Goal: Transaction & Acquisition: Purchase product/service

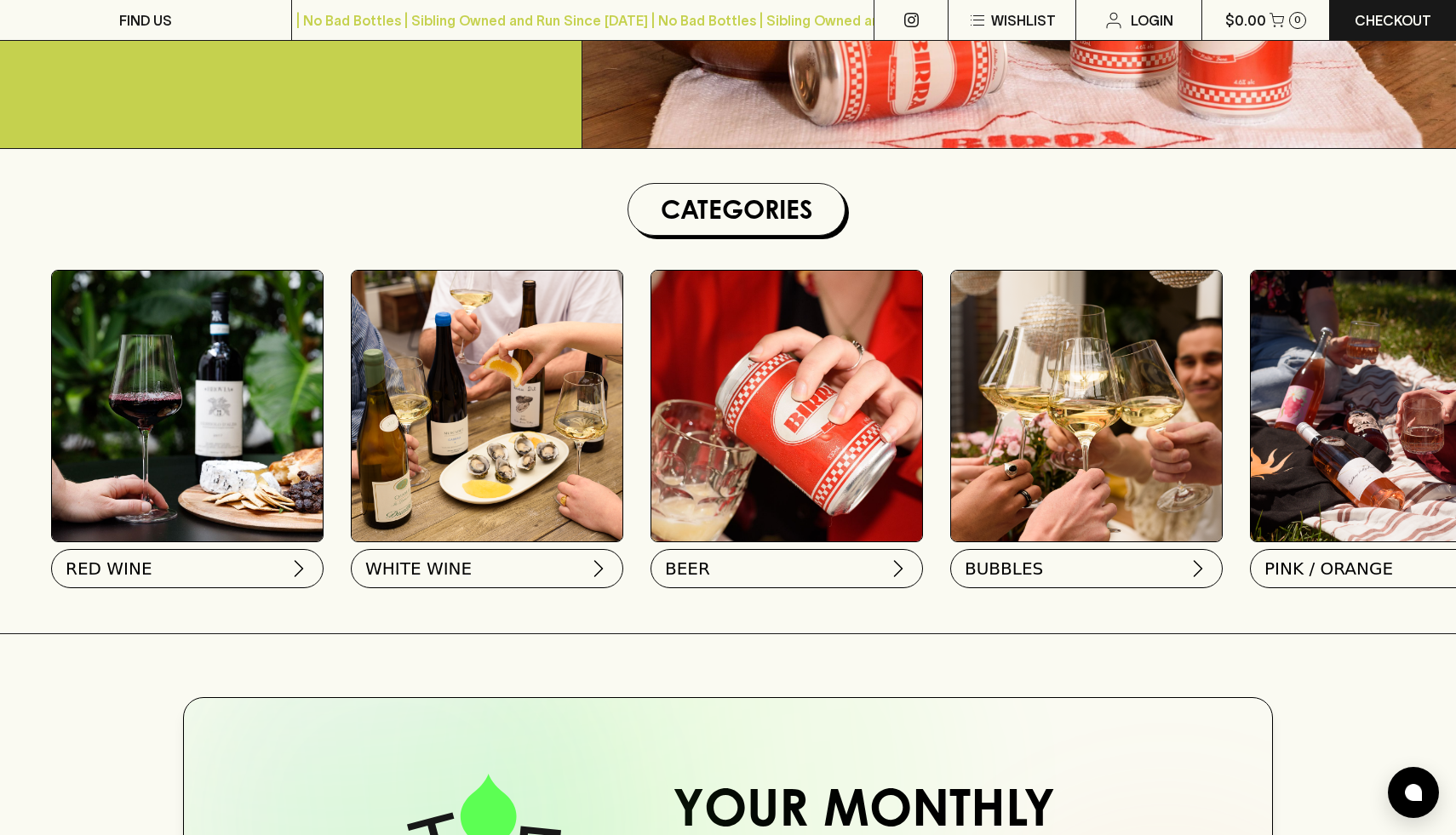
scroll to position [371, 0]
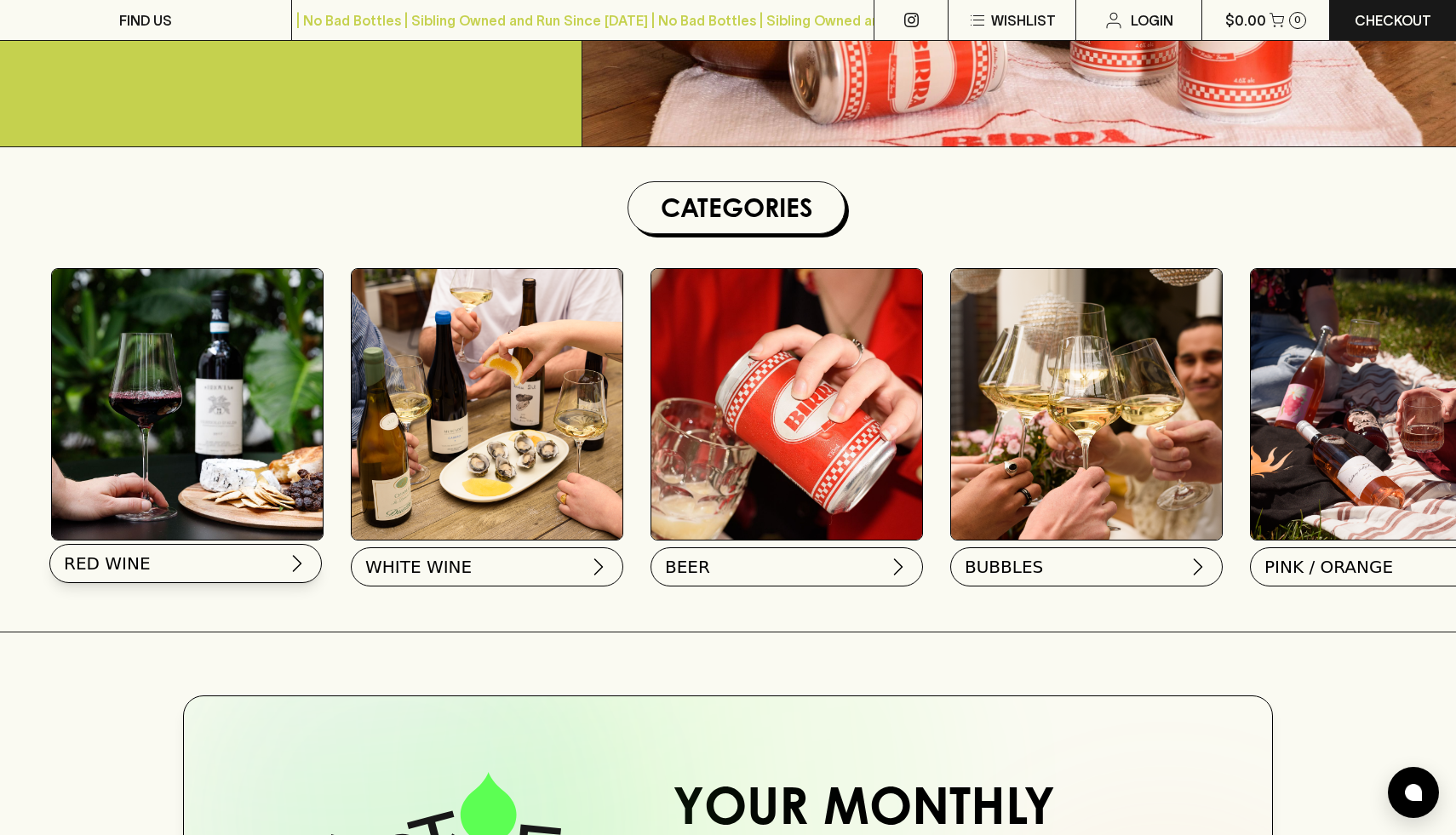
click at [153, 563] on button "RED WINE" at bounding box center [185, 564] width 273 height 39
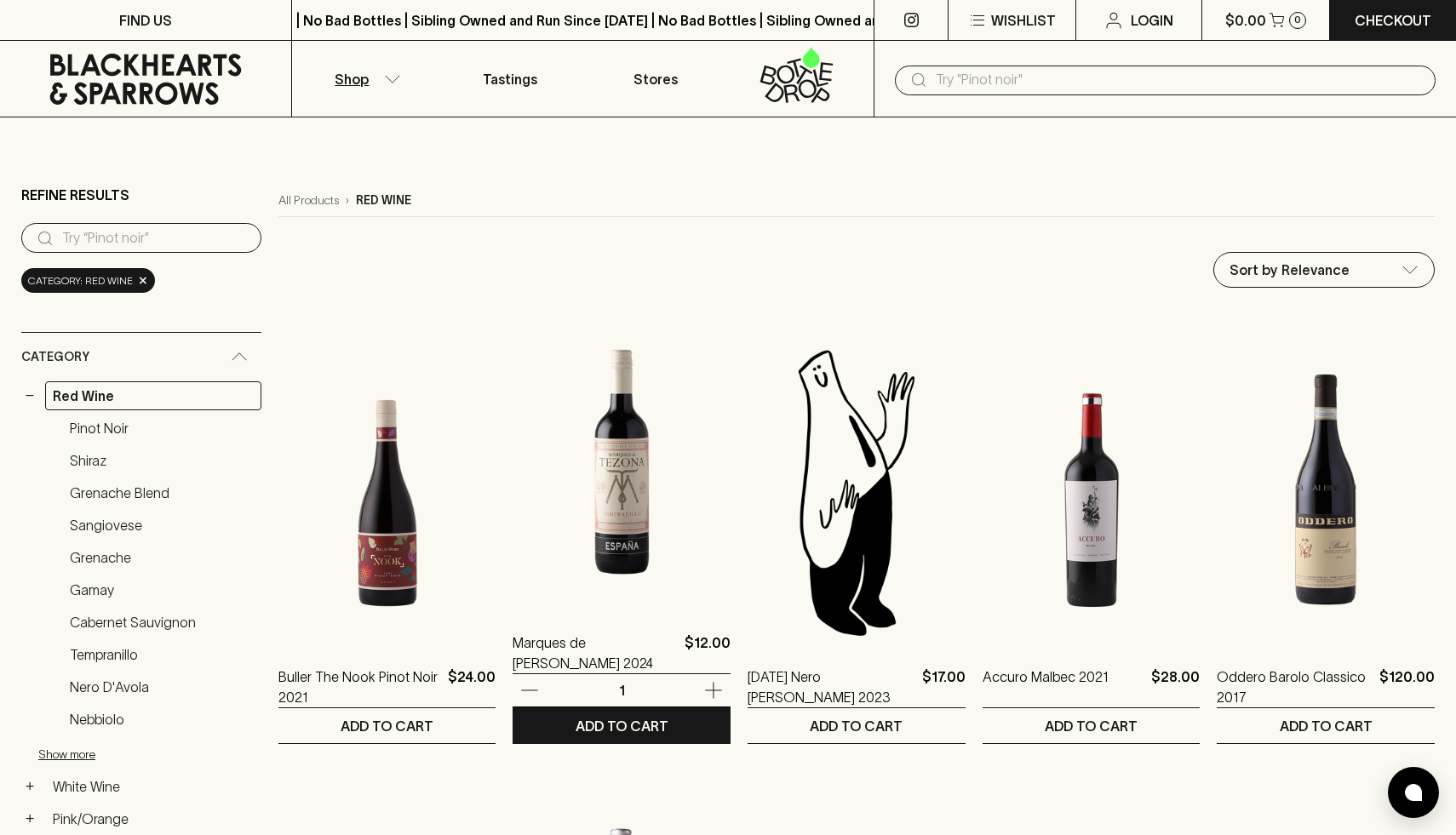
click at [596, 531] on img at bounding box center [621, 458] width 218 height 298
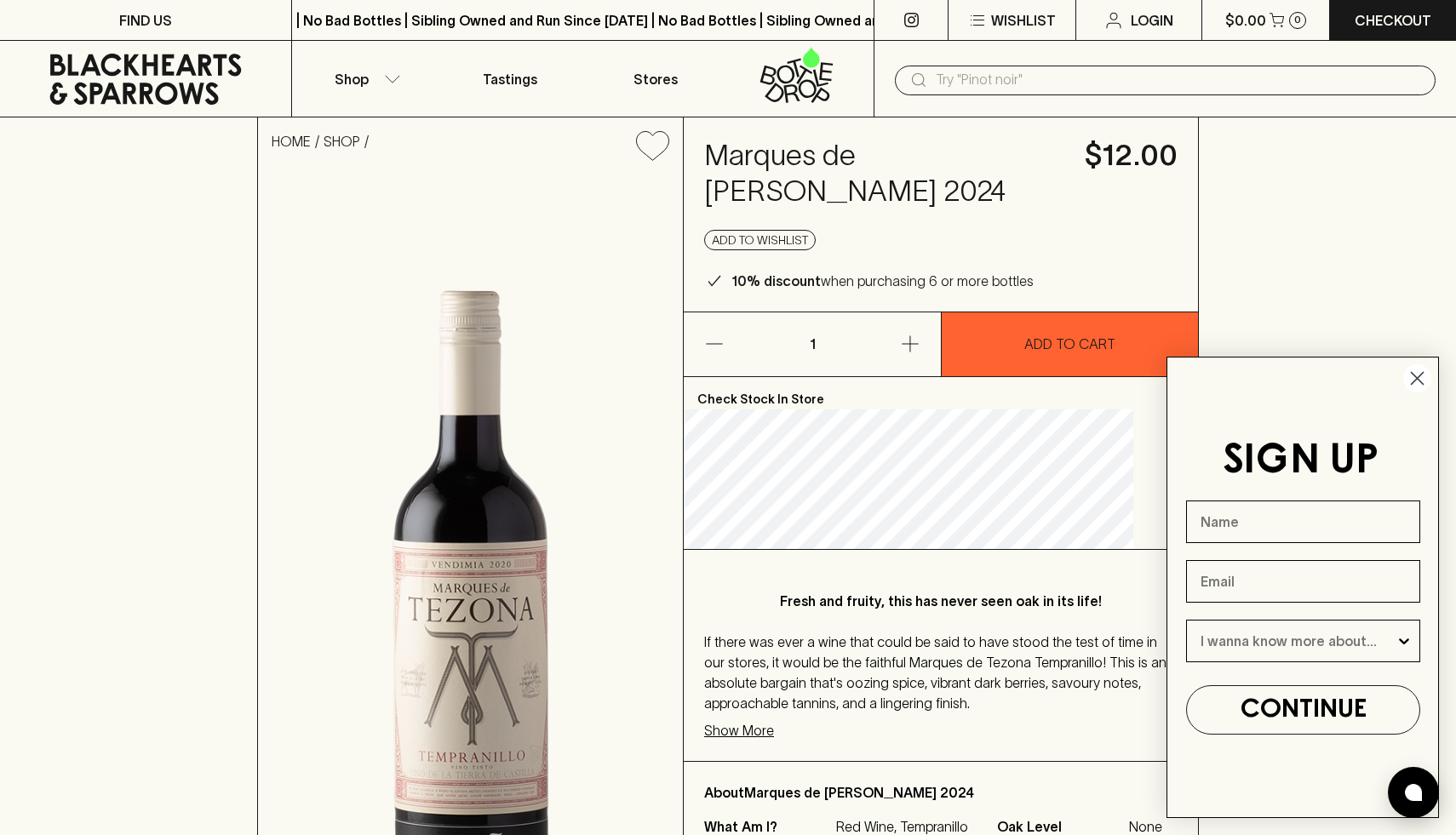
click at [922, 344] on button "button" at bounding box center [886, 344] width 109 height 64
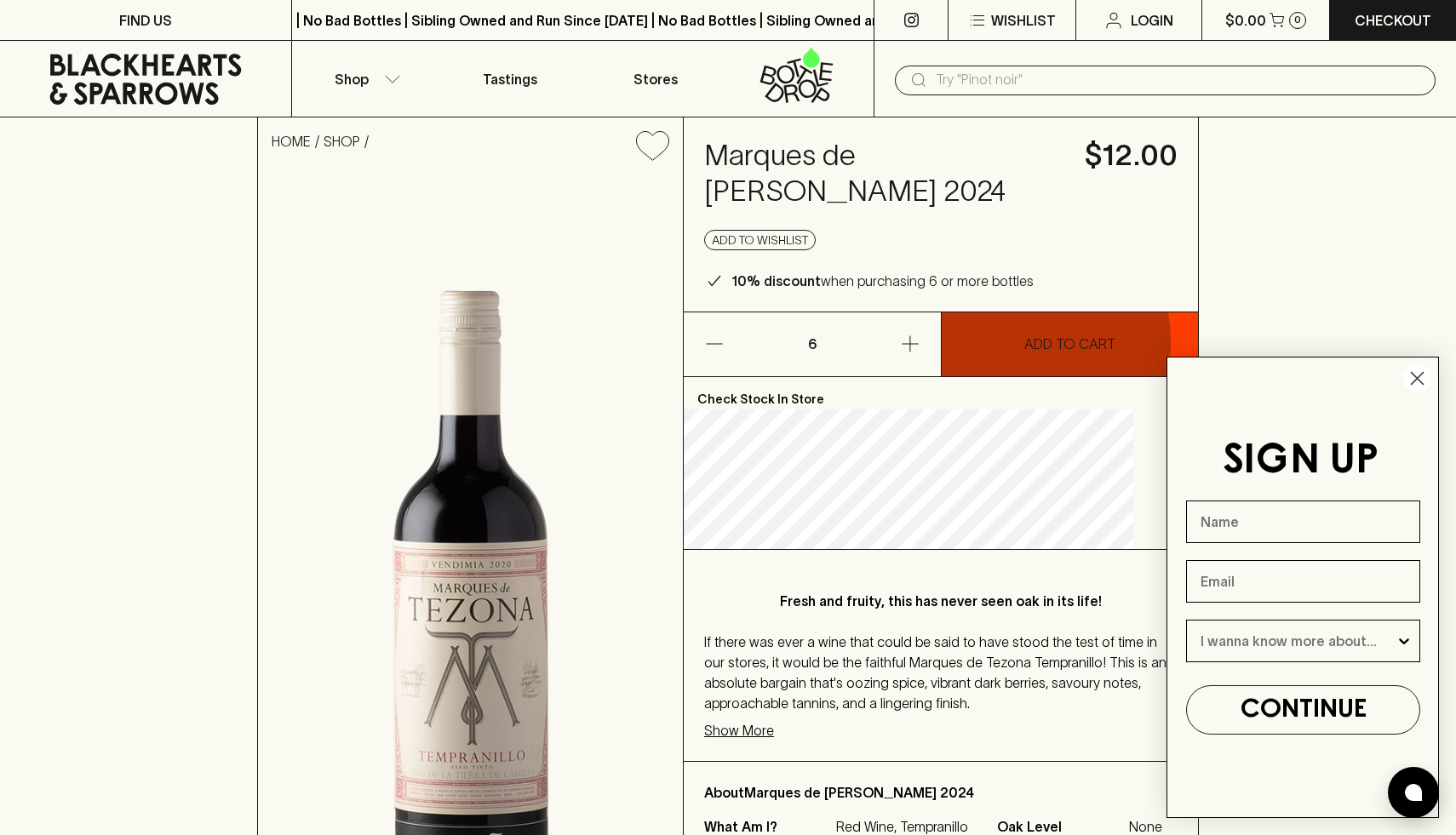
click at [1003, 342] on button "ADD TO CART" at bounding box center [1070, 344] width 256 height 64
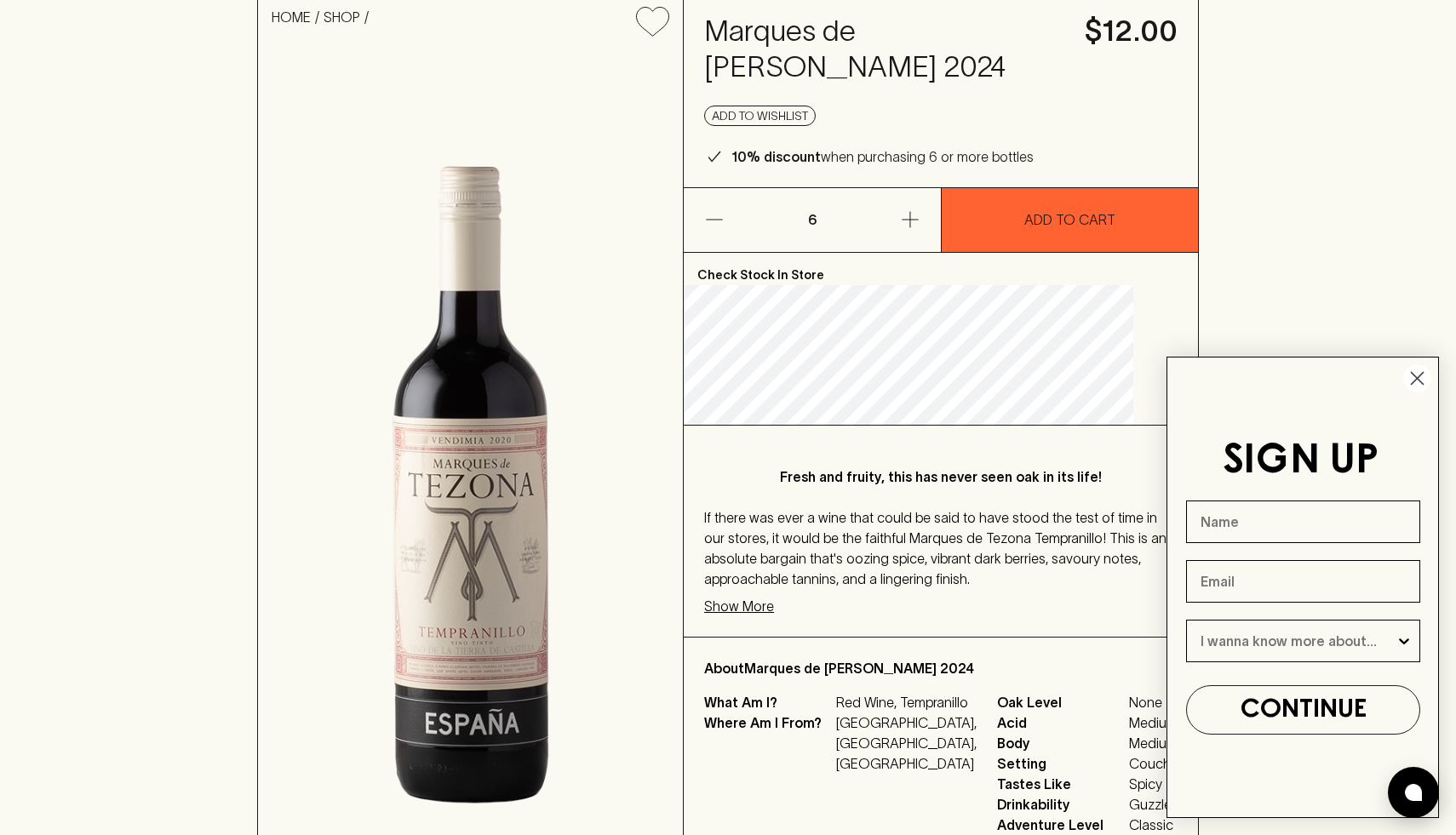
scroll to position [126, 0]
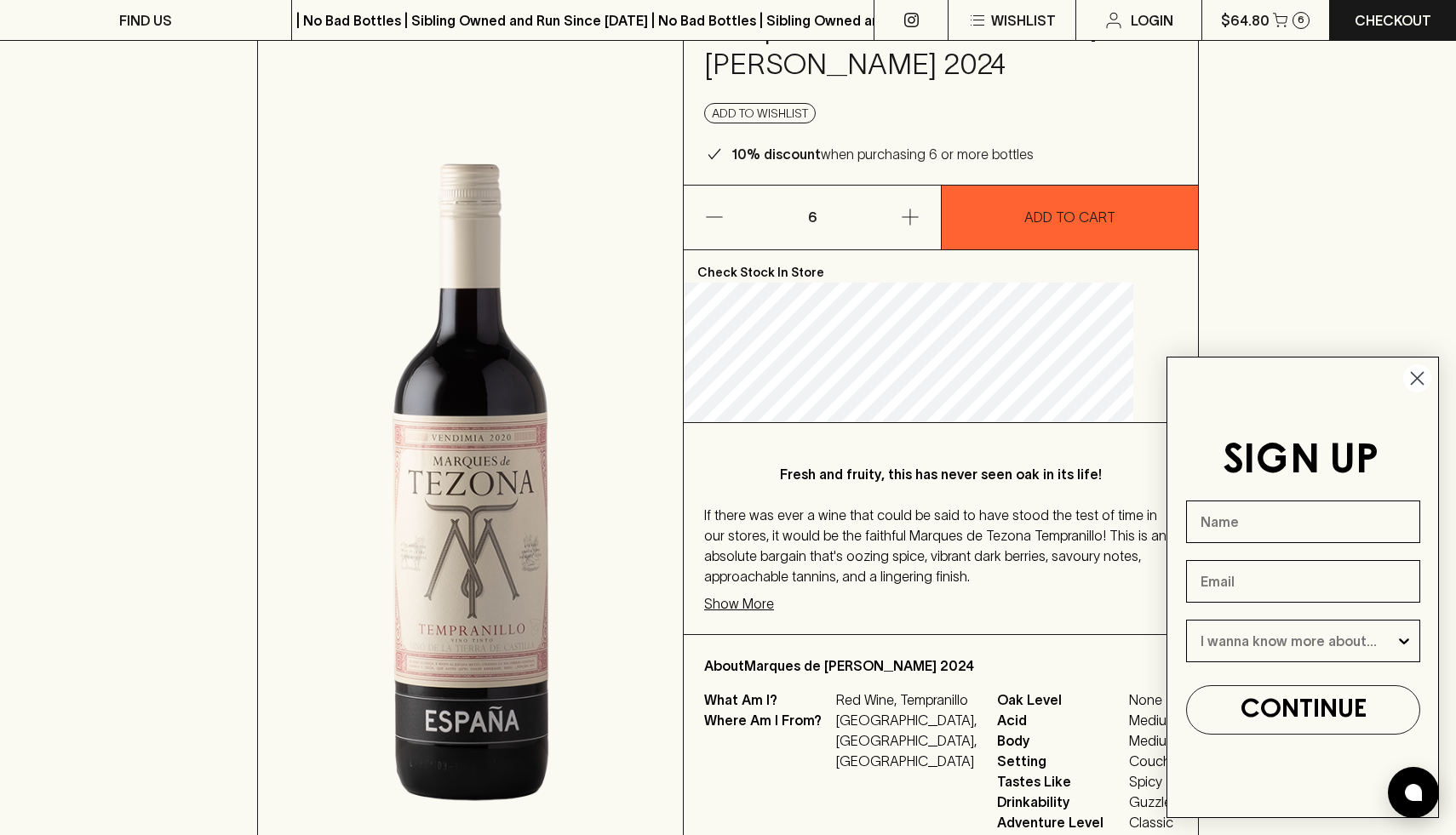
click at [1419, 374] on icon "Close dialog" at bounding box center [1418, 379] width 12 height 12
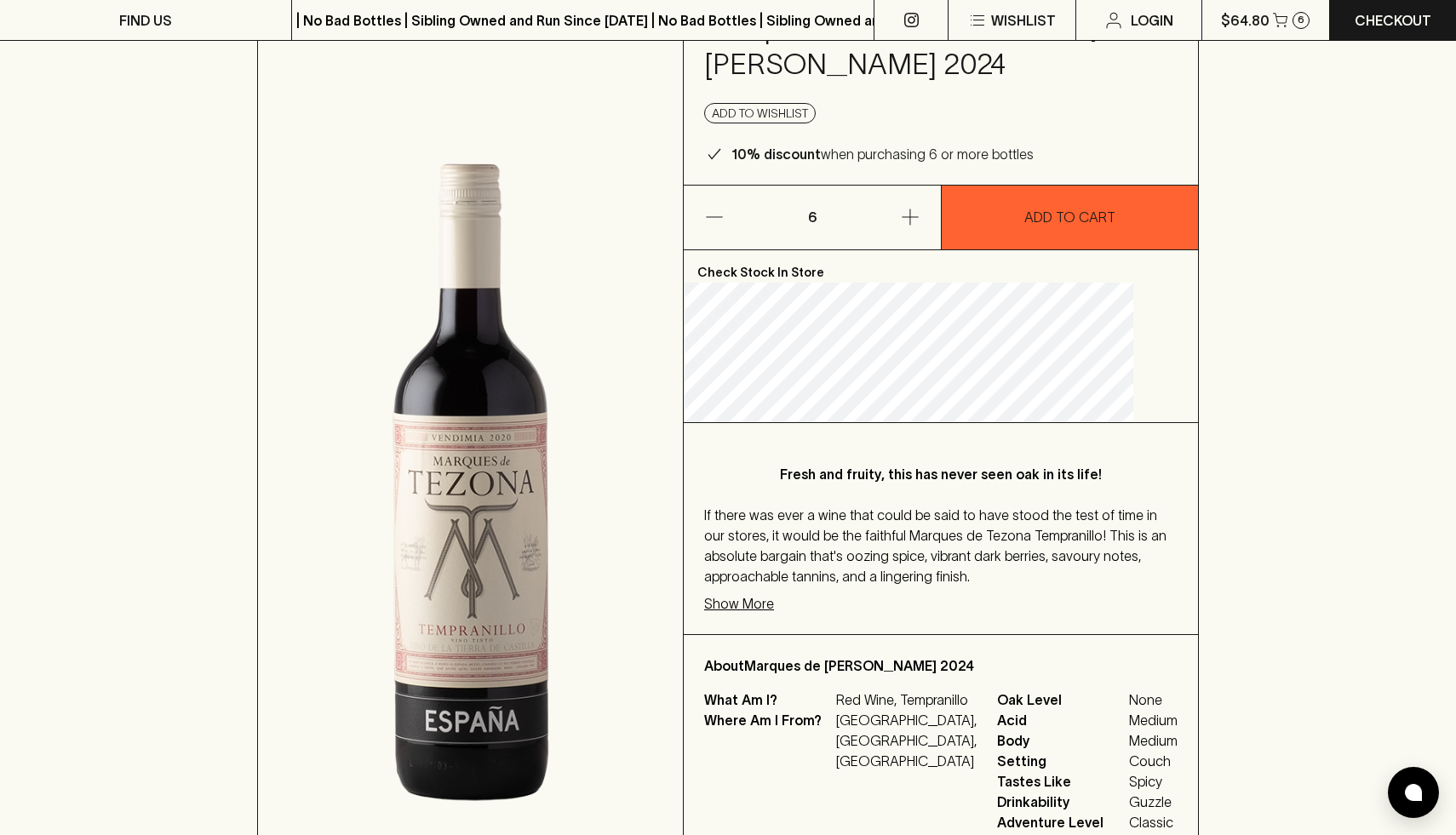
scroll to position [0, 0]
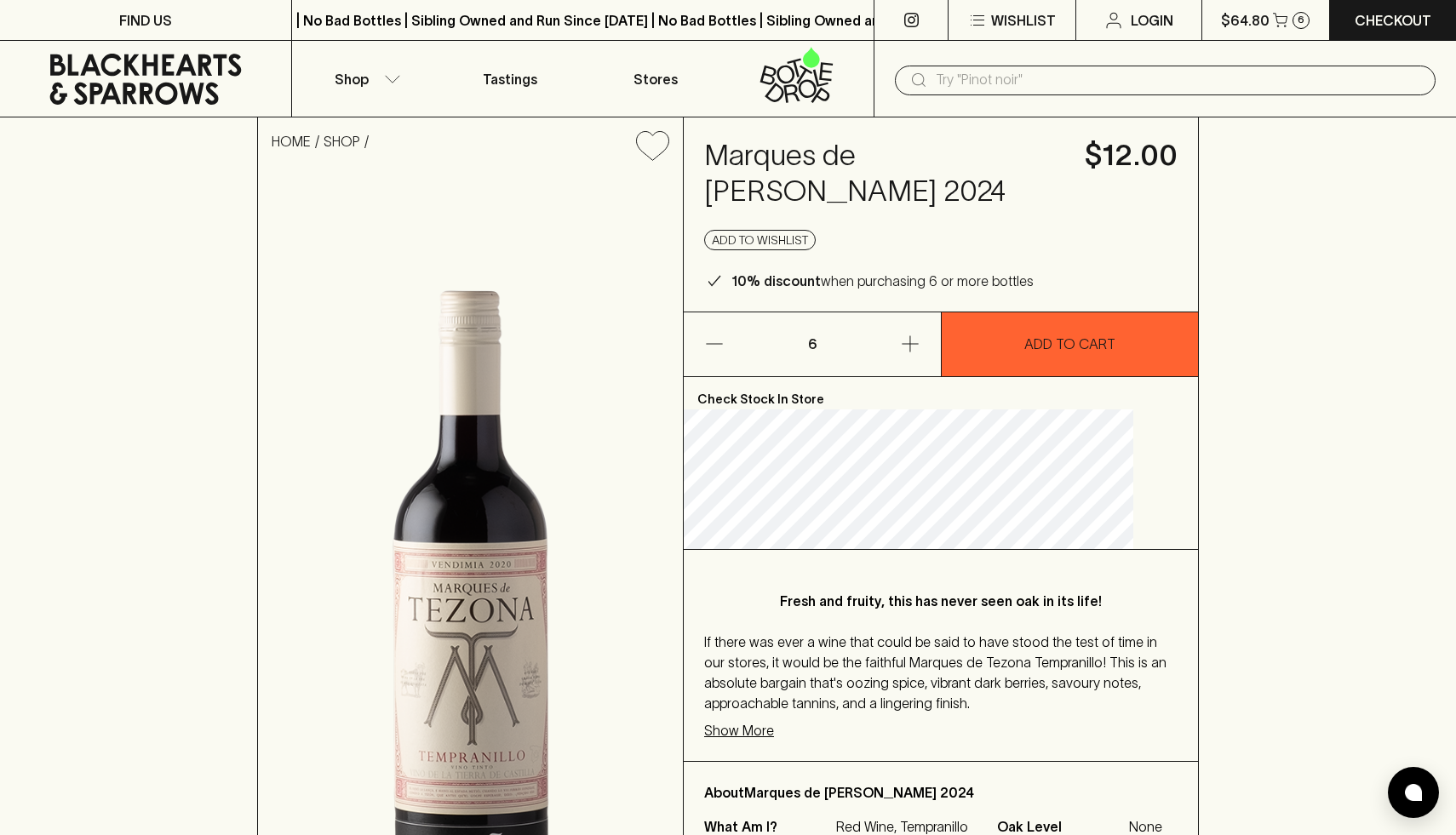
click at [1118, 154] on h4 "$12.00" at bounding box center [1130, 156] width 93 height 36
click at [1310, 340] on div "HOME SHOP Marques de Tezona Tempranillo 2024 $12.00 Add to wishlist 10% discoun…" at bounding box center [728, 570] width 1456 height 904
click at [1019, 262] on div "Marques de Tezona Tempranillo 2024 $12.00 Add to wishlist 10% discount when pur…" at bounding box center [941, 215] width 514 height 194
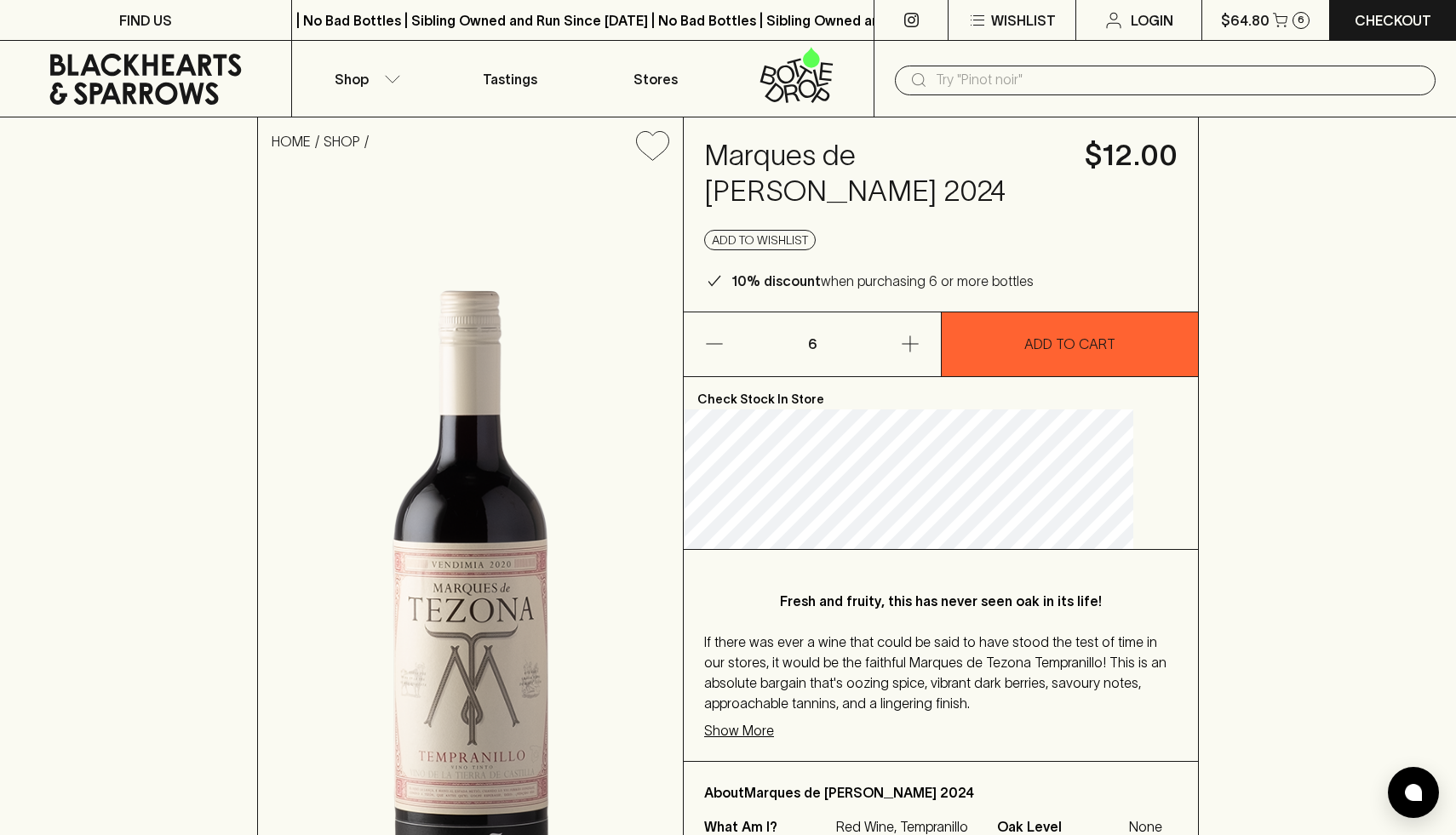
scroll to position [3, 0]
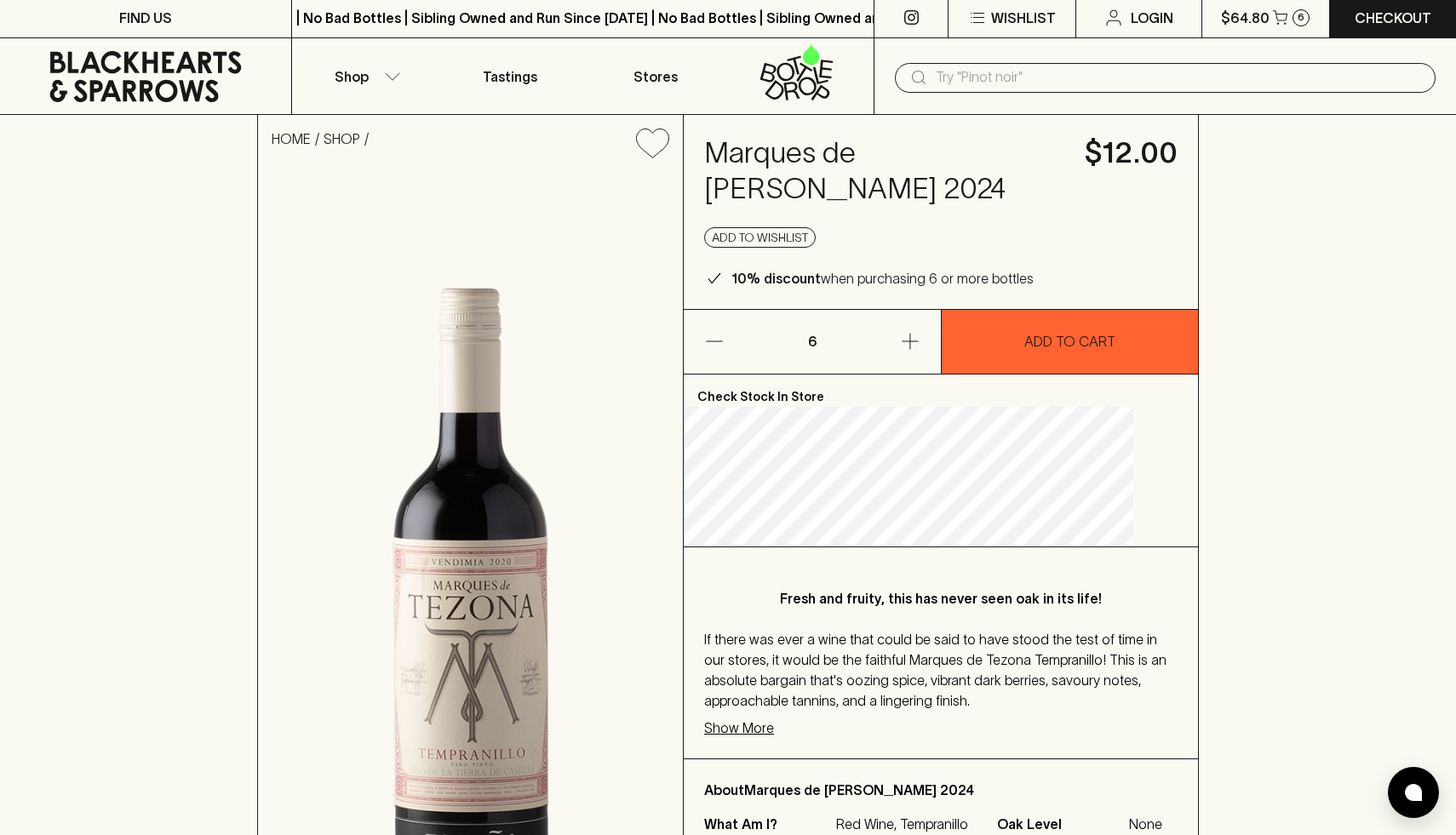
click at [239, 274] on div "HOME SHOP Marques de Tezona Tempranillo 2024 $12.00 Add to wishlist 10% discoun…" at bounding box center [728, 567] width 1456 height 904
click at [1265, 20] on p "$64.80" at bounding box center [1245, 18] width 49 height 21
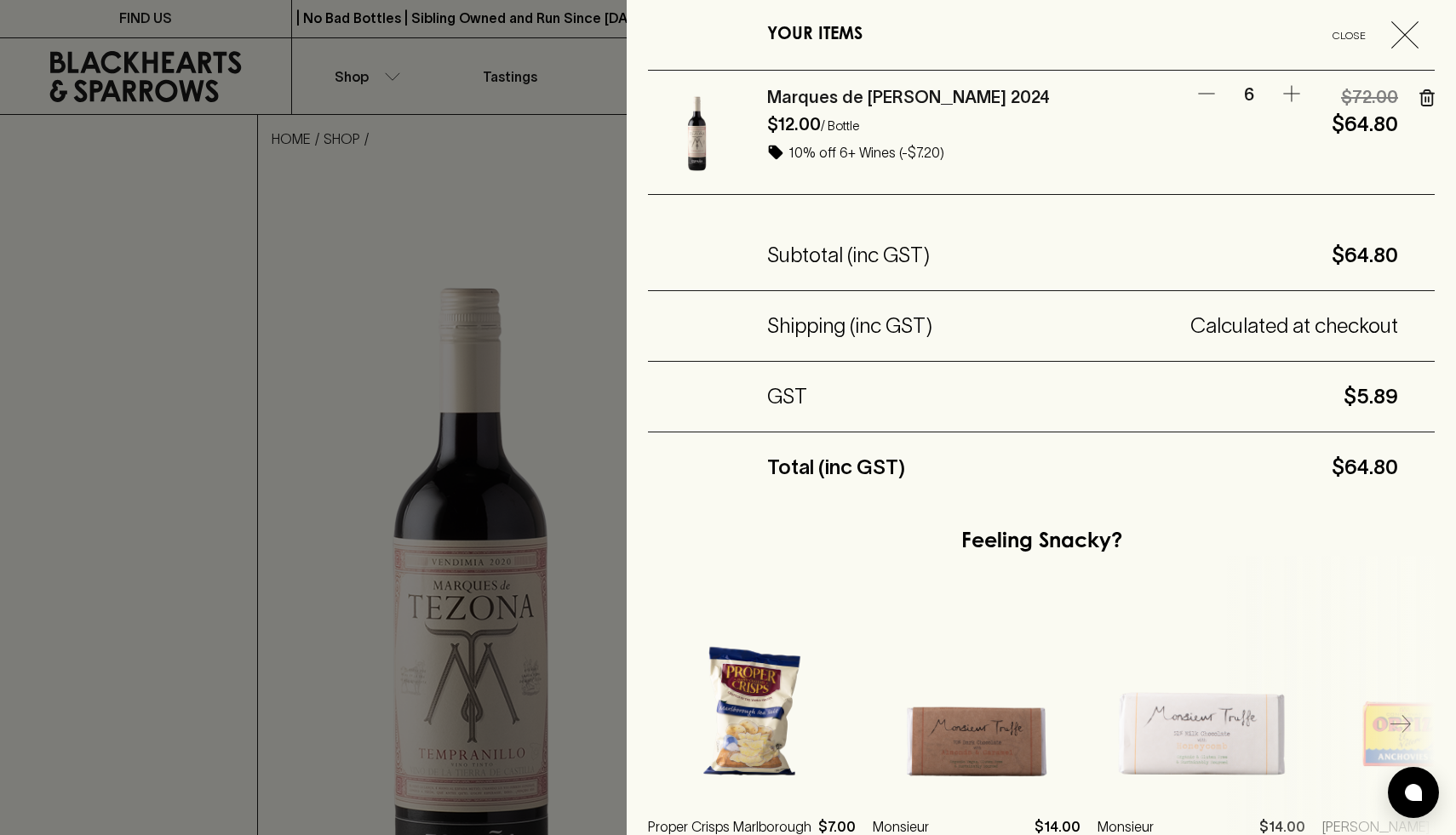
scroll to position [197, 0]
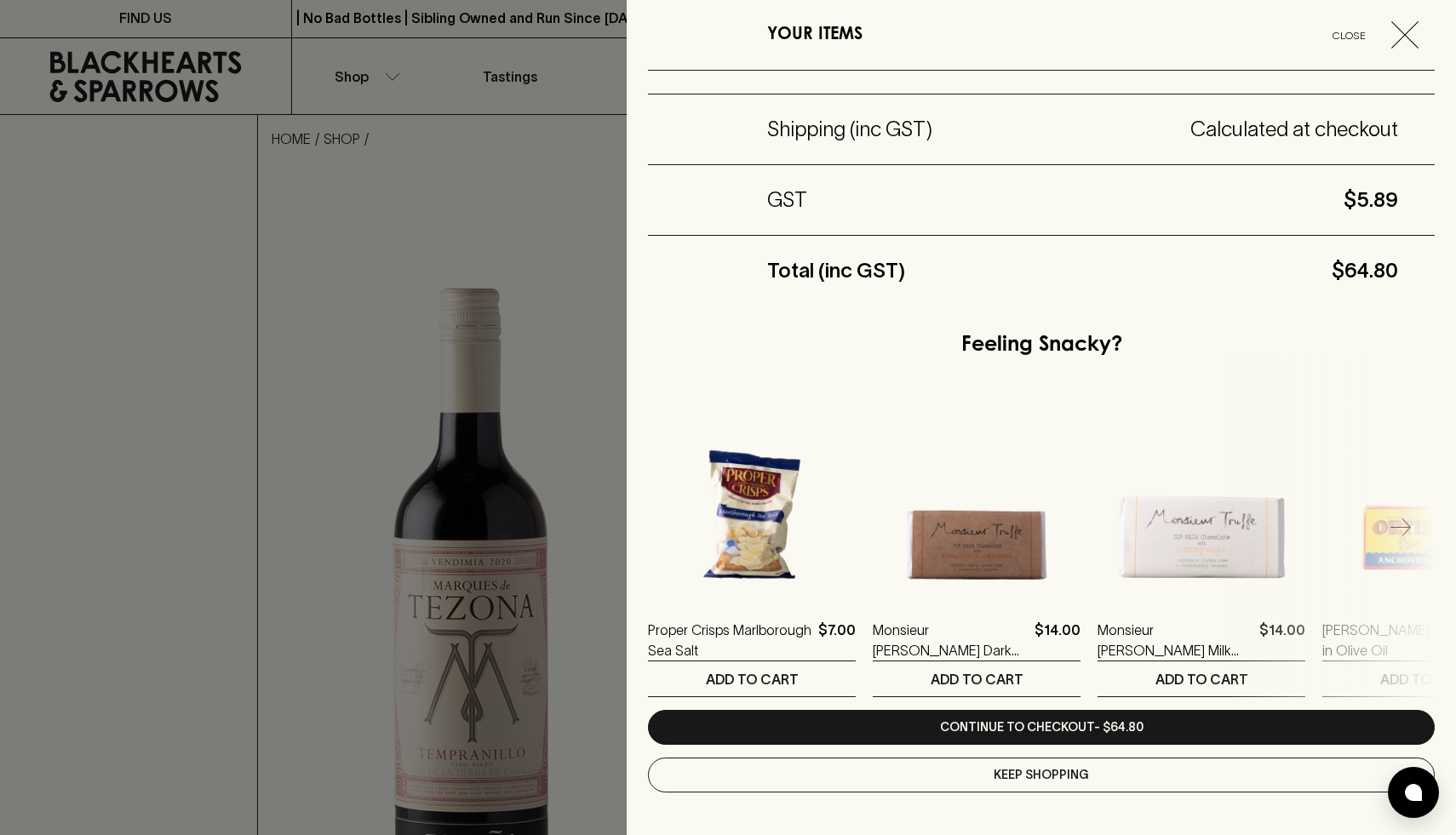
click at [872, 344] on div "Feeling Snacky?" at bounding box center [1041, 346] width 787 height 27
click at [1371, 291] on div "Total (inc GST) $64.80" at bounding box center [1041, 271] width 787 height 70
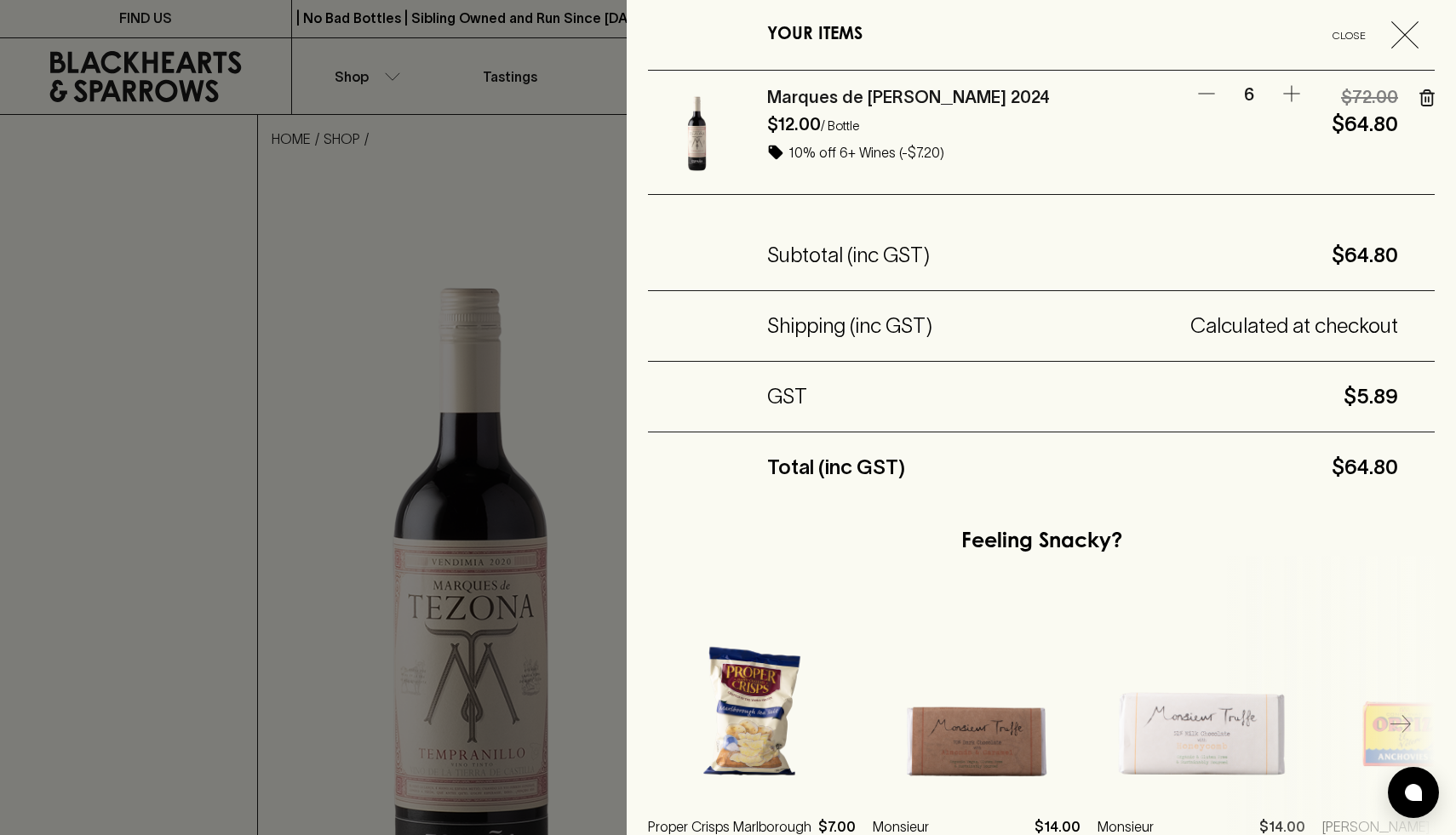
click at [1293, 95] on icon "button" at bounding box center [1292, 94] width 21 height 21
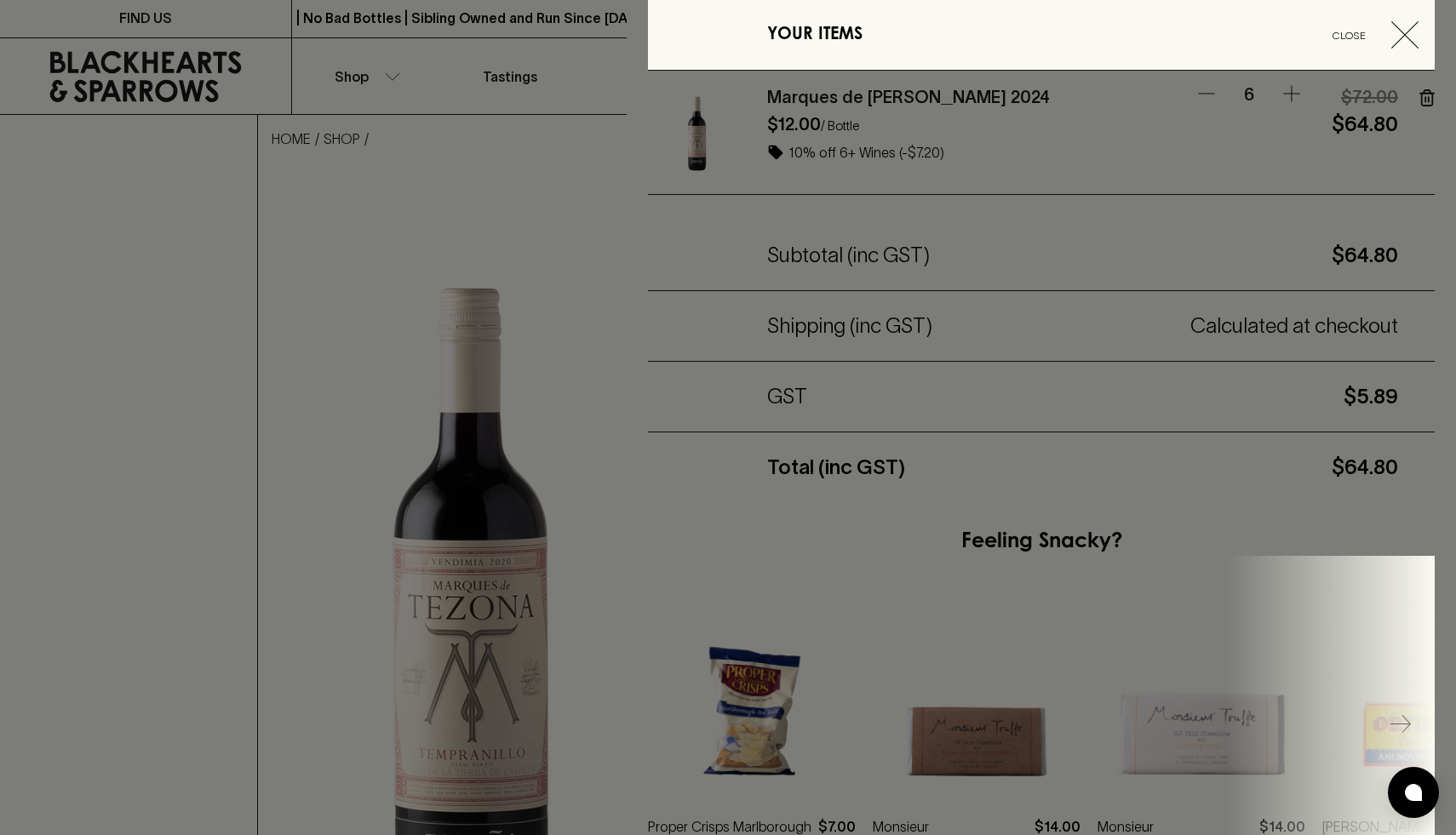
click at [1293, 95] on div at bounding box center [1041, 417] width 829 height 835
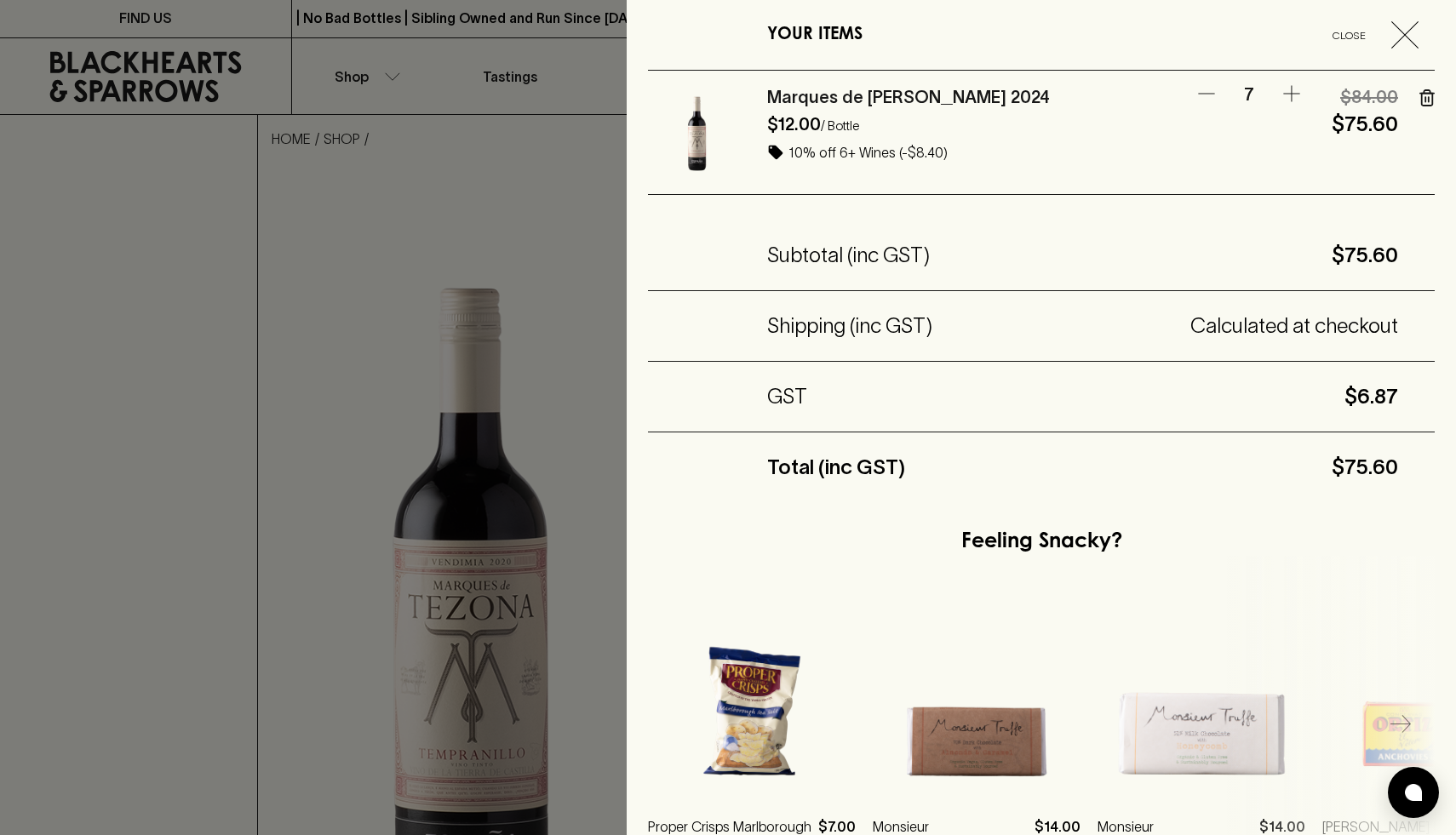
click at [1350, 38] on span "Close" at bounding box center [1348, 35] width 71 height 18
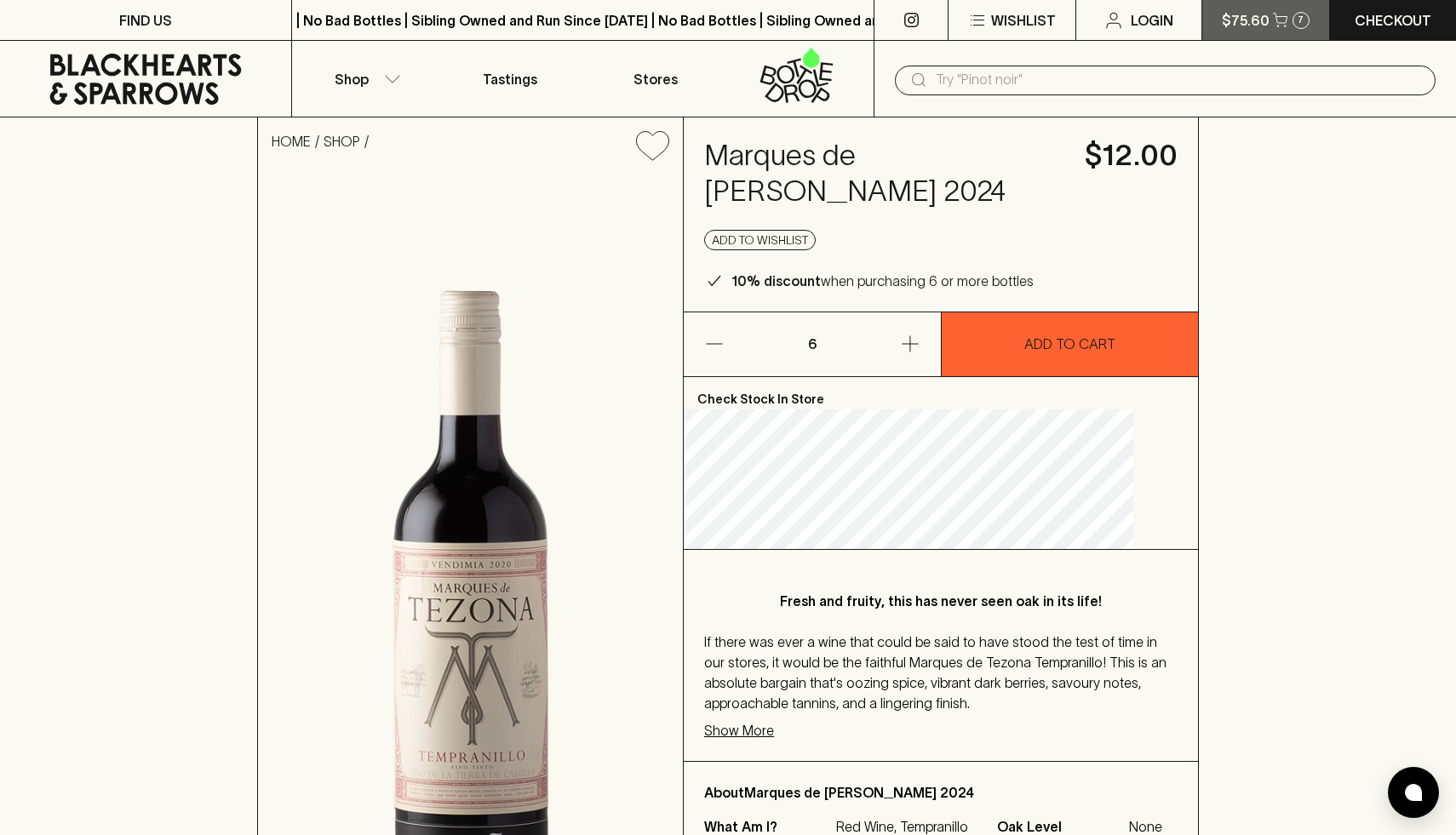
click at [1259, 32] on button "$75.60 7" at bounding box center [1265, 20] width 126 height 40
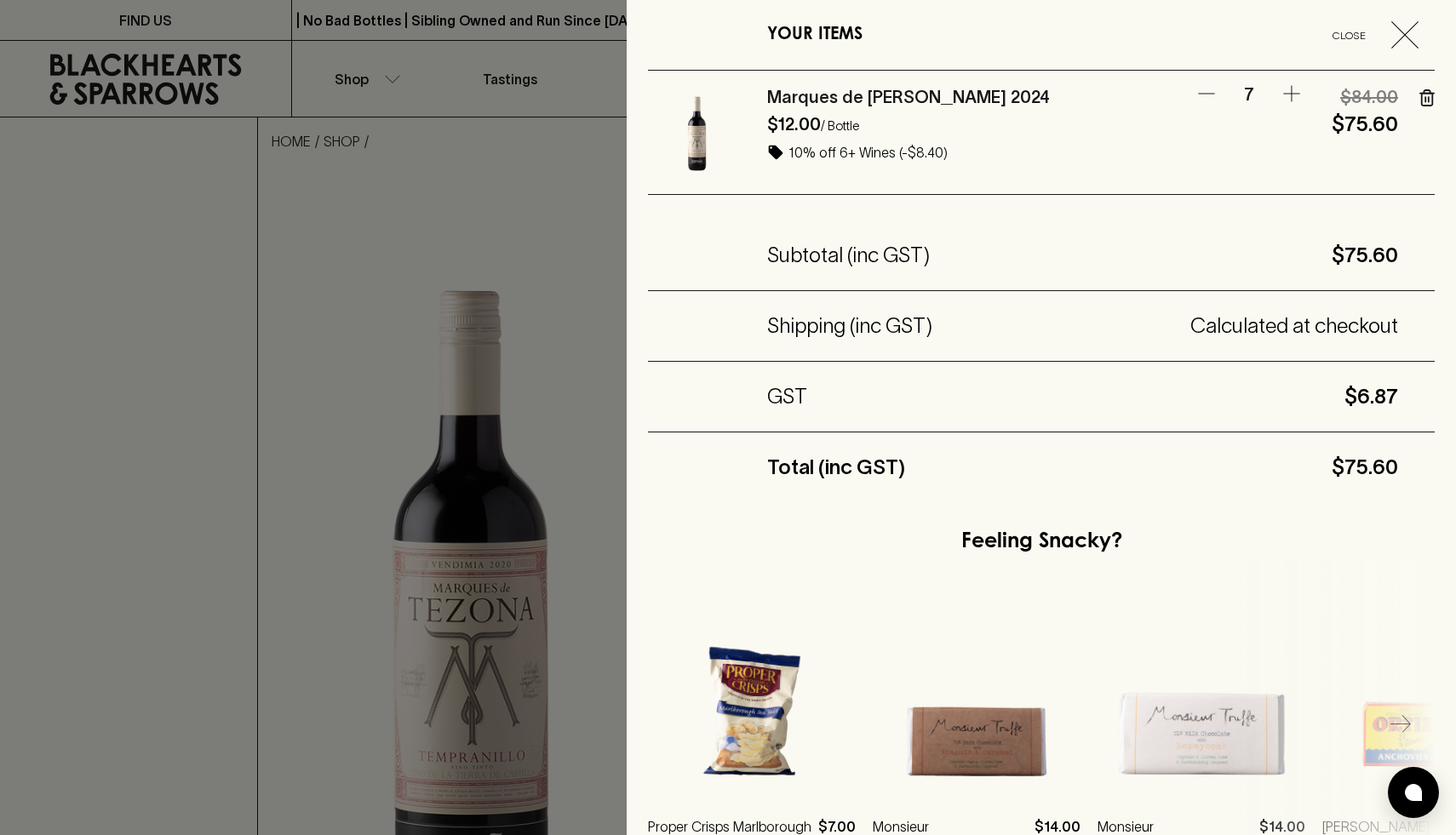
click at [1290, 91] on icon "button" at bounding box center [1292, 94] width 21 height 21
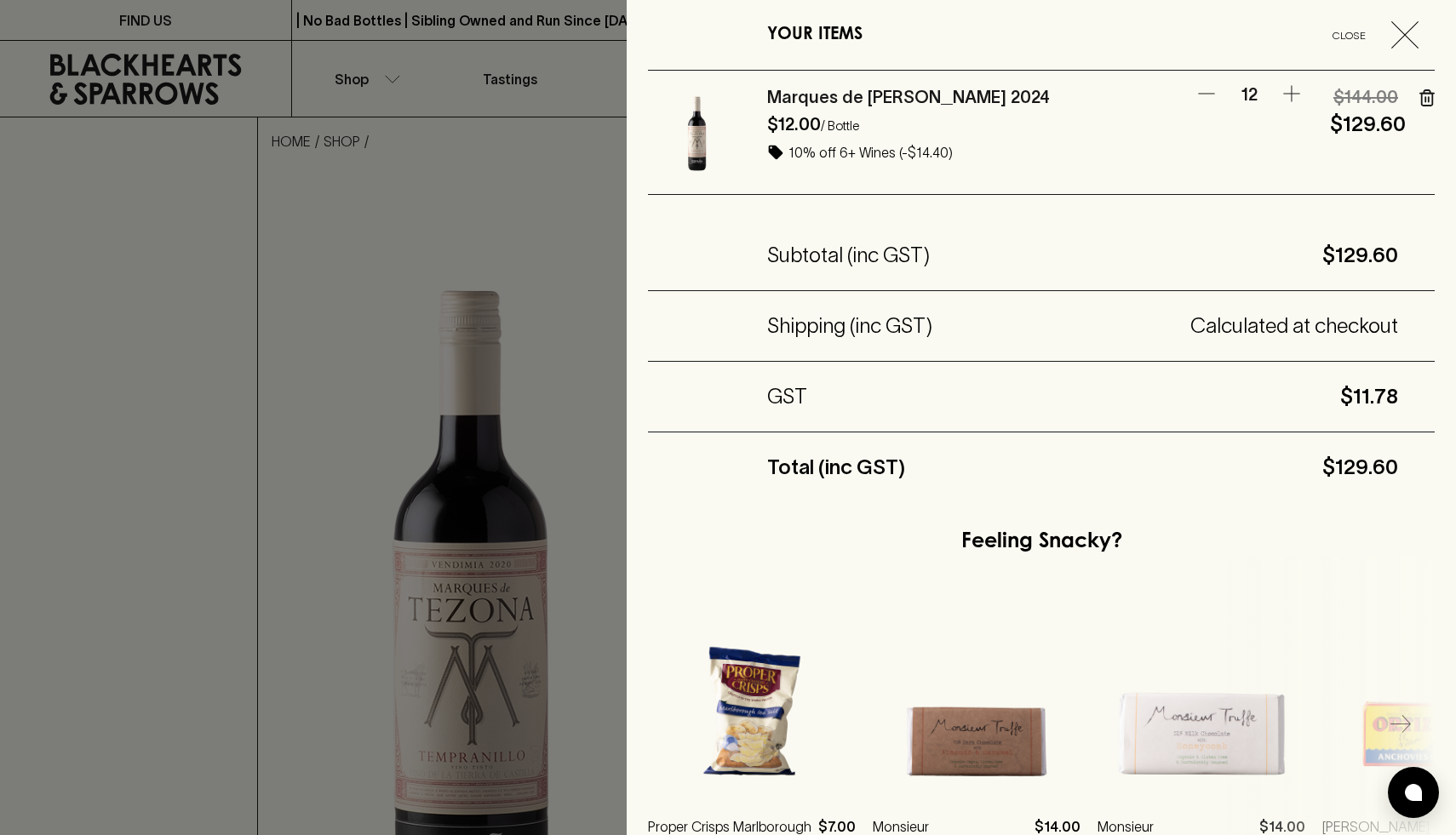
scroll to position [5, 0]
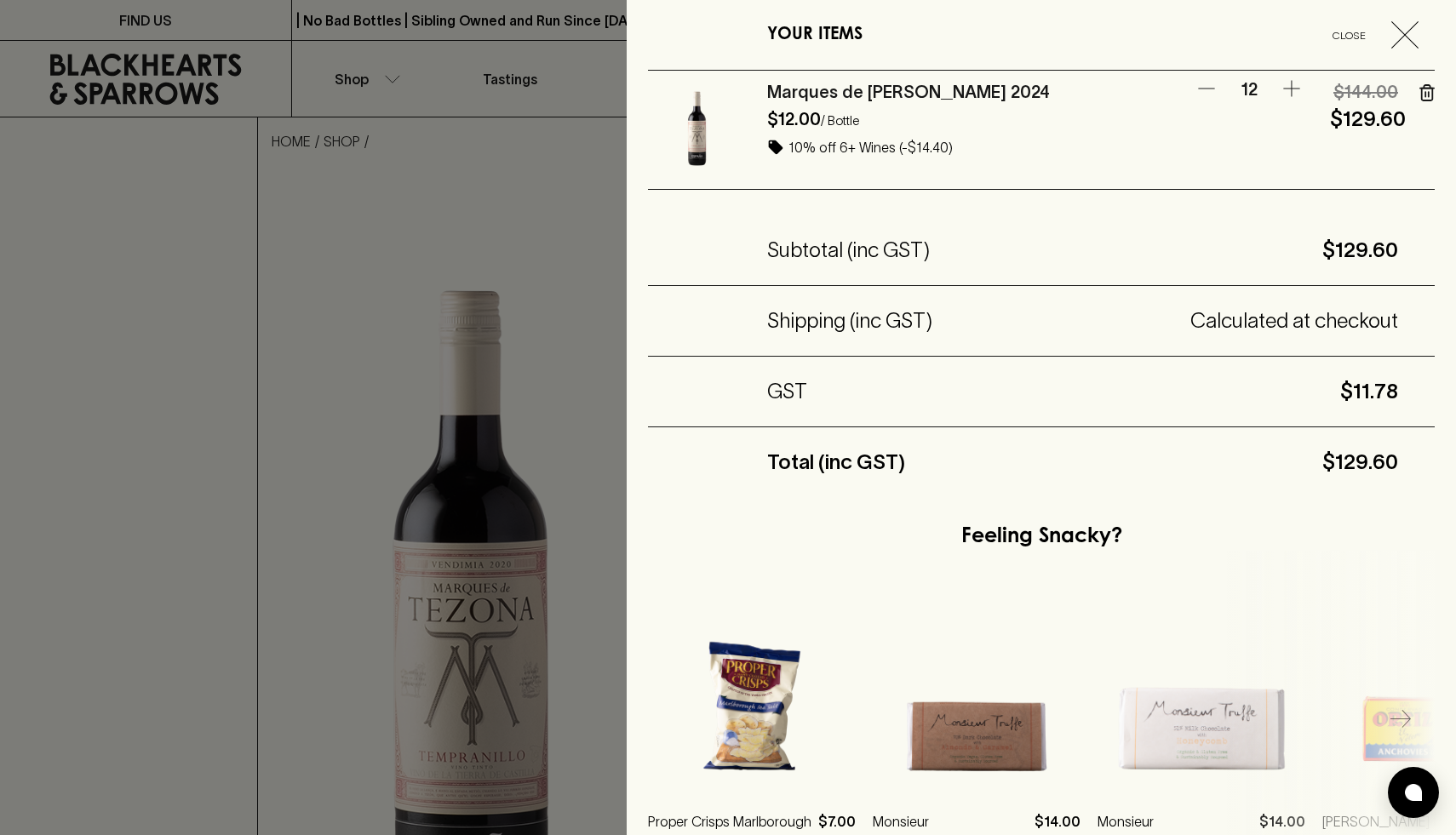
click at [1306, 544] on div "Feeling Snacky?" at bounding box center [1041, 538] width 787 height 27
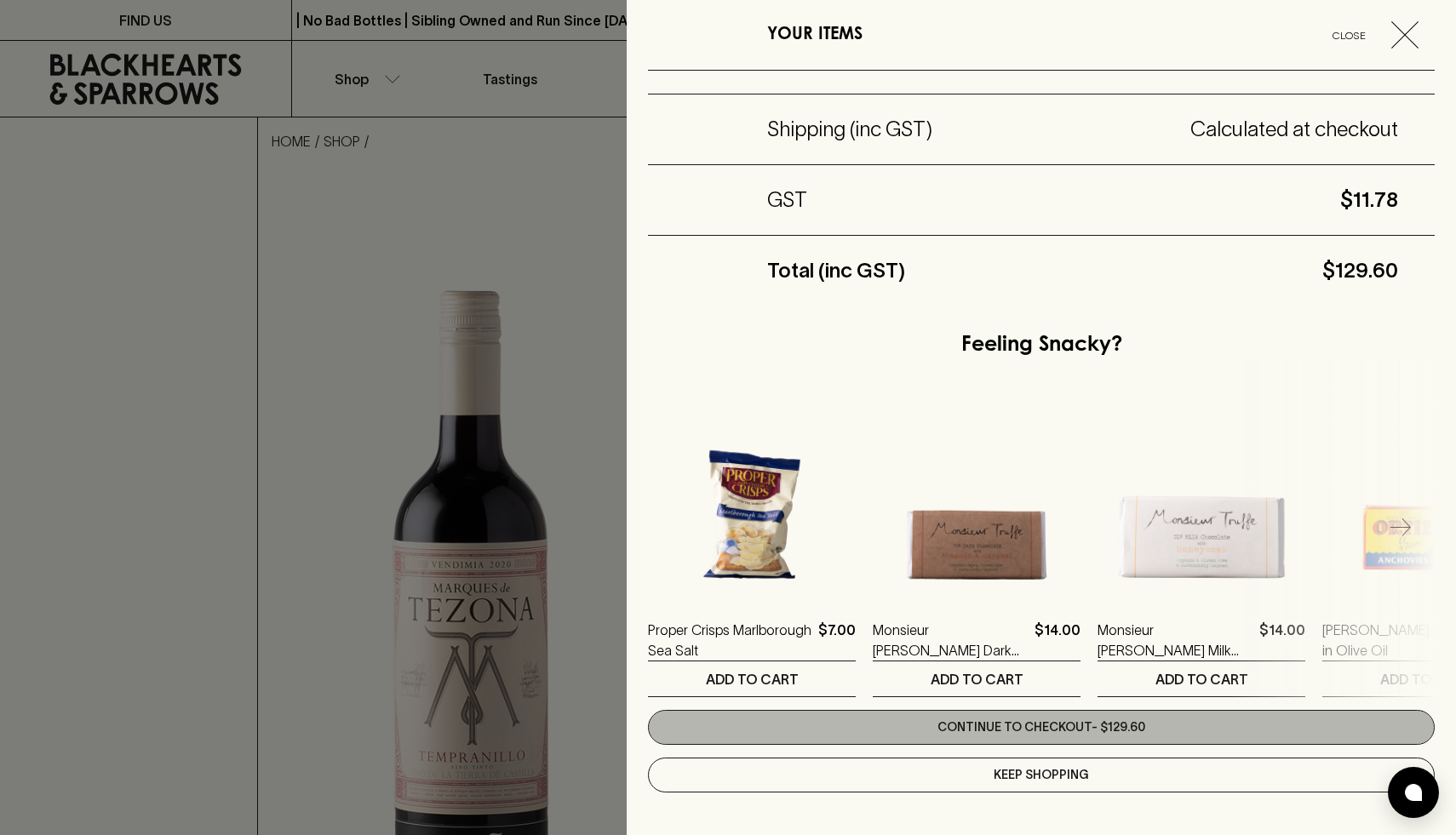
click at [1083, 727] on link "Continue to checkout - $129.60" at bounding box center [1041, 727] width 787 height 35
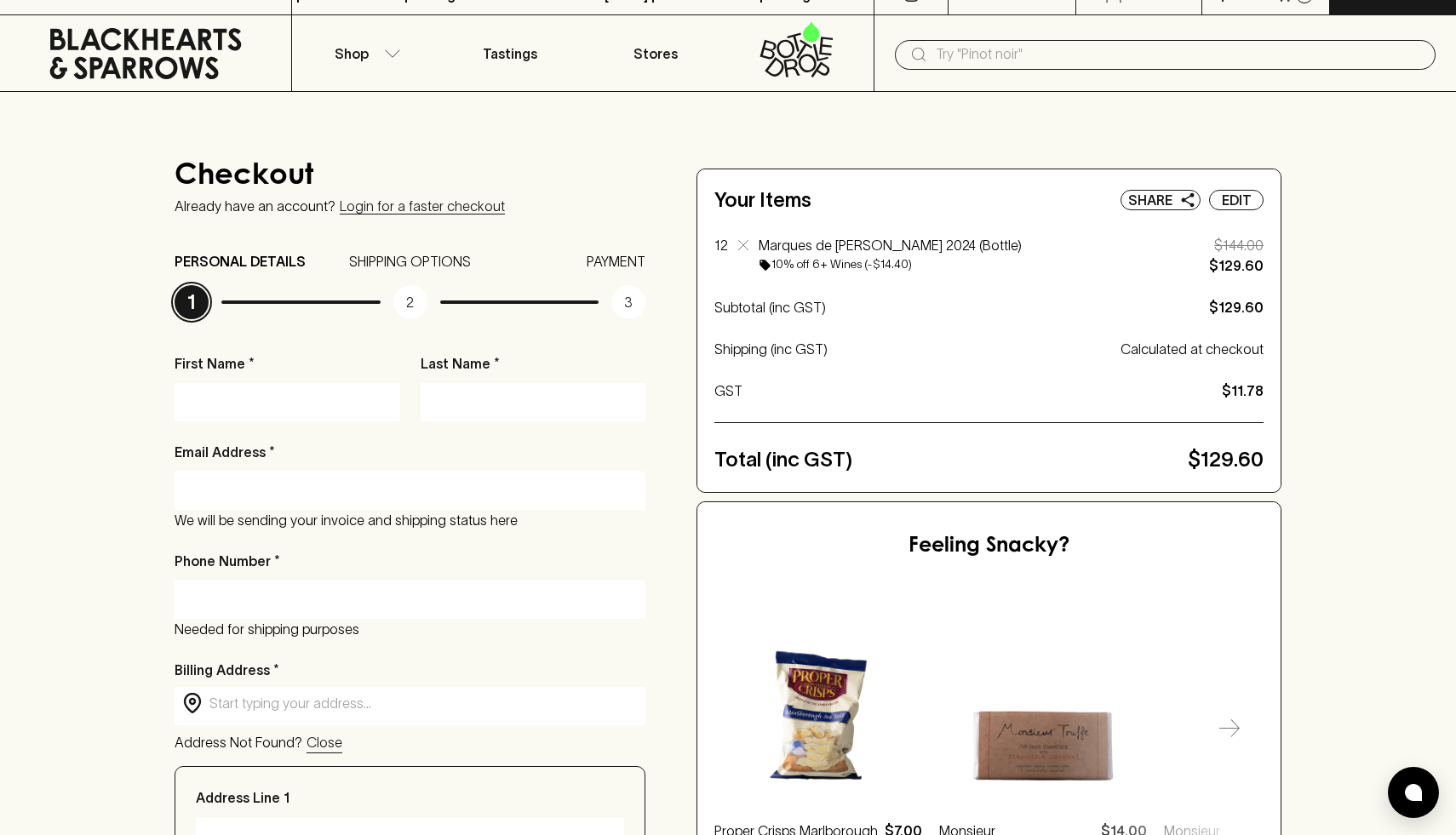
scroll to position [26, 0]
click at [1346, 468] on div "Checkout Already have an account? Login for a faster checkout PERSONAL DETAILS …" at bounding box center [728, 766] width 1456 height 1349
click at [1199, 351] on p "Calculated at checkout" at bounding box center [1191, 349] width 143 height 21
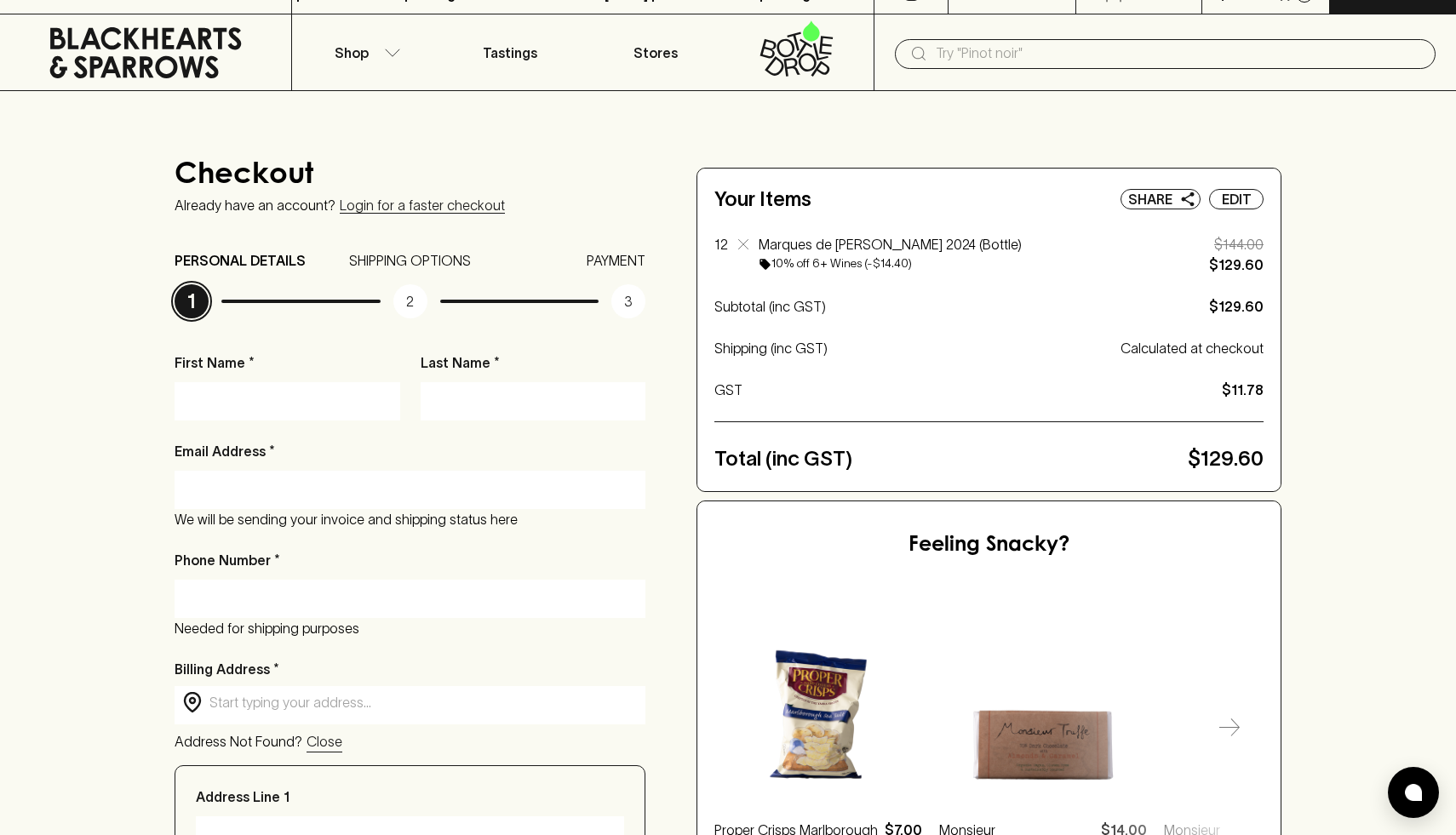
click at [1306, 408] on div "Checkout Already have an account? Login for a faster checkout PERSONAL DETAILS …" at bounding box center [728, 766] width 1456 height 1349
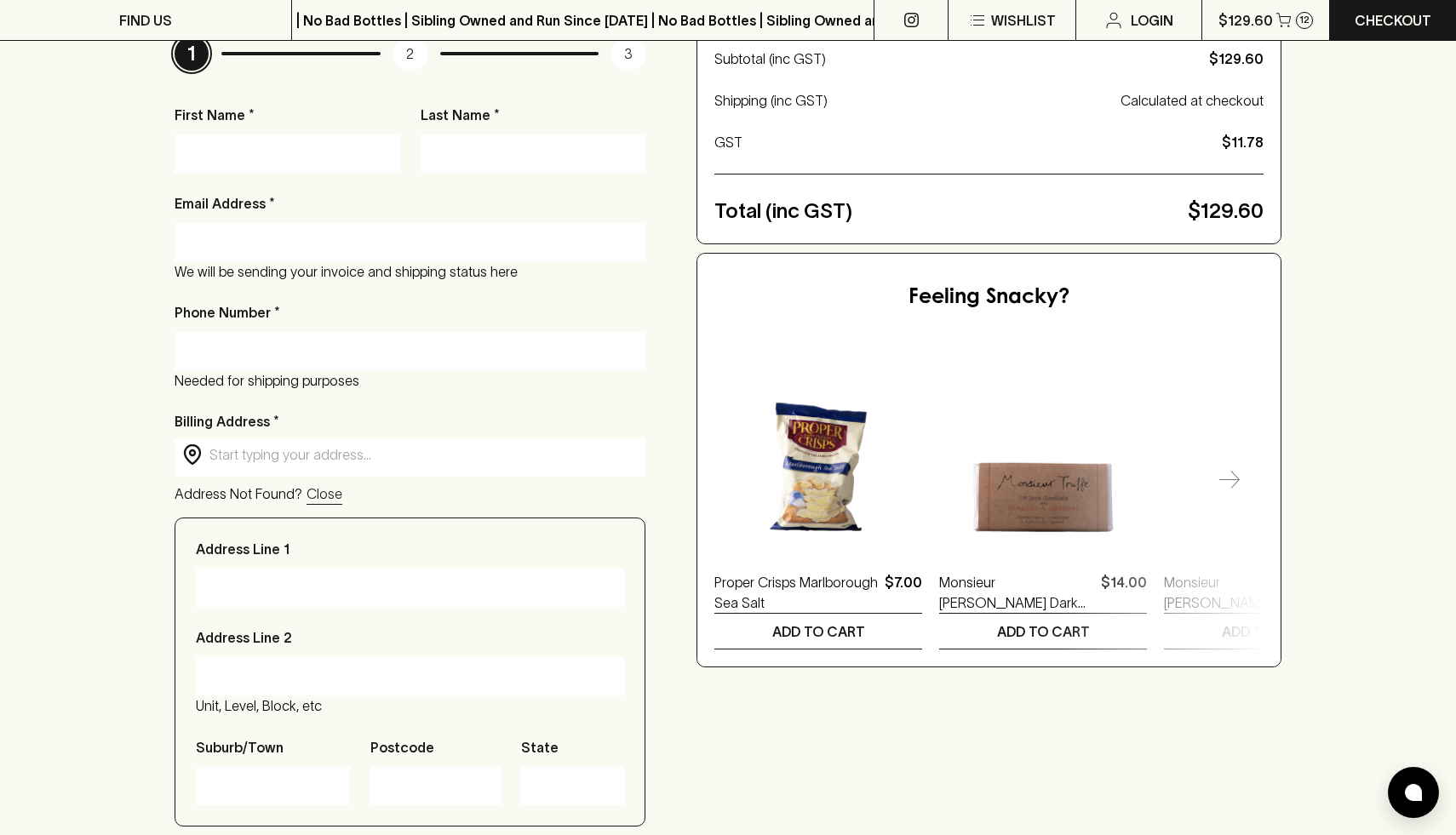
scroll to position [278, 0]
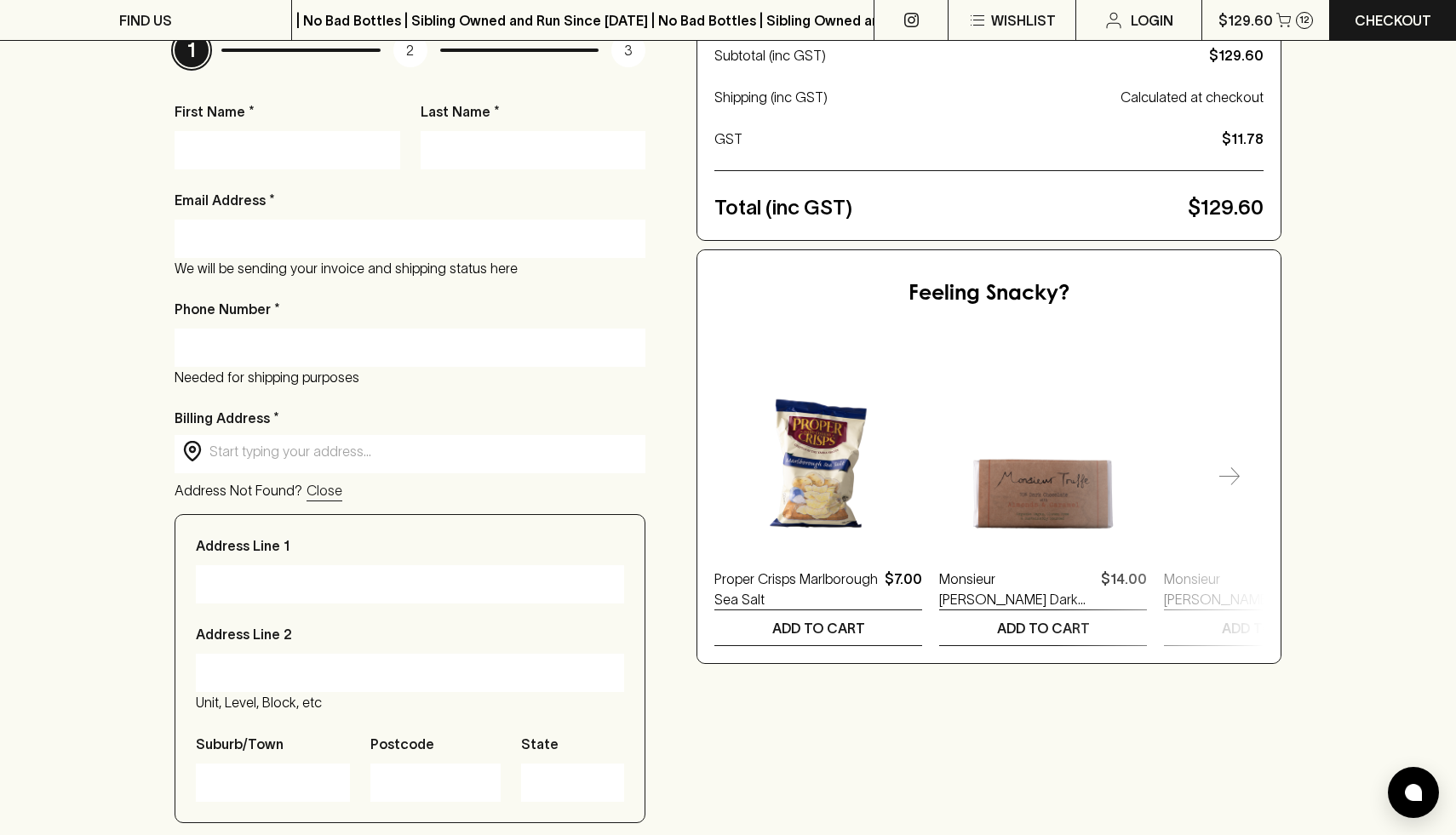
click at [319, 144] on input "First Name *" at bounding box center [287, 150] width 200 height 27
type input "Thomas"
type input "Palmer"
type input "tompalmercanberra@gmail.com"
type input "0439567852"
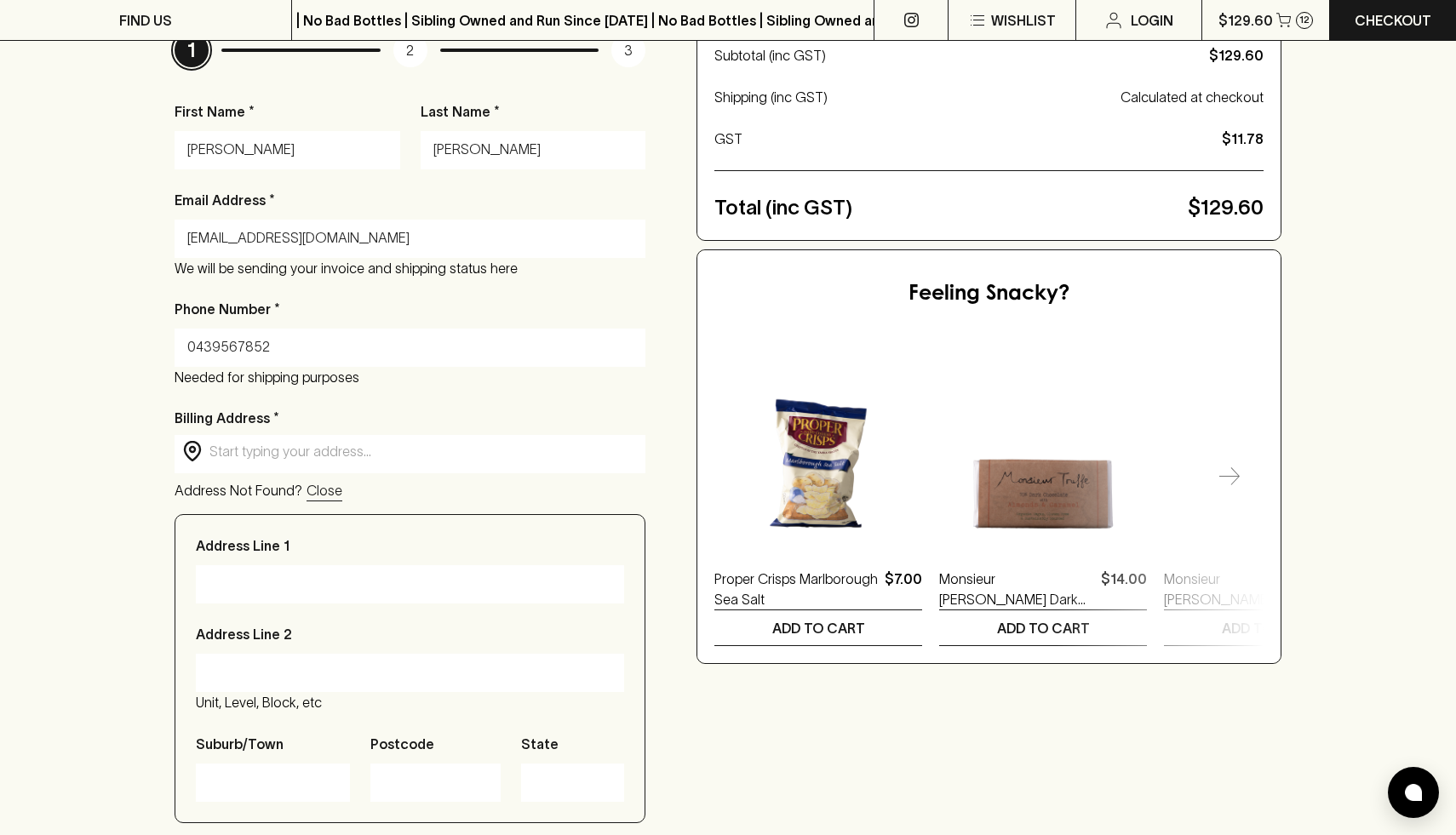
type input "10/10 Randell Street"
type input "Dickson"
type input "2602"
type input "ACT"
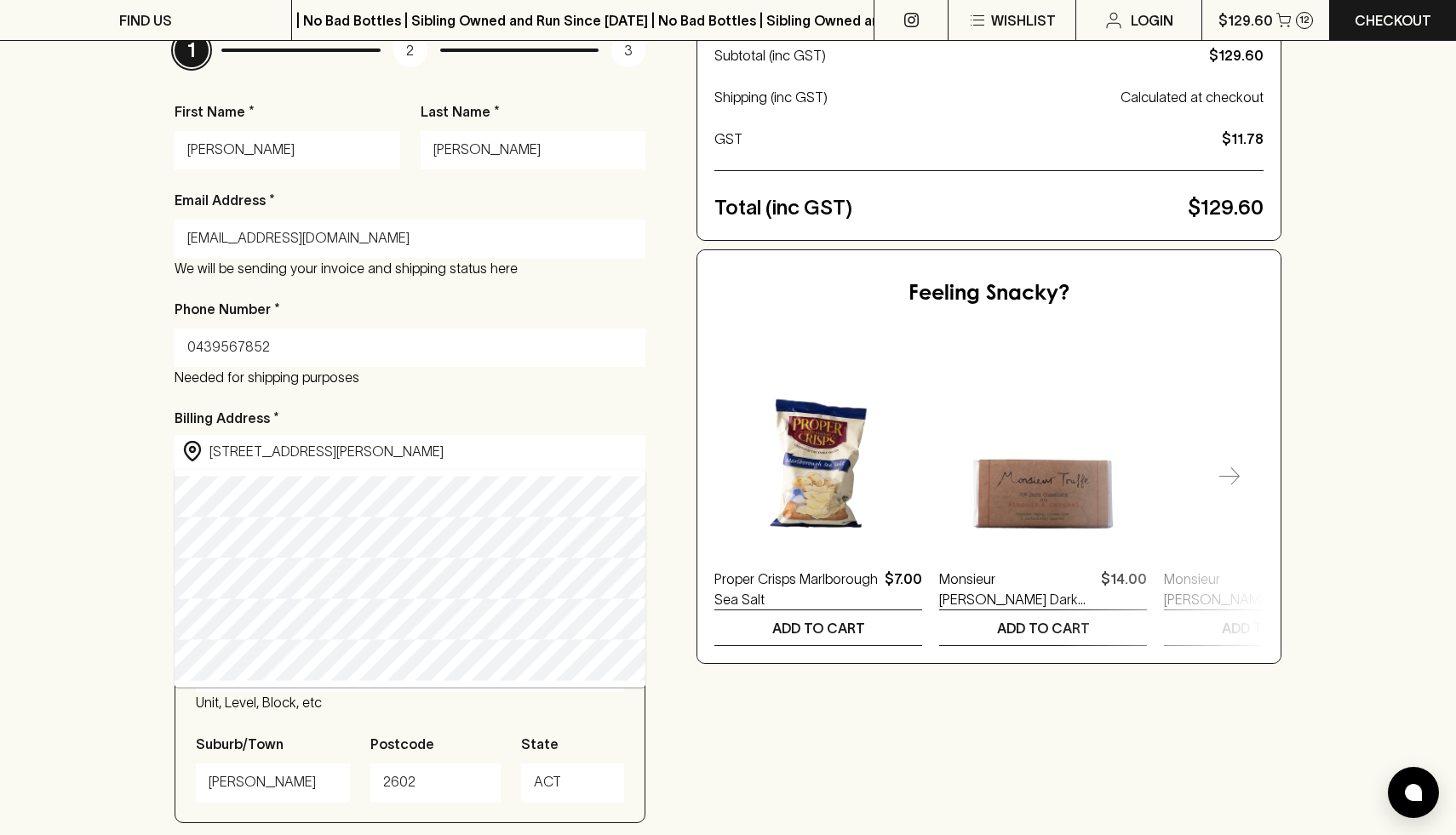
click at [97, 178] on div "Checkout Already have an account? Login for a faster checkout PERSONAL DETAILS …" at bounding box center [728, 515] width 1456 height 1349
click at [652, 303] on div "Checkout Already have an account? Login for a faster checkout PERSONAL DETAILS …" at bounding box center [727, 514] width 1107 height 1213
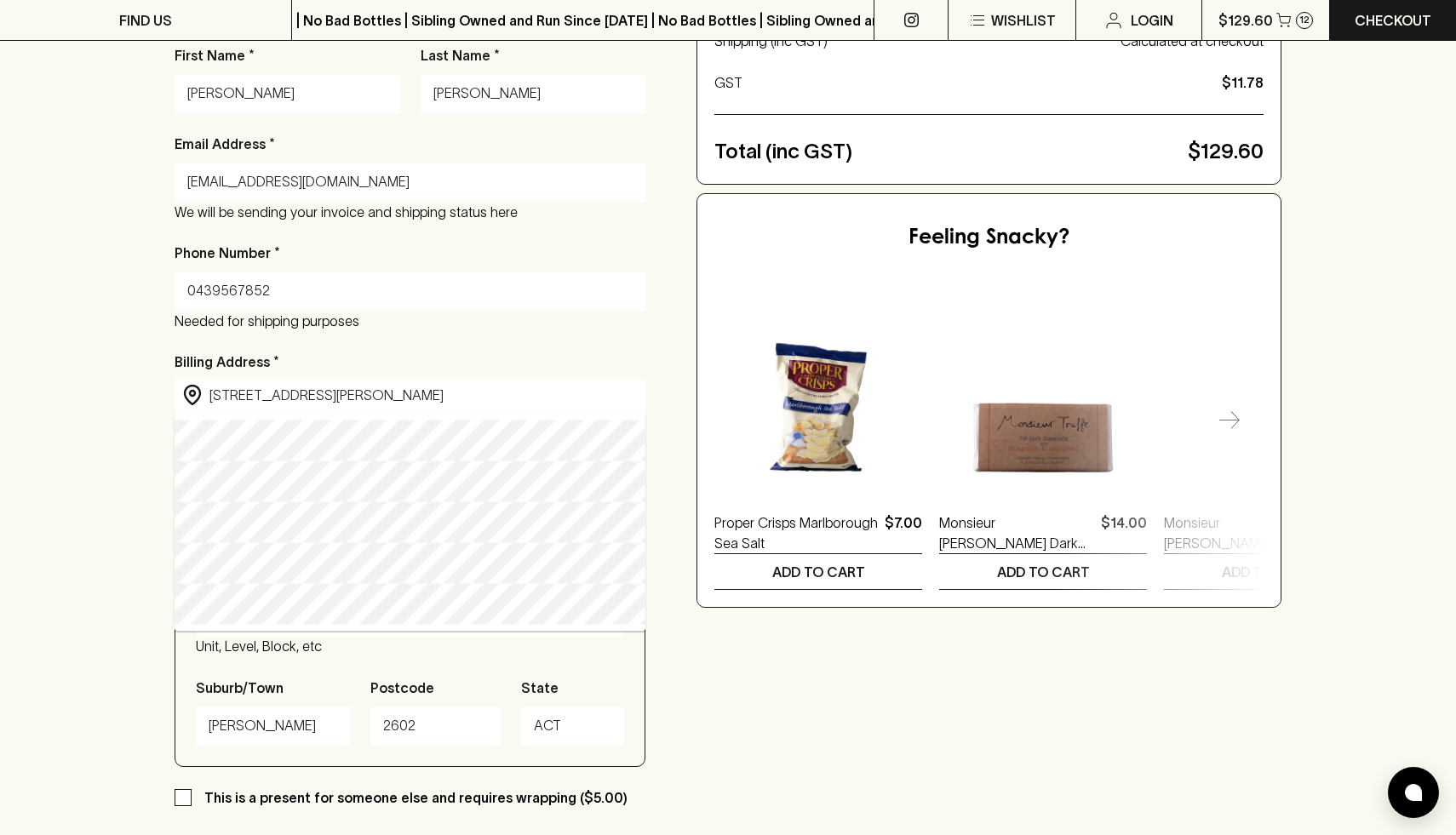
scroll to position [320, 0]
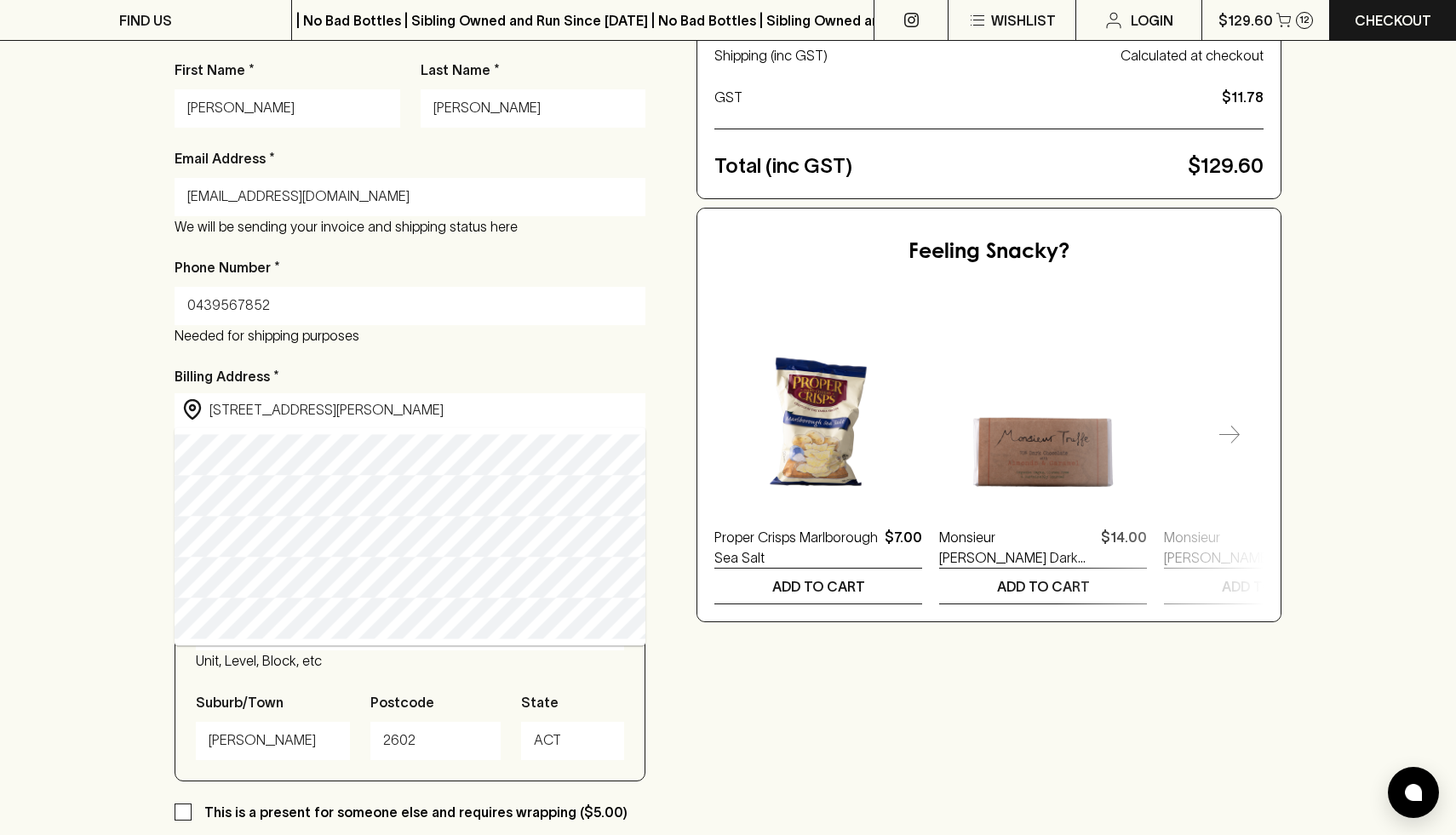
click at [523, 268] on div "Phone Number * 0439567852 Needed for shipping purposes" at bounding box center [409, 302] width 471 height 89
click at [268, 311] on input "0439567852" at bounding box center [409, 306] width 445 height 27
click at [238, 415] on input "10/10 Randell Street" at bounding box center [423, 409] width 428 height 20
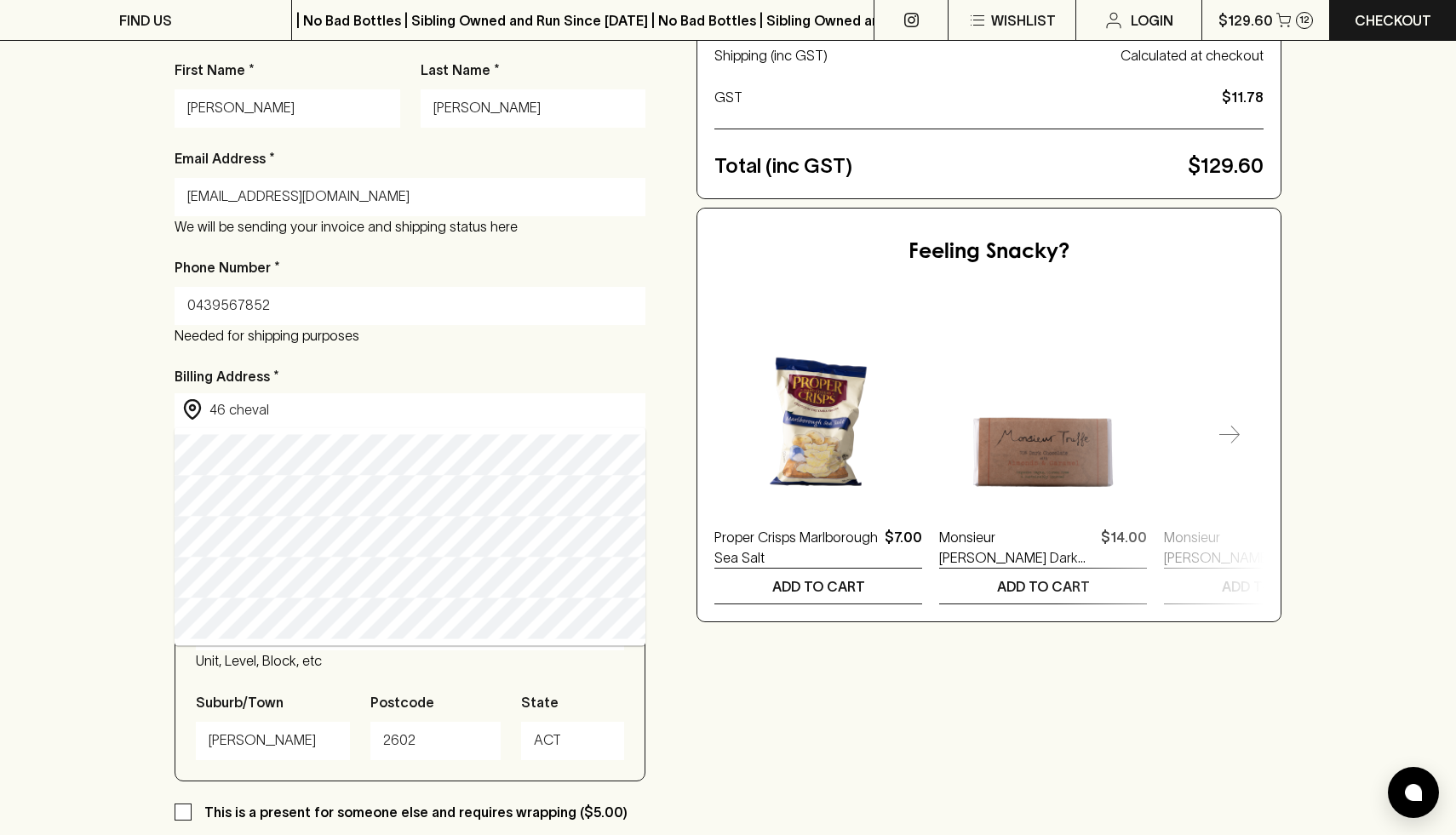
type input "46 Chevalier Street, Weston ACT, Australia"
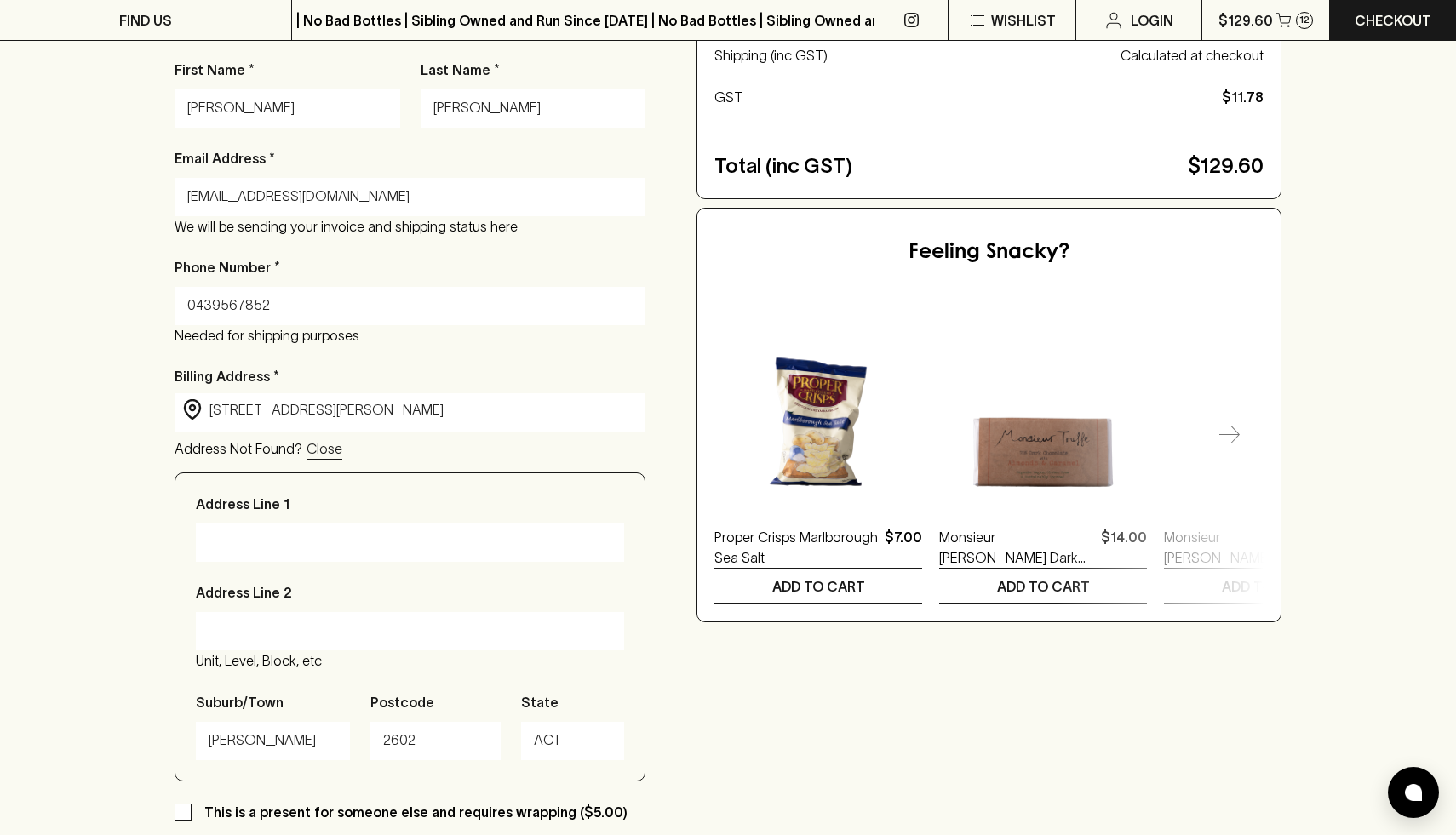
type input "46 Chevalier Street"
type input "Weston"
type input "2611"
type input "Australian Capital Territory"
type input "46 Chevalier Street, Weston ACT, Australia"
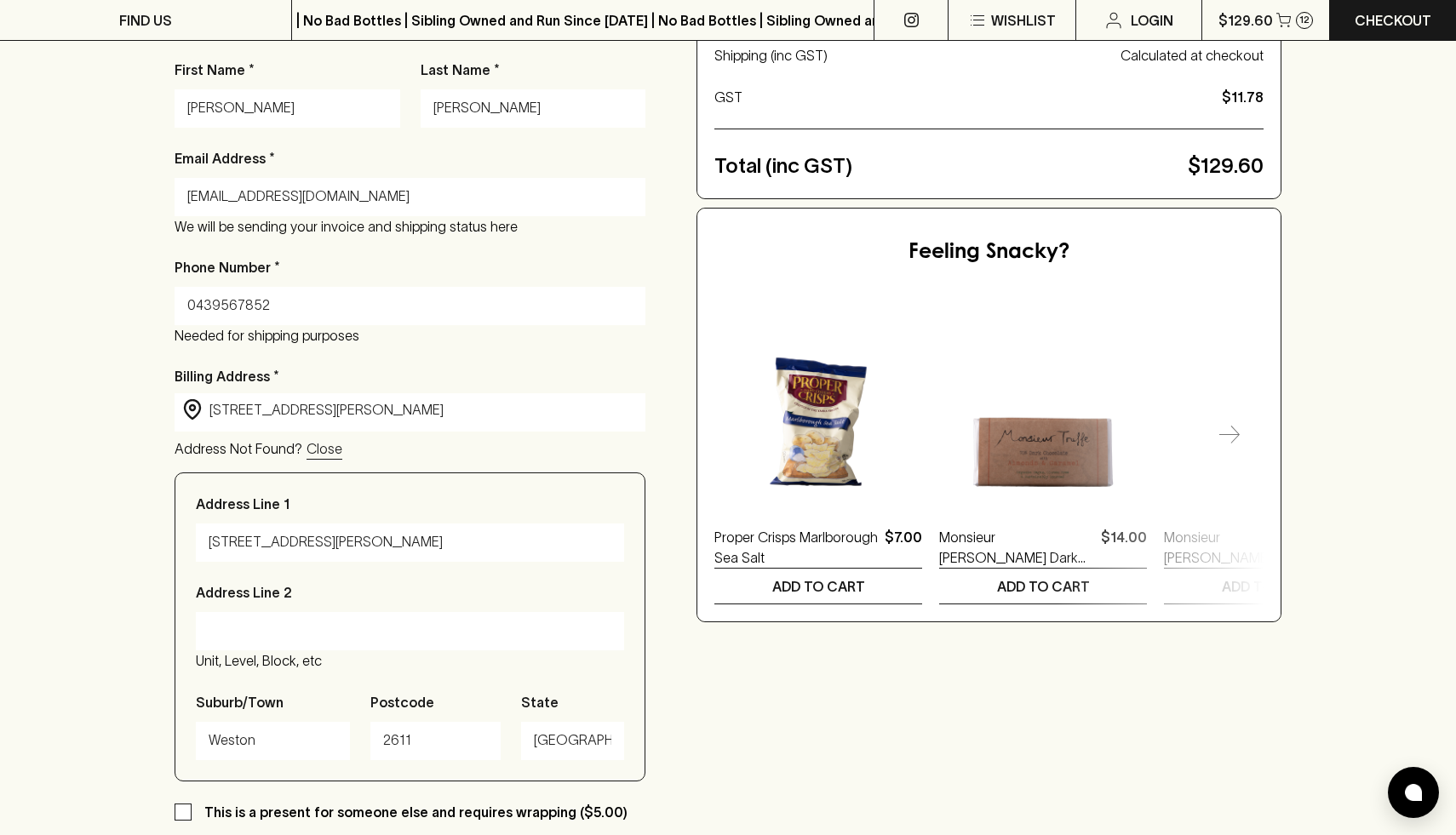
click at [153, 434] on div "Checkout Already have an account? Login for a faster checkout PERSONAL DETAILS …" at bounding box center [728, 473] width 1456 height 1349
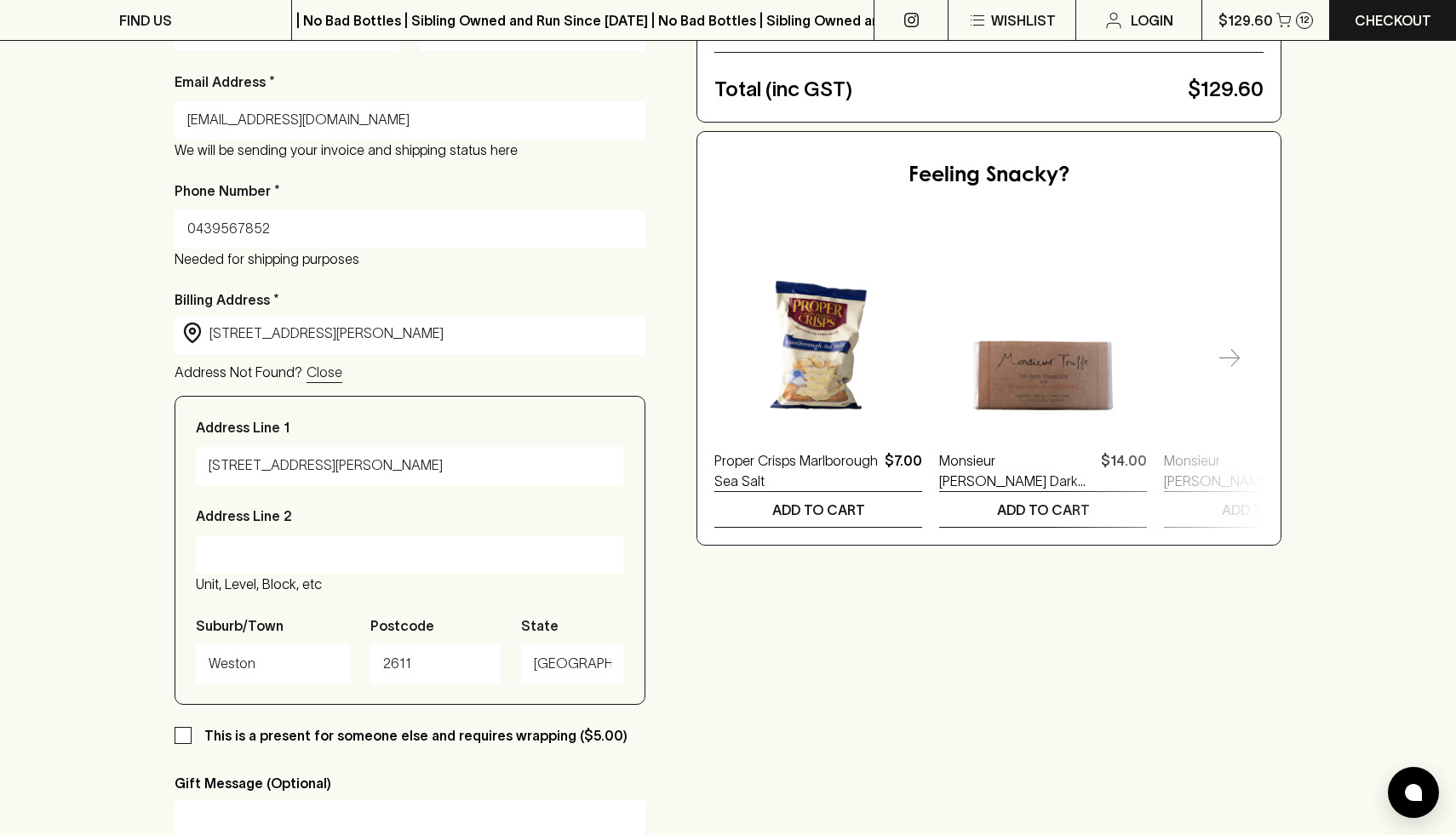
scroll to position [397, 0]
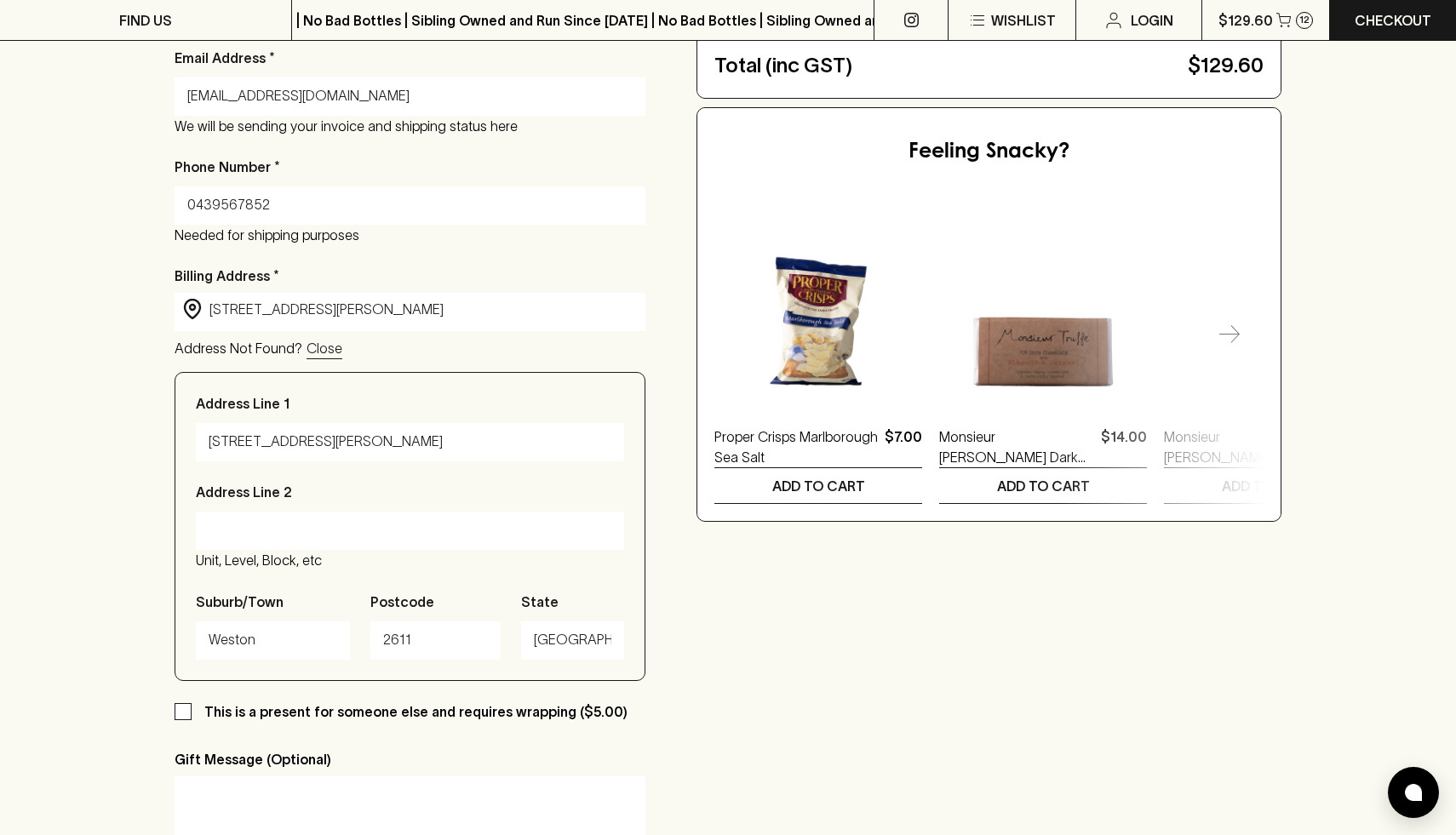
click at [831, 679] on div "Checkout Already have an account? Login for a faster checkout PERSONAL DETAILS …" at bounding box center [727, 372] width 1107 height 1213
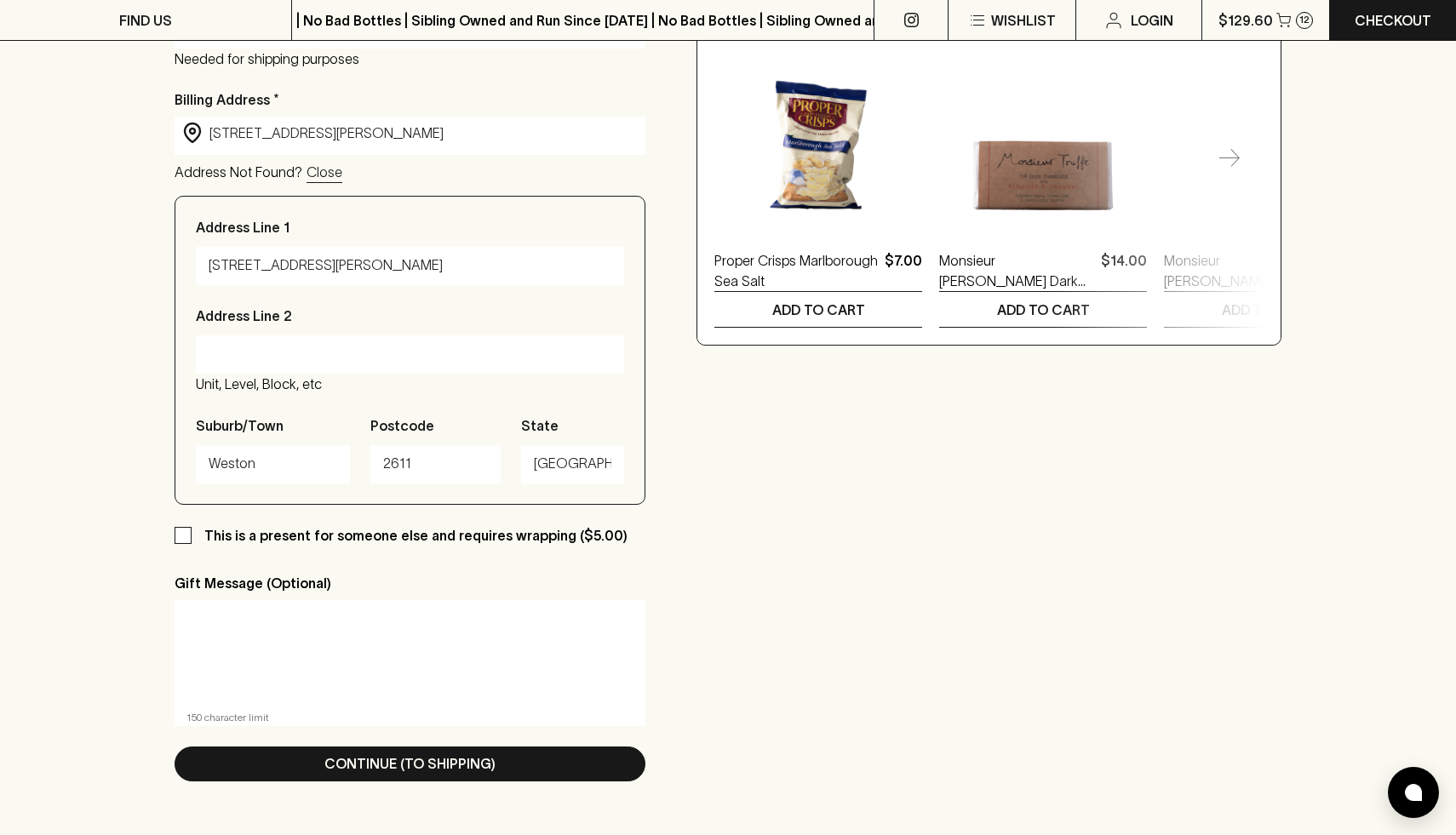
scroll to position [597, 0]
click at [796, 566] on div "Checkout Already have an account? Login for a faster checkout PERSONAL DETAILS …" at bounding box center [727, 195] width 1107 height 1213
click at [313, 566] on div "This is a present for someone else and requires wrapping ($5.00) Gift Message (…" at bounding box center [409, 625] width 471 height 201
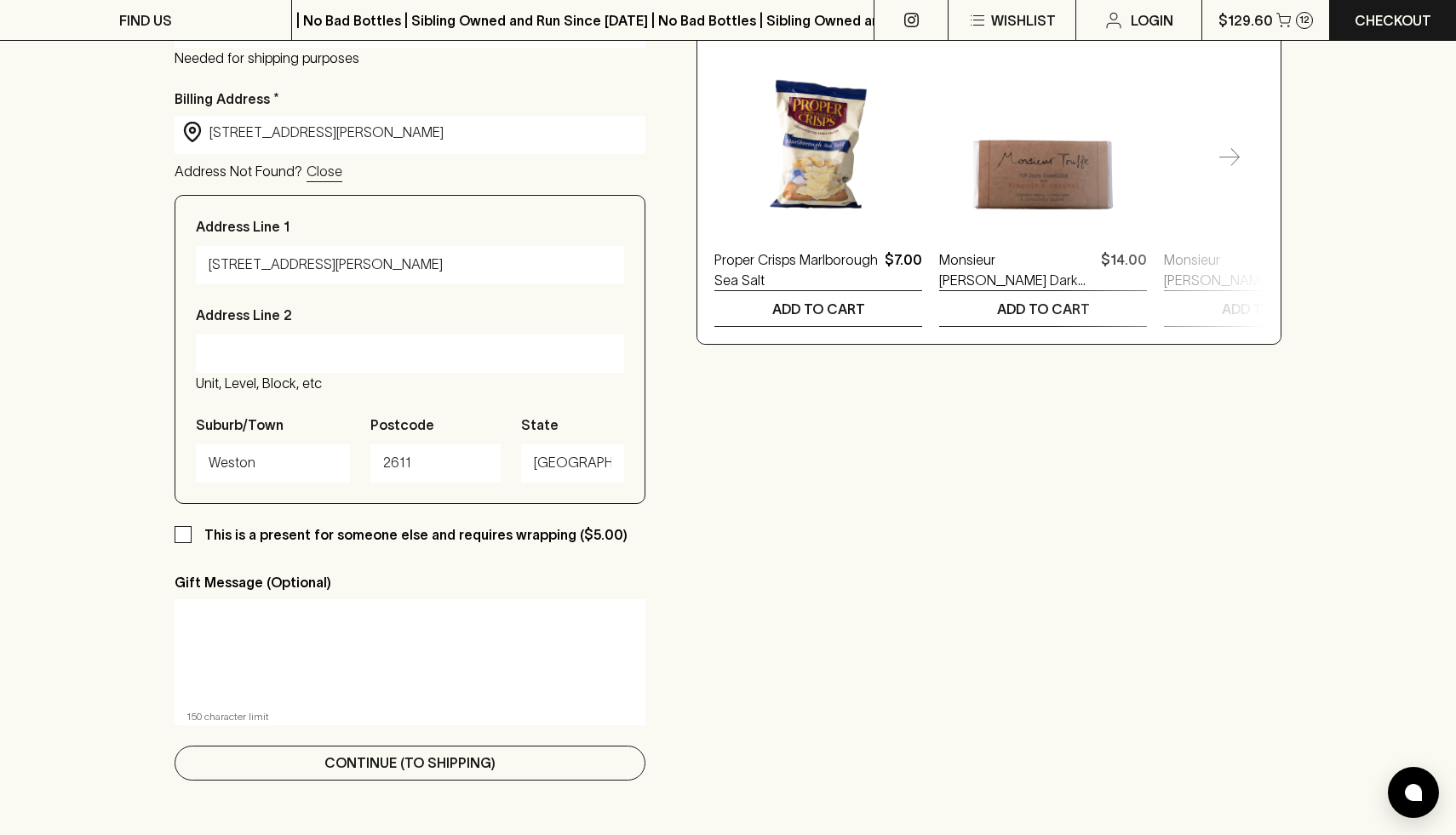
click at [415, 760] on p "Continue (To Shipping)" at bounding box center [410, 763] width 171 height 21
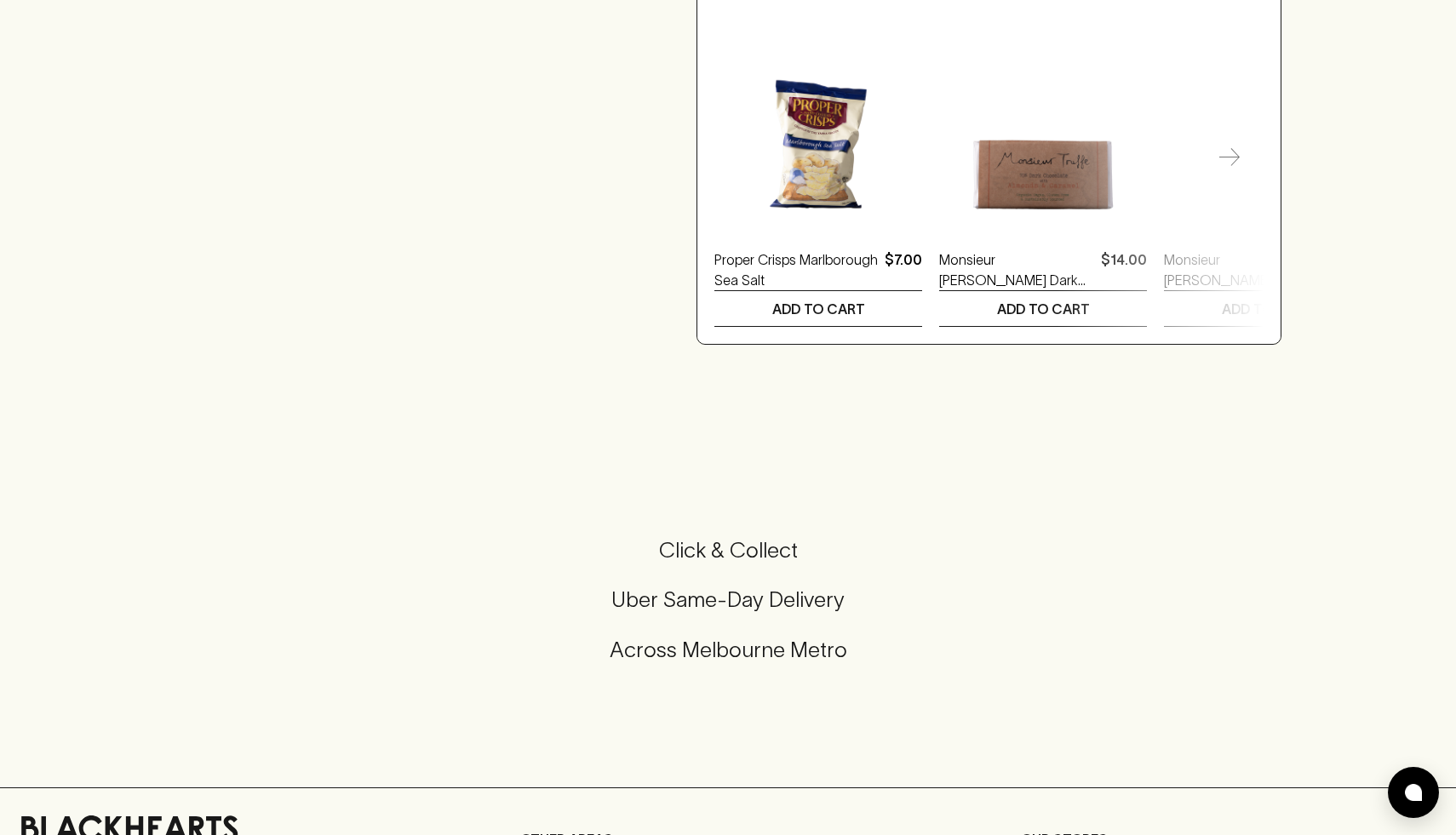
scroll to position [0, 0]
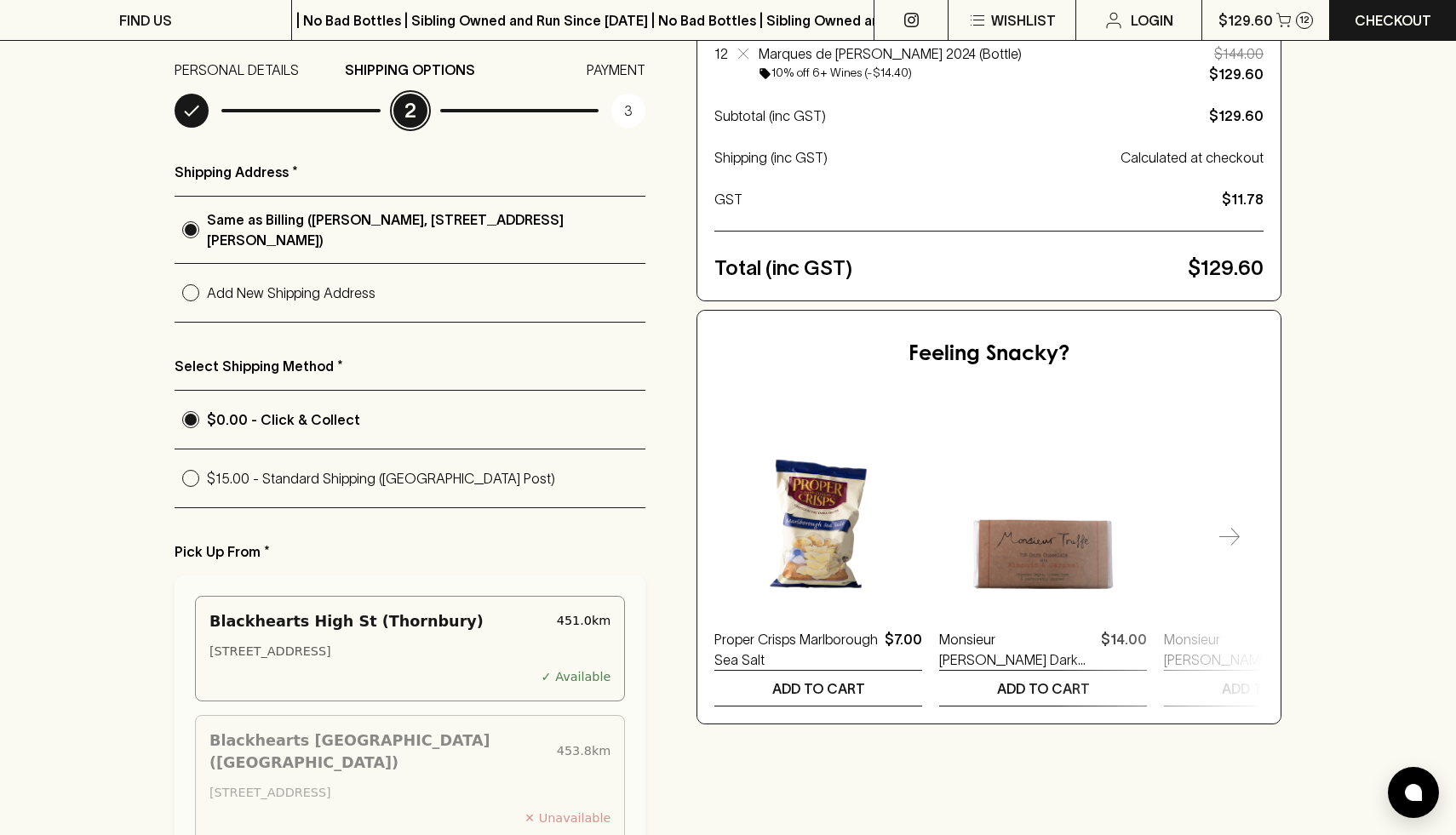
scroll to position [218, 0]
click at [237, 367] on p "Select Shipping Method *" at bounding box center [409, 365] width 471 height 21
click at [304, 368] on p "Select Shipping Method *" at bounding box center [409, 365] width 471 height 21
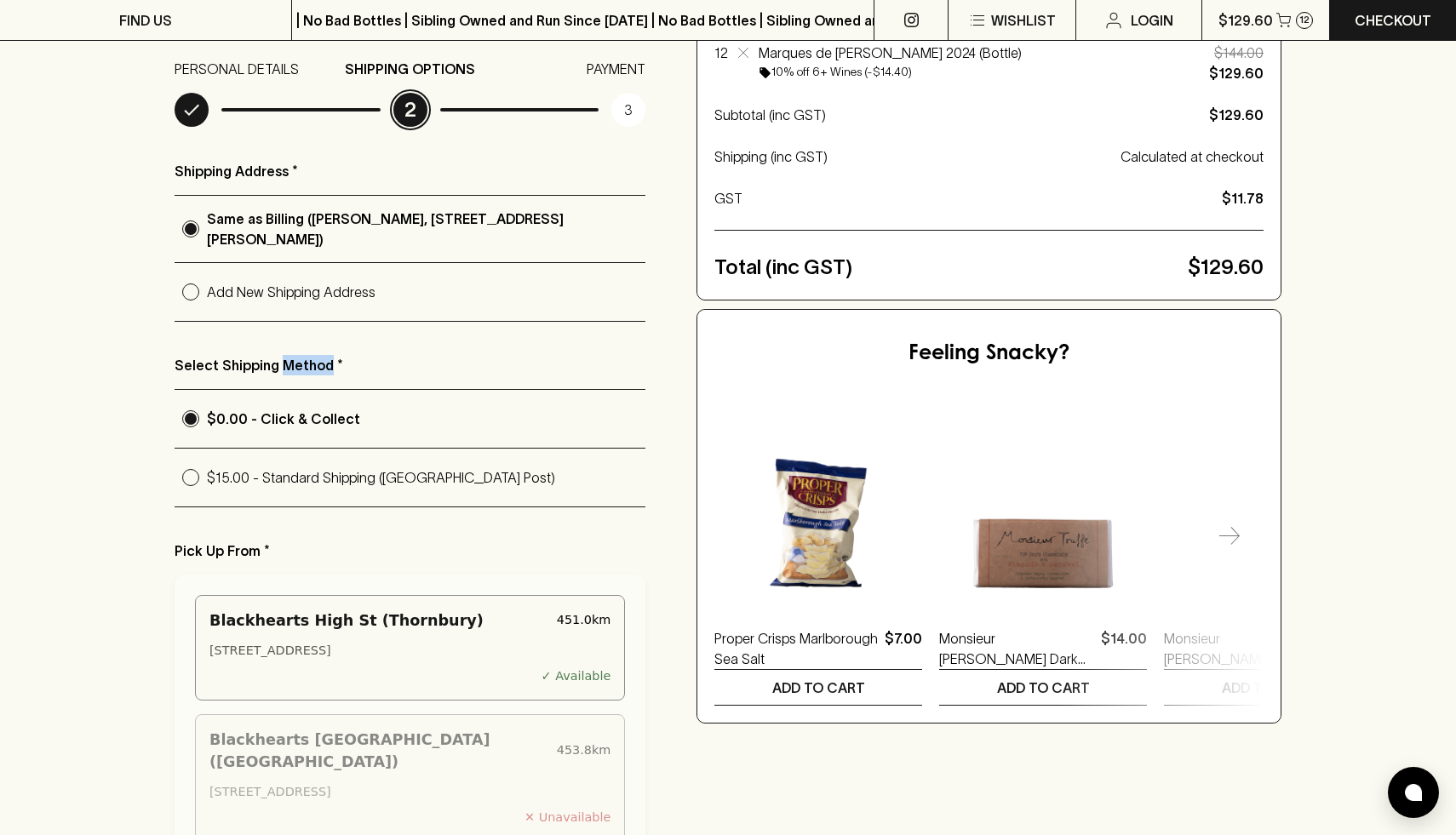
click at [304, 368] on p "Select Shipping Method *" at bounding box center [409, 365] width 471 height 21
click at [393, 370] on p "Select Shipping Method *" at bounding box center [409, 365] width 471 height 21
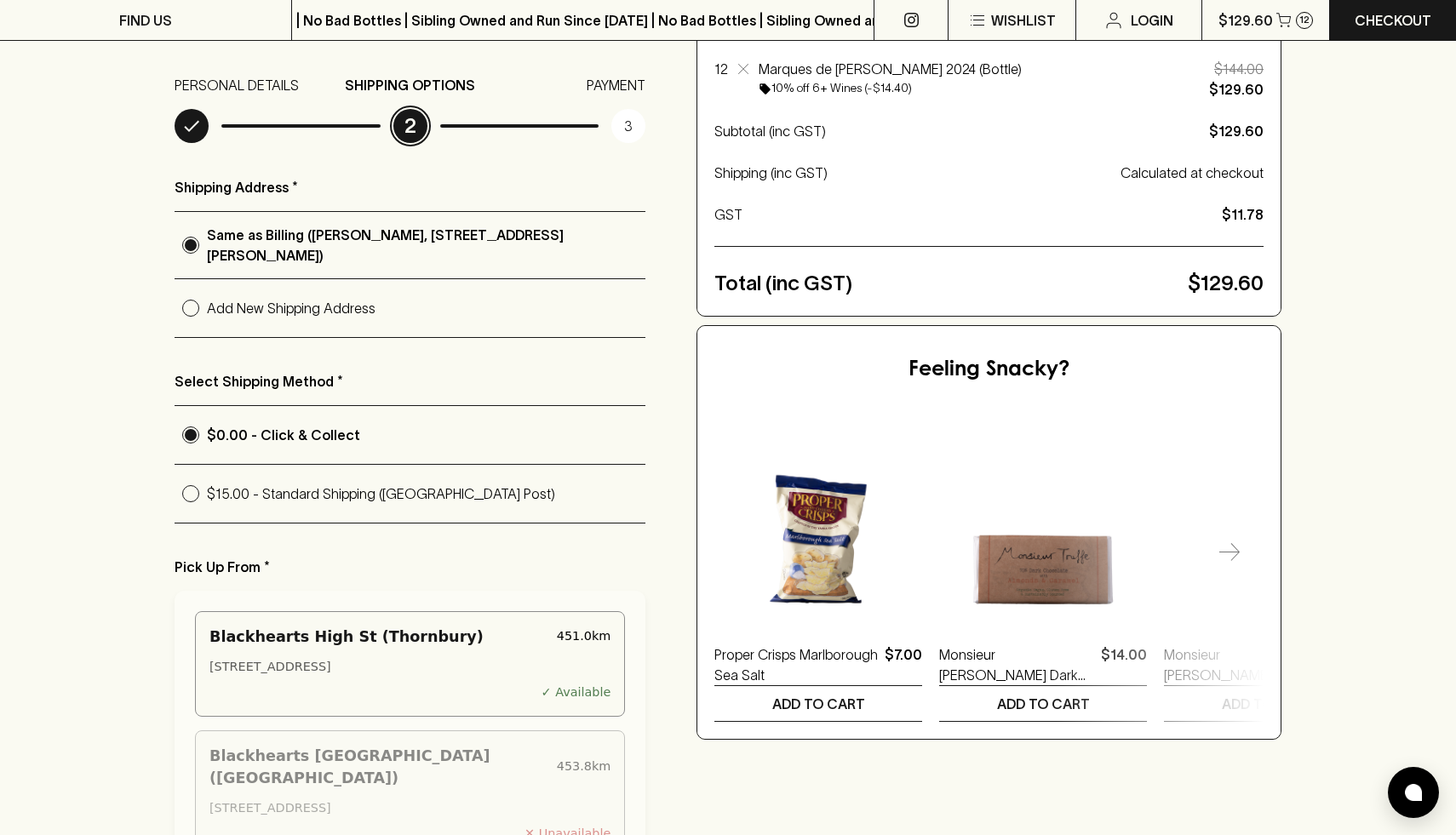
scroll to position [193, 0]
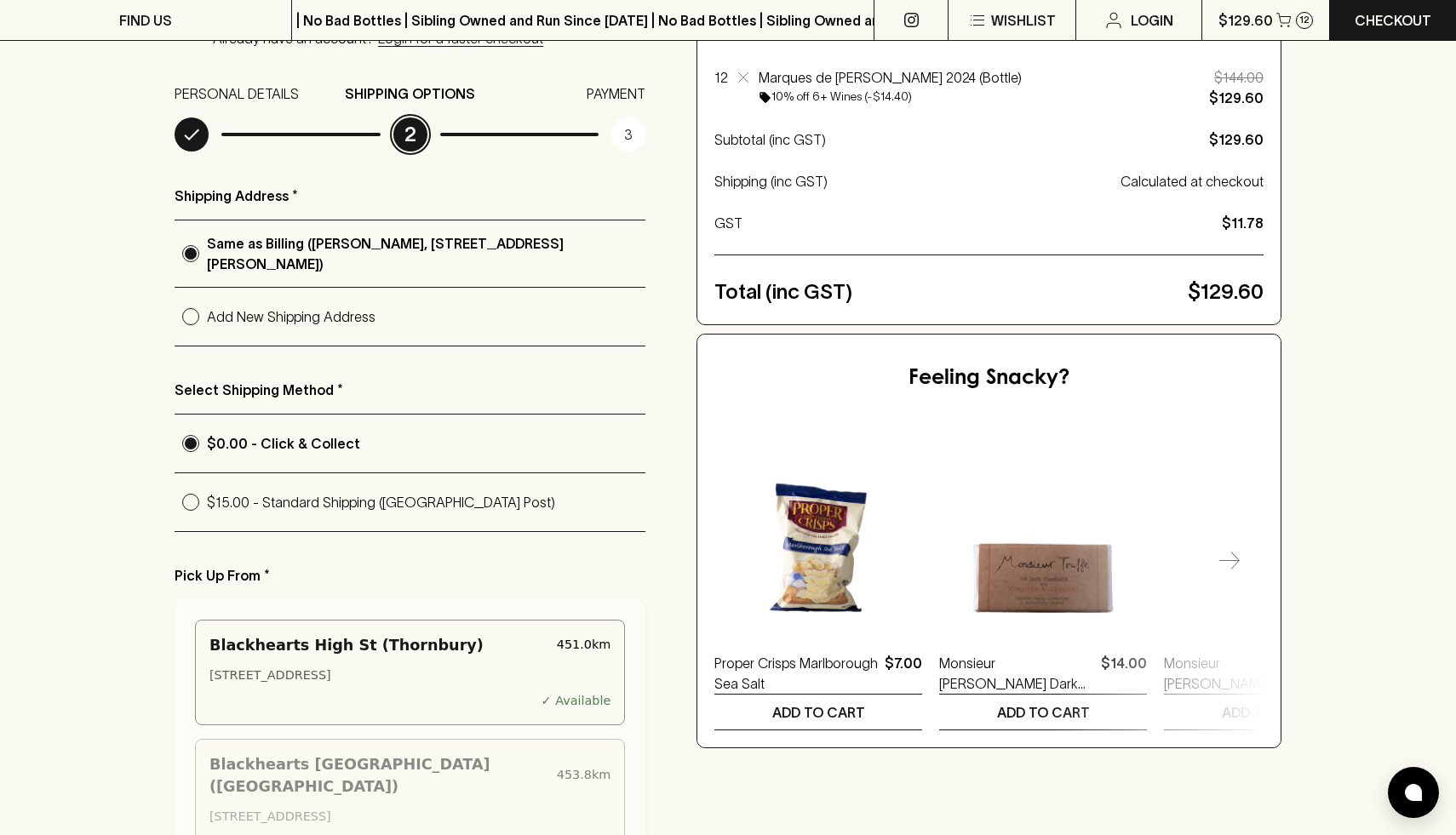
click at [678, 544] on div "Checkout Already have an account? Login for a faster checkout PERSONAL DETAILS …" at bounding box center [727, 673] width 1107 height 1361
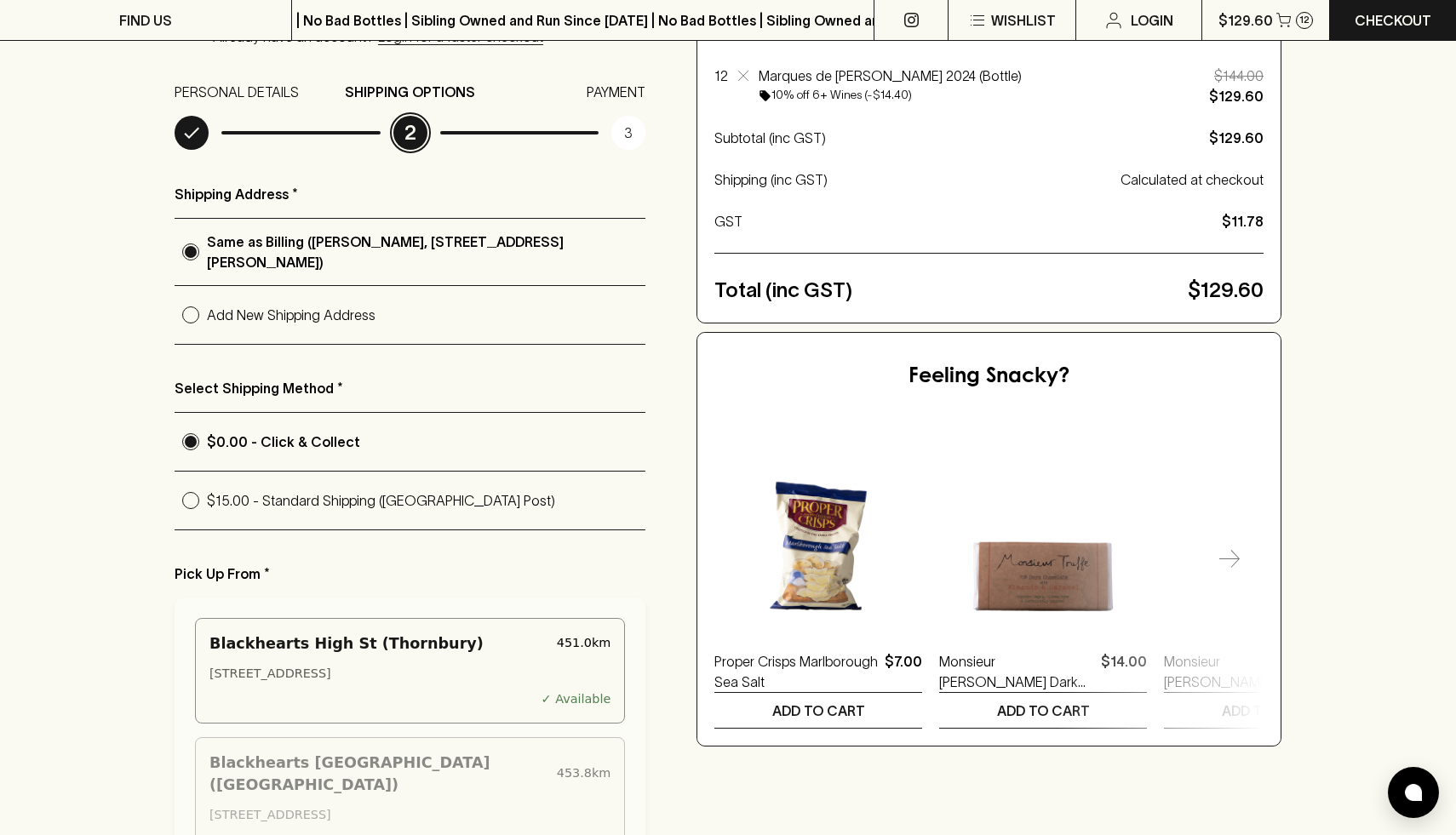
scroll to position [126, 0]
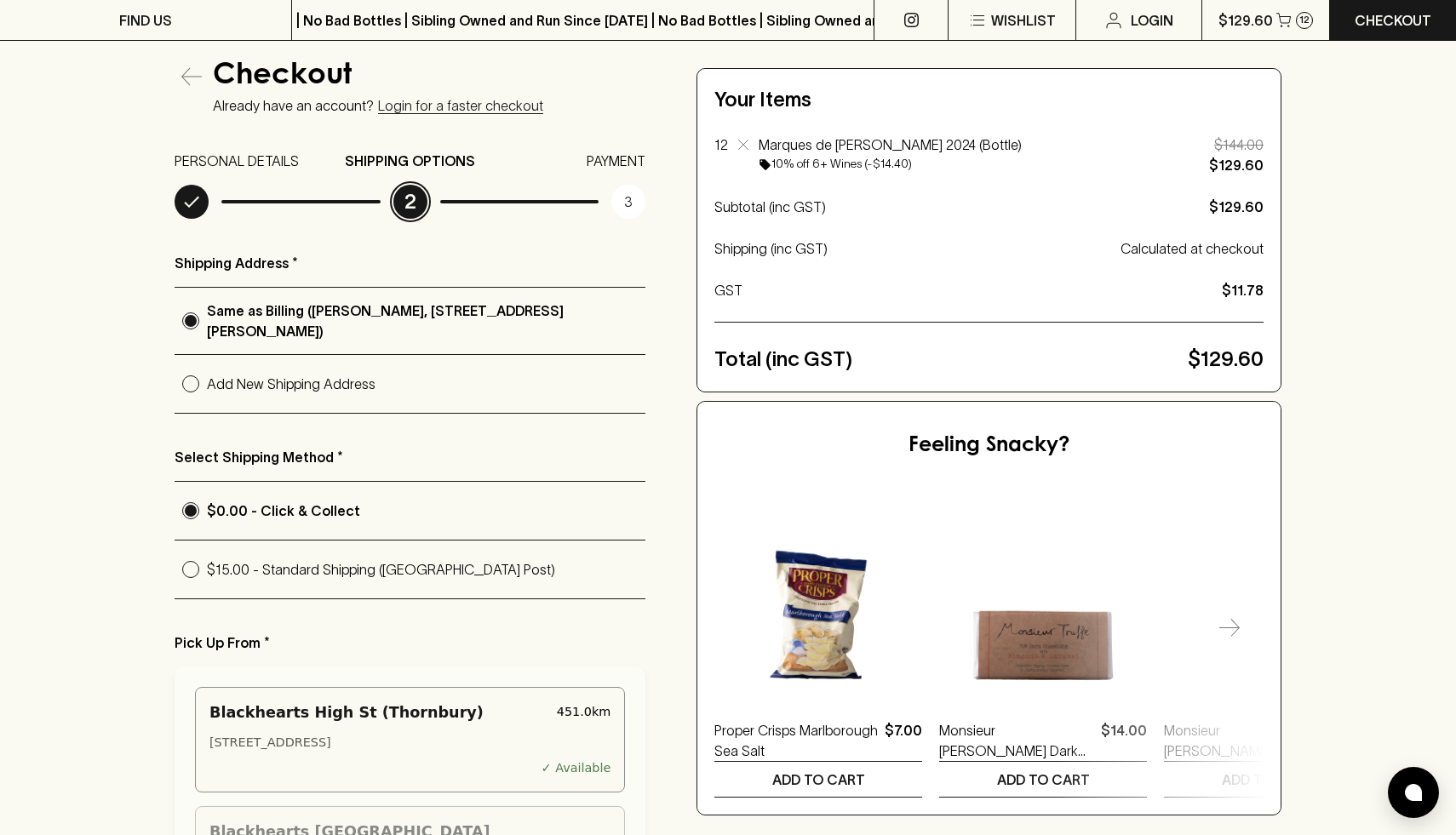
click at [678, 544] on div "Checkout Already have an account? Login for a faster checkout PERSONAL DETAILS …" at bounding box center [727, 740] width 1107 height 1361
click at [280, 566] on p "$15.00 - Standard Shipping (Australia Post)" at bounding box center [426, 570] width 438 height 21
click at [207, 566] on input "$15.00 - Standard Shipping (Australia Post)" at bounding box center [191, 570] width 32 height 32
radio input "true"
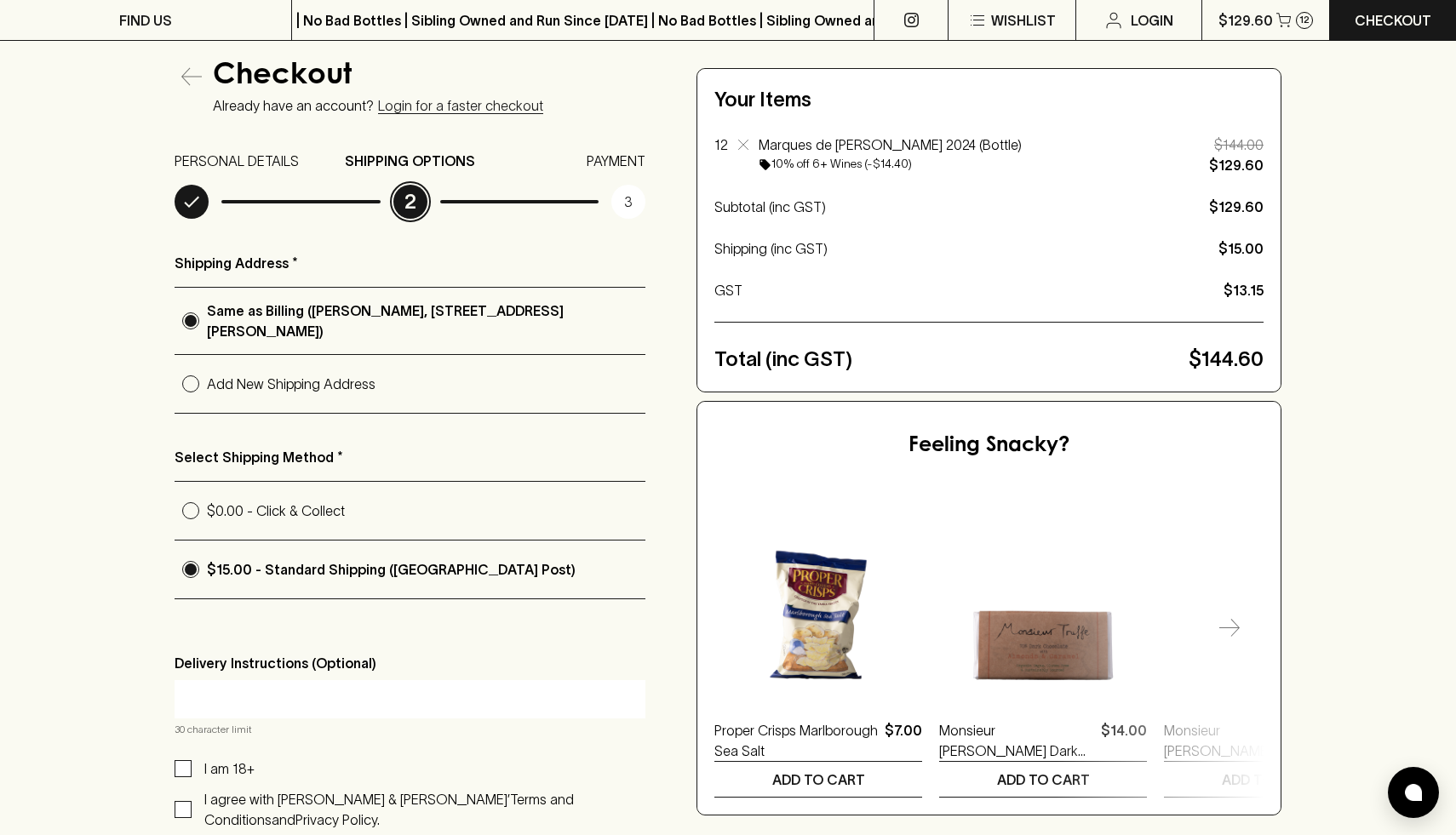
click at [247, 502] on p "$0.00 - Click & Collect" at bounding box center [426, 511] width 438 height 21
click at [207, 502] on input "$0.00 - Click & Collect" at bounding box center [191, 511] width 32 height 32
radio input "true"
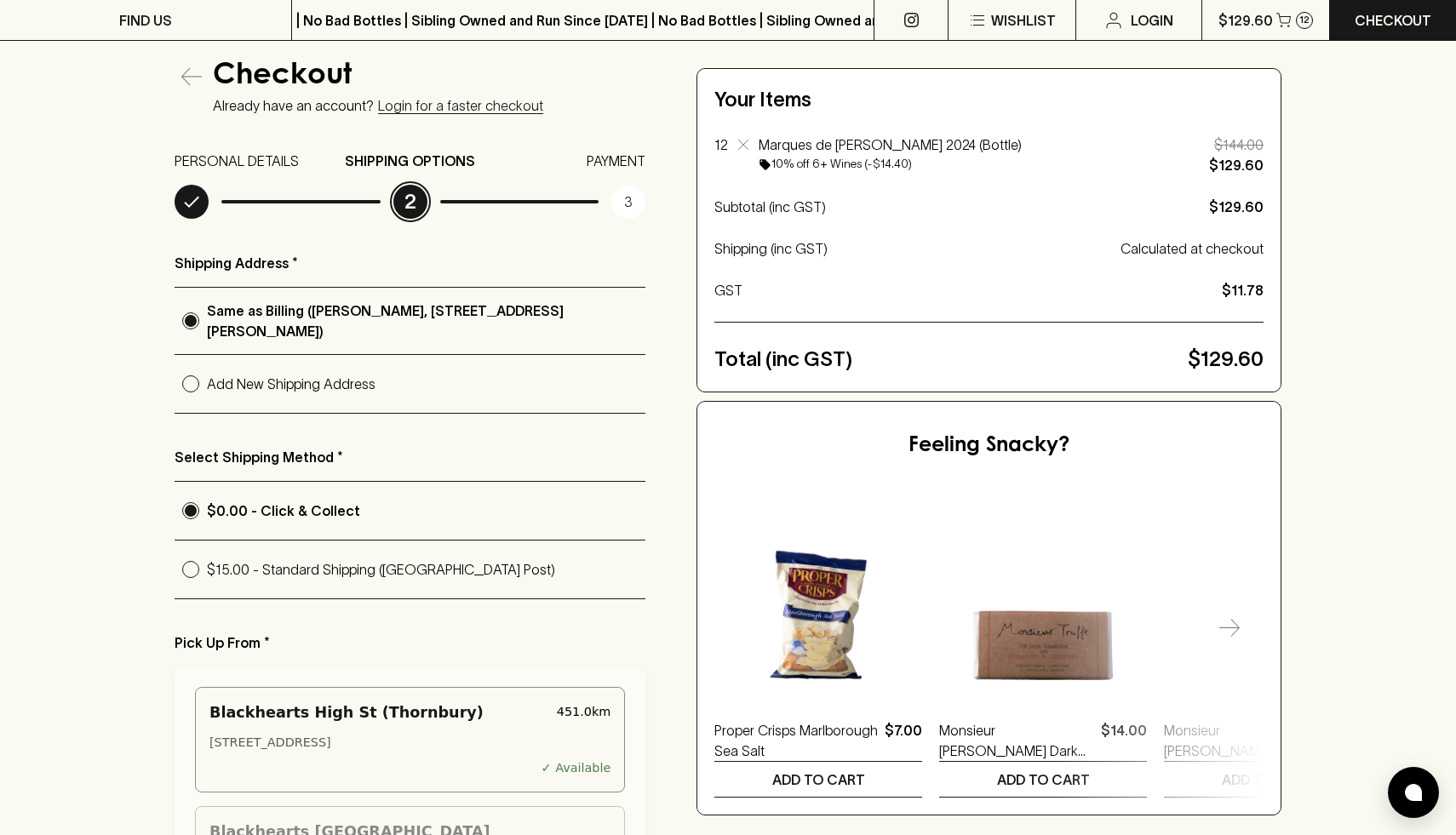
click at [681, 482] on div "Checkout Already have an account? Login for a faster checkout PERSONAL DETAILS …" at bounding box center [727, 740] width 1107 height 1361
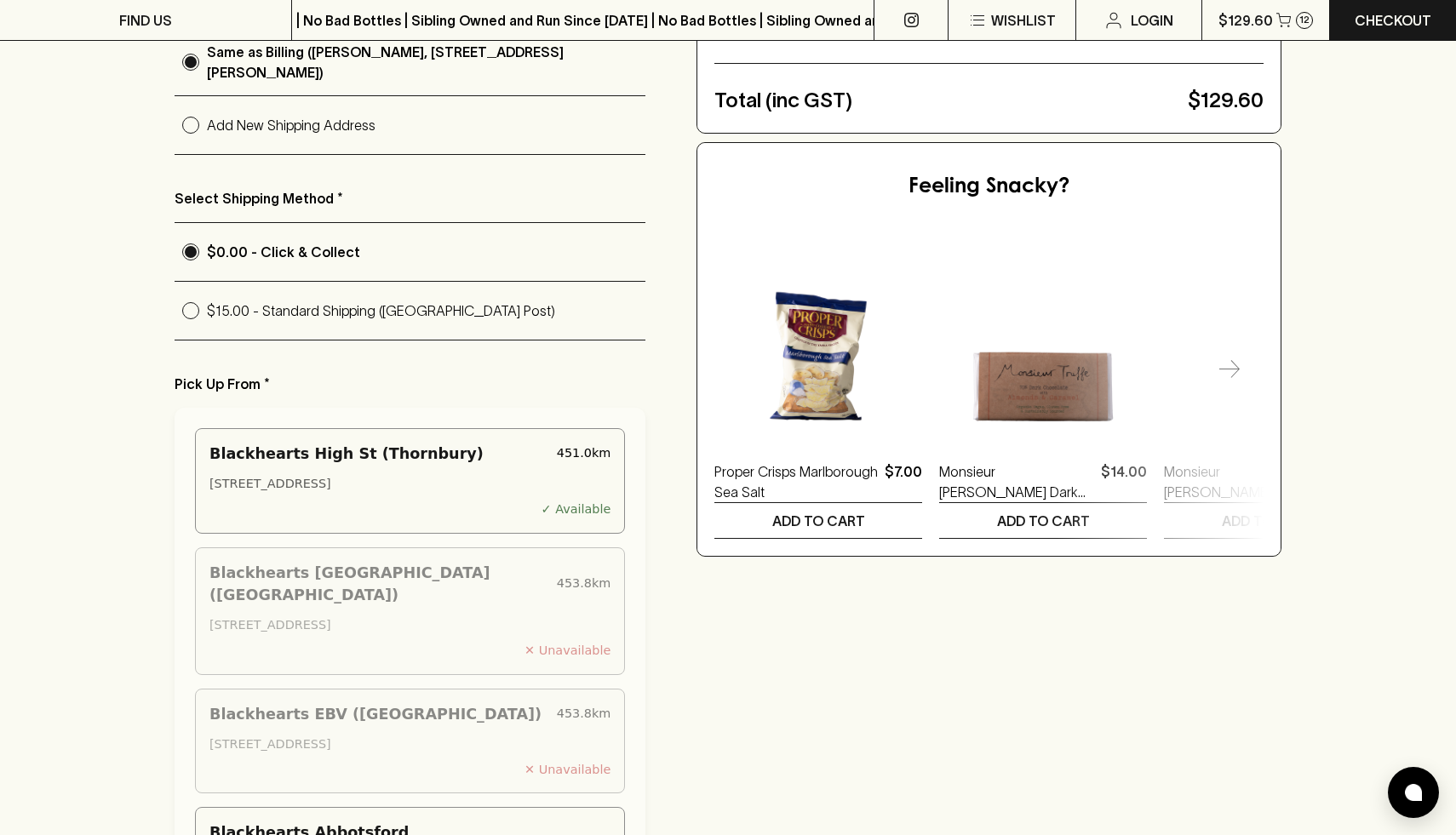
click at [681, 482] on div "Checkout Already have an account? Login for a faster checkout PERSONAL DETAILS …" at bounding box center [727, 481] width 1107 height 1361
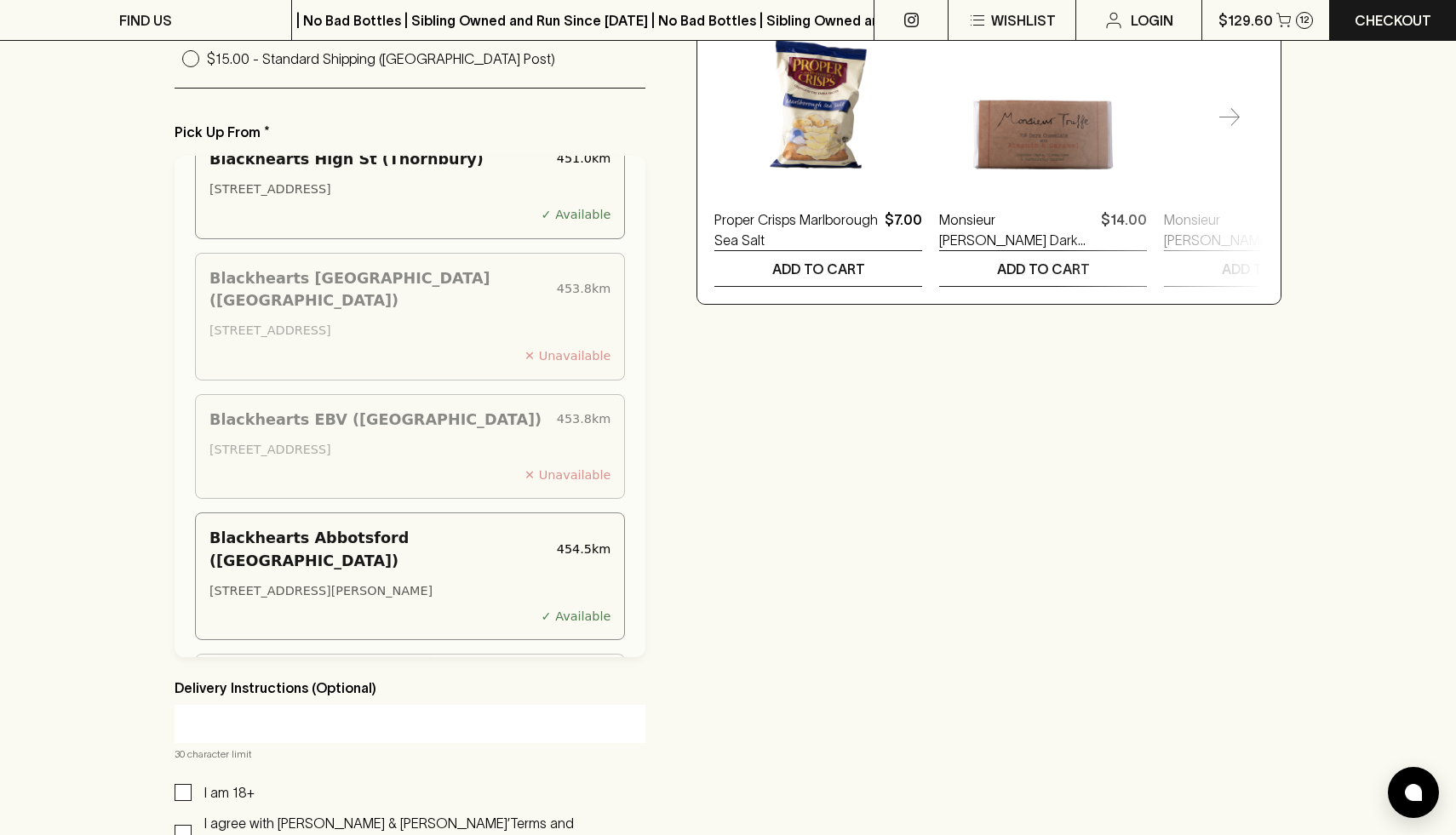
scroll to position [0, 0]
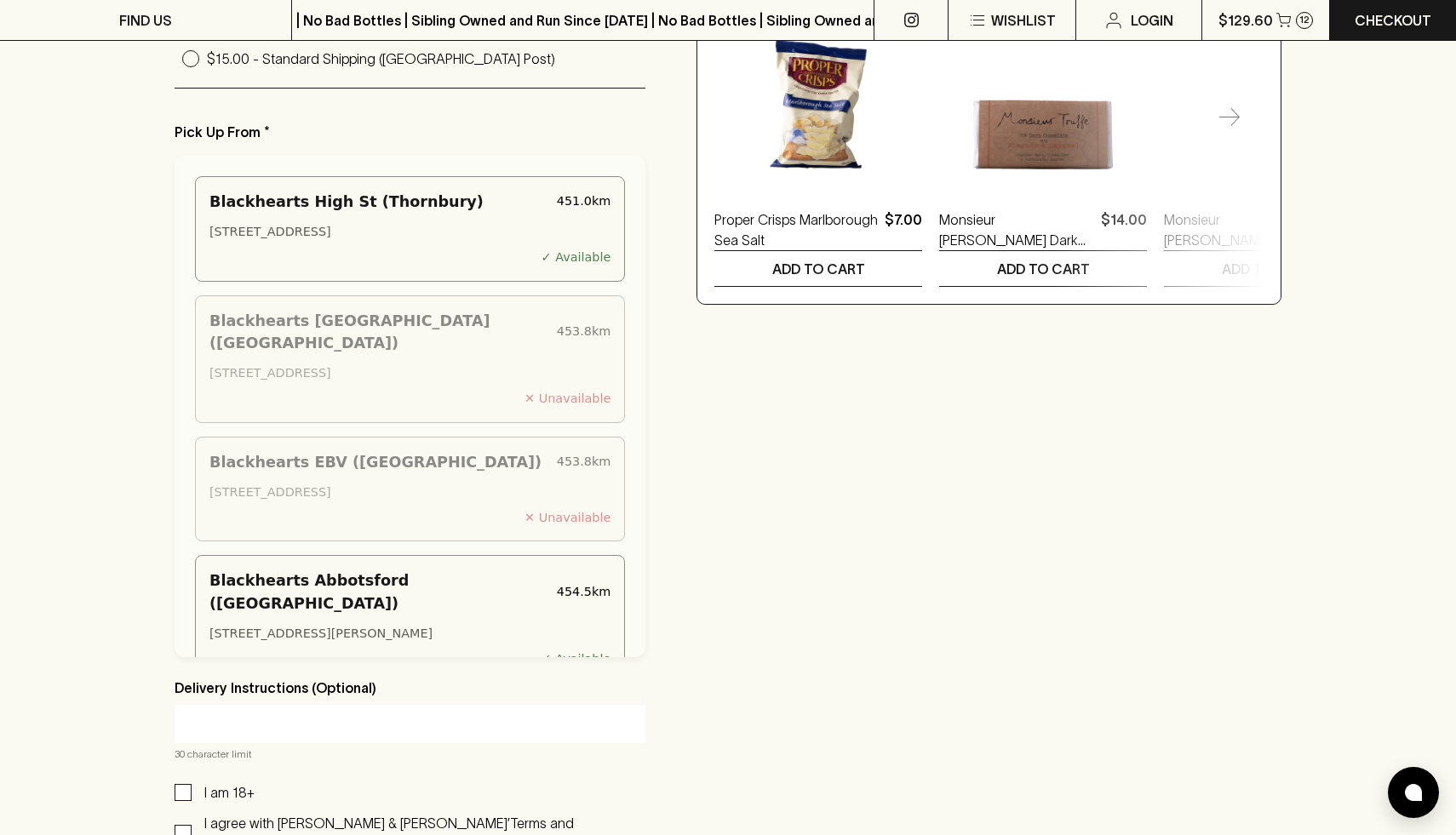
click at [408, 131] on p "Pick Up From *" at bounding box center [409, 132] width 471 height 21
click at [75, 150] on div "Checkout Already have an account? Login for a faster checkout PERSONAL DETAILS …" at bounding box center [728, 229] width 1456 height 1497
click at [929, 605] on div "Checkout Already have an account? Login for a faster checkout PERSONAL DETAILS …" at bounding box center [727, 229] width 1107 height 1361
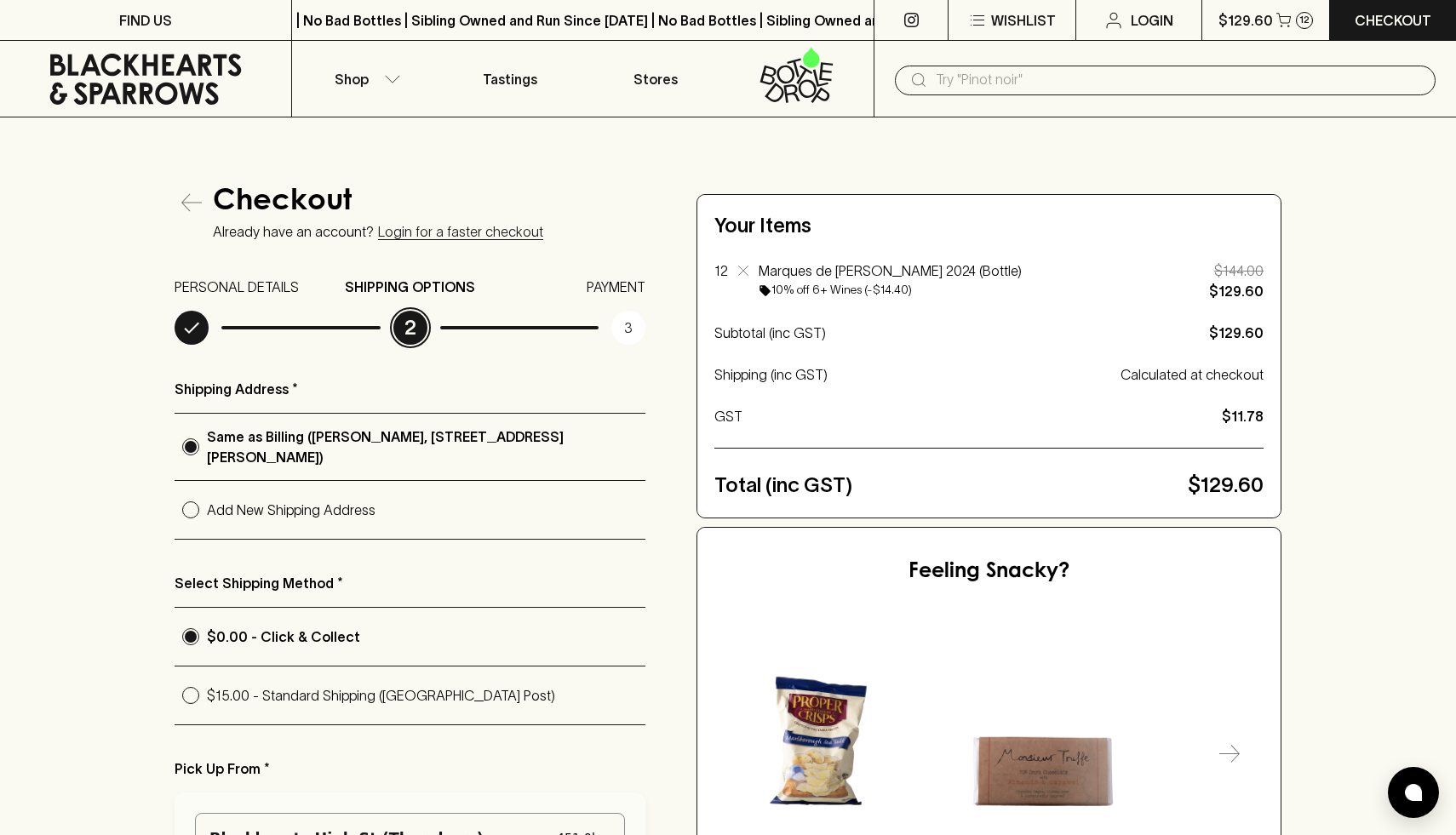
click at [263, 696] on p "$15.00 - Standard Shipping (Australia Post)" at bounding box center [426, 696] width 438 height 21
click at [207, 696] on input "$15.00 - Standard Shipping (Australia Post)" at bounding box center [191, 696] width 32 height 32
radio input "true"
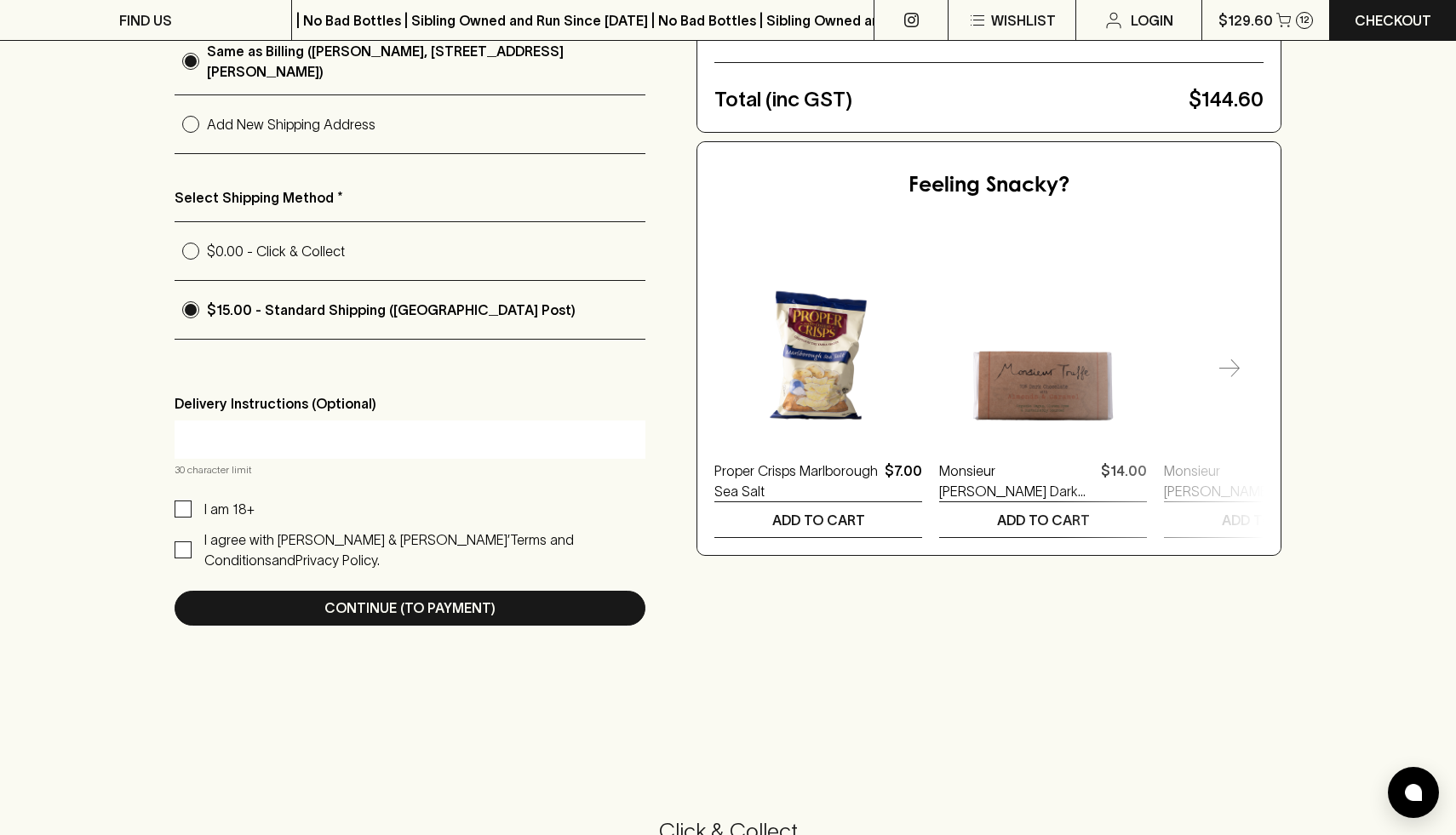
scroll to position [388, 0]
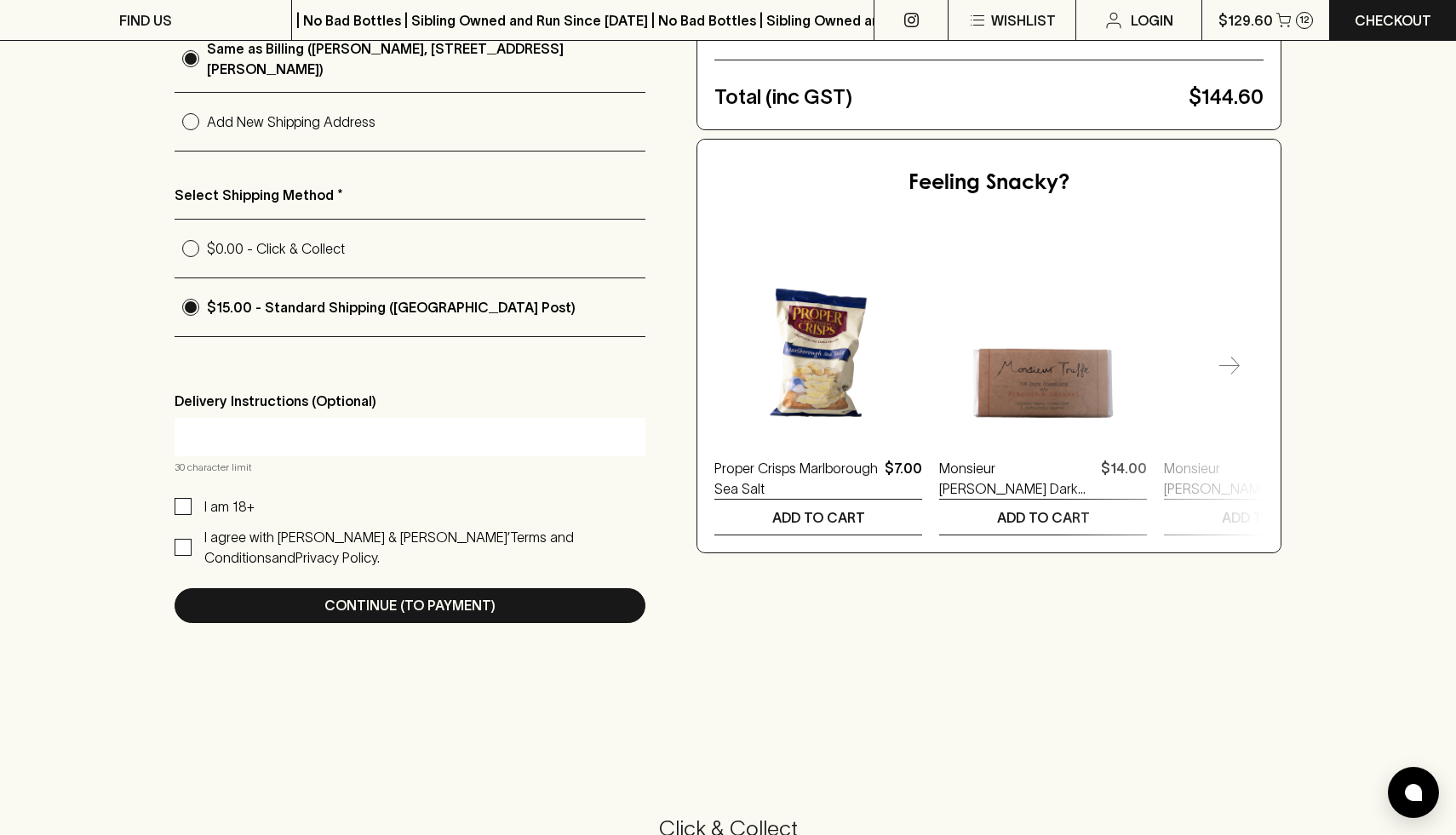
click at [96, 219] on div "Checkout Already have an account? Login for a faster checkout PERSONAL DETAILS …" at bounding box center [728, 210] width 1456 height 962
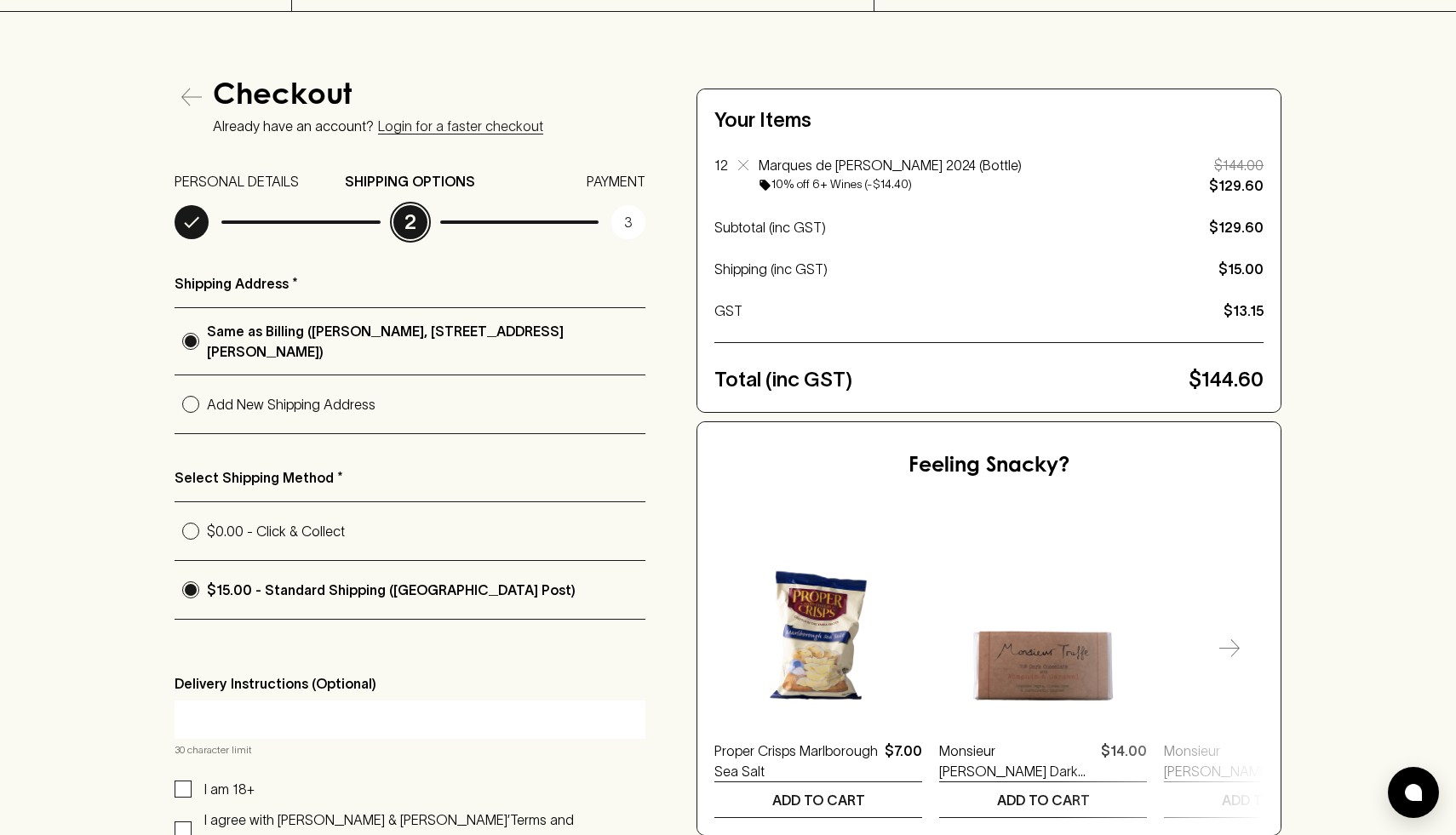
scroll to position [0, 0]
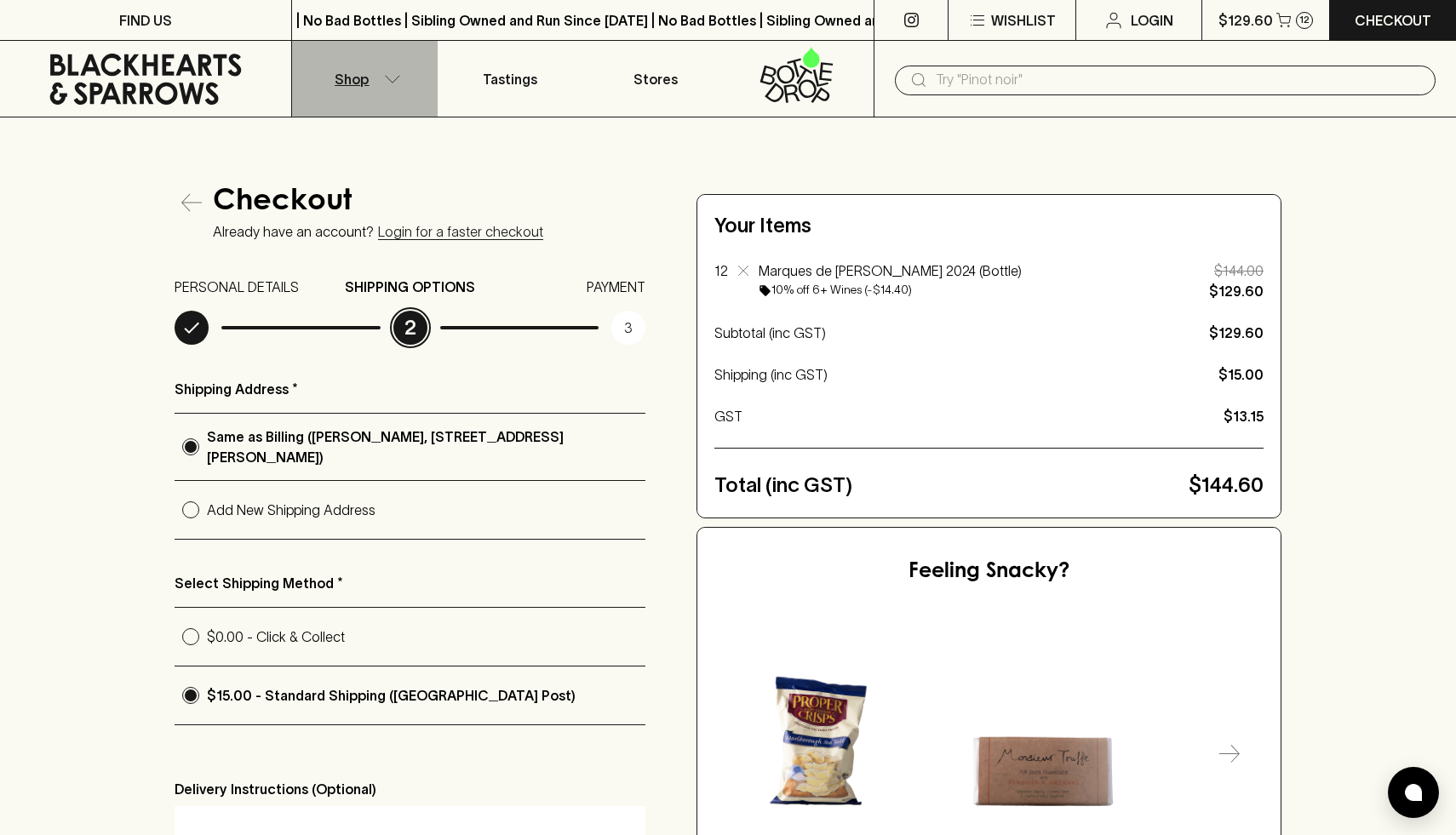
click at [371, 72] on button "Shop" at bounding box center [365, 79] width 145 height 76
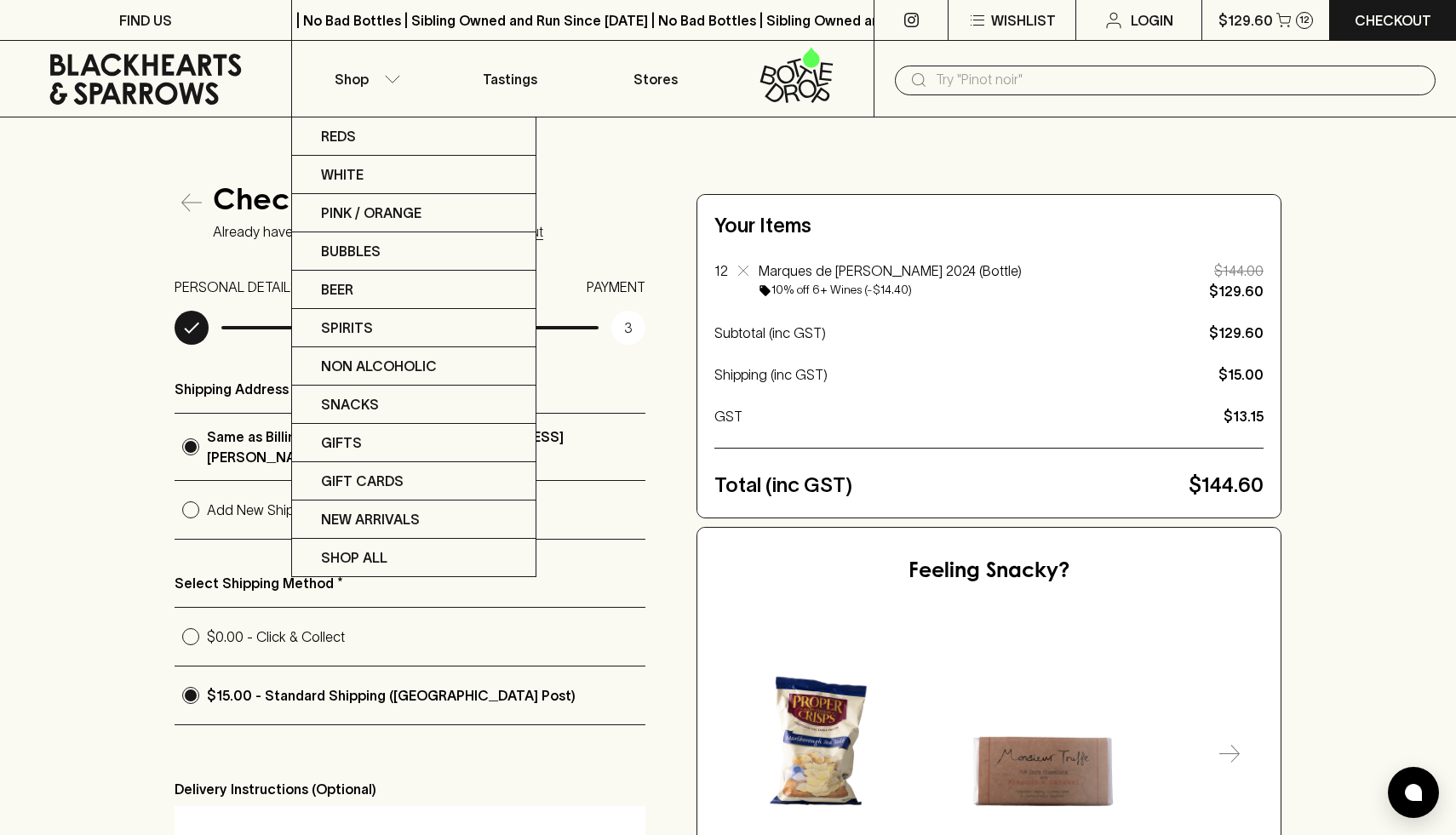
click at [634, 154] on div at bounding box center [728, 417] width 1456 height 835
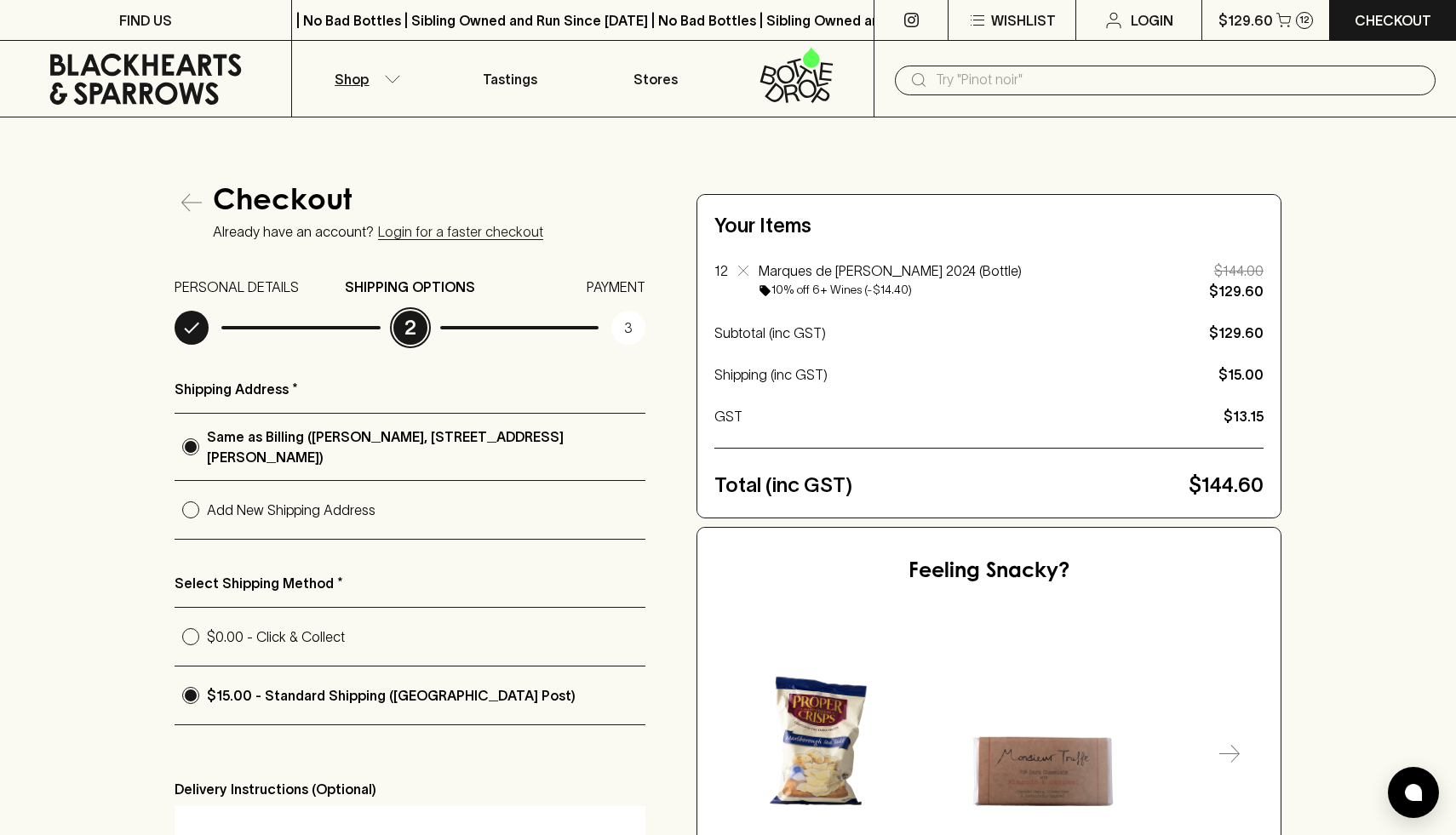
click at [373, 79] on button "Shop" at bounding box center [365, 79] width 145 height 76
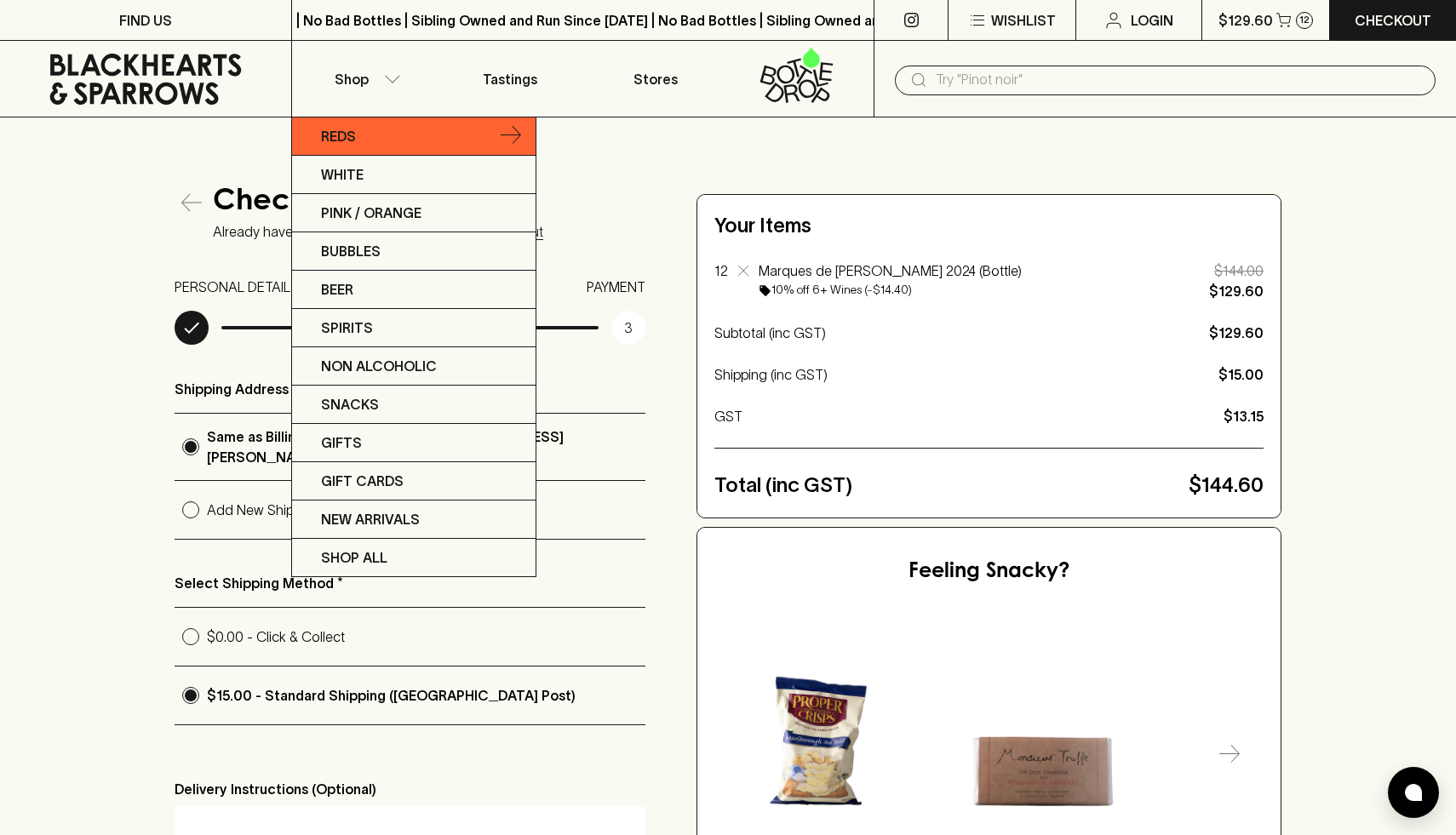
click at [353, 135] on p "Reds" at bounding box center [338, 136] width 35 height 21
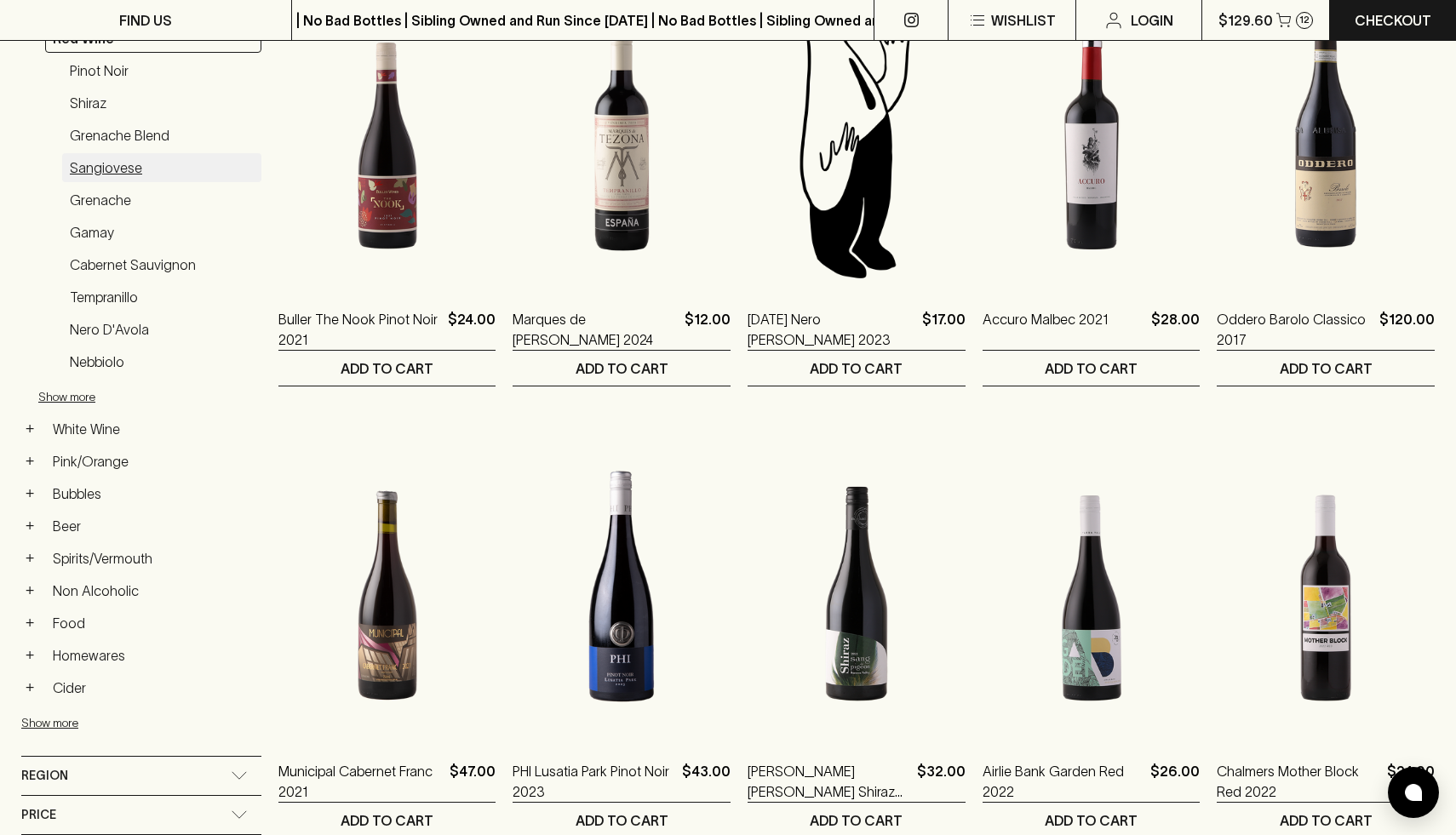
scroll to position [359, 0]
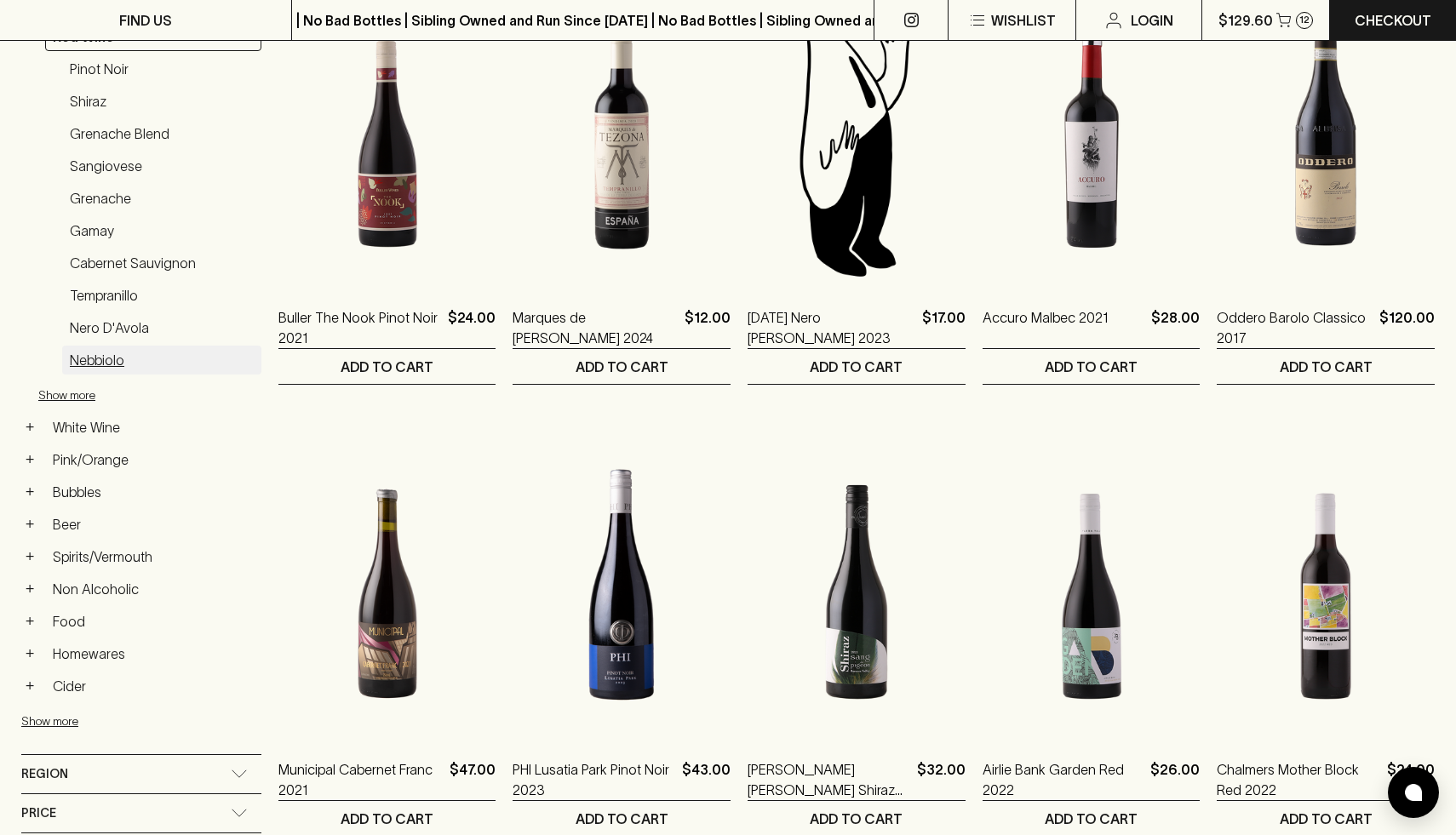
click at [114, 357] on link "Nebbiolo" at bounding box center [161, 361] width 199 height 29
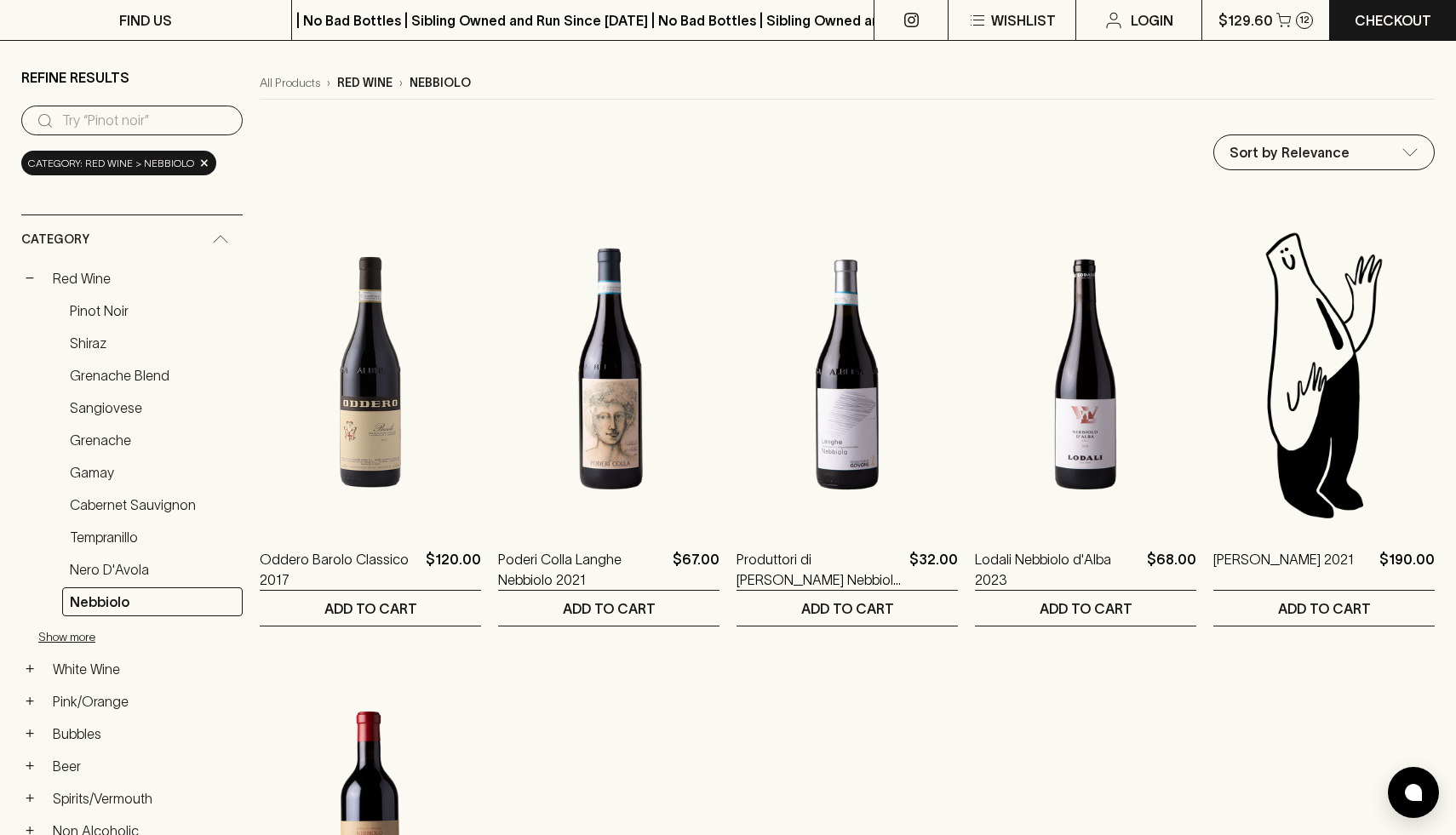
scroll to position [120, 0]
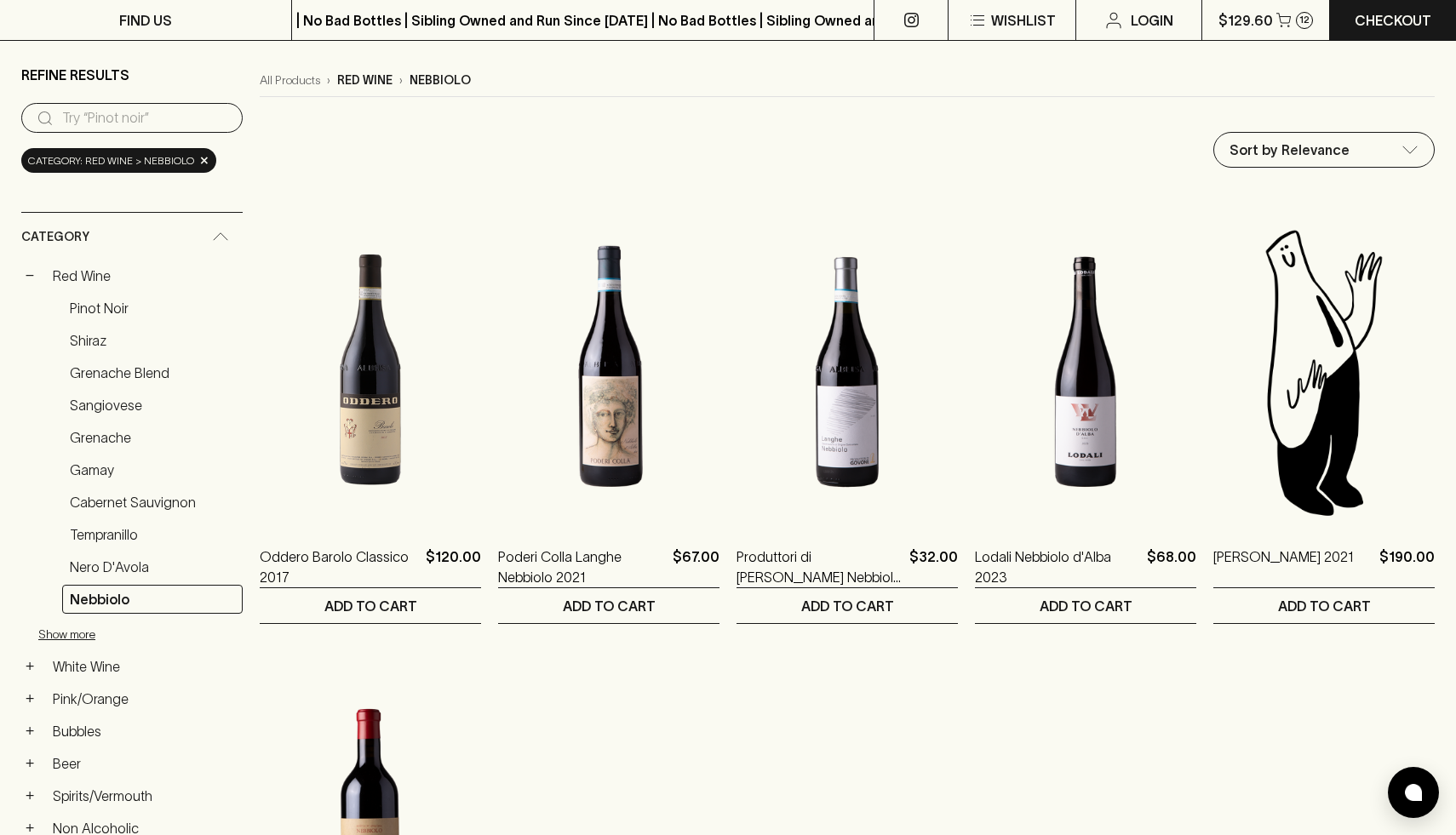
click at [150, 123] on input "search" at bounding box center [145, 119] width 167 height 27
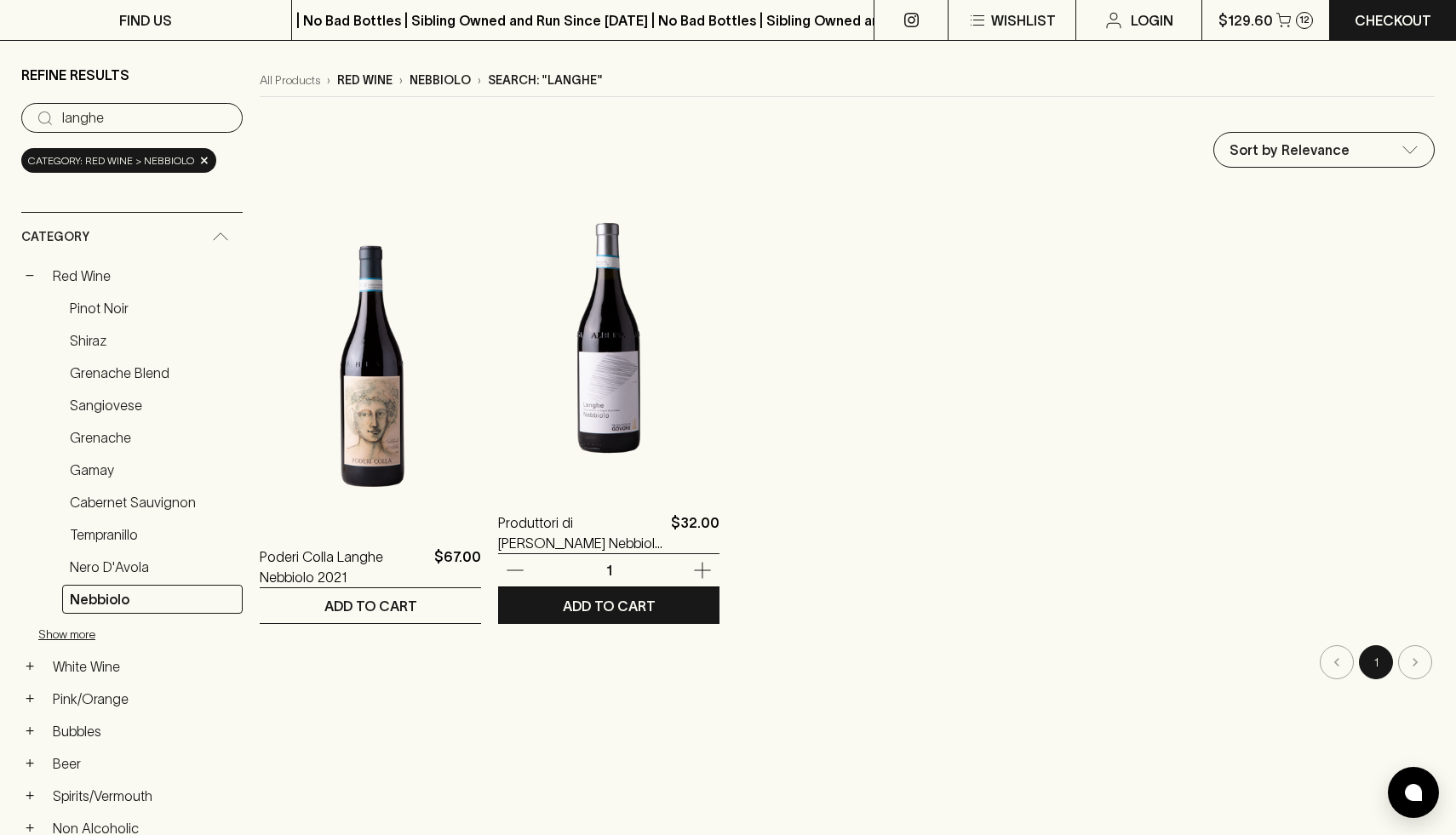
type input "langhe"
click at [672, 420] on img at bounding box center [608, 338] width 221 height 298
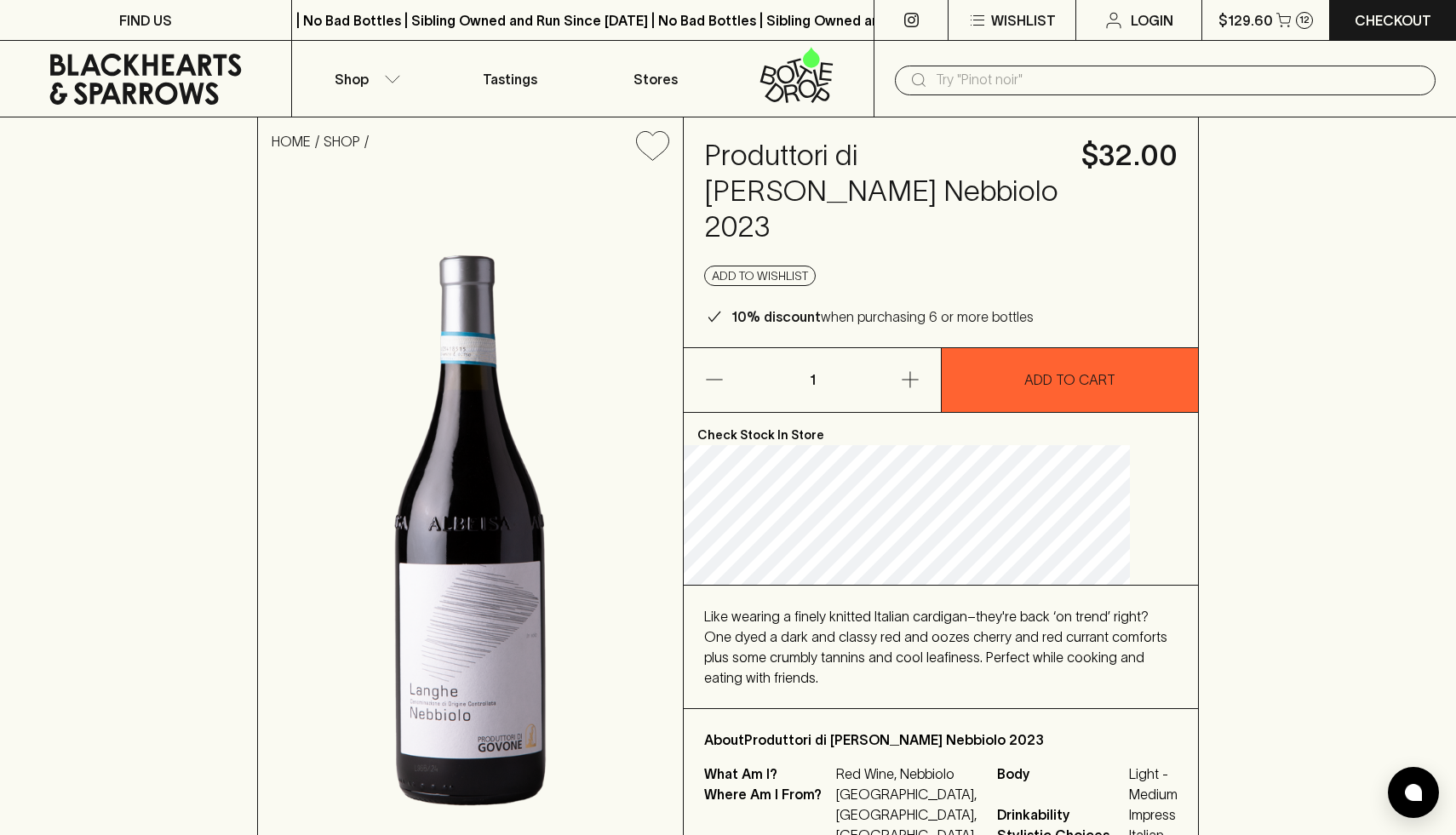
click at [1278, 438] on div "HOME SHOP Produttori di Govone Langhe Nebbiolo 2023 $32.00 Add to wishlist 10% …" at bounding box center [728, 503] width 1456 height 770
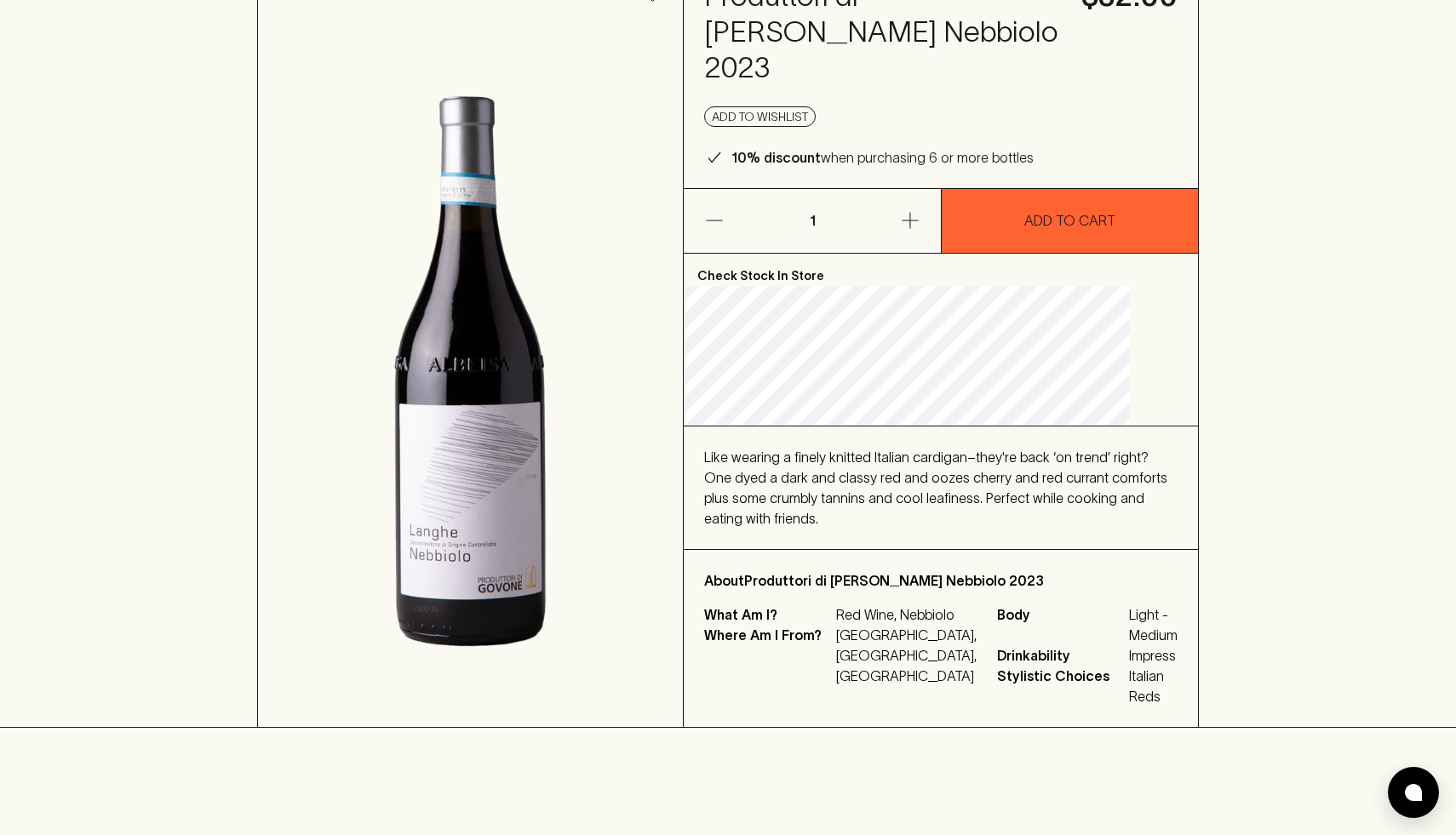
scroll to position [164, 0]
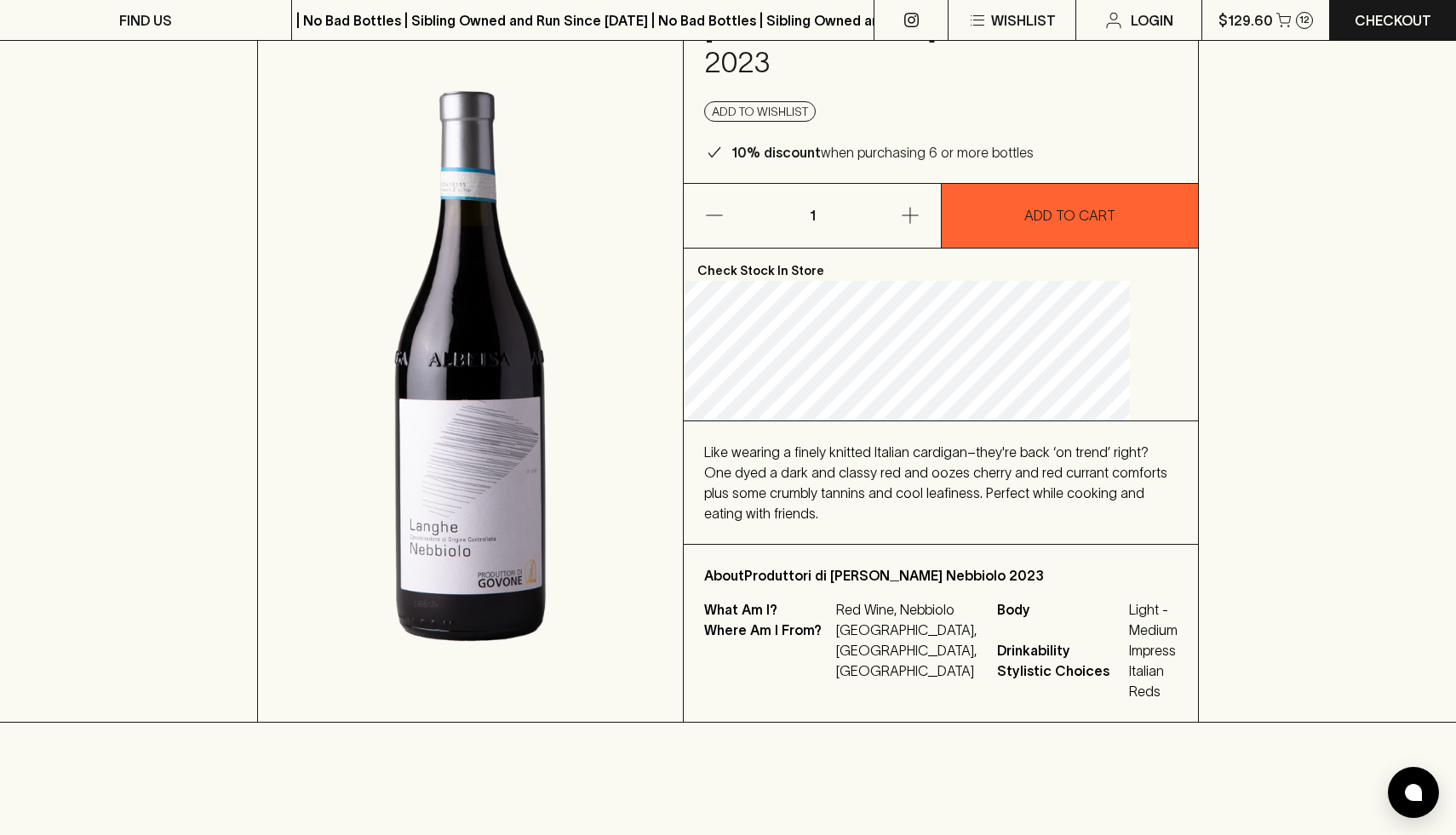
click at [1278, 438] on div "HOME SHOP Produttori di Govone Langhe Nebbiolo 2023 $32.00 Add to wishlist 10% …" at bounding box center [728, 338] width 1456 height 770
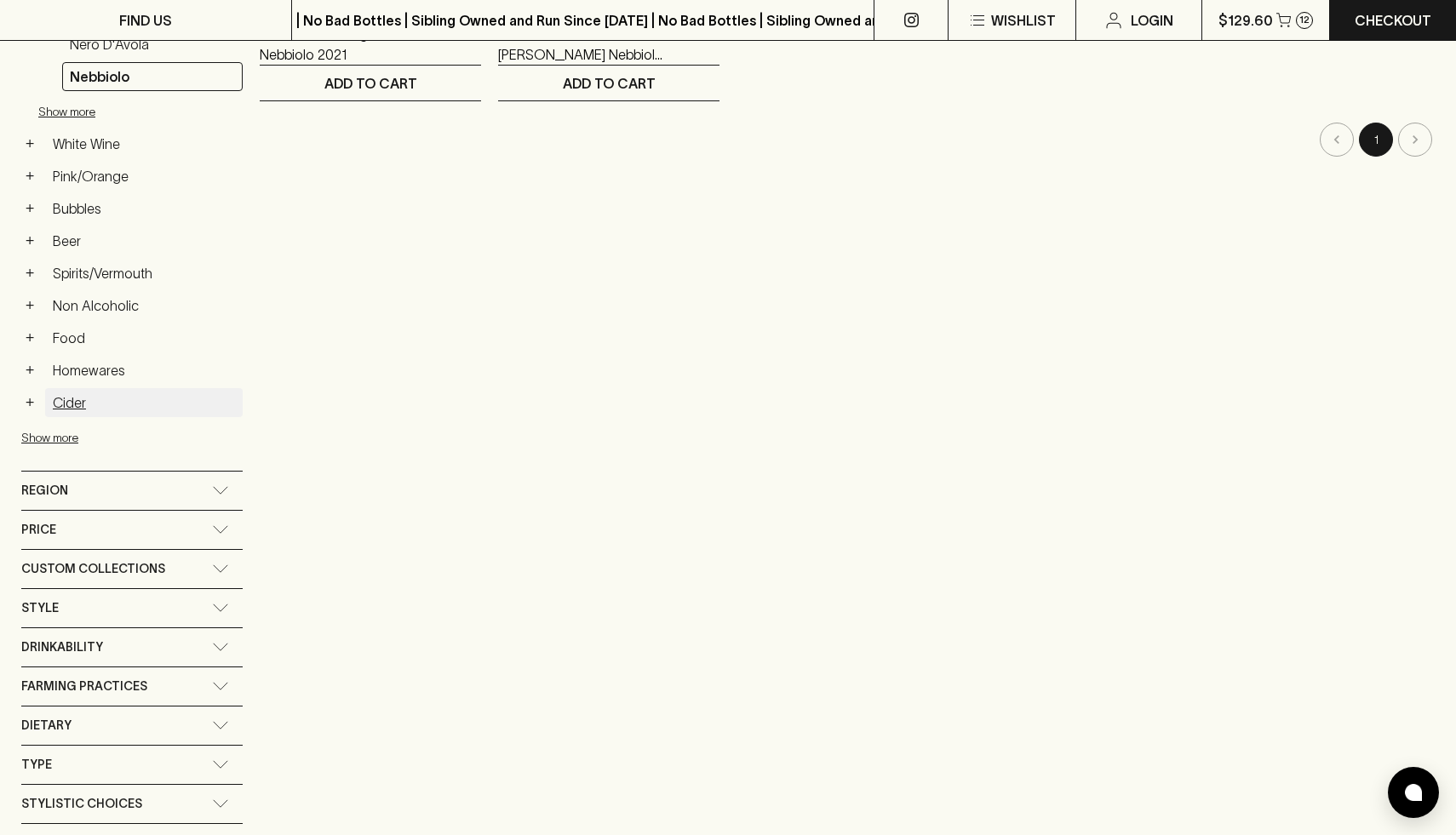
scroll to position [632, 0]
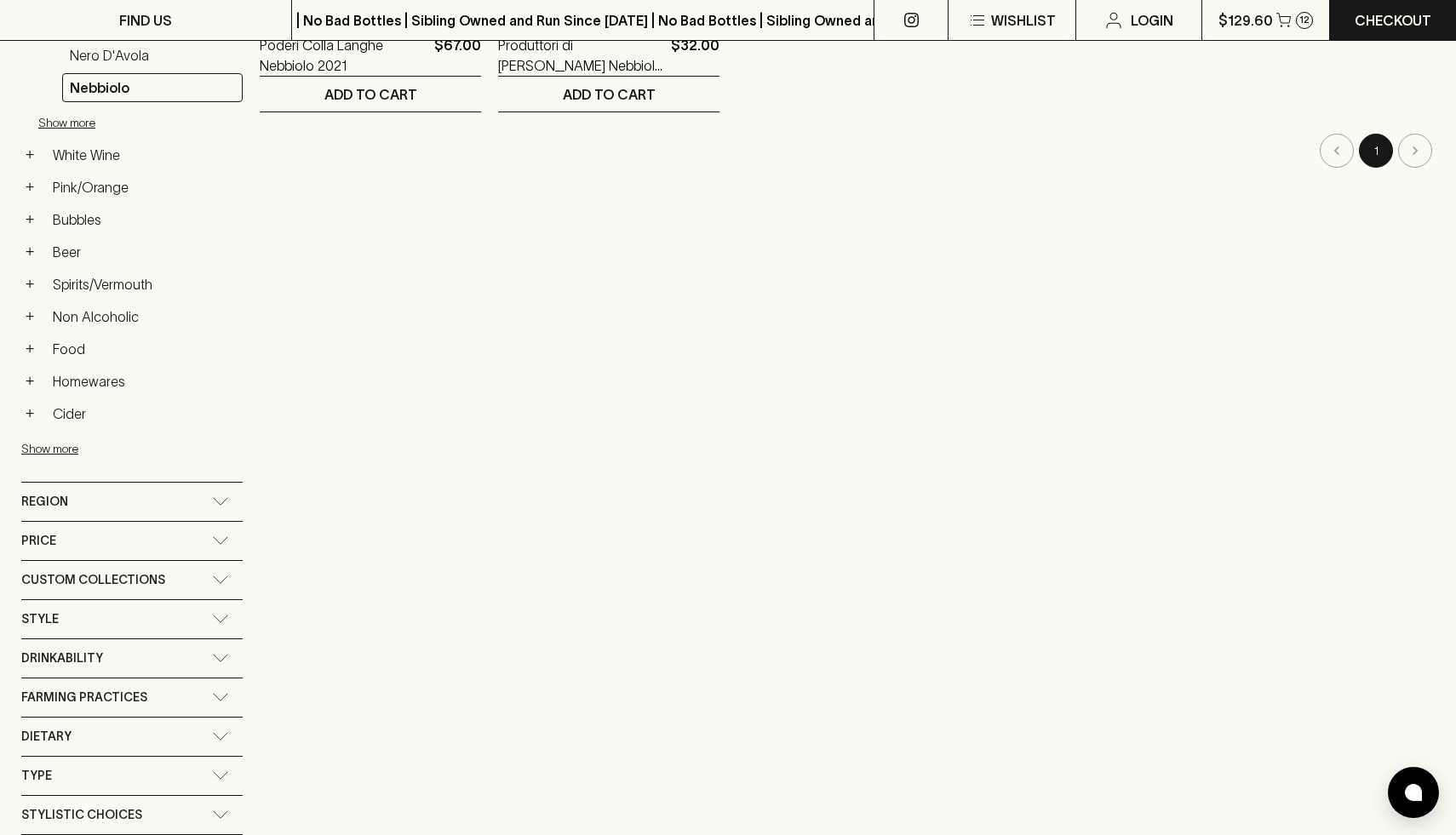
click at [51, 491] on span "Region" at bounding box center [44, 502] width 47 height 21
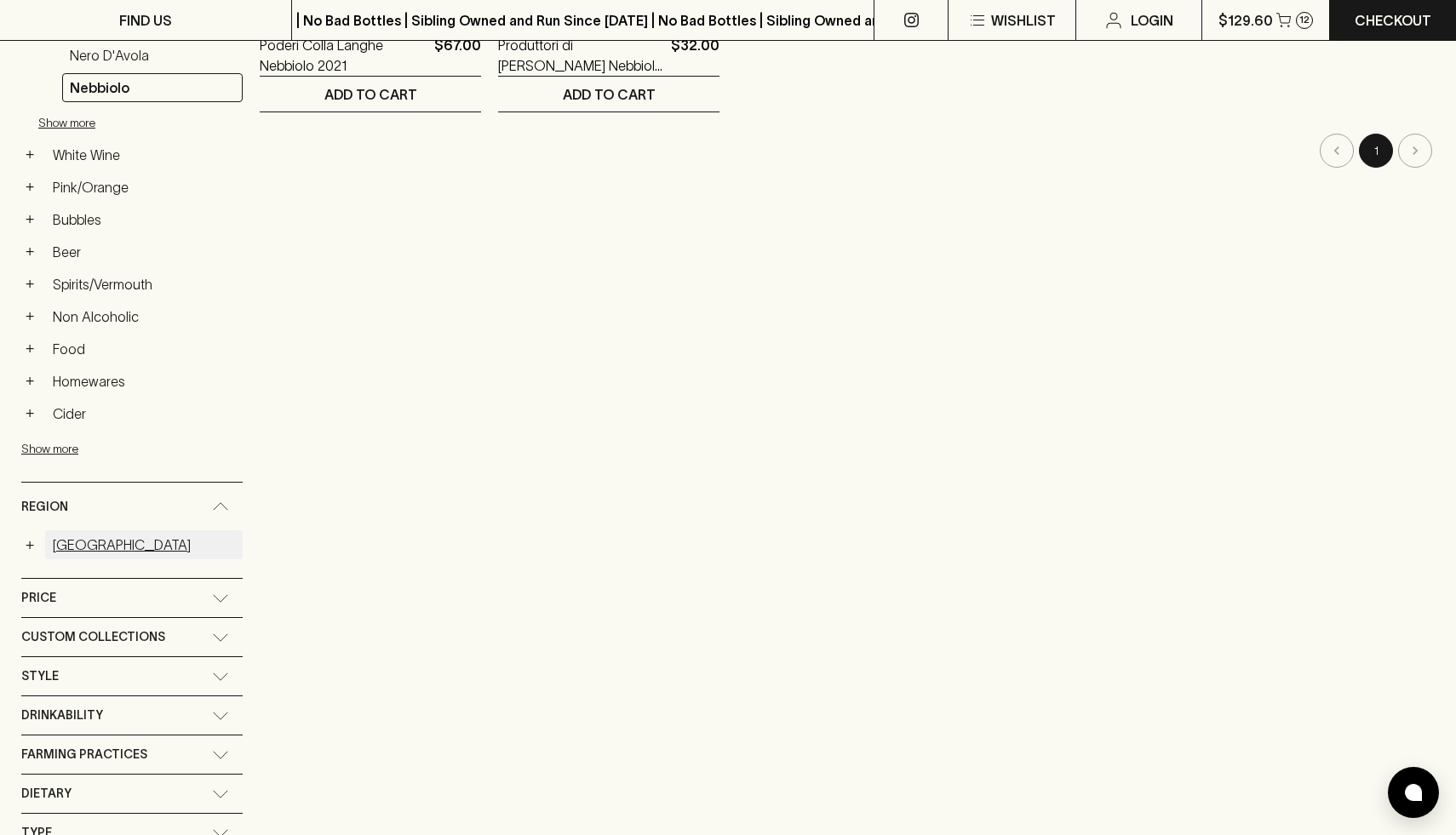
click at [61, 549] on link "Italy" at bounding box center [144, 545] width 197 height 29
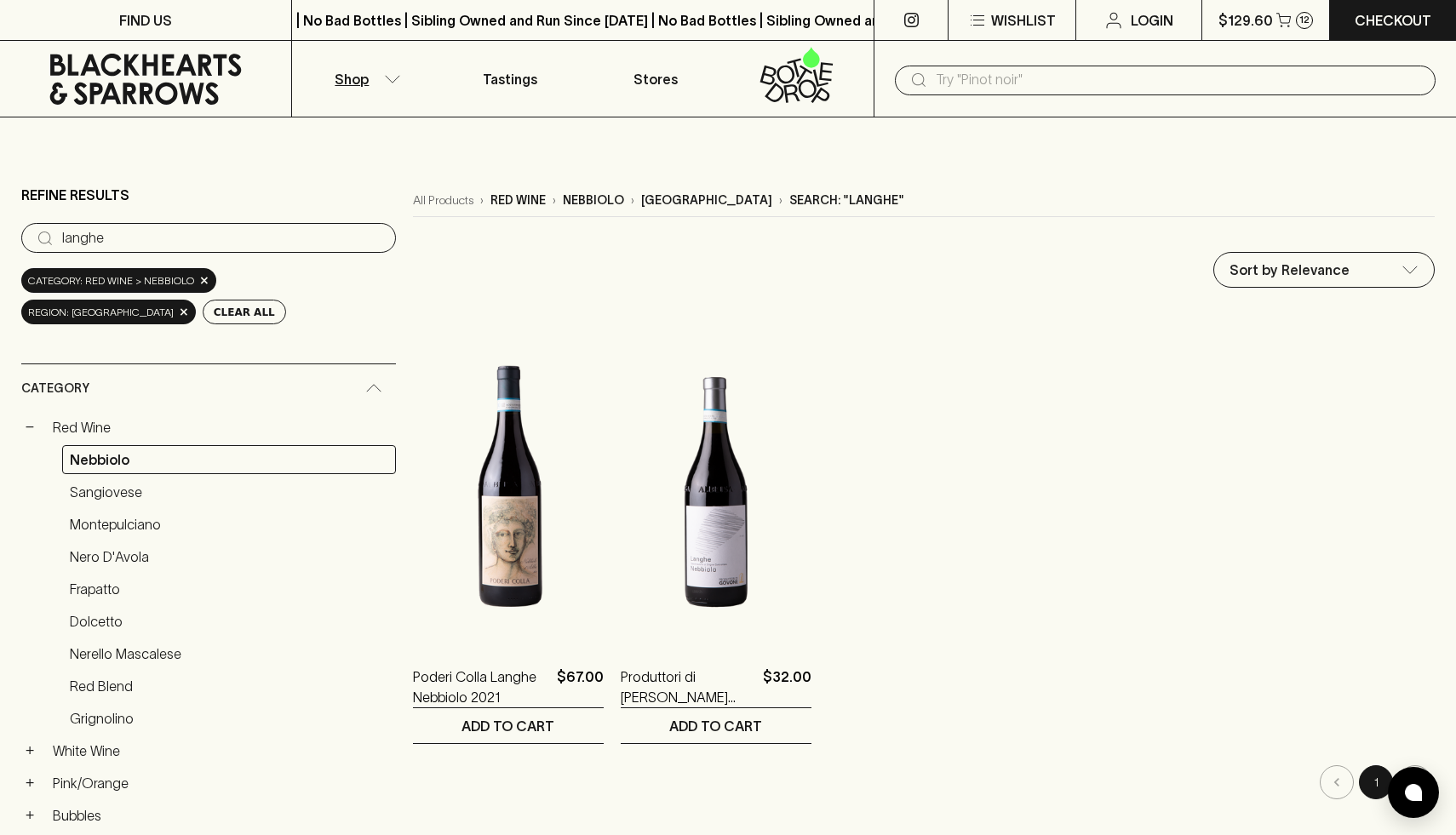
click at [490, 201] on p "red wine" at bounding box center [518, 200] width 56 height 18
click at [202, 280] on span "×" at bounding box center [204, 280] width 10 height 18
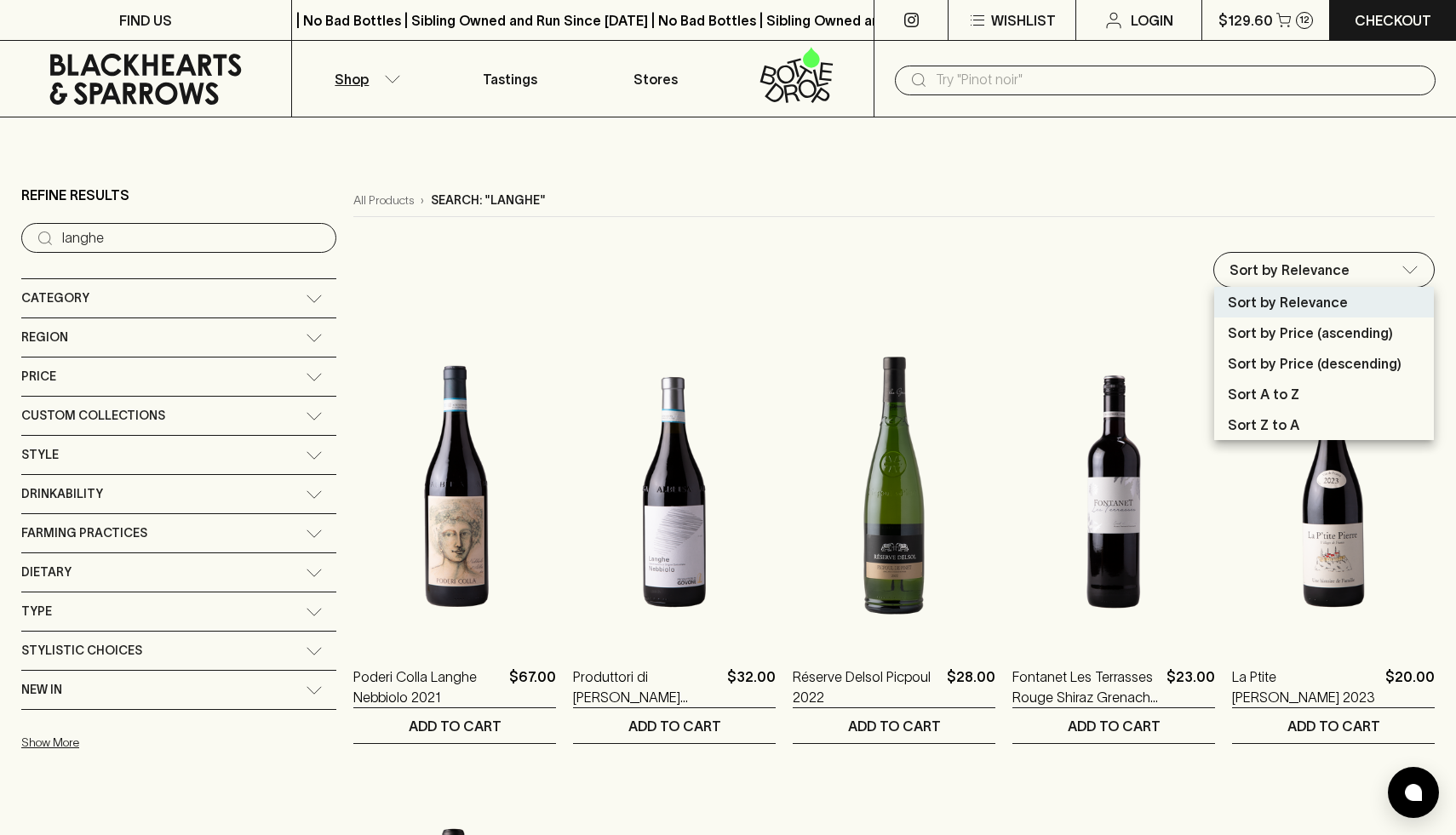
click at [1313, 334] on p "Sort by Price (ascending)" at bounding box center [1310, 333] width 165 height 21
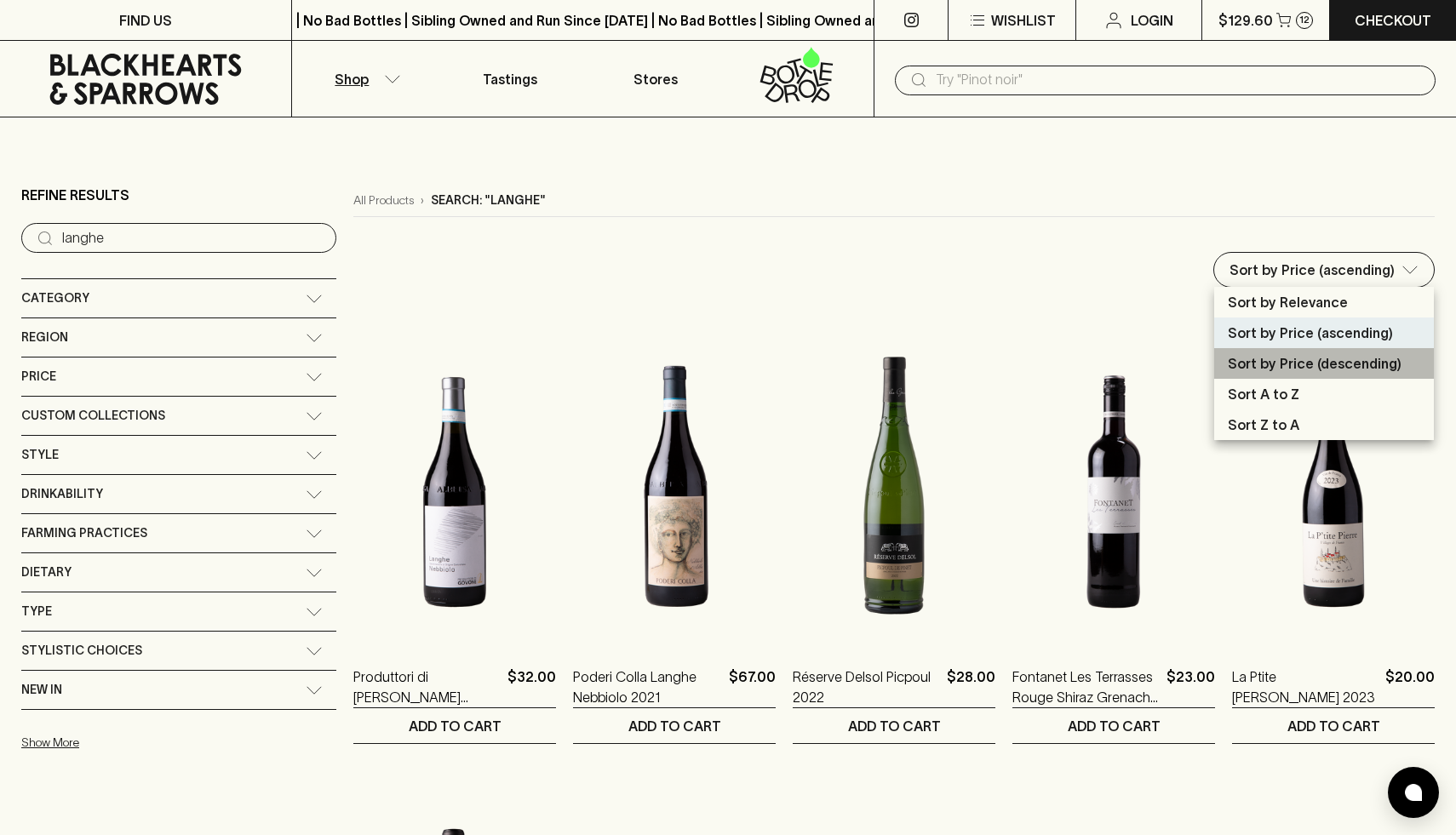
click at [1327, 362] on p "Sort by Price (descending)" at bounding box center [1314, 363] width 173 height 21
type input "price:desc"
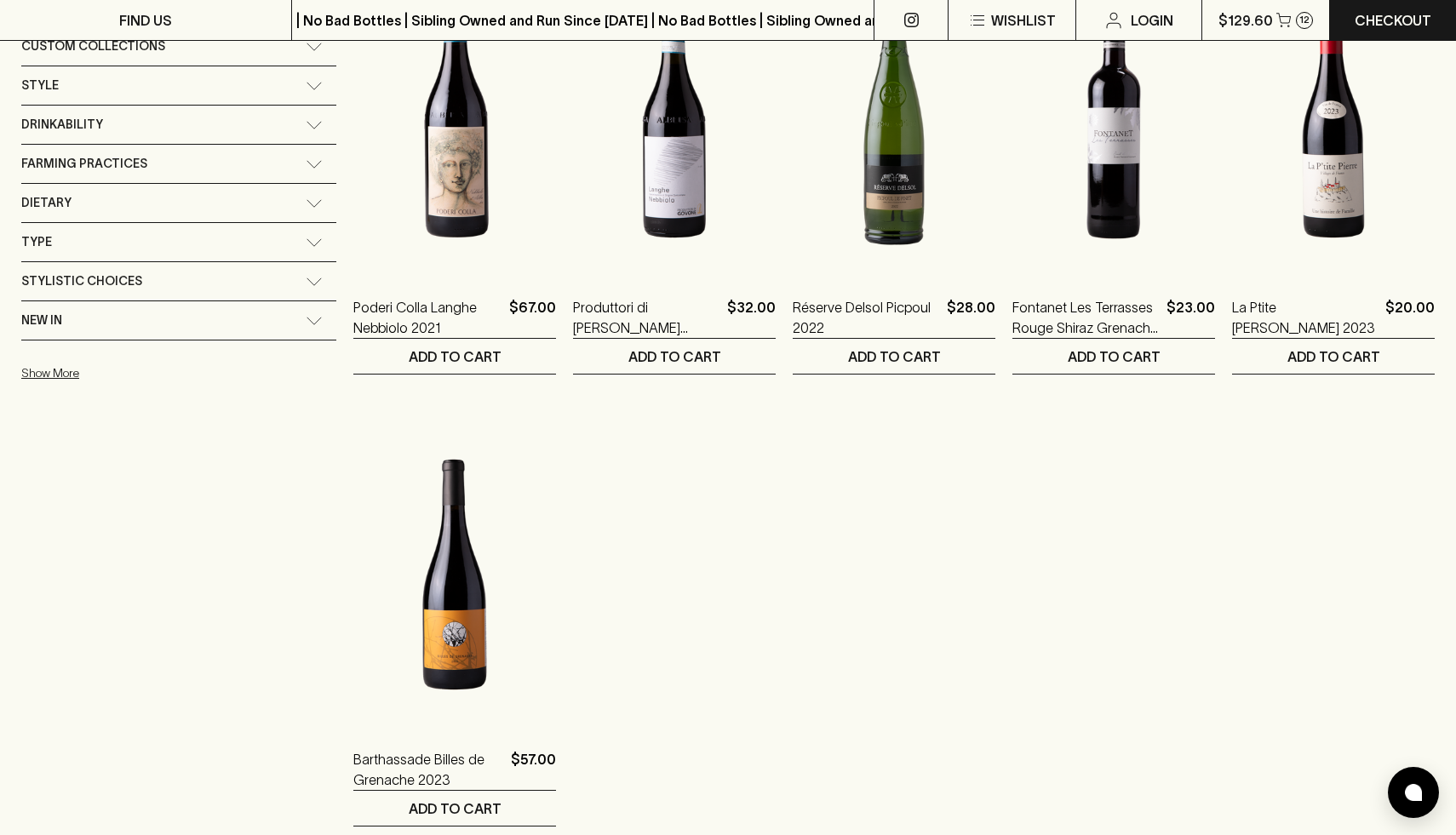
scroll to position [371, 0]
click at [1243, 542] on ol "Poderi Colla Langhe Nebbiolo 2021 $67.00 1 ADD TO CART Produttori di Govone Lan…" at bounding box center [893, 381] width 1081 height 887
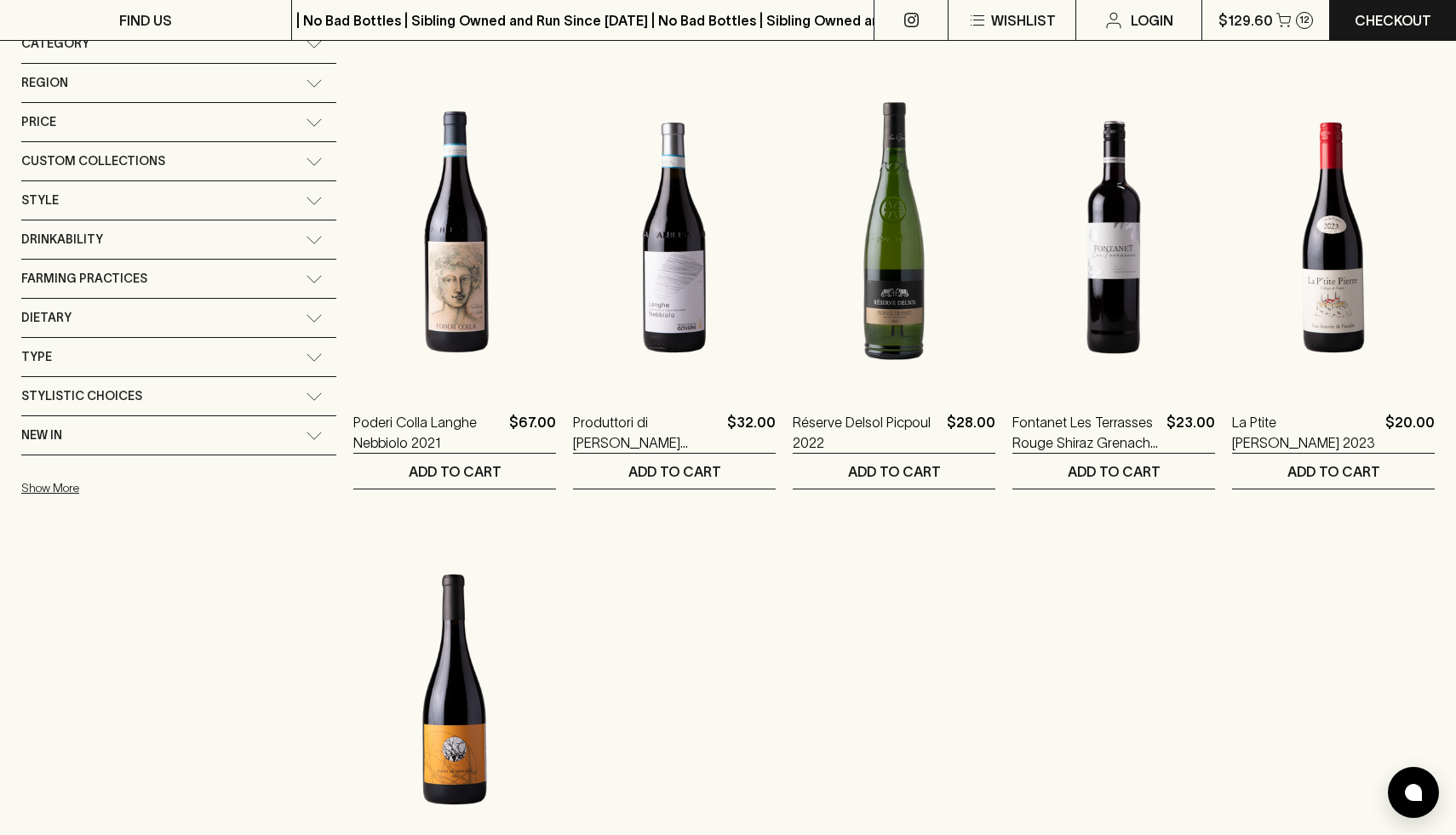
scroll to position [242, 0]
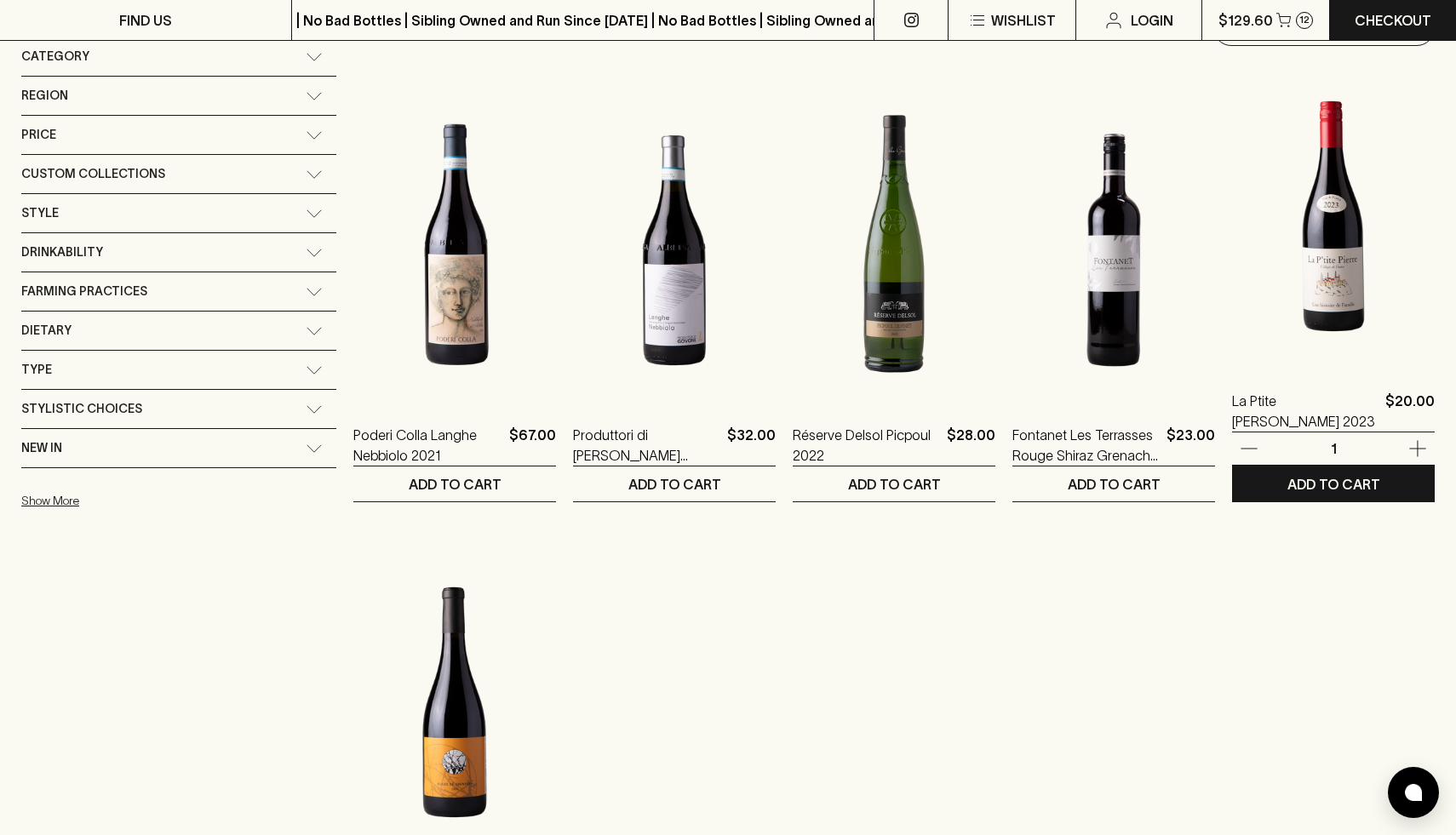
click at [1357, 299] on img at bounding box center [1333, 216] width 203 height 298
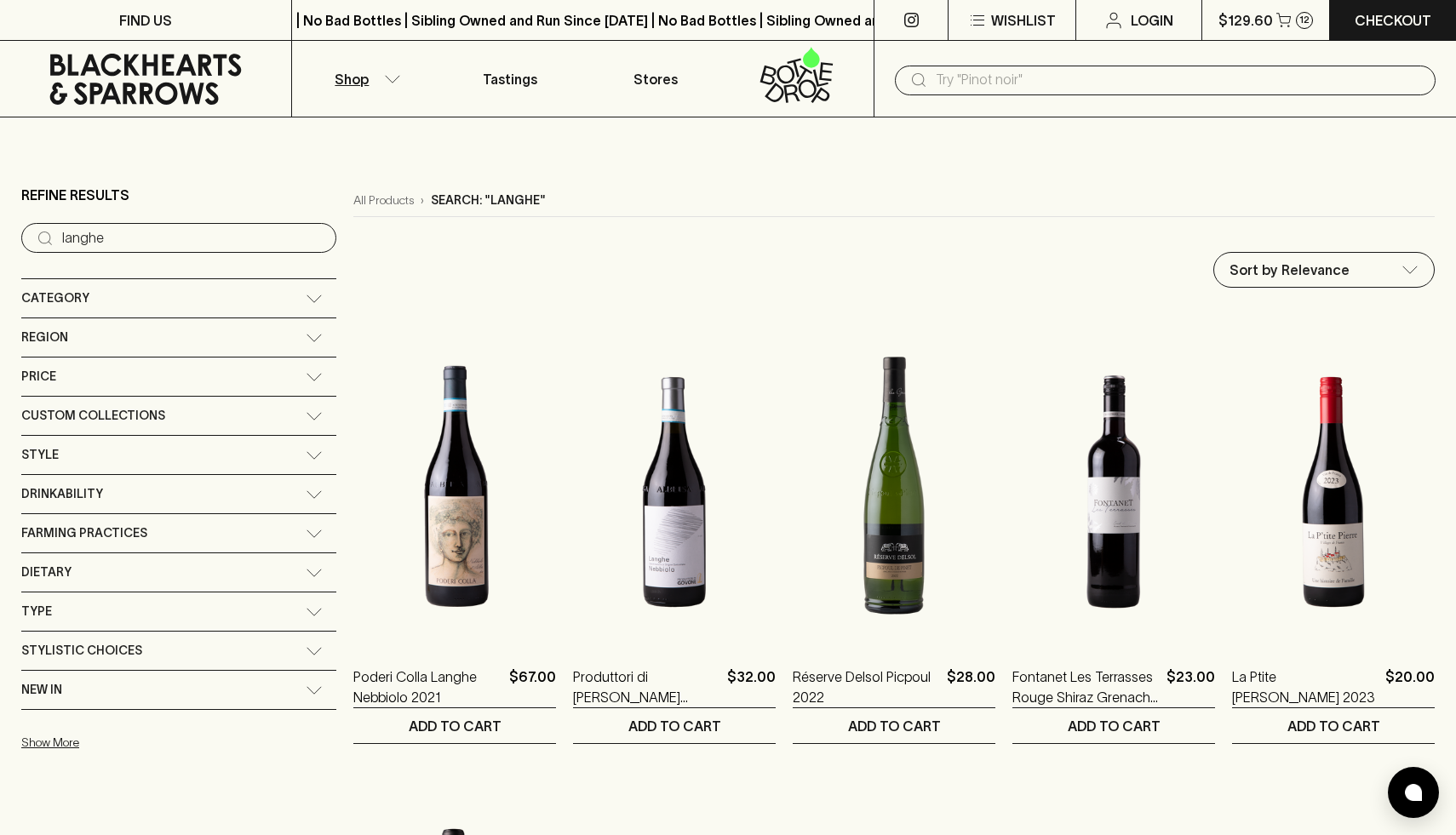
click at [128, 238] on input "langhe" at bounding box center [192, 238] width 261 height 27
click at [217, 242] on input "langhe" at bounding box center [192, 238] width 261 height 27
click at [214, 239] on input "langhe" at bounding box center [192, 238] width 261 height 27
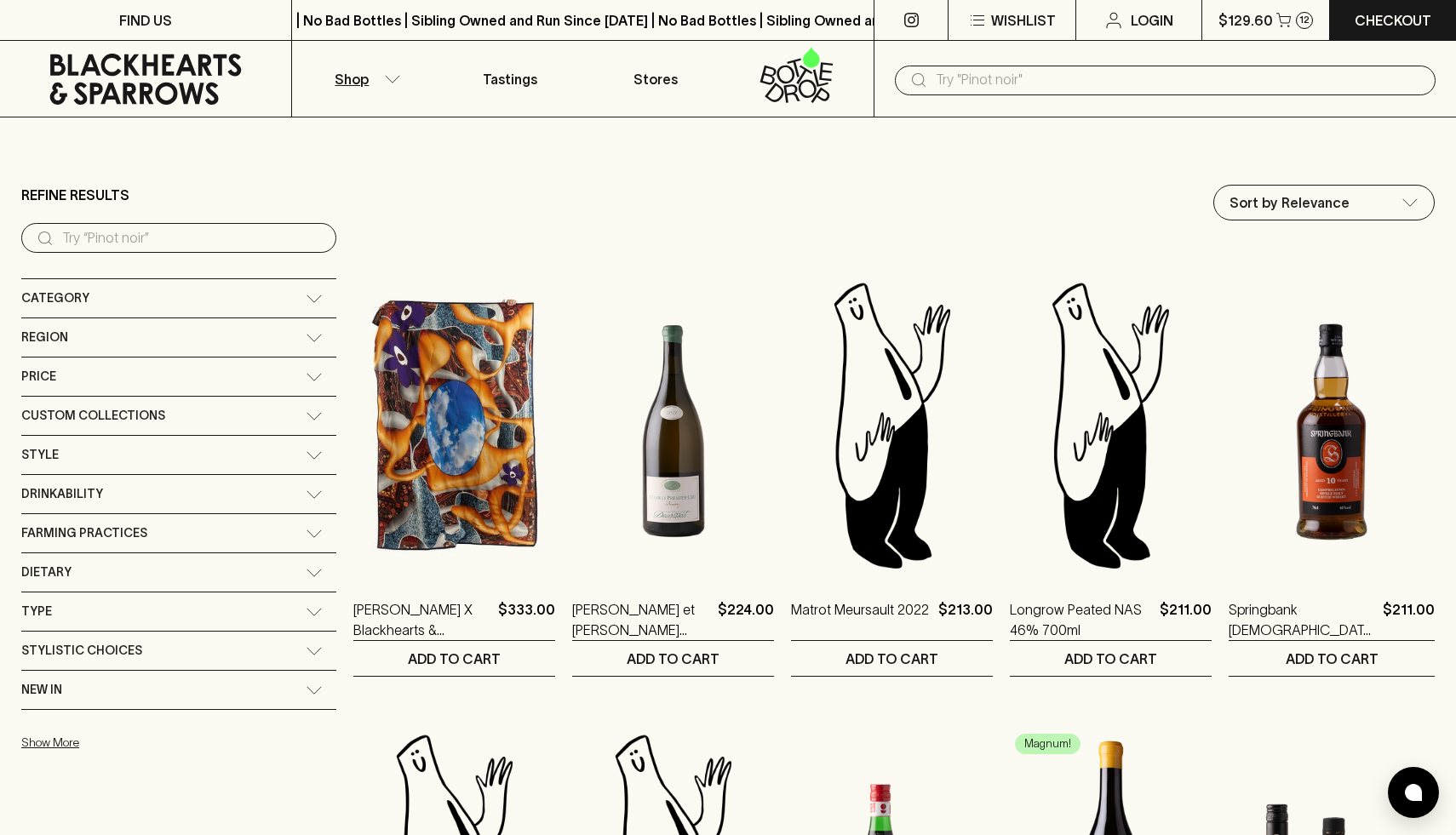
click at [214, 192] on div "Refine Results" at bounding box center [179, 195] width 315 height 21
click at [48, 341] on span "Region" at bounding box center [44, 338] width 47 height 21
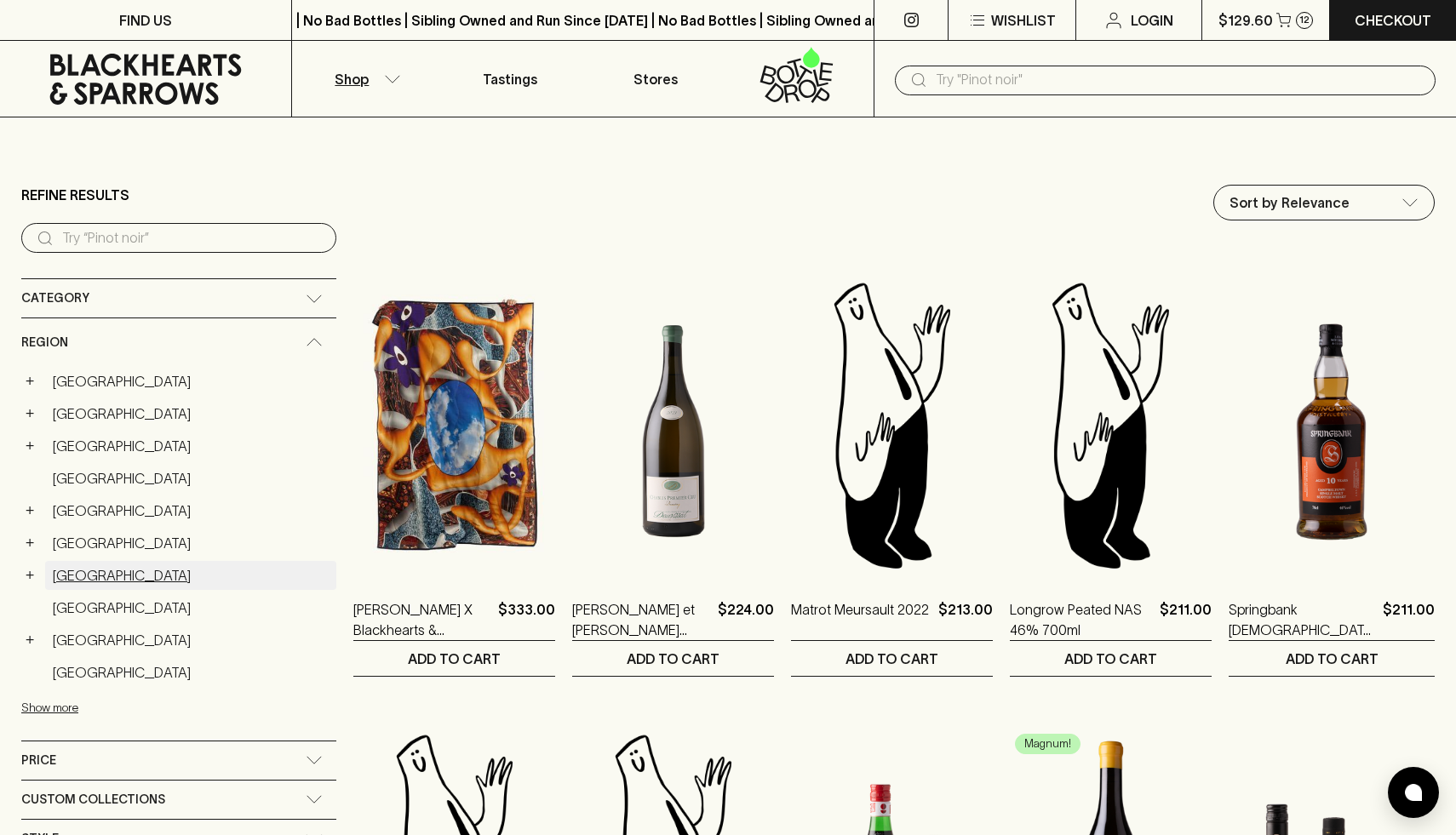
click at [68, 575] on link "Italy" at bounding box center [191, 576] width 291 height 29
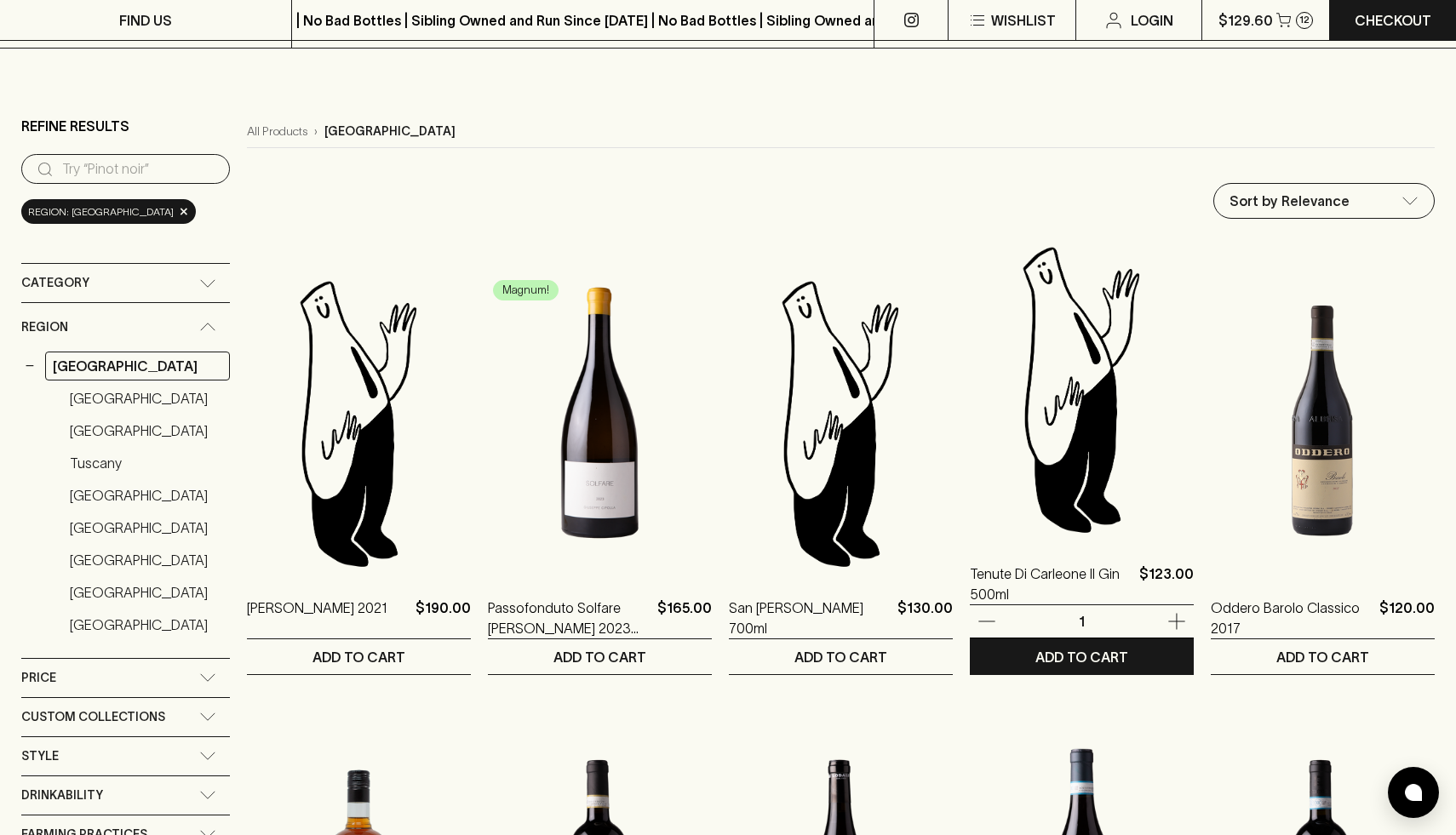
scroll to position [32, 0]
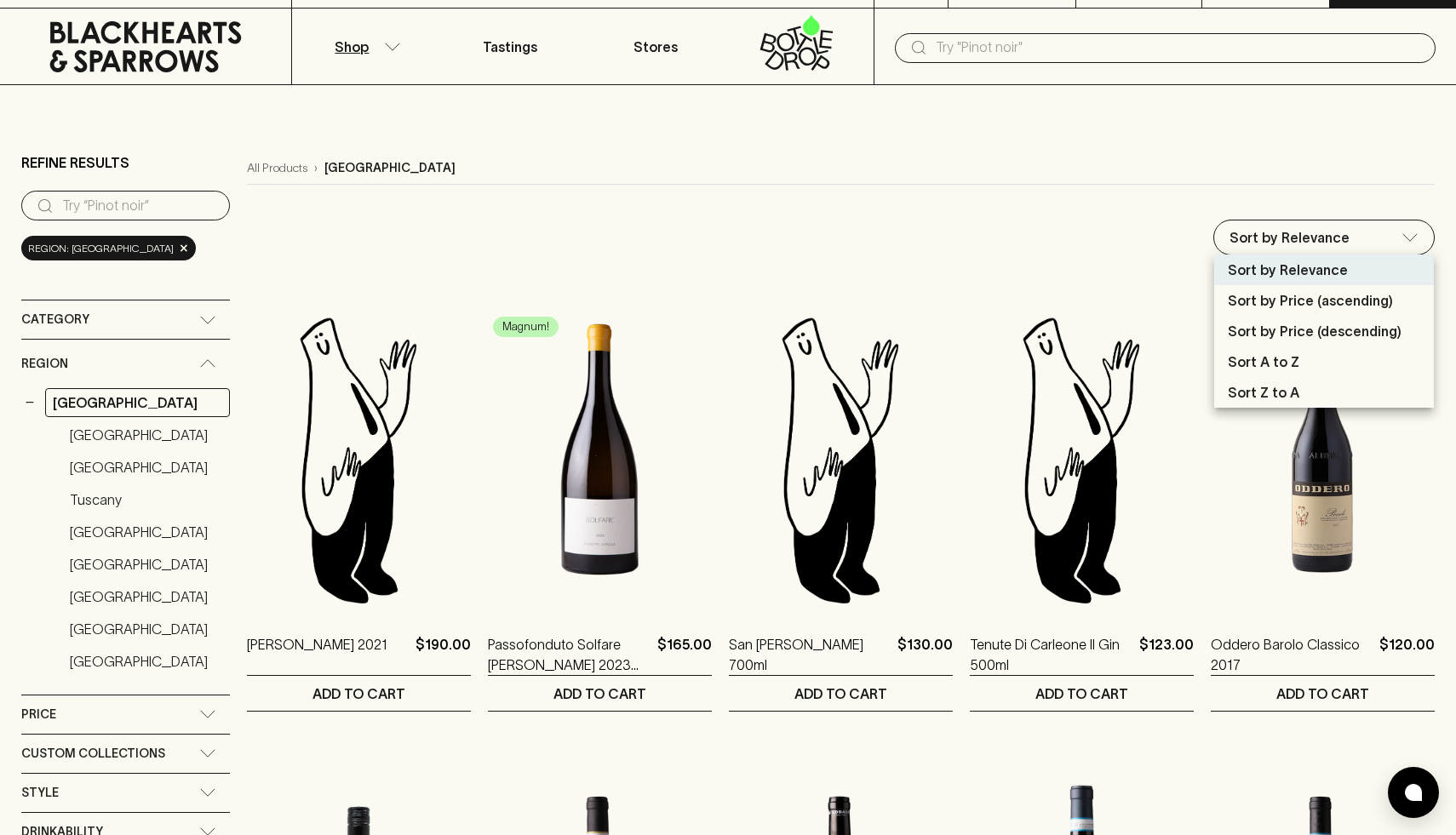
click at [1301, 309] on p "Sort by Price (ascending)" at bounding box center [1310, 301] width 165 height 21
type input "price:asc"
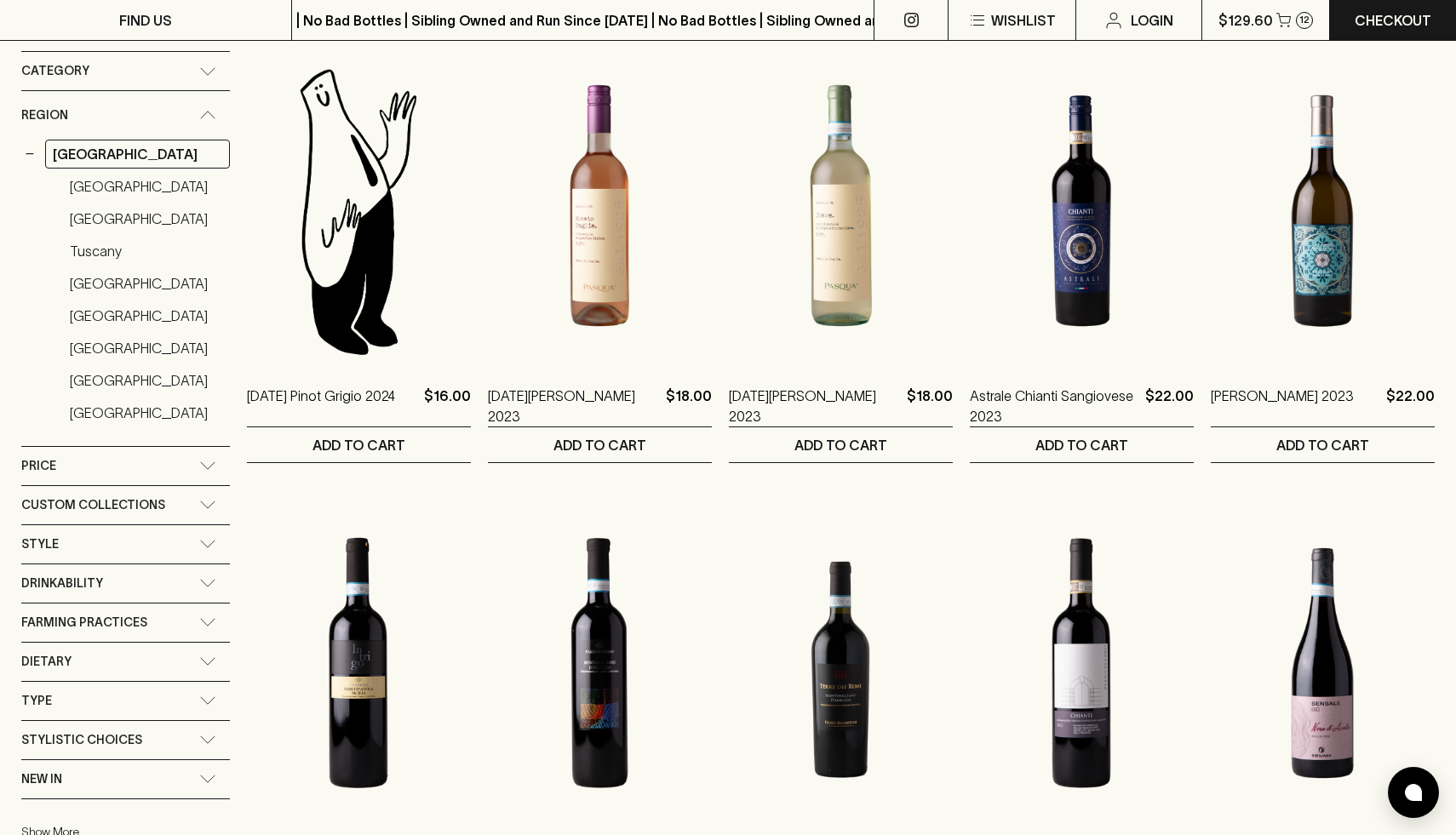
scroll to position [282, 0]
click at [106, 564] on div "Drinkability Guzzle Impress Contemplate" at bounding box center [126, 584] width 208 height 39
click at [83, 545] on div "Style" at bounding box center [110, 544] width 178 height 21
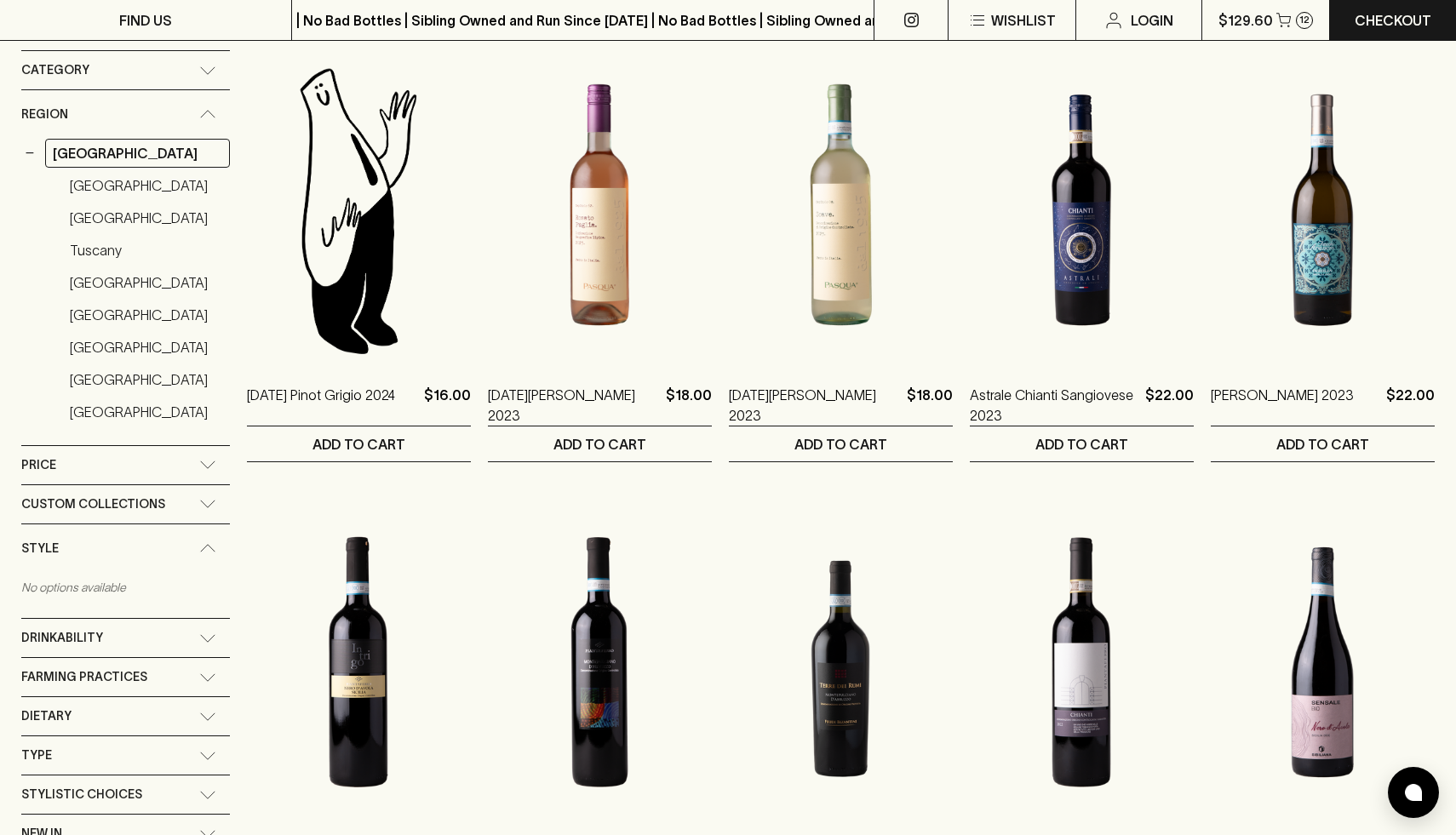
click at [83, 545] on div "Style" at bounding box center [110, 549] width 178 height 21
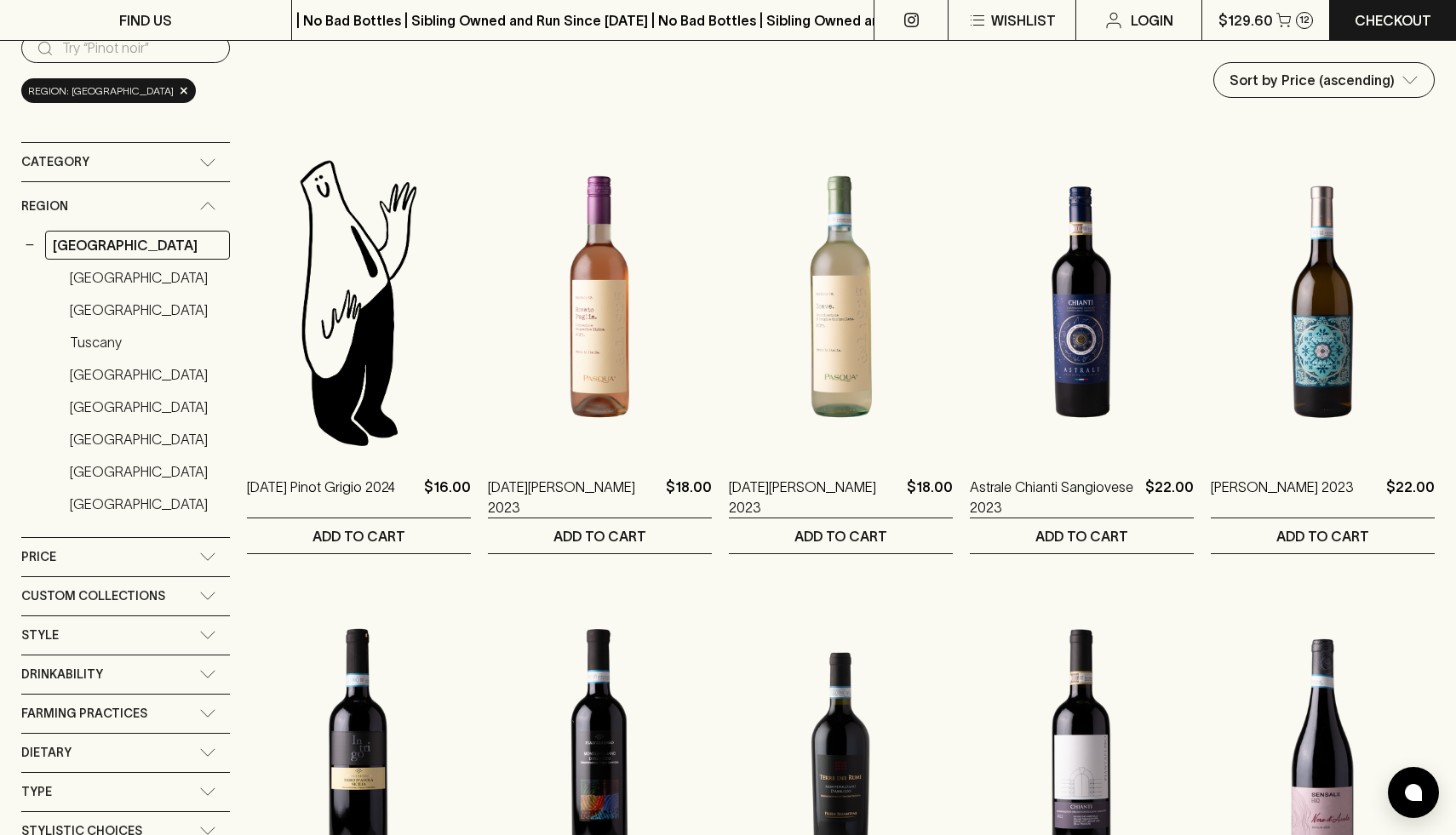
scroll to position [191, 0]
click at [150, 179] on div "Category" at bounding box center [126, 161] width 208 height 38
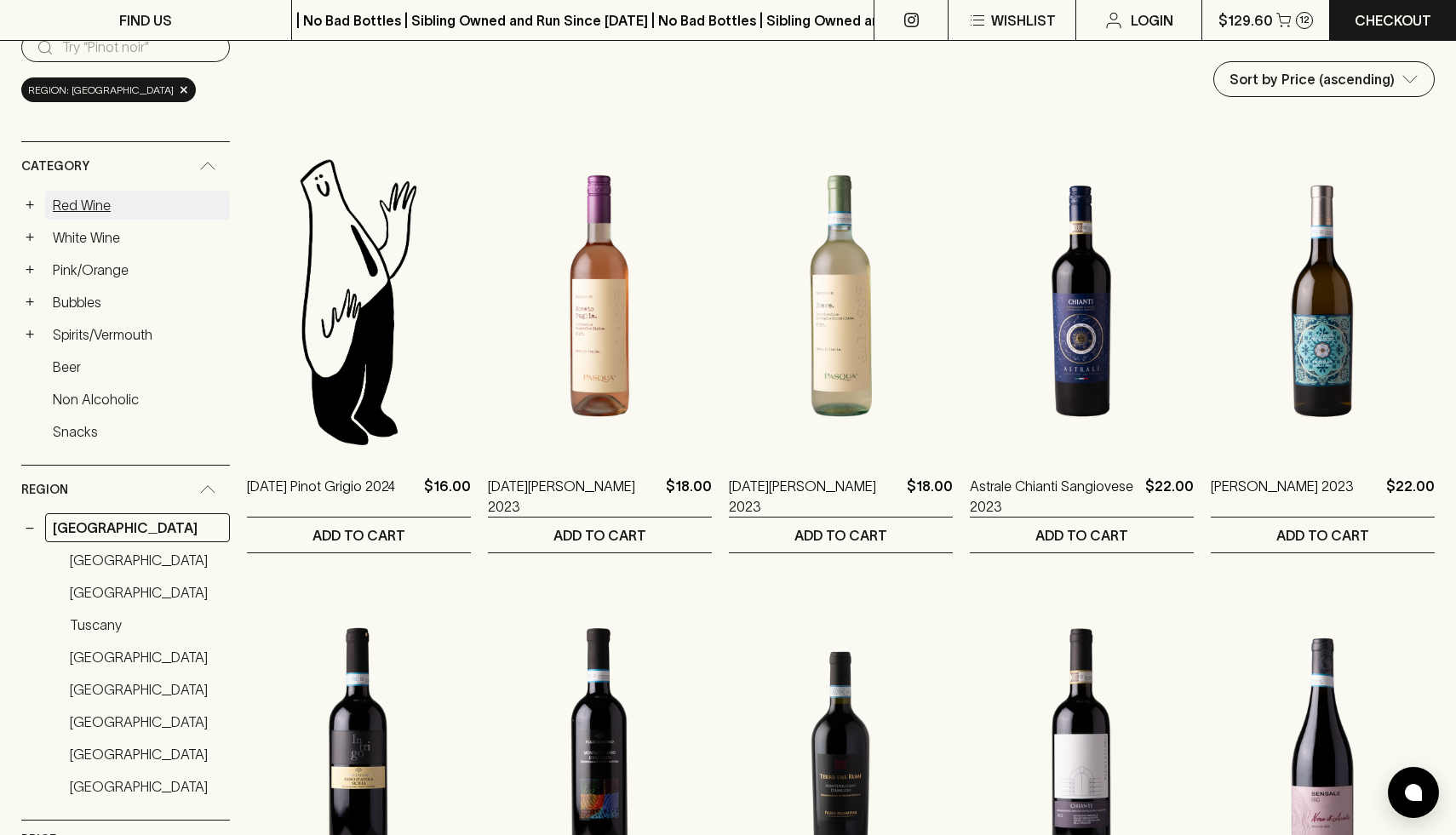
click at [101, 202] on link "Red Wine" at bounding box center [138, 205] width 185 height 29
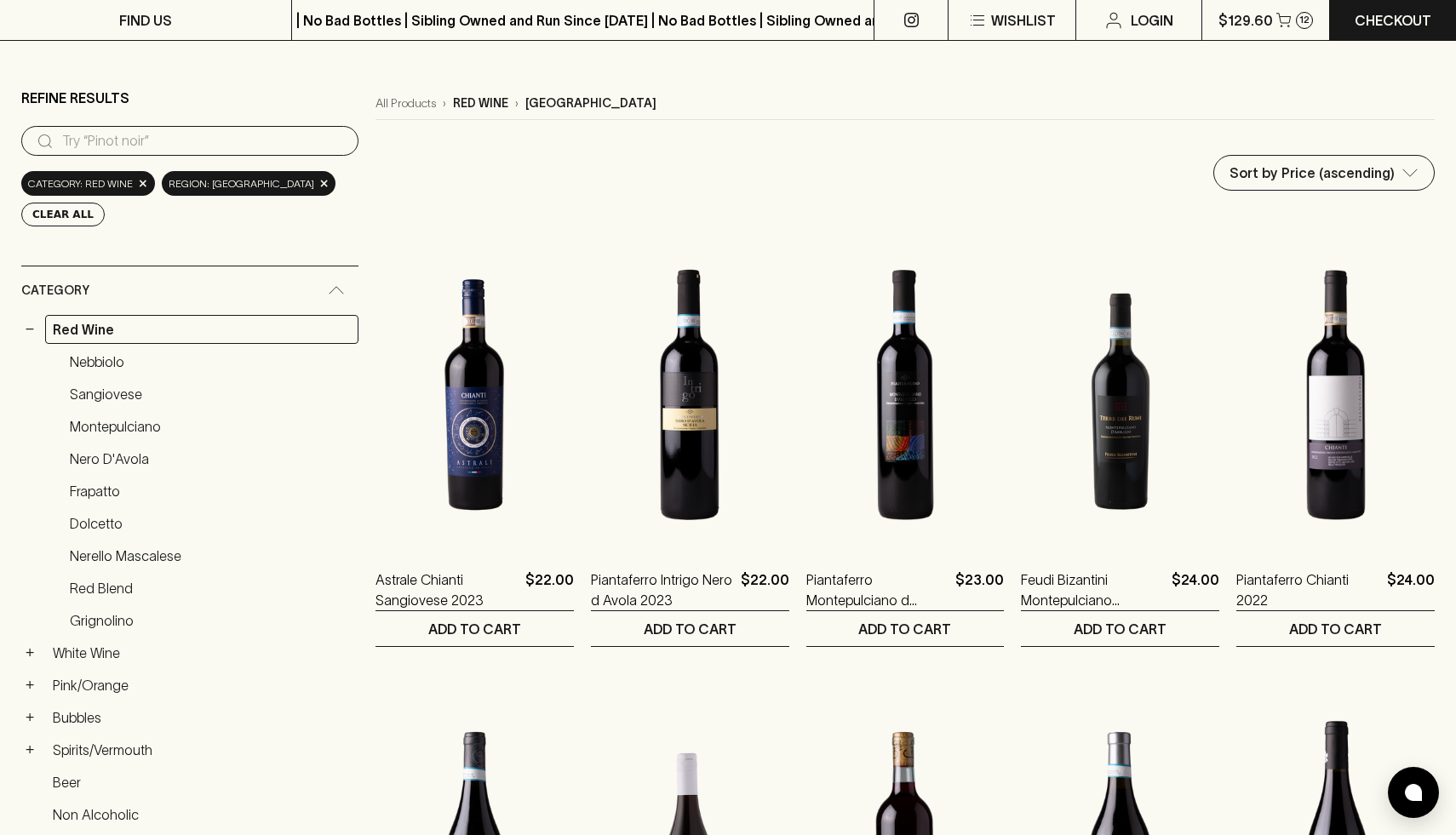
scroll to position [96, 0]
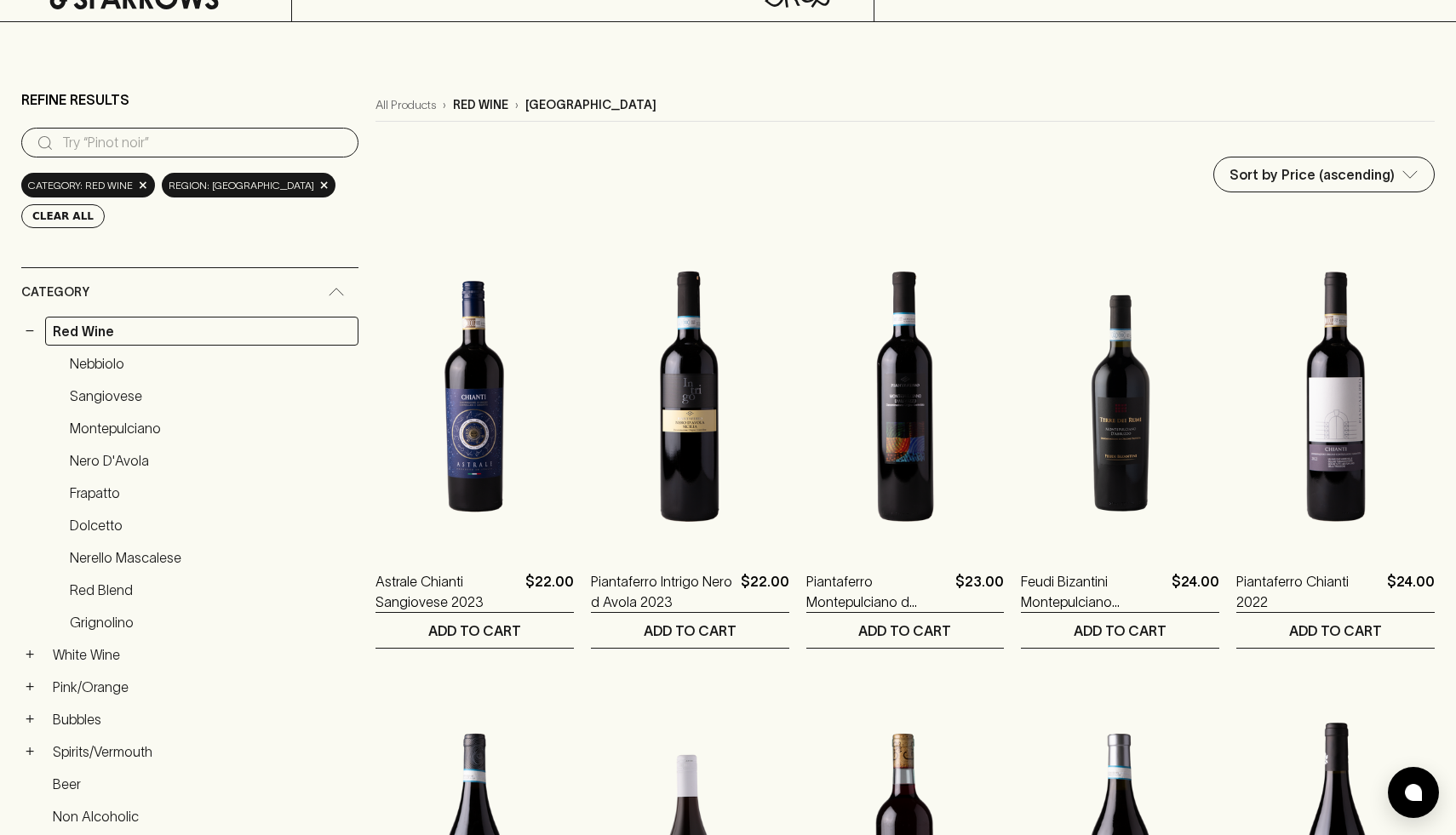
click at [967, 182] on div "Sort by Price (ascending) price:asc ​" at bounding box center [904, 174] width 1059 height 36
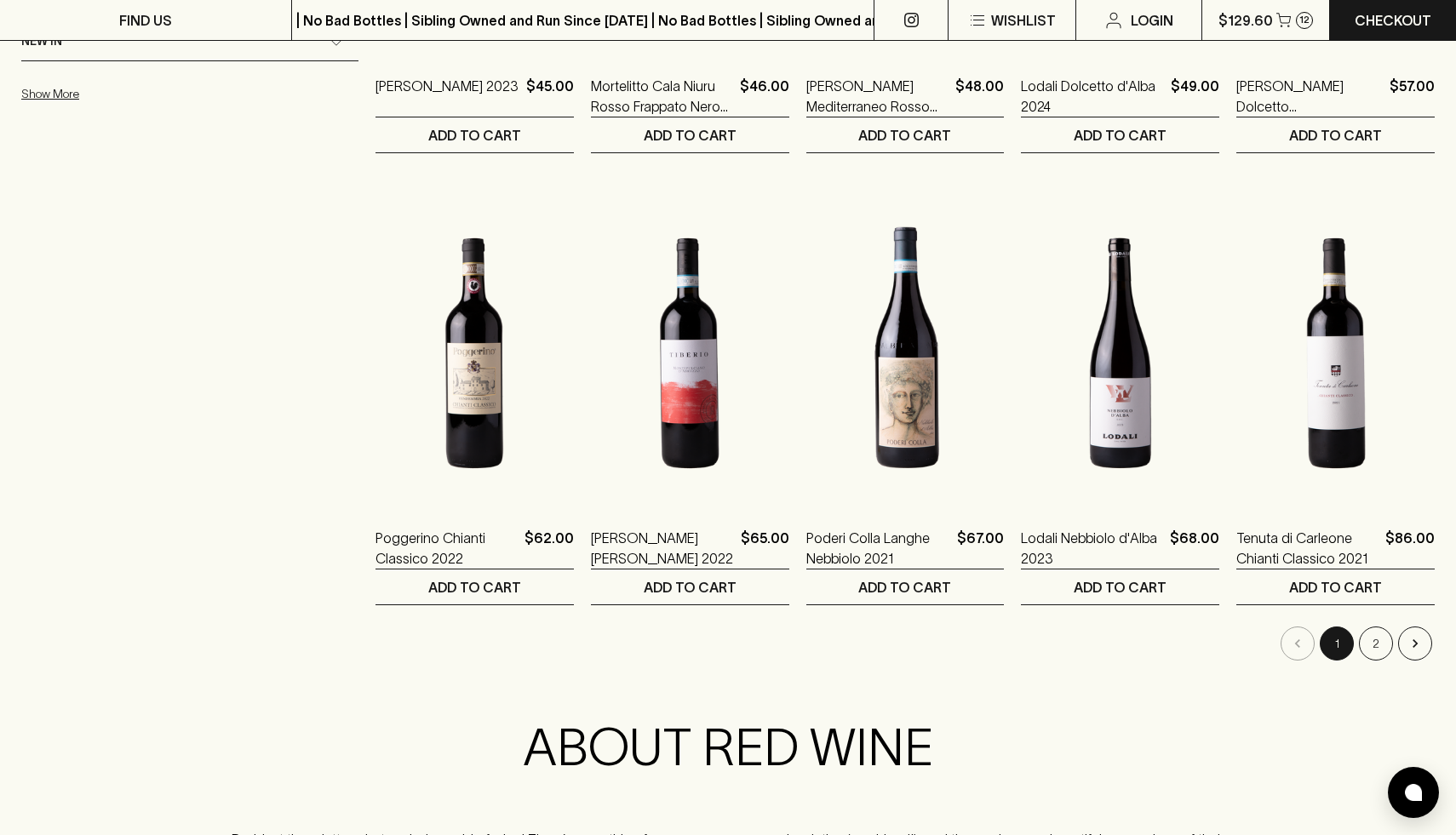
scroll to position [1536, 0]
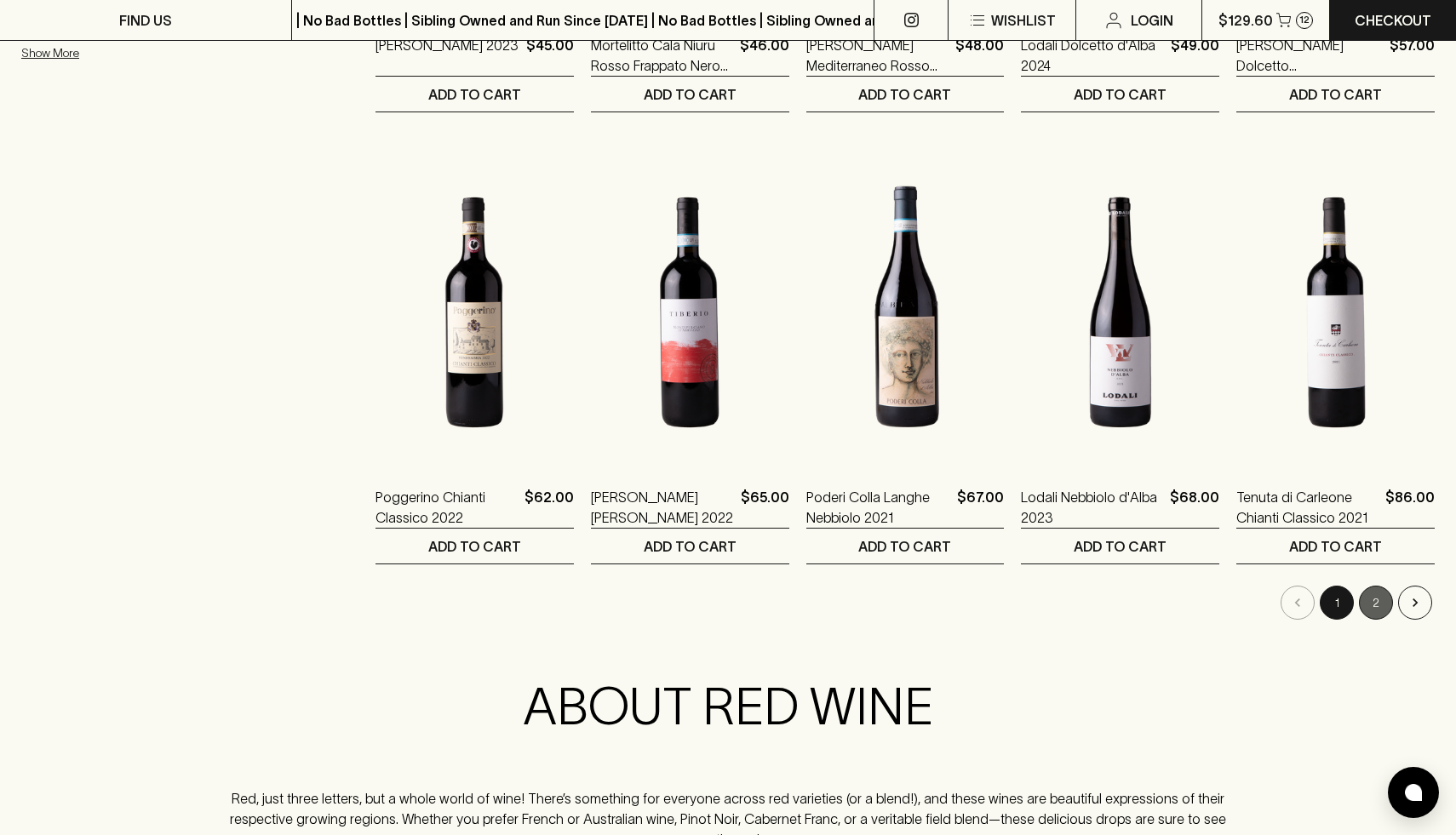
click at [1389, 603] on button "2" at bounding box center [1376, 603] width 34 height 34
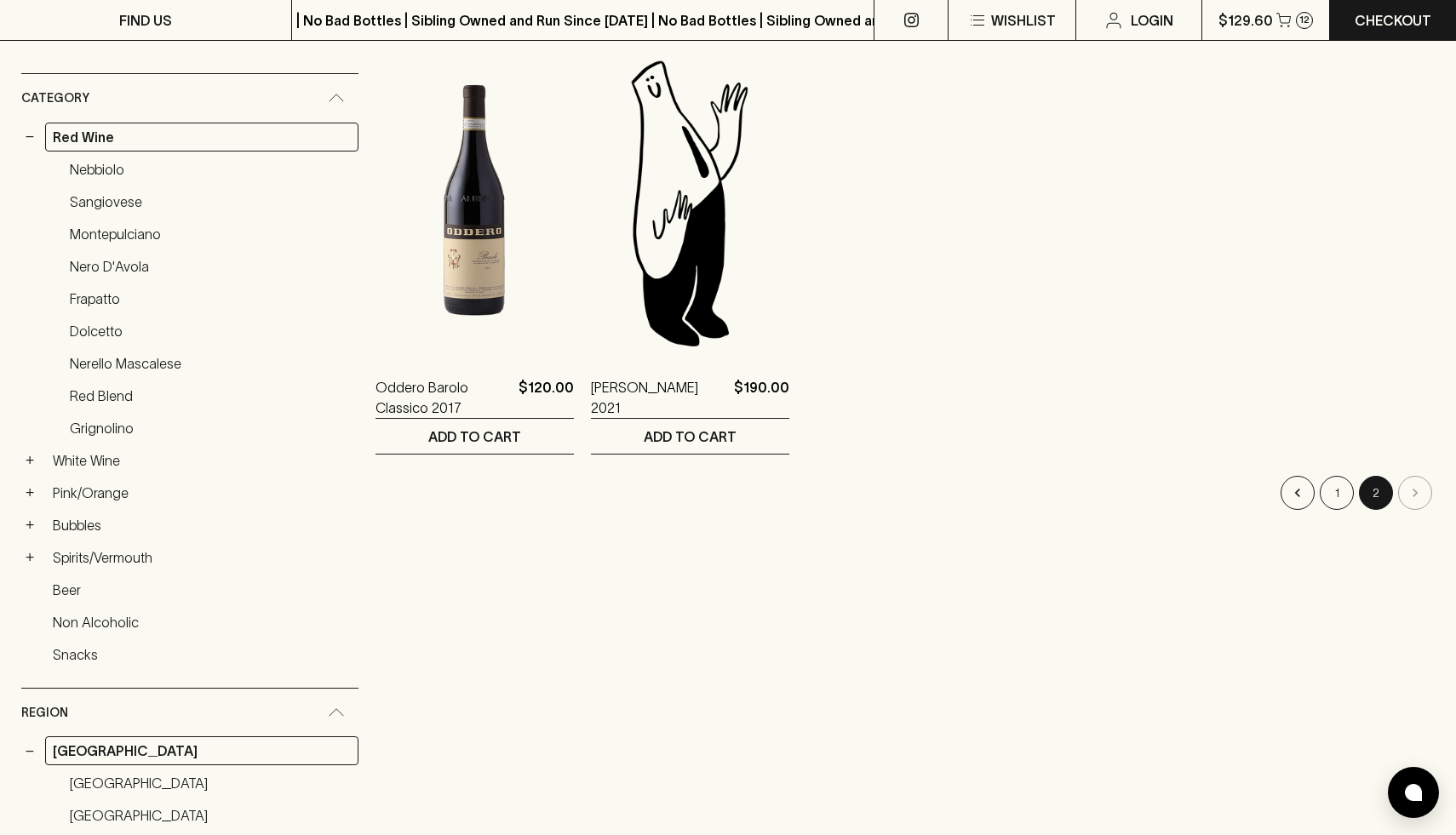
scroll to position [292, 0]
click at [1337, 491] on button "1" at bounding box center [1336, 491] width 34 height 34
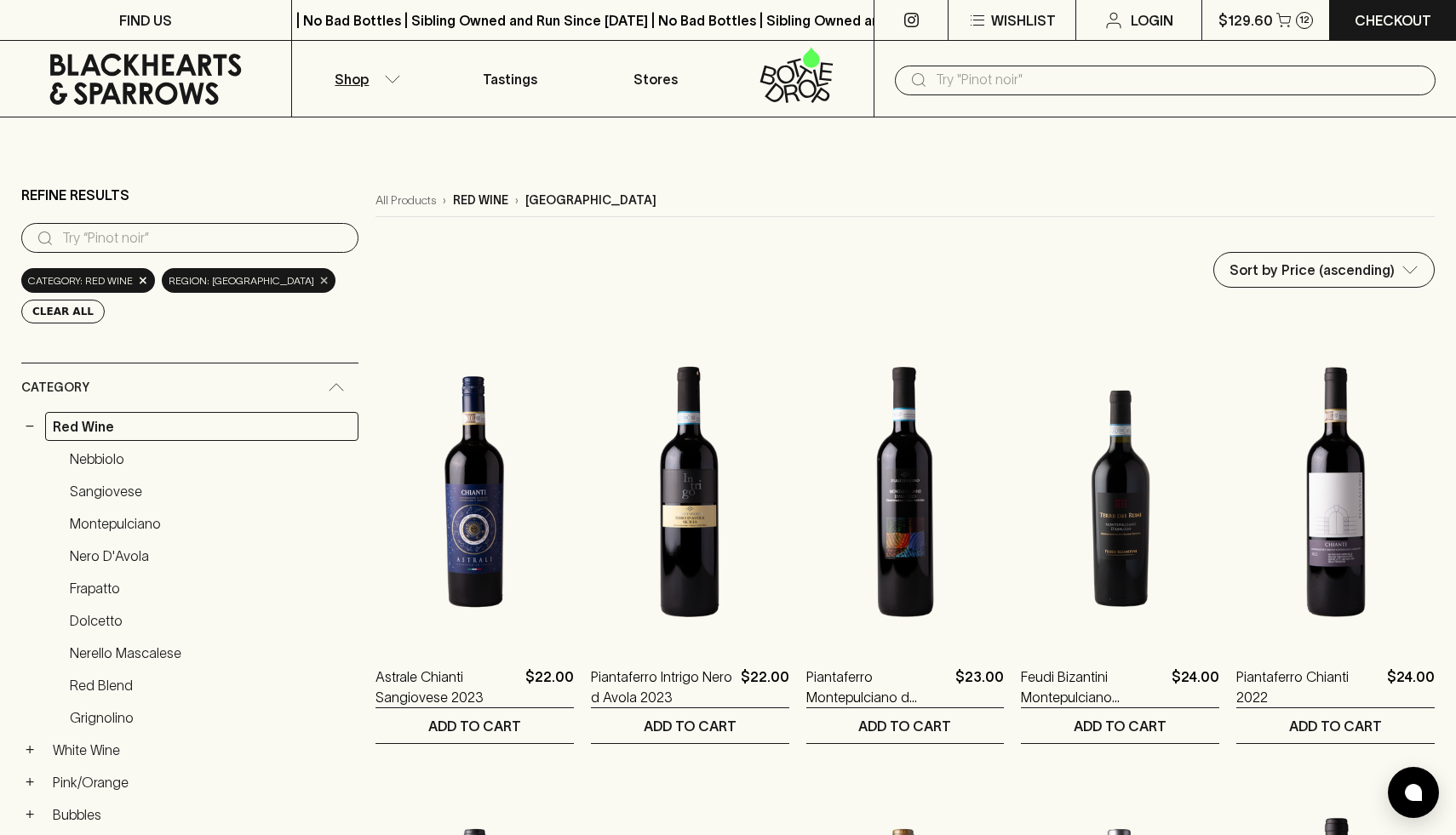
click at [320, 282] on span "×" at bounding box center [325, 280] width 10 height 18
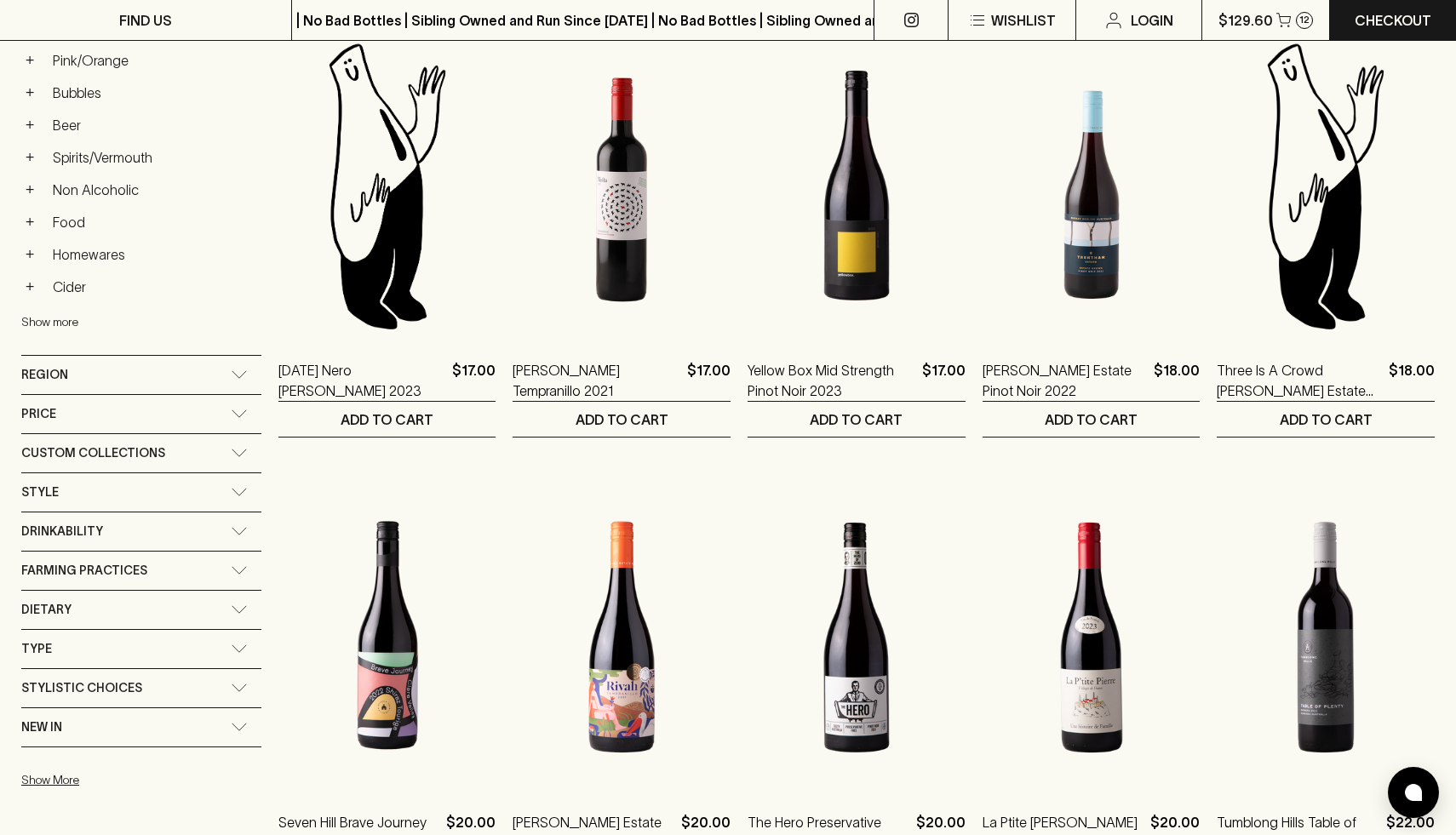
scroll to position [761, 0]
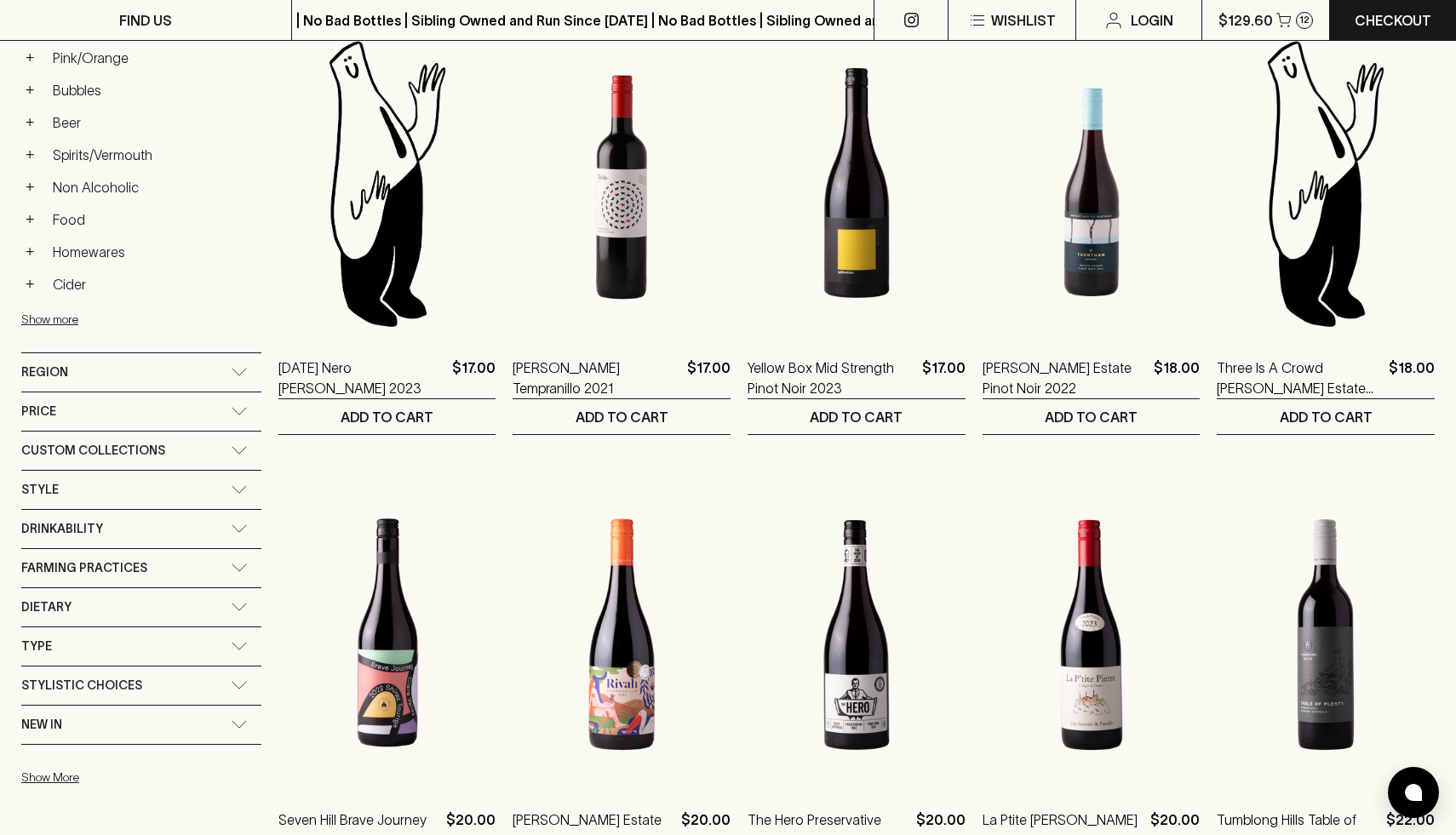
click at [123, 446] on span "Custom Collections" at bounding box center [93, 450] width 144 height 21
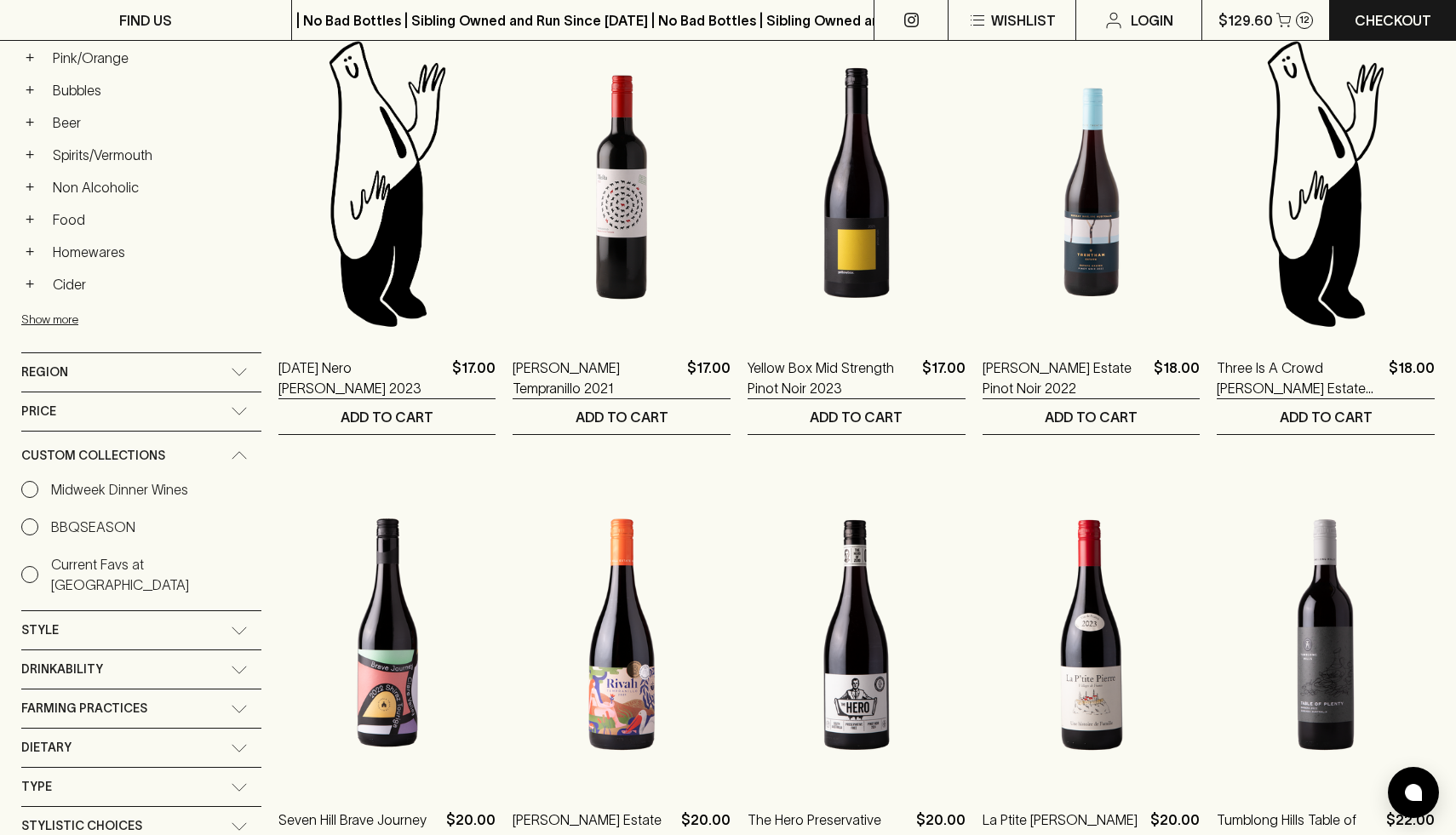
click at [123, 452] on span "Custom Collections" at bounding box center [93, 456] width 144 height 21
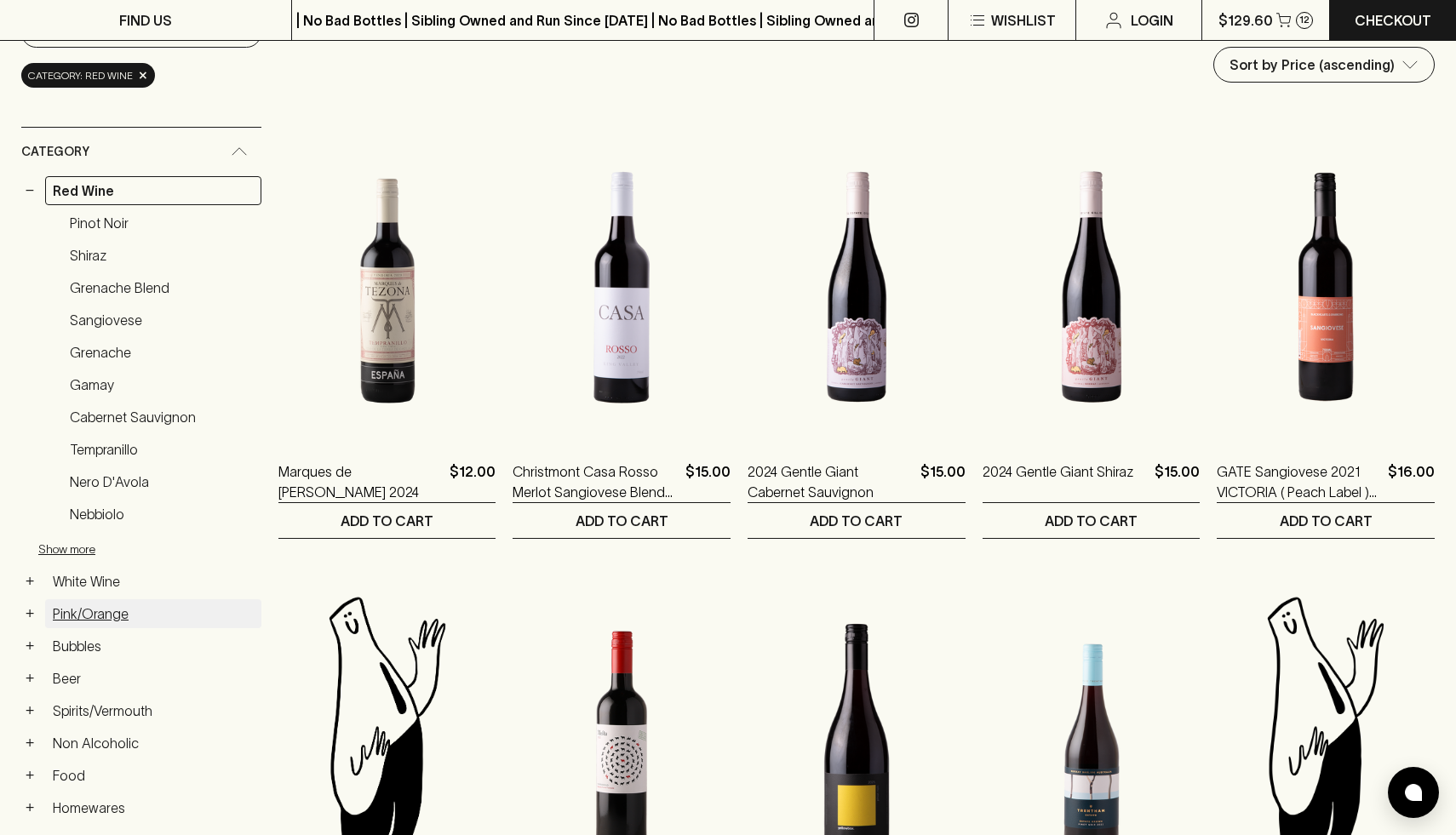
scroll to position [206, 0]
click at [30, 188] on button "−" at bounding box center [30, 190] width 17 height 17
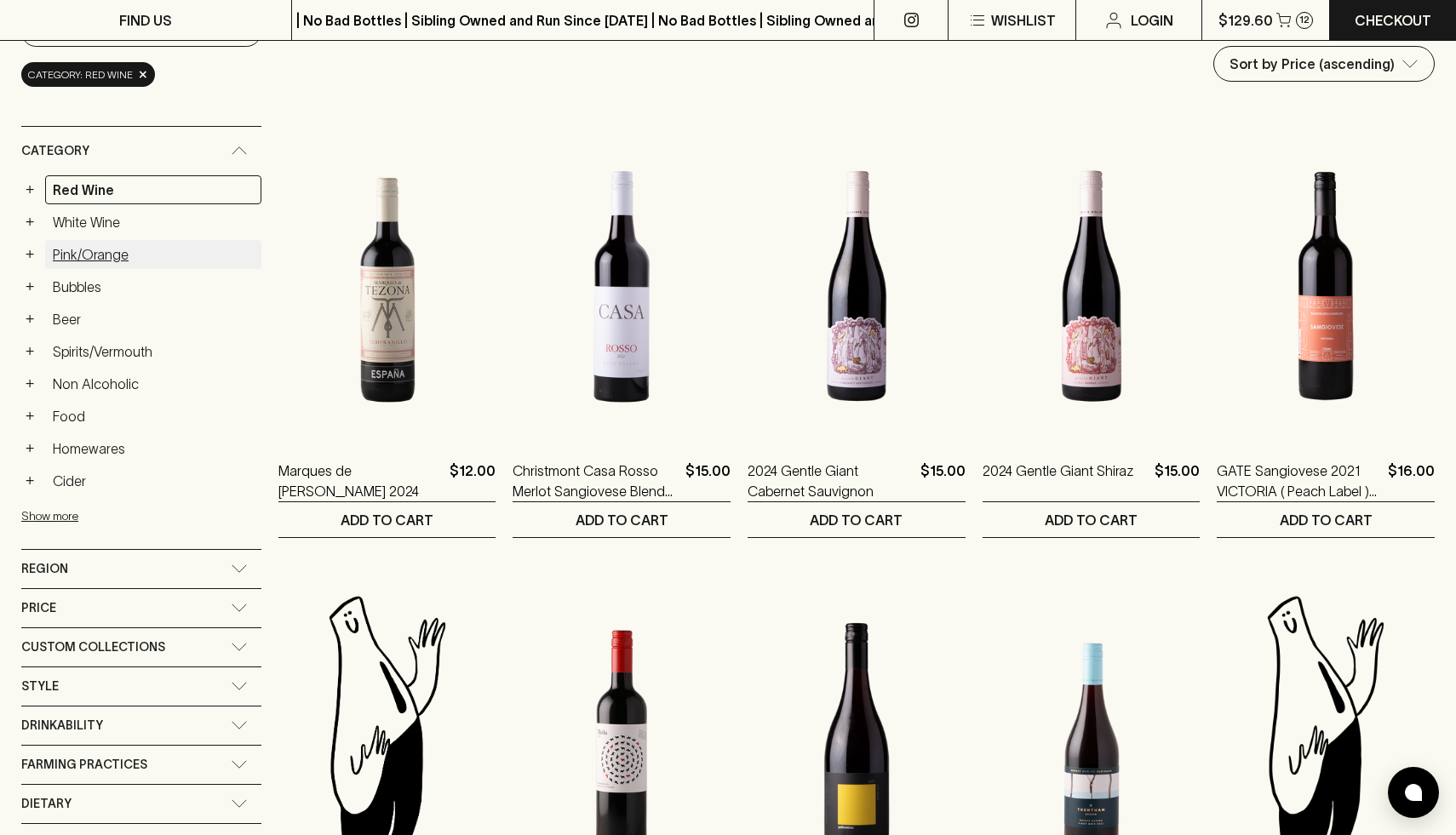
click at [78, 251] on link "Pink/Orange" at bounding box center [153, 255] width 216 height 29
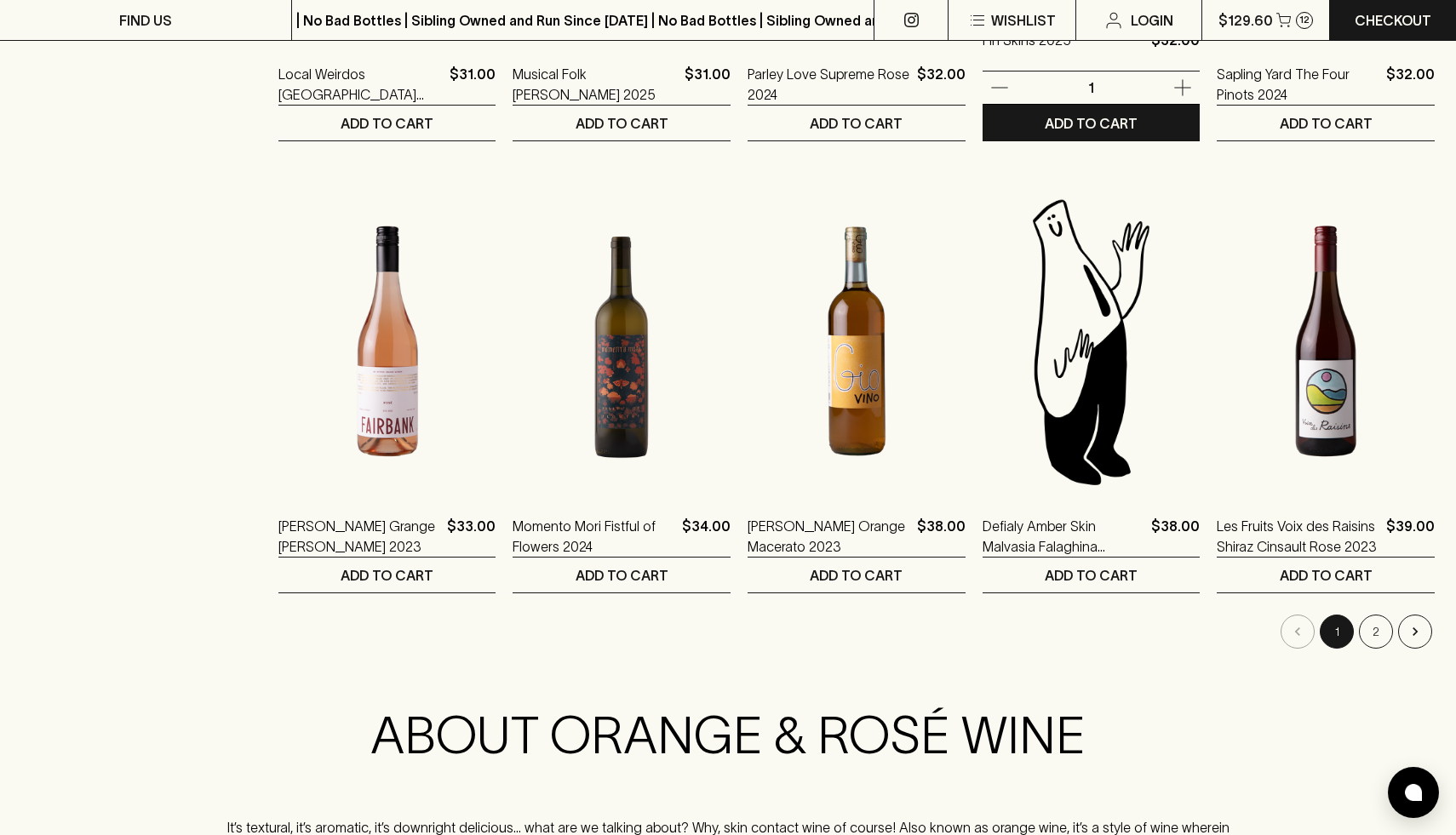
scroll to position [1640, 0]
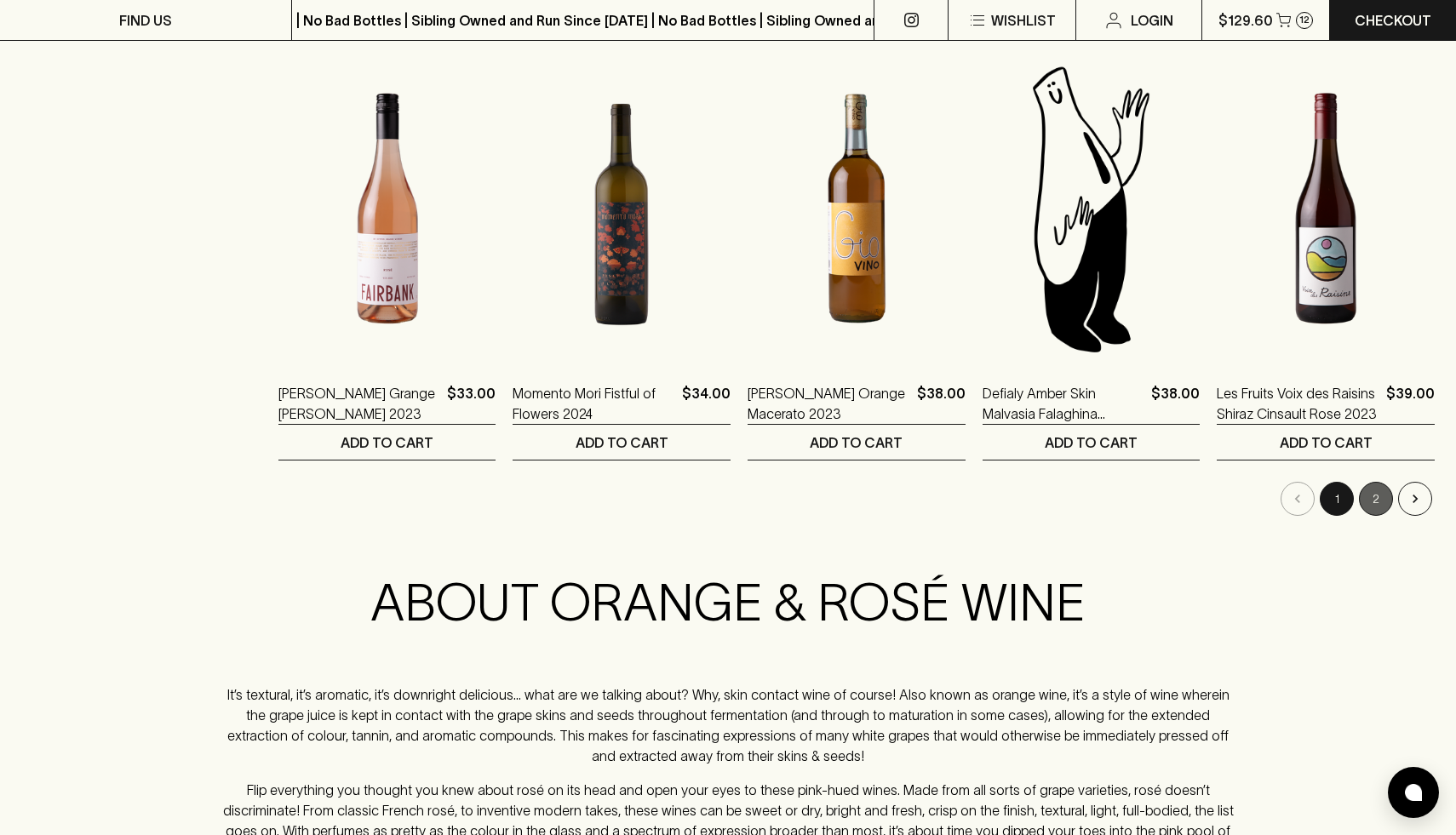
click at [1377, 496] on button "2" at bounding box center [1376, 499] width 34 height 34
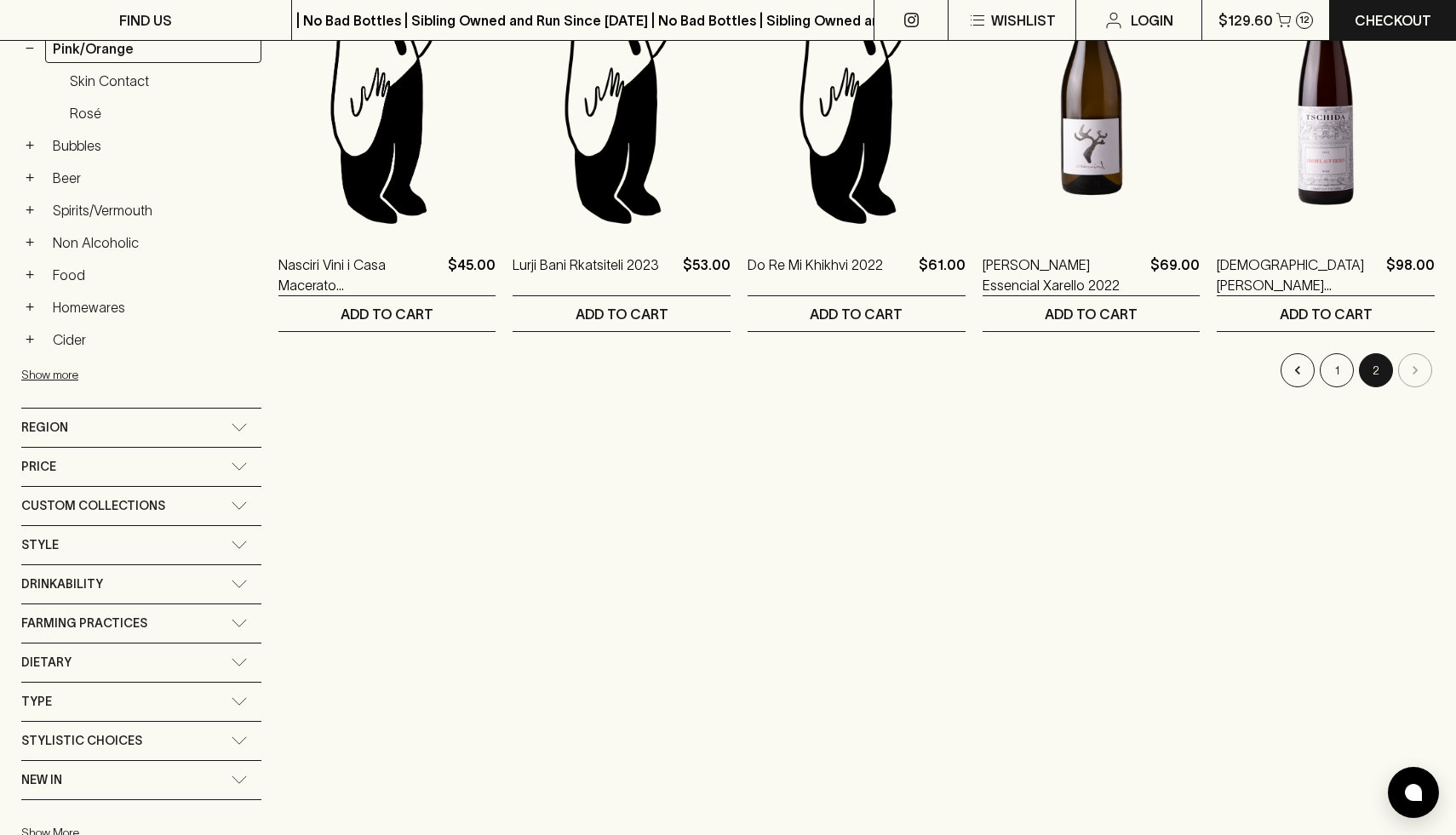
scroll to position [501, 0]
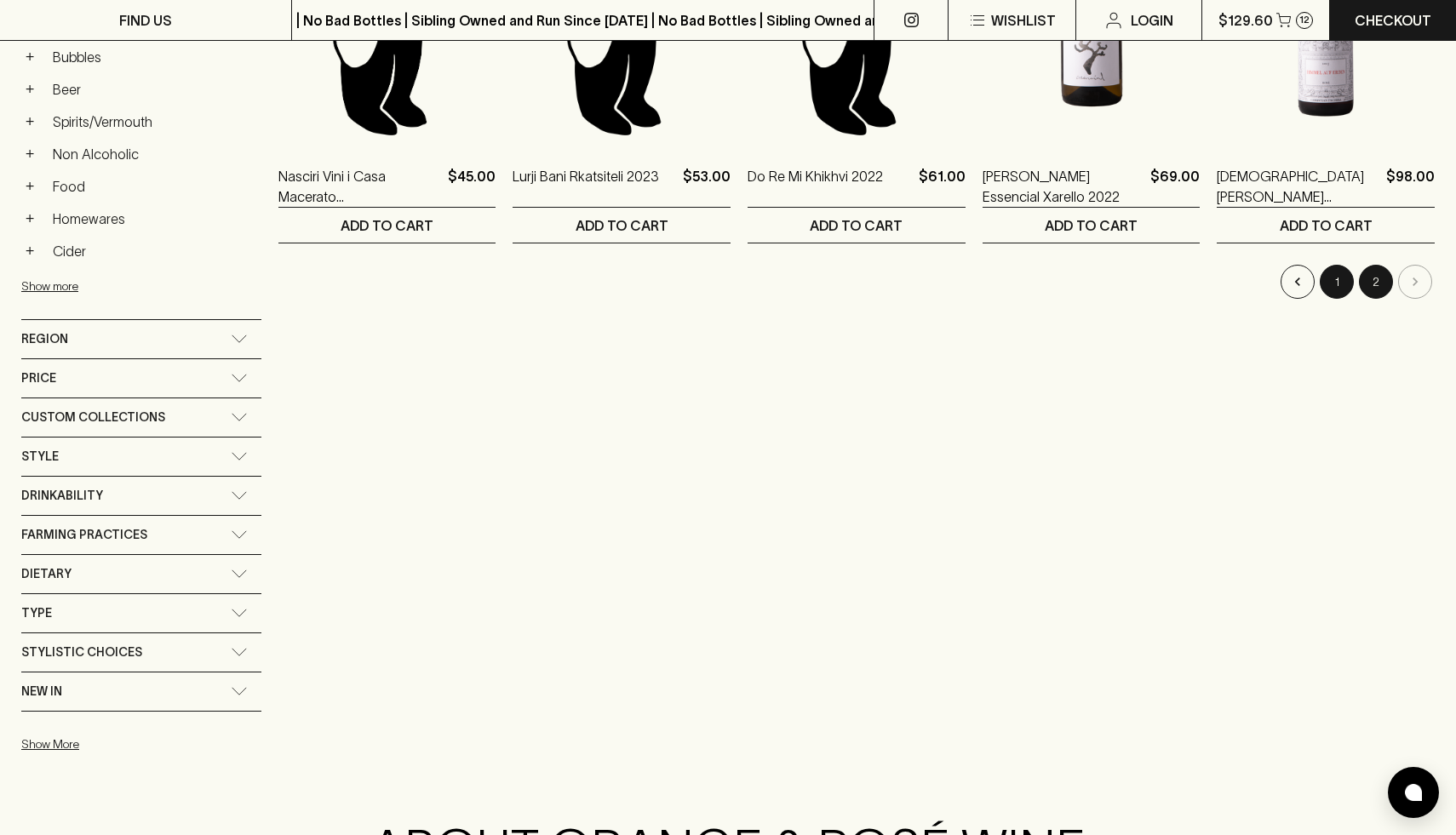
click at [1331, 279] on button "1" at bounding box center [1336, 282] width 34 height 34
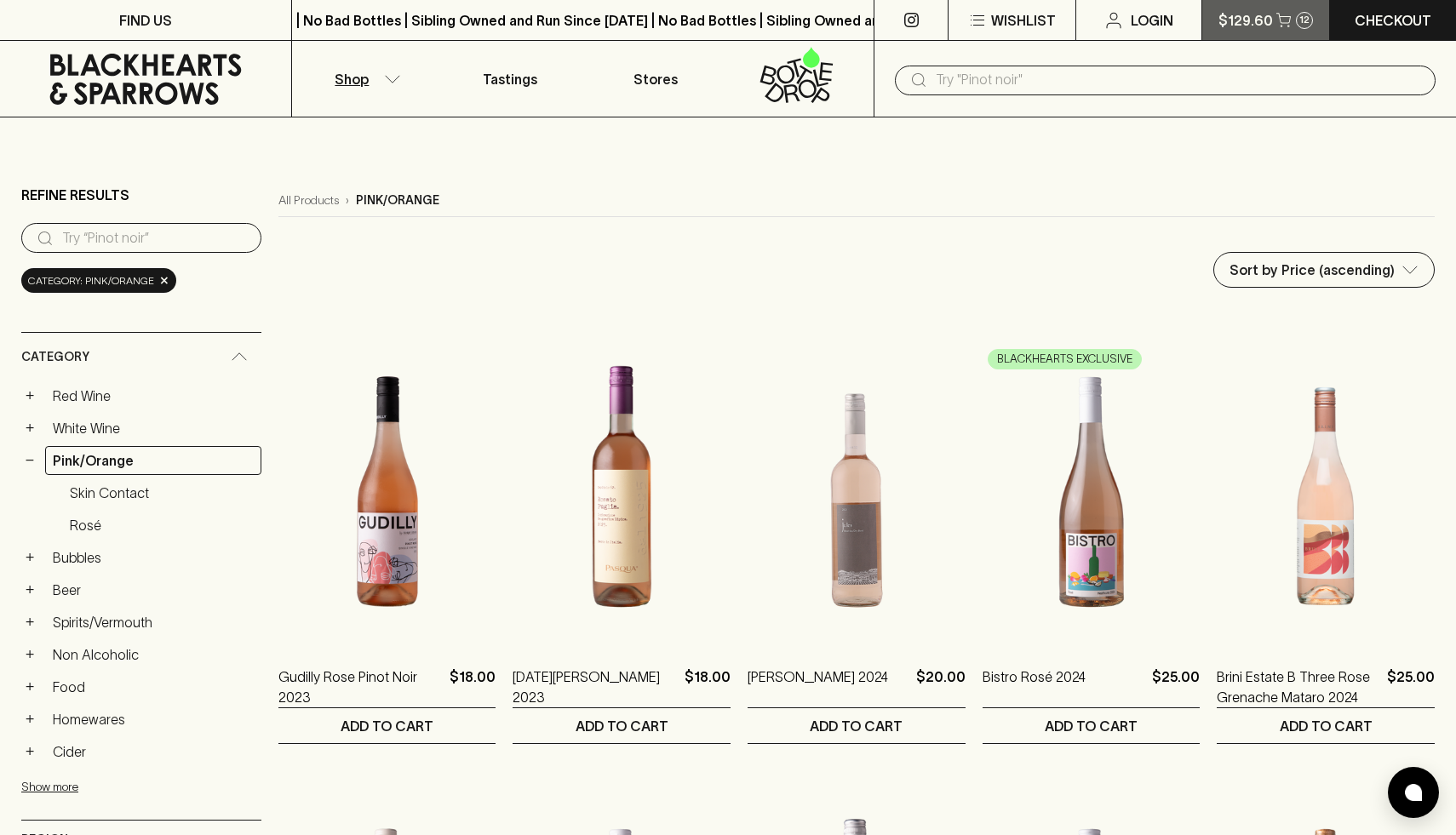
click at [1268, 15] on p "$129.60" at bounding box center [1246, 21] width 55 height 21
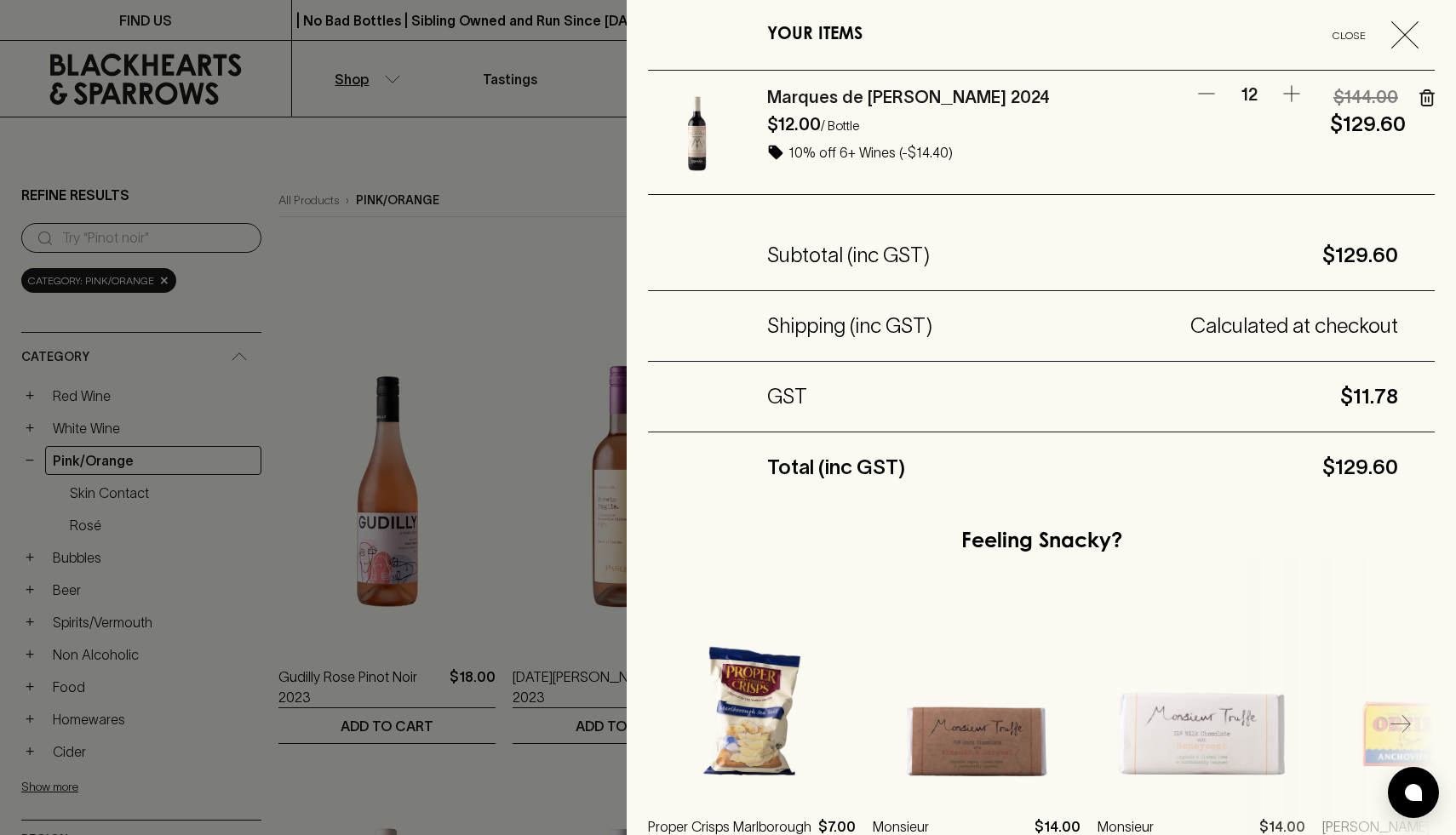
click at [466, 226] on div at bounding box center [728, 417] width 1456 height 835
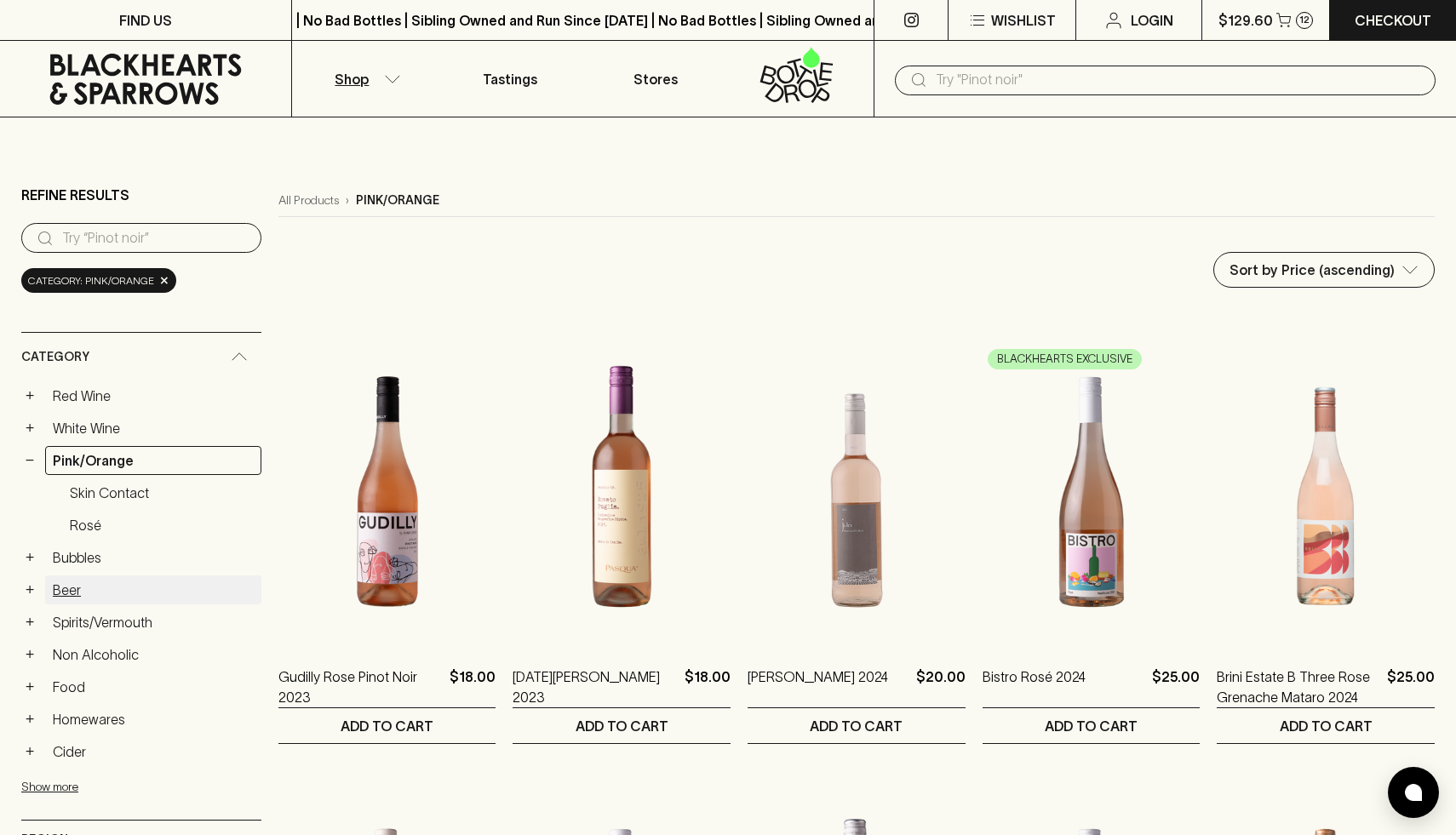
click at [62, 595] on link "Beer" at bounding box center [153, 591] width 216 height 29
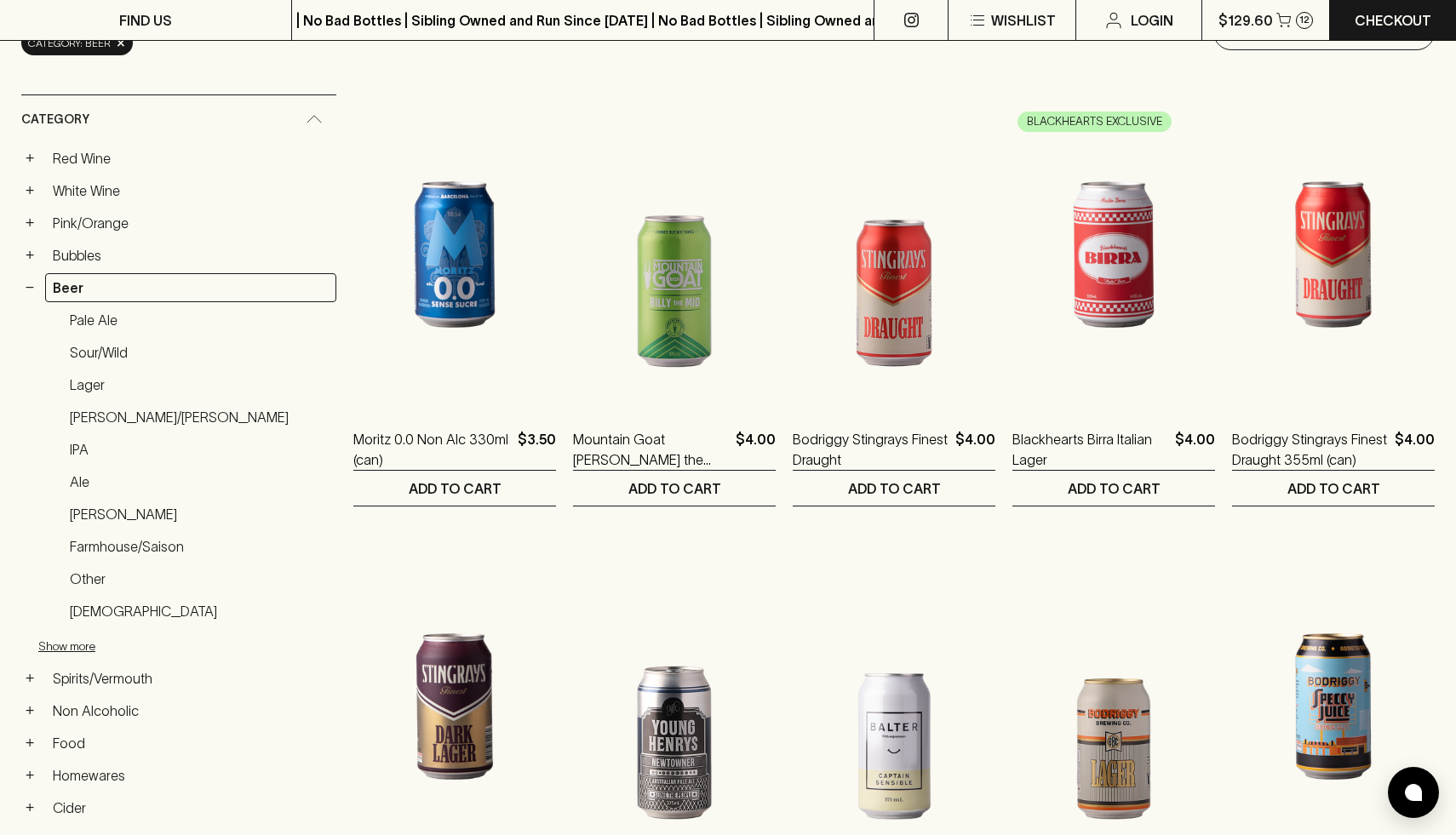
scroll to position [281, 0]
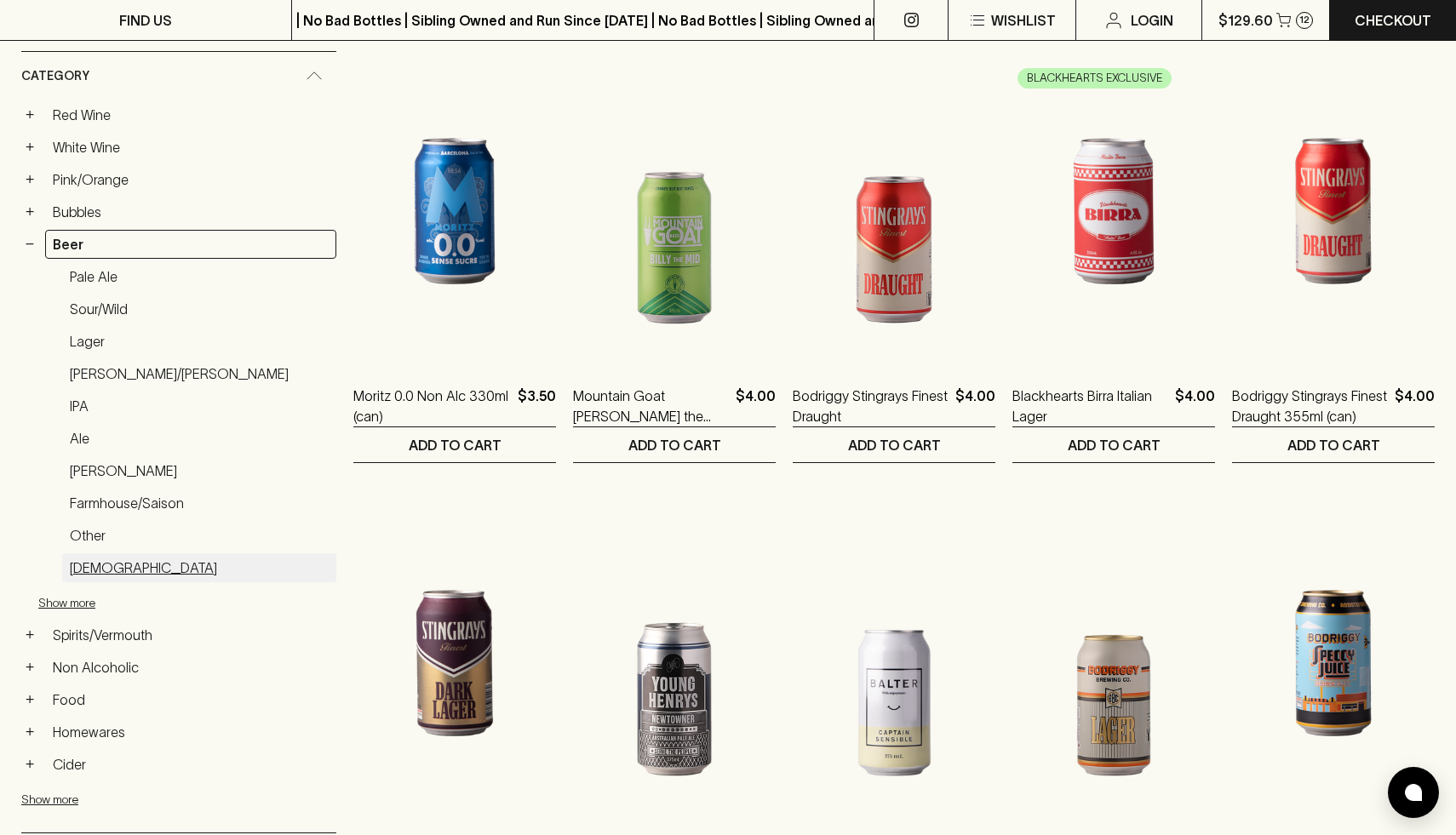
click at [98, 561] on link "Belgian" at bounding box center [199, 568] width 274 height 29
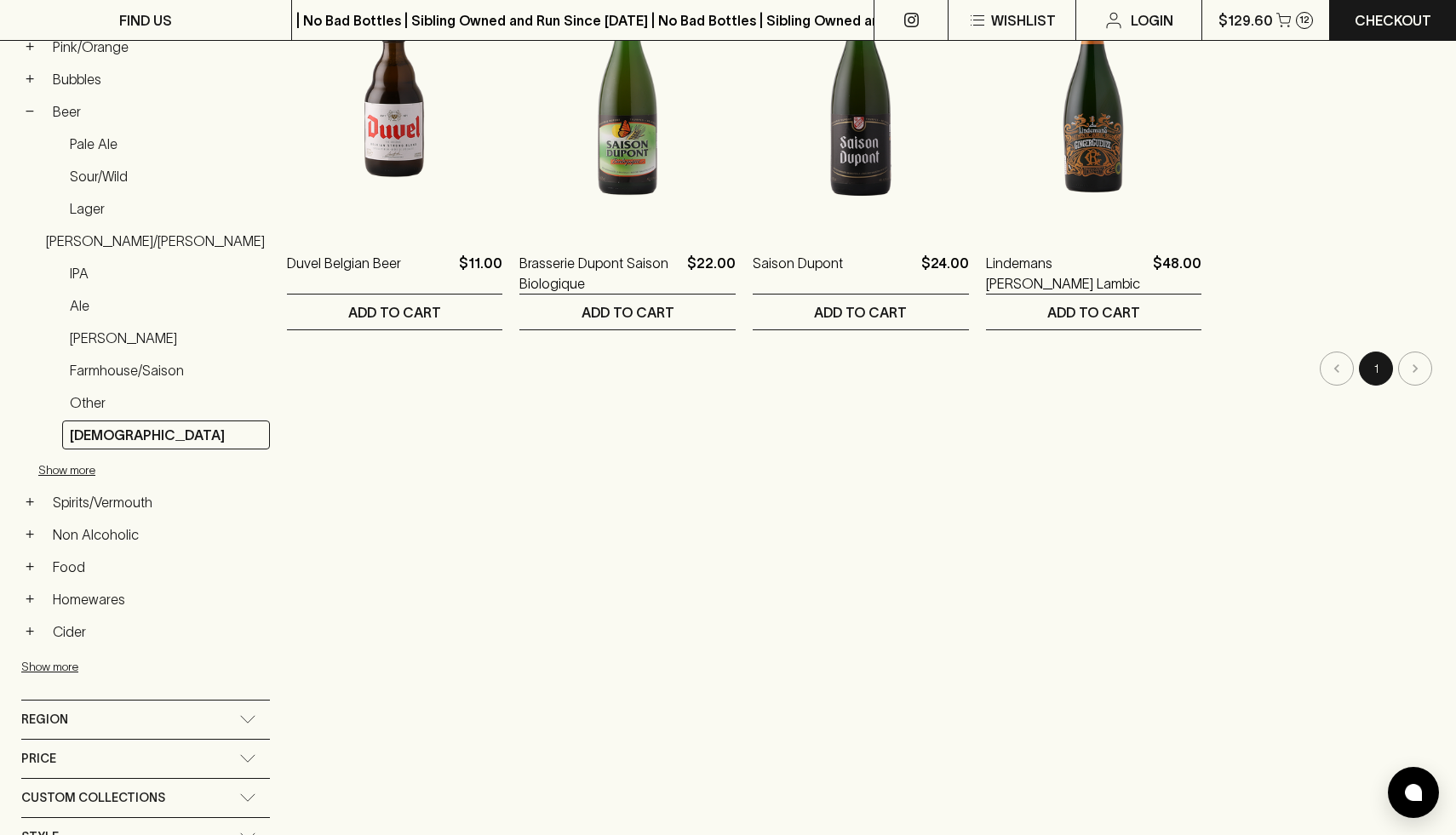
scroll to position [437, 0]
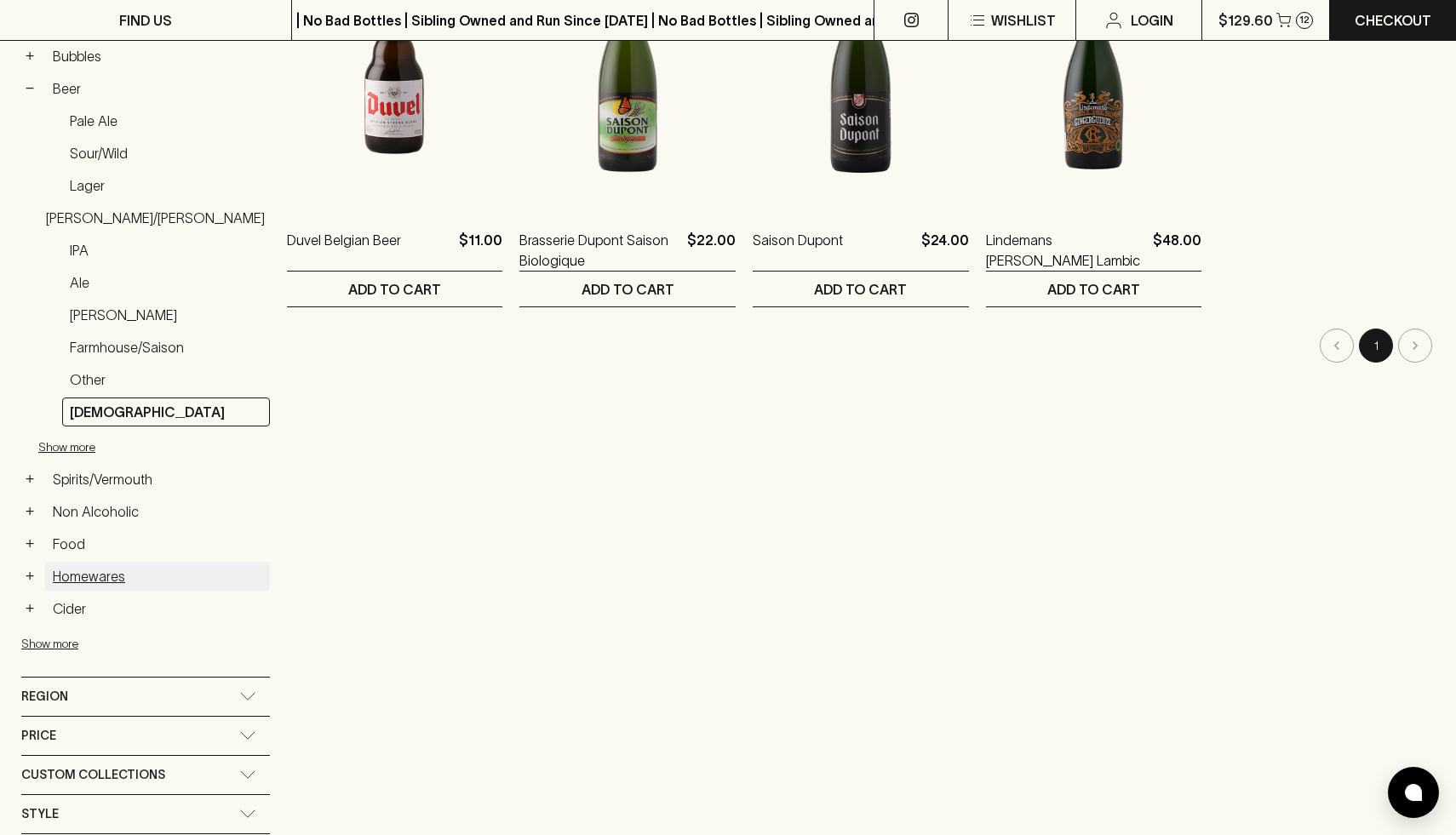
click at [75, 576] on link "Homewares" at bounding box center [157, 577] width 225 height 29
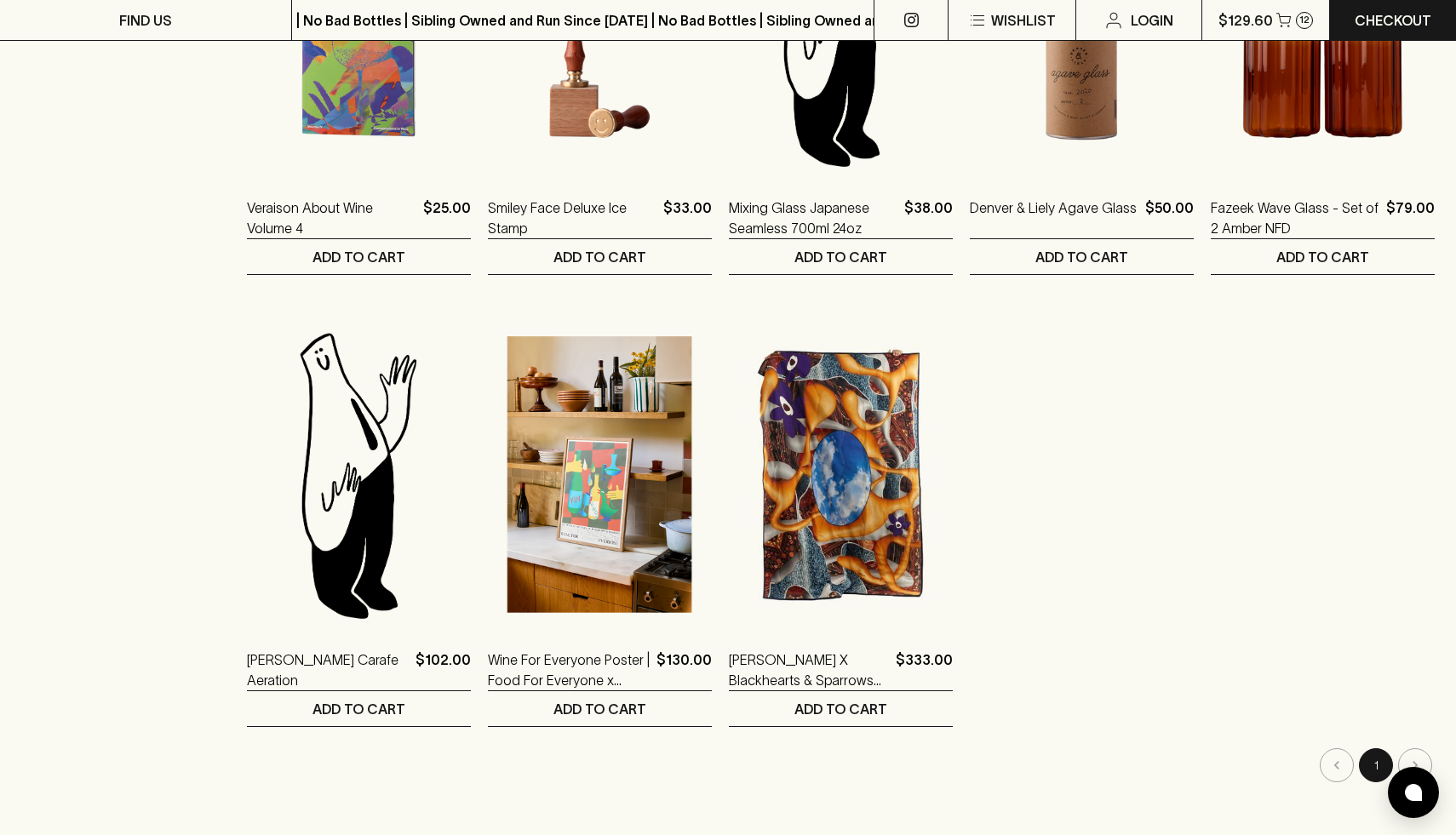
scroll to position [1375, 0]
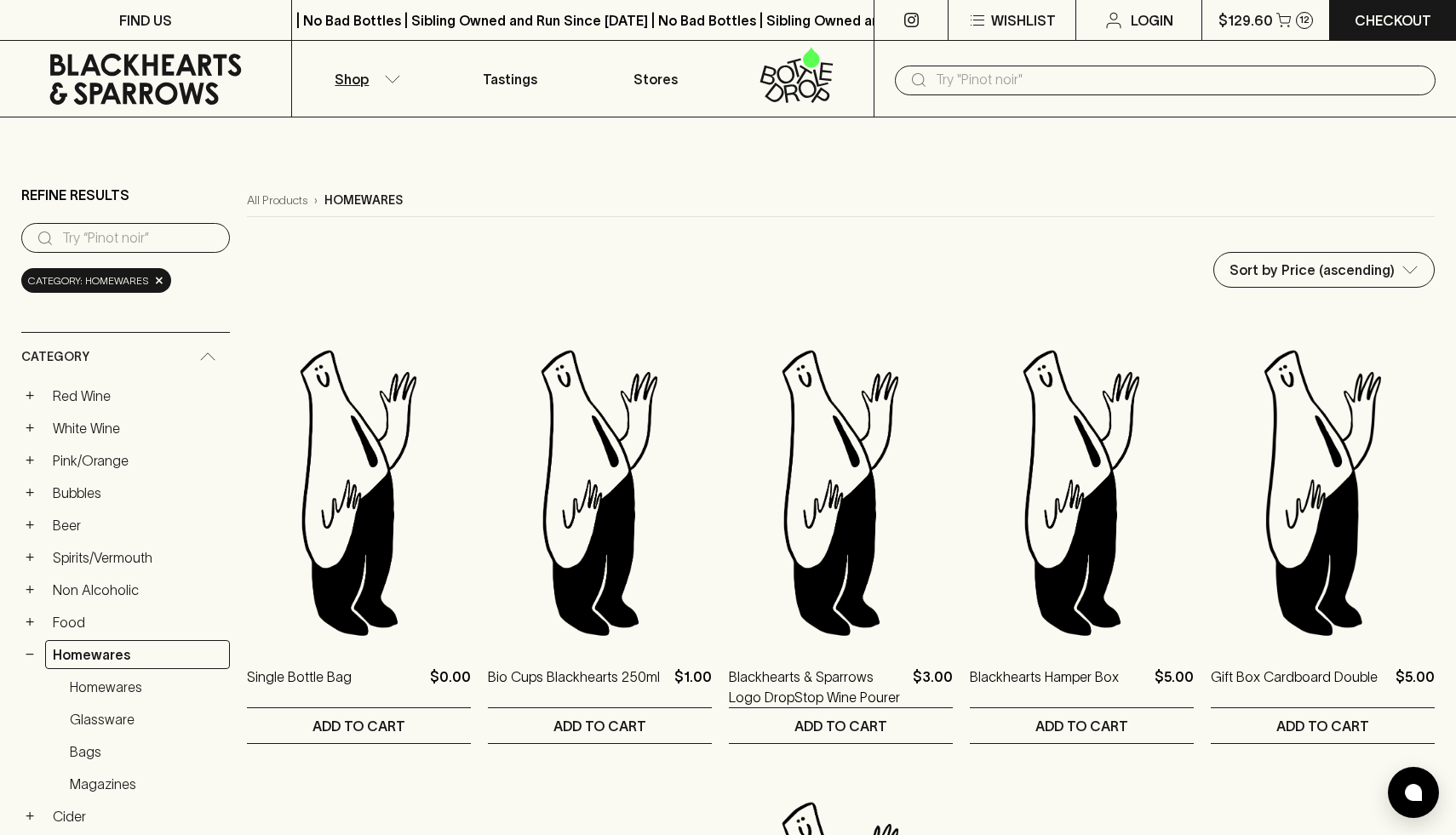
click at [1248, 14] on p "$129.60" at bounding box center [1246, 21] width 55 height 21
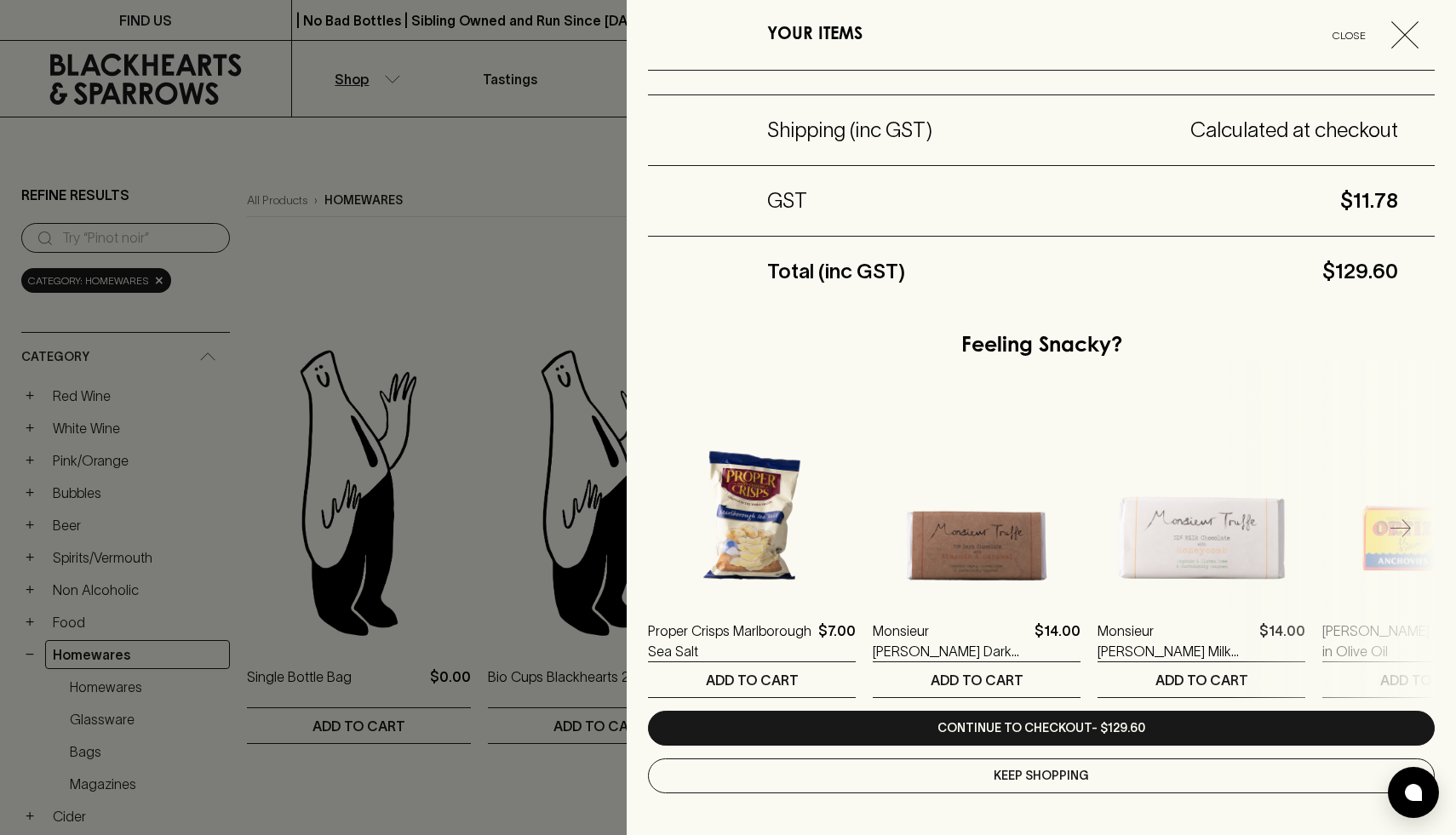
scroll to position [197, 0]
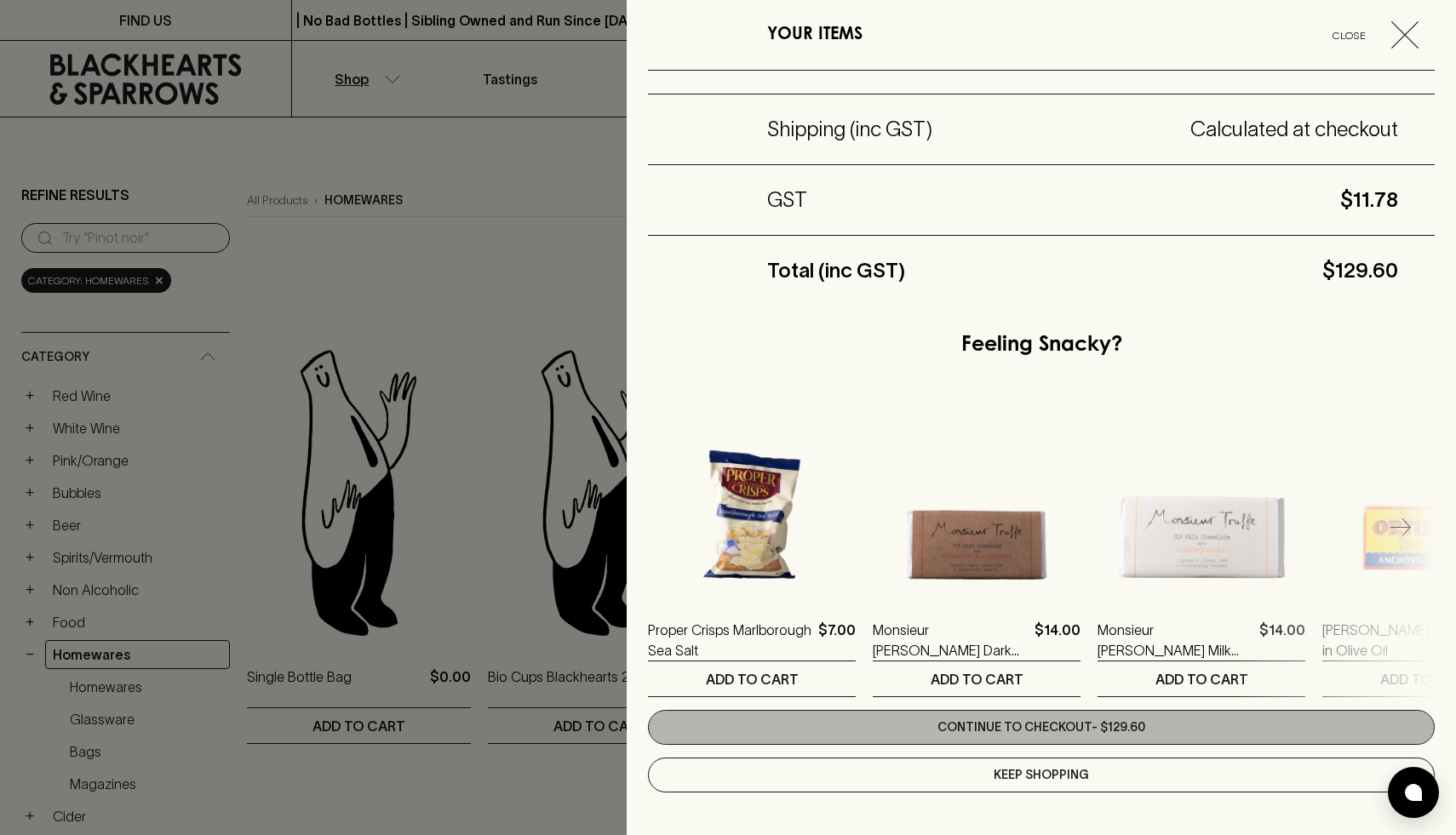
click at [1006, 732] on link "Continue to checkout - $129.60" at bounding box center [1041, 727] width 787 height 35
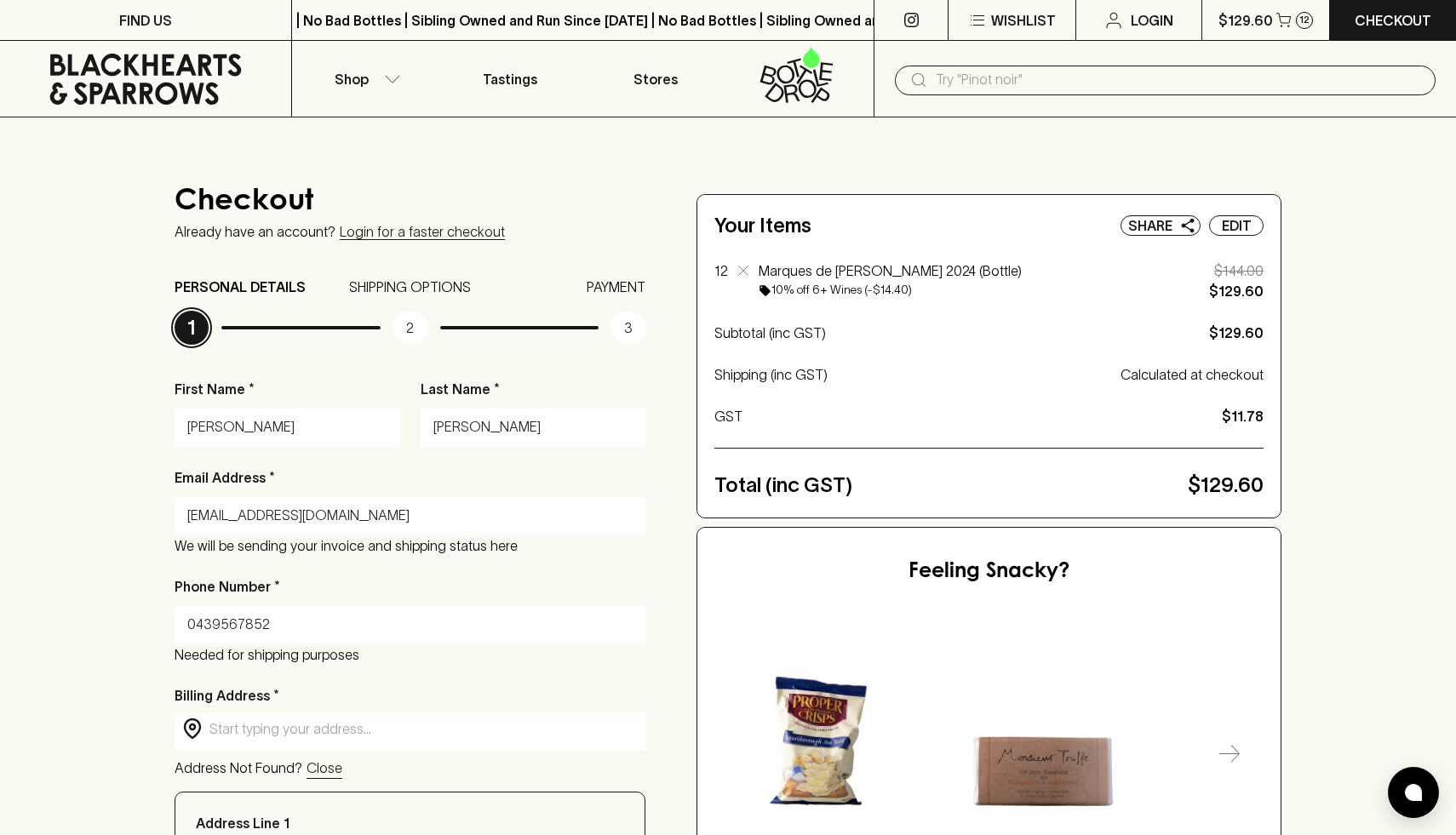
click at [666, 237] on div "Checkout Already have an account? Login for a faster checkout PERSONAL DETAILS …" at bounding box center [727, 791] width 1107 height 1213
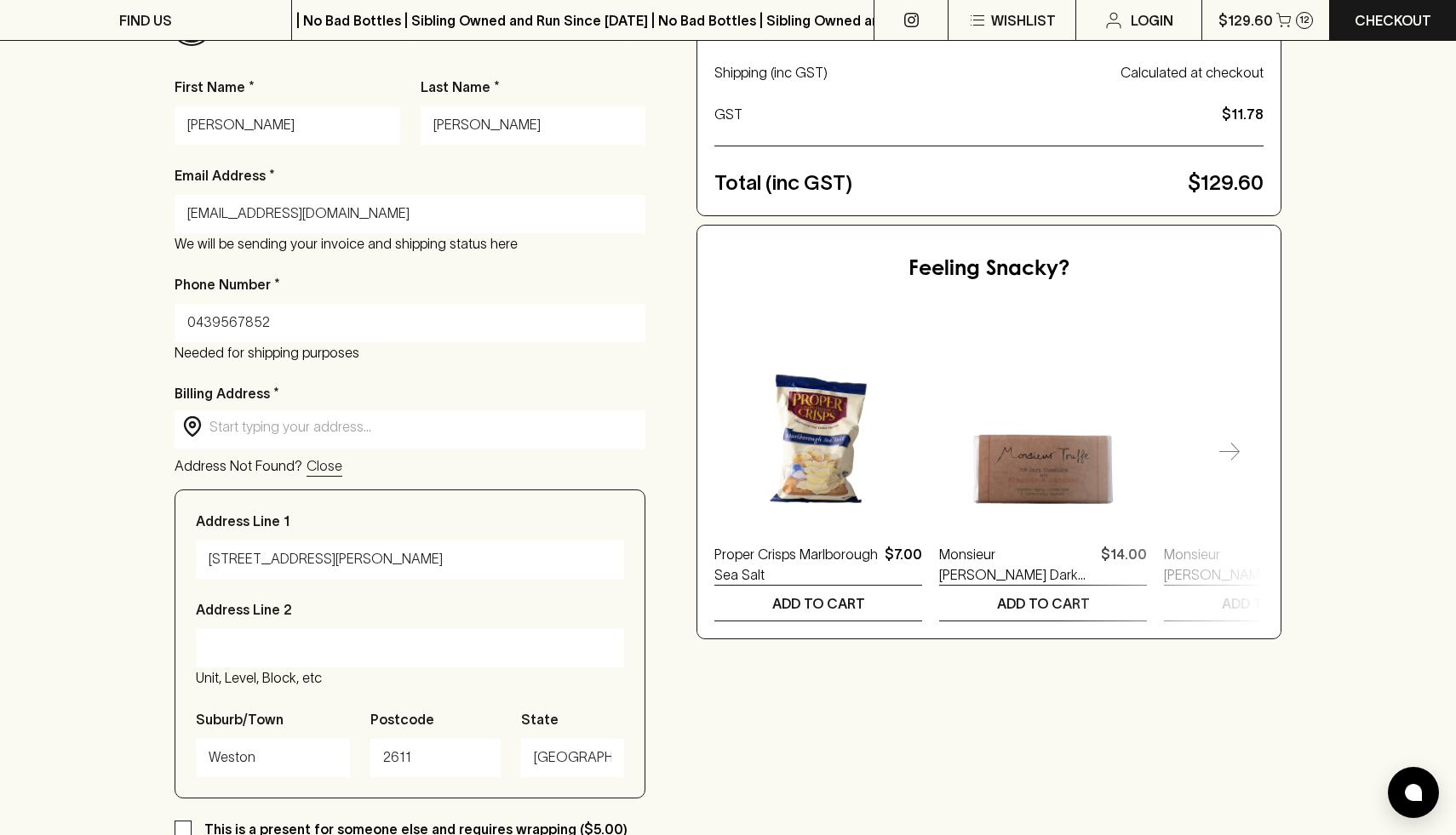
scroll to position [318, 0]
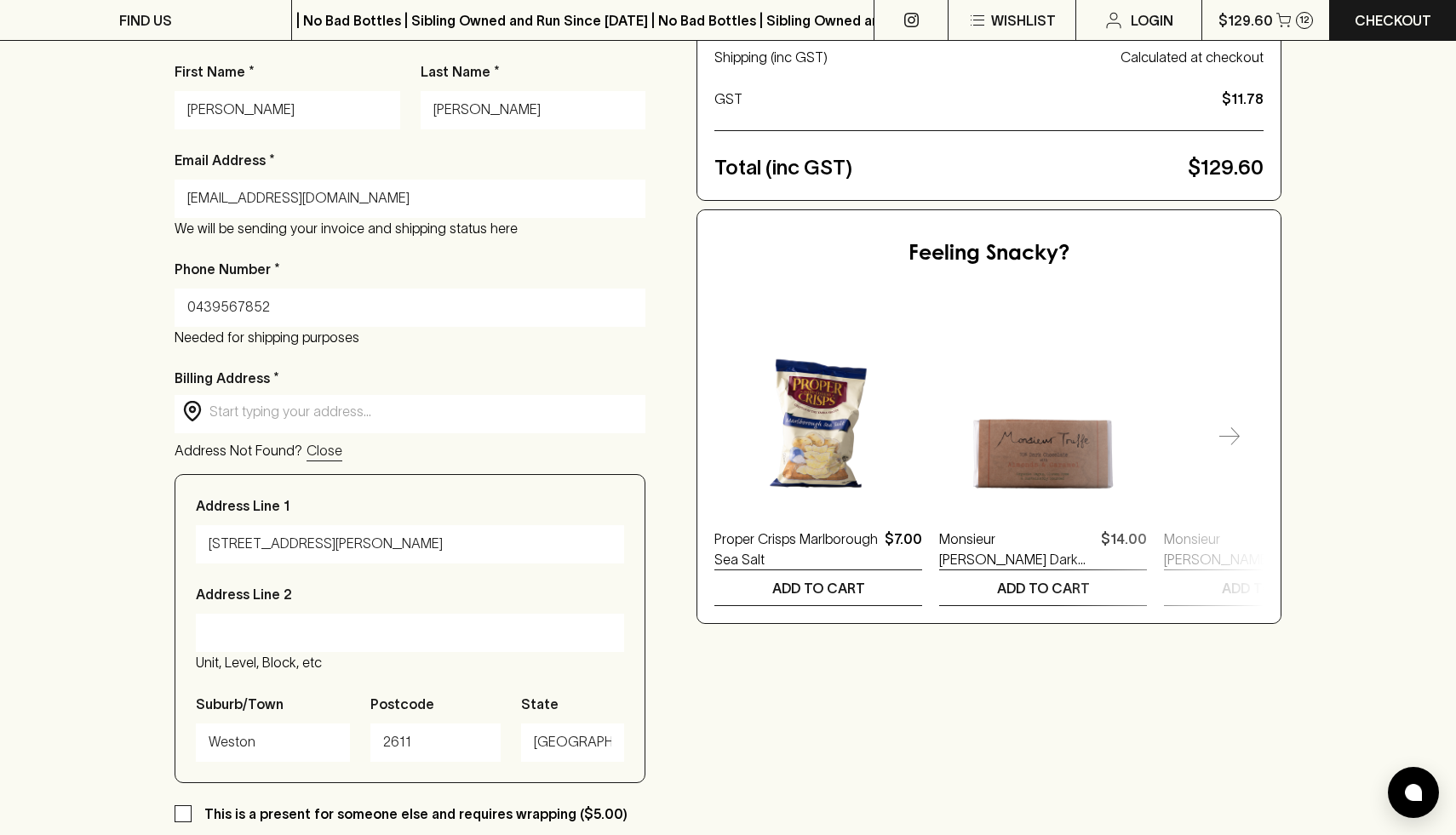
click at [247, 191] on input "tompalmercanberra@gmail.com" at bounding box center [409, 198] width 445 height 27
click at [71, 305] on div "Checkout Already have an account? Login for a faster checkout PERSONAL DETAILS …" at bounding box center [728, 474] width 1456 height 1349
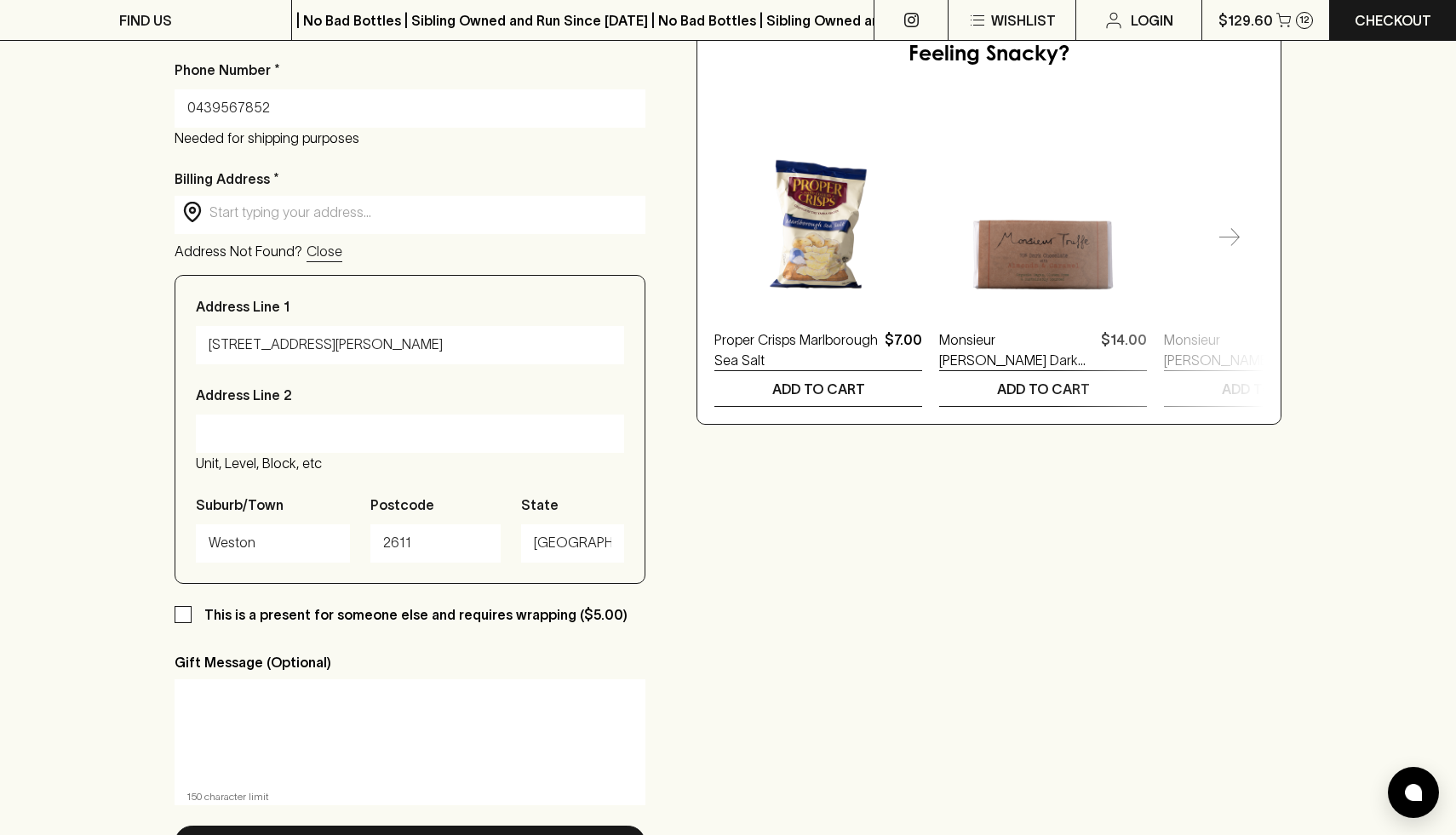
scroll to position [519, 0]
click at [59, 378] on div "Checkout Already have an account? Login for a faster checkout PERSONAL DETAILS …" at bounding box center [728, 273] width 1456 height 1349
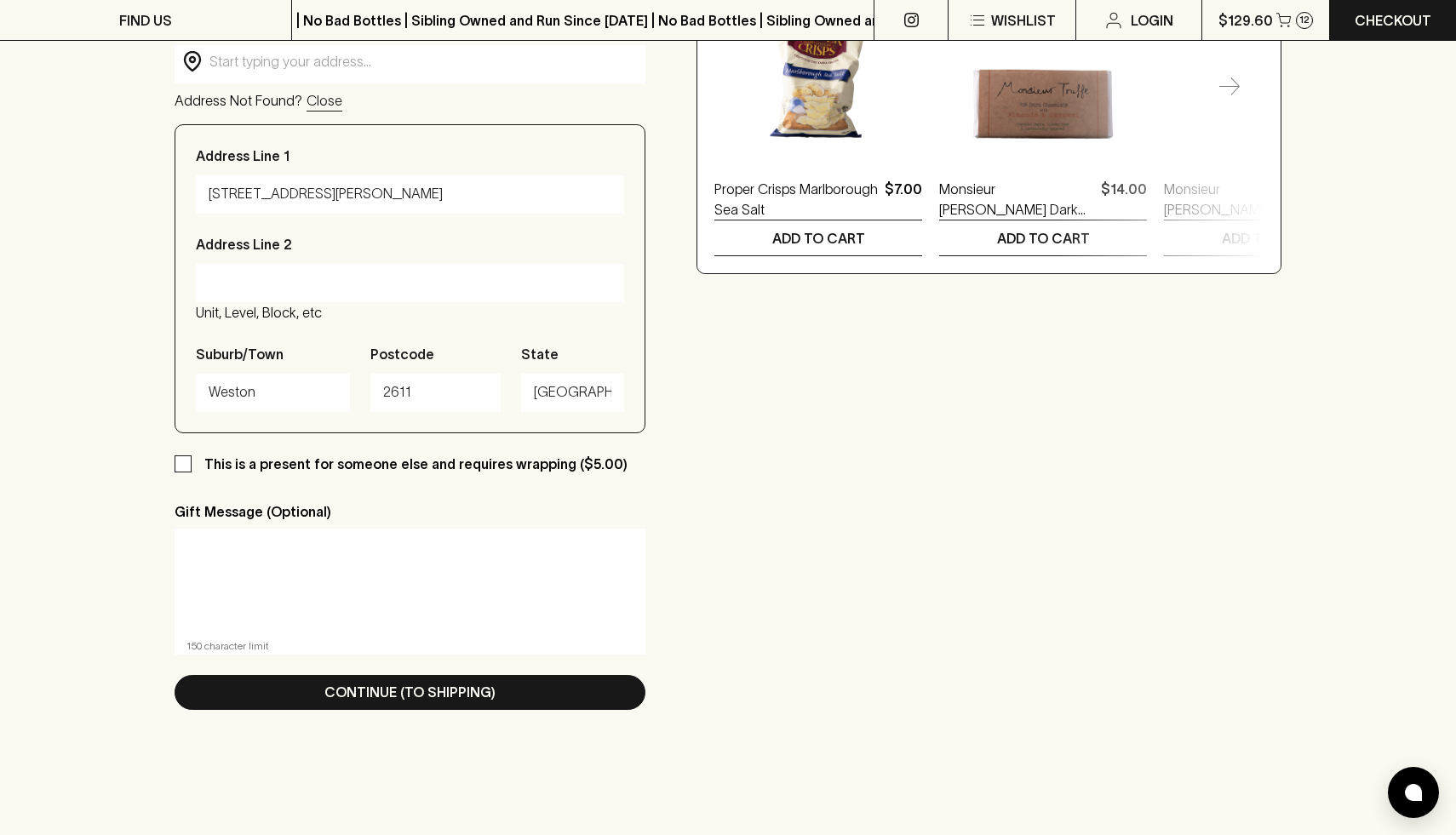
scroll to position [668, 0]
click at [719, 517] on div "Checkout Already have an account? Login for a faster checkout PERSONAL DETAILS …" at bounding box center [727, 123] width 1107 height 1213
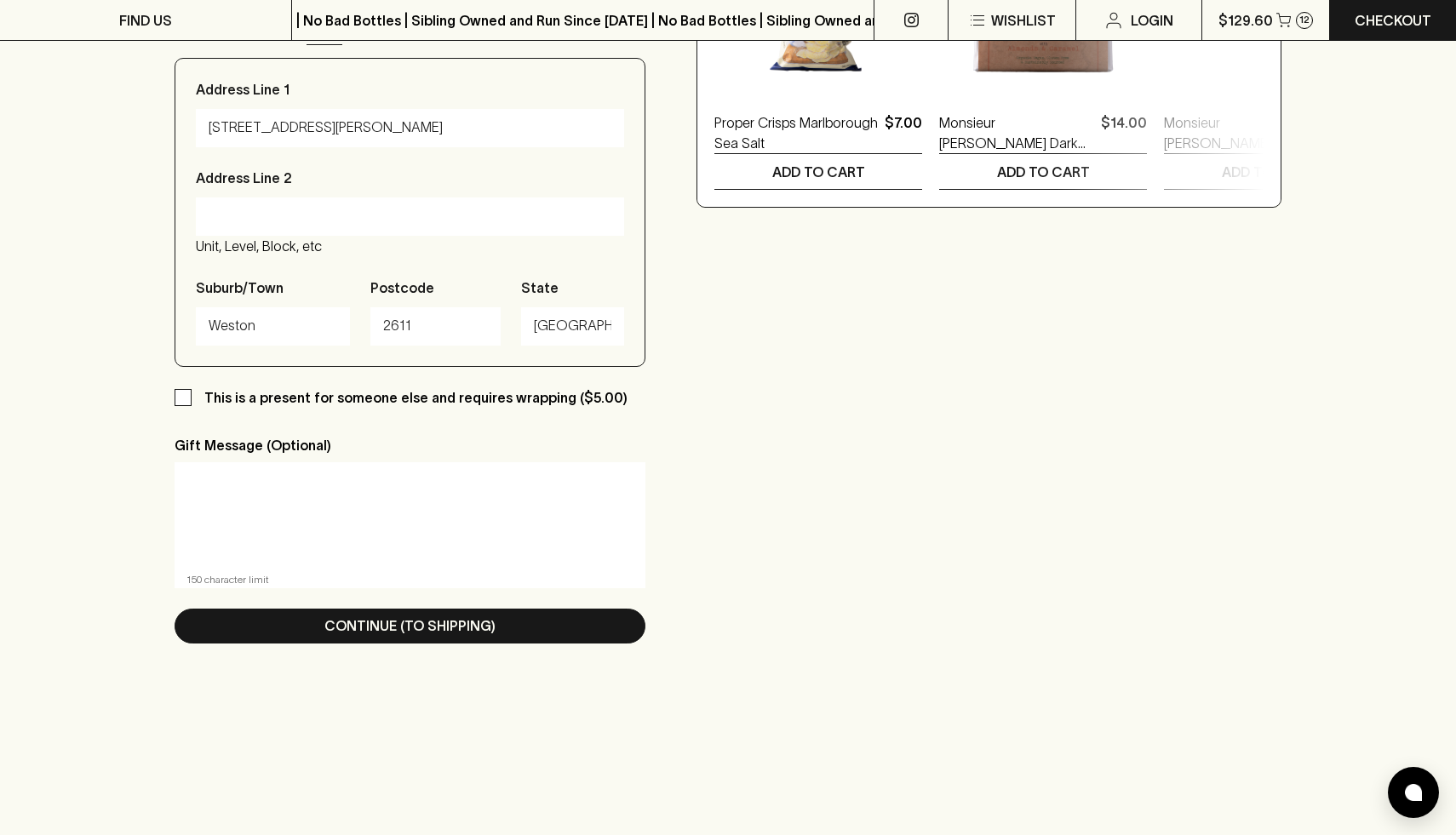
scroll to position [741, 0]
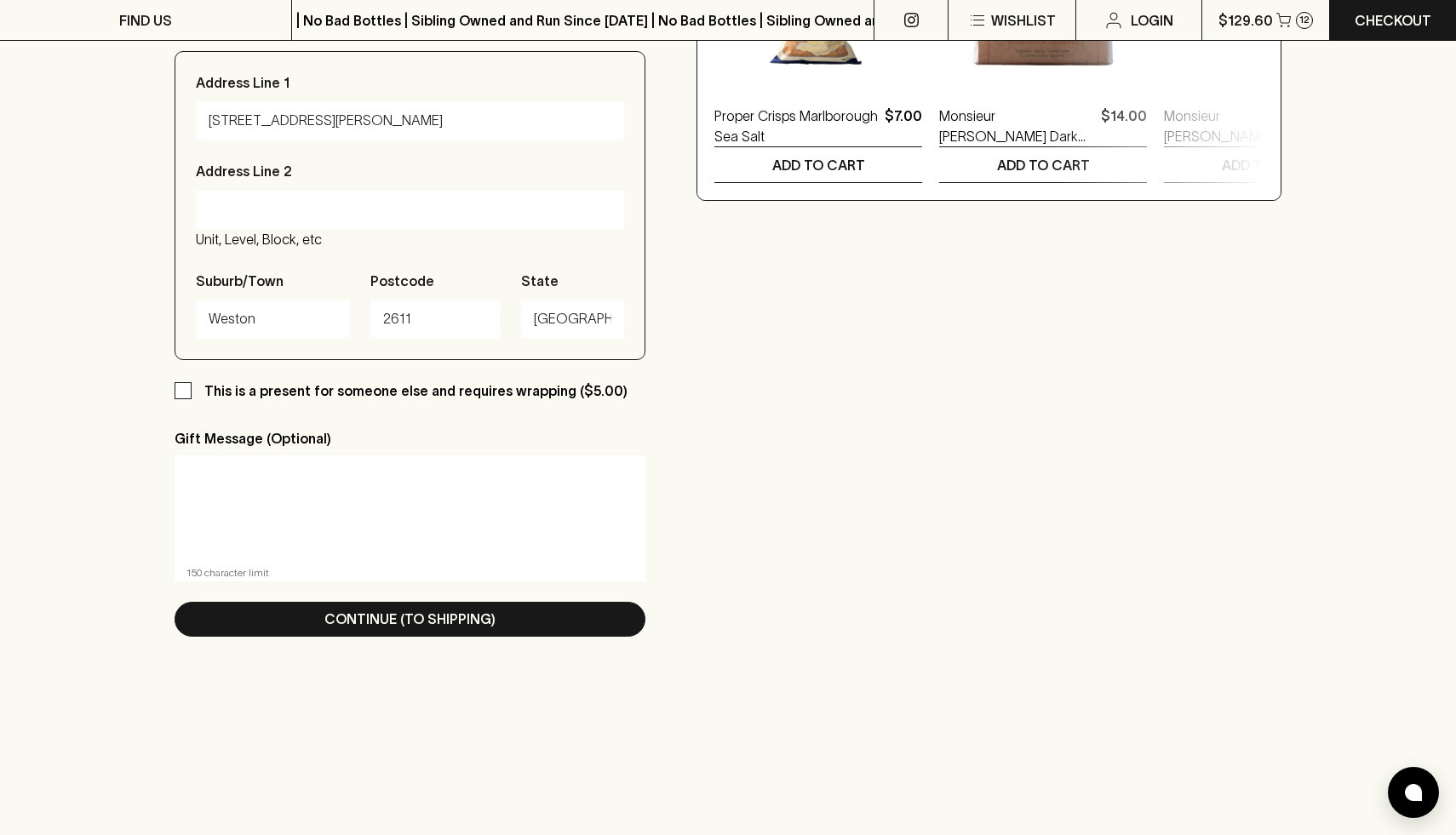
click at [719, 517] on div "Checkout Already have an account? Login for a faster checkout PERSONAL DETAILS …" at bounding box center [727, 50] width 1107 height 1213
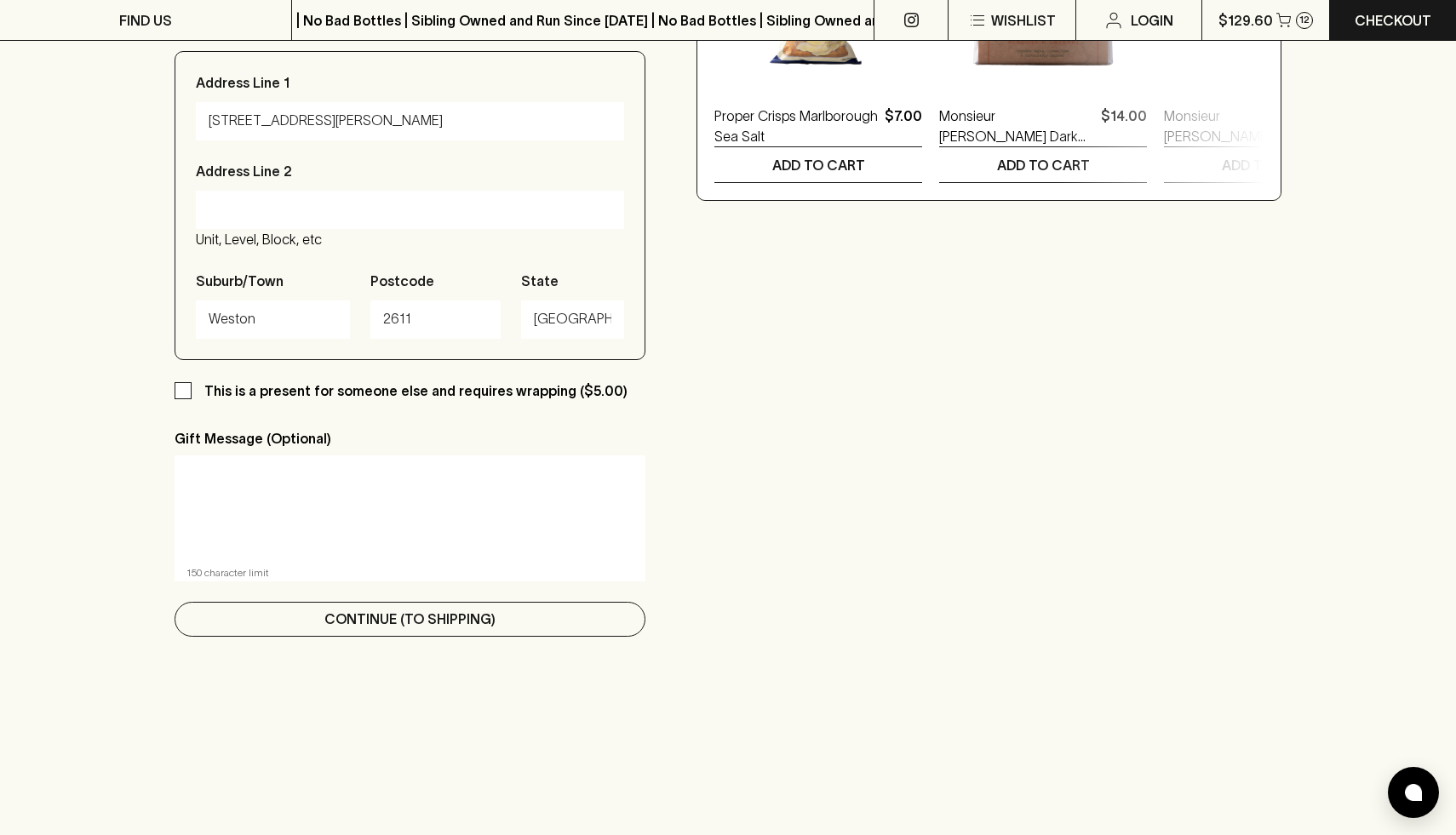
click at [438, 626] on p "Continue (To Shipping)" at bounding box center [410, 619] width 171 height 21
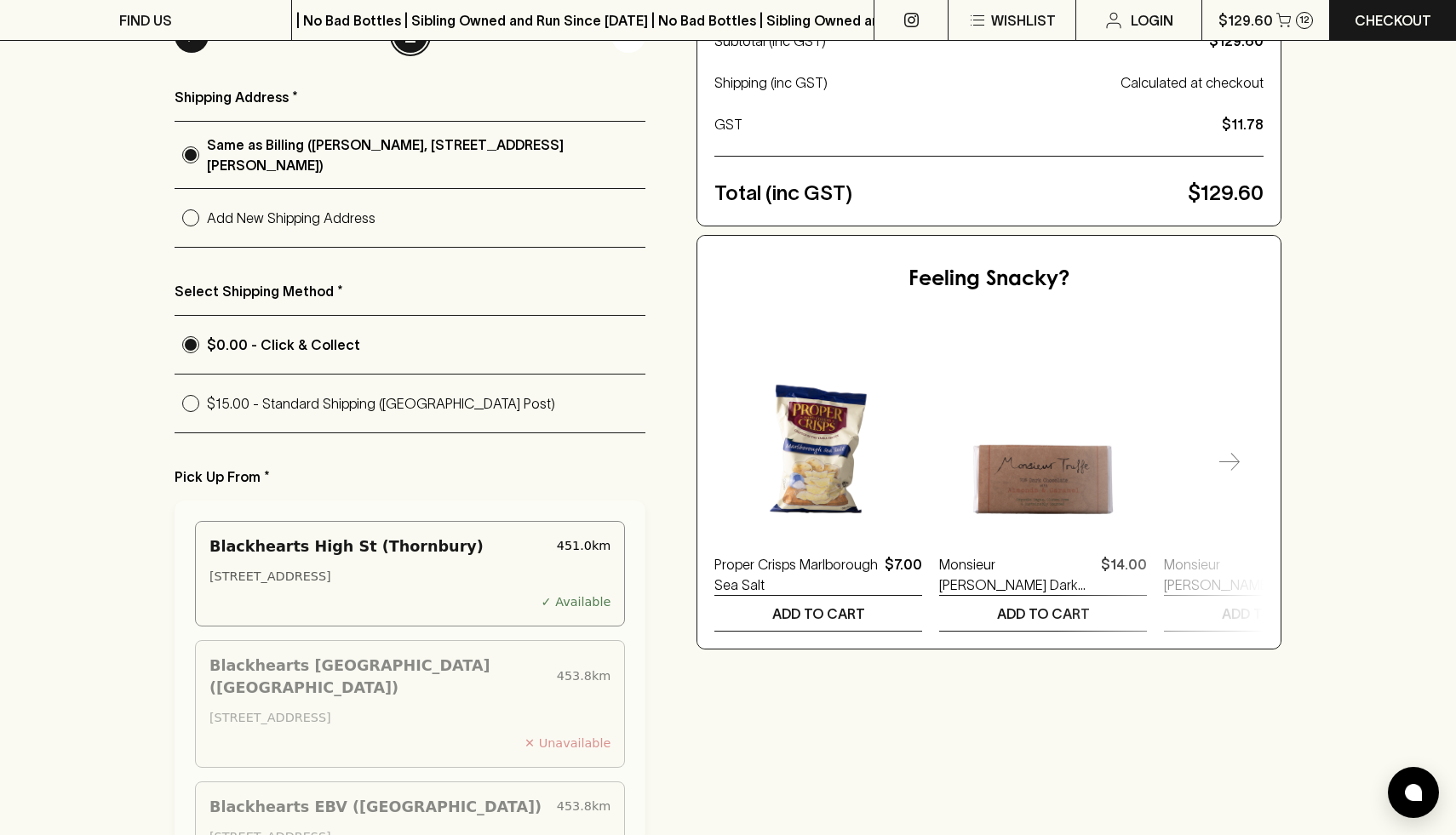
scroll to position [296, 0]
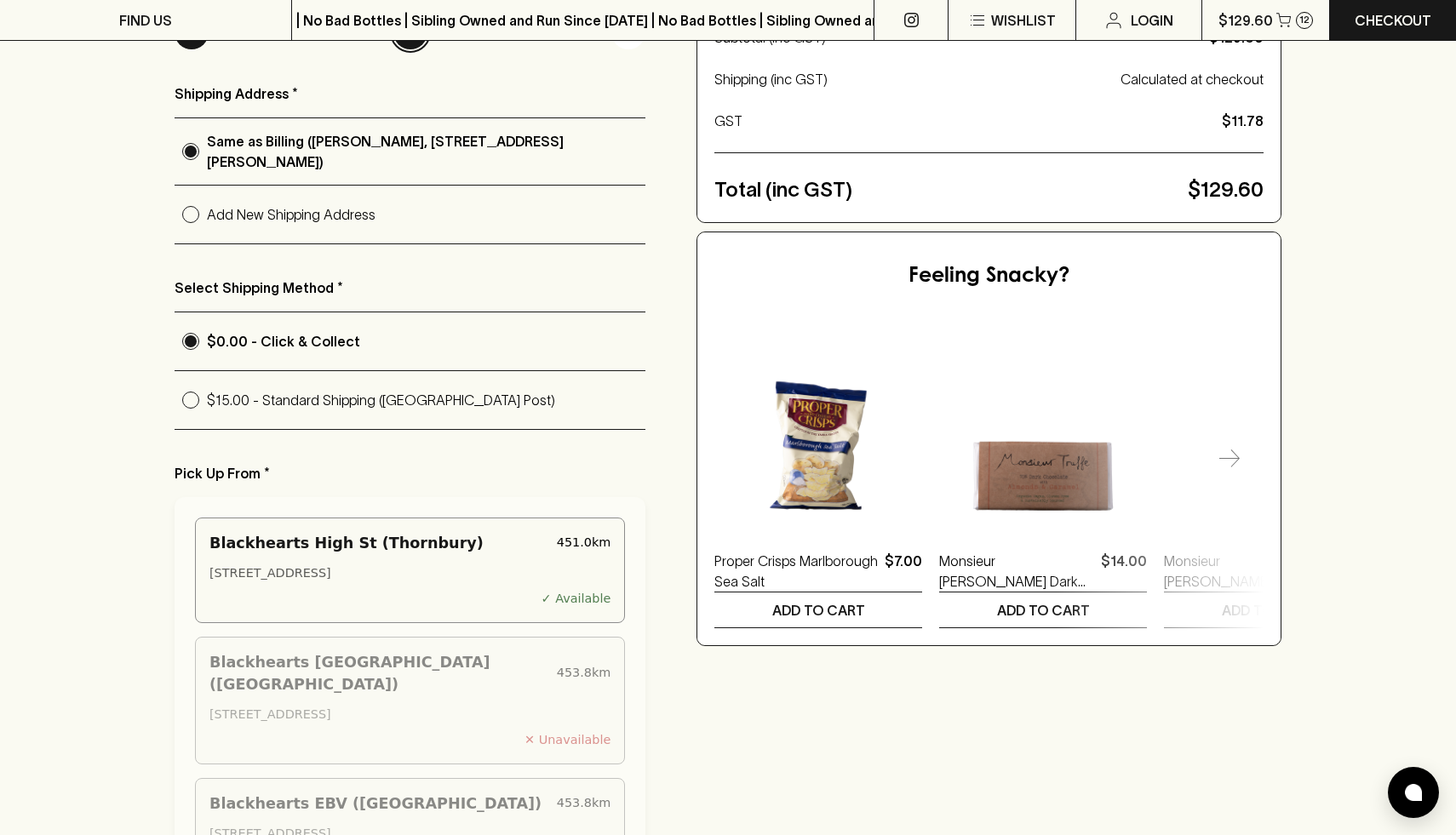
click at [285, 401] on p "$15.00 - Standard Shipping (Australia Post)" at bounding box center [426, 400] width 438 height 21
click at [207, 401] on input "$15.00 - Standard Shipping (Australia Post)" at bounding box center [191, 400] width 32 height 32
radio input "true"
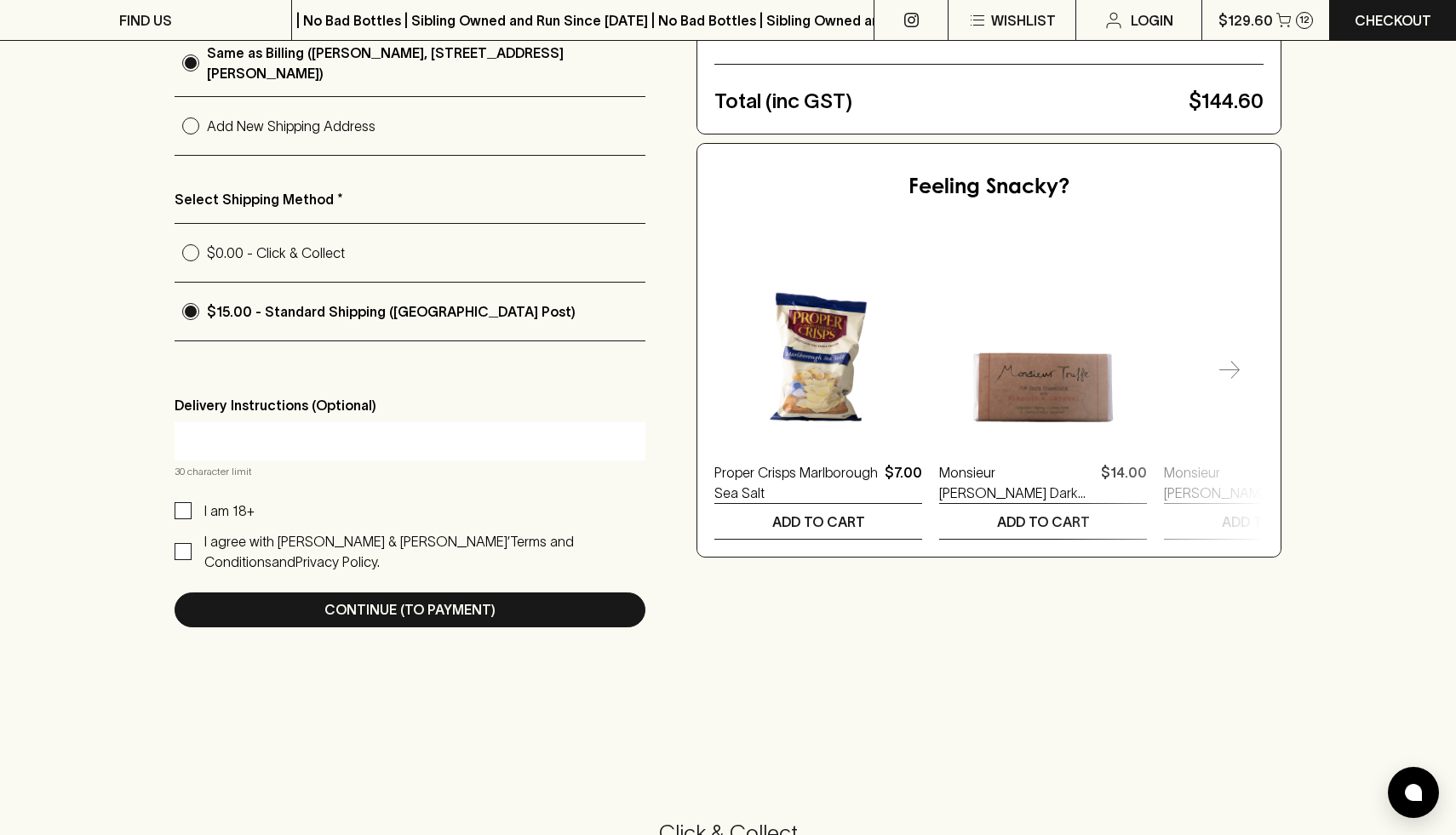
scroll to position [385, 0]
click at [281, 435] on input "text" at bounding box center [409, 440] width 445 height 27
type input "L"
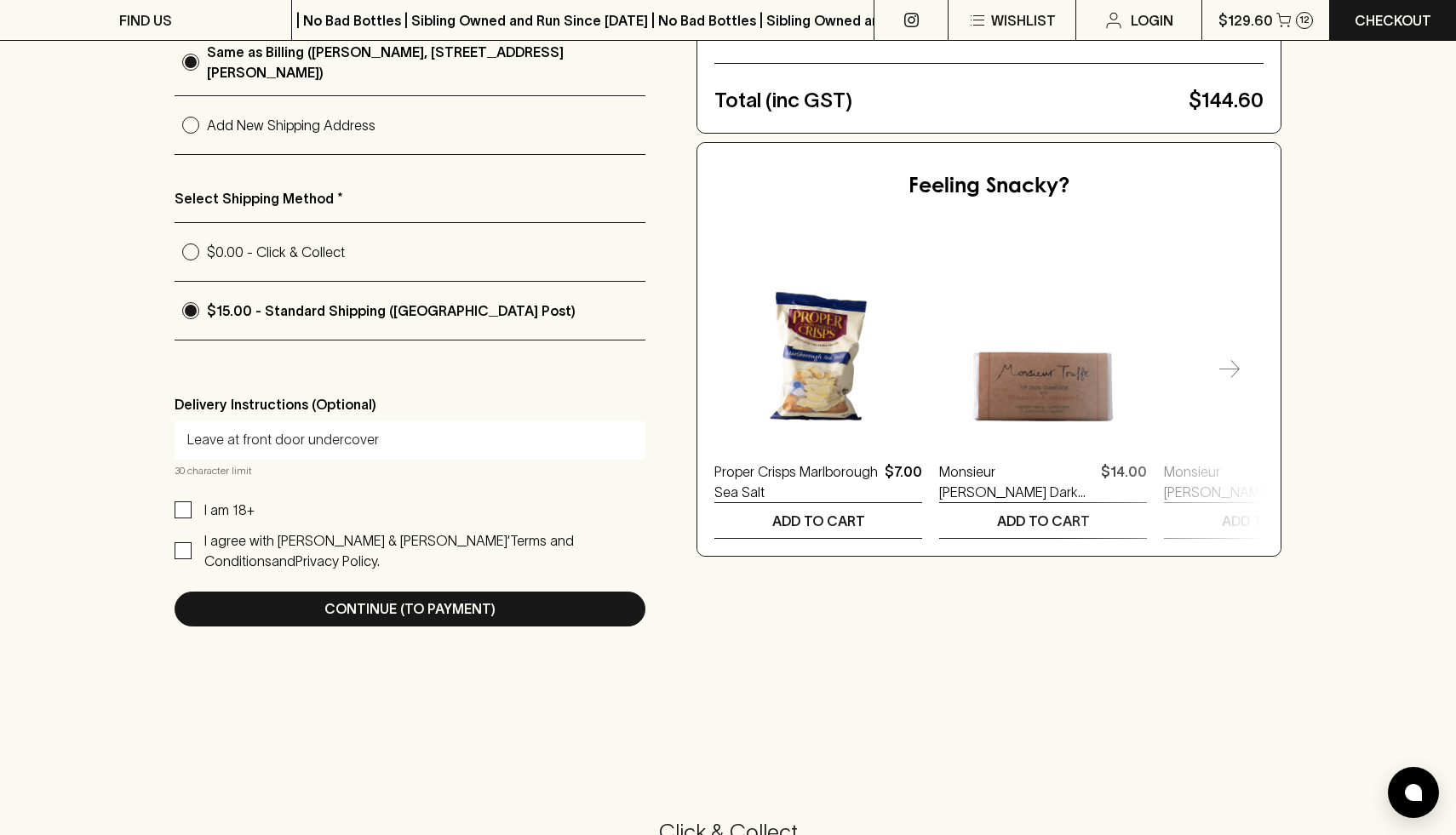
type input "Leave at front door undercover"
click at [182, 514] on input "I am 18+" at bounding box center [183, 510] width 17 height 17
checkbox input "true"
click at [188, 557] on input "I agree with Blackhearts & Sparrows’ Terms and Conditions and Privacy Policy." at bounding box center [183, 551] width 17 height 17
checkbox input "true"
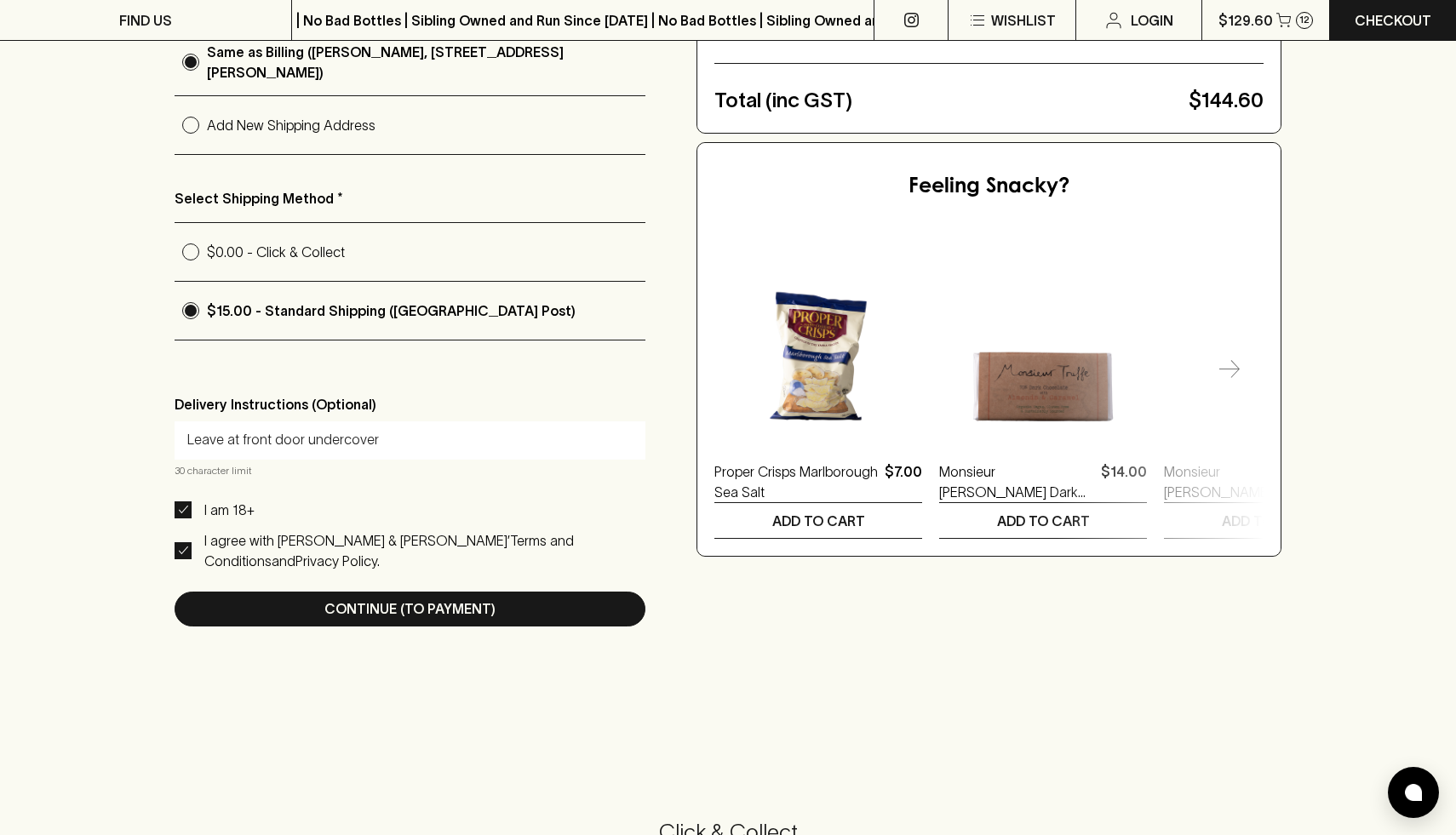
scroll to position [0, 0]
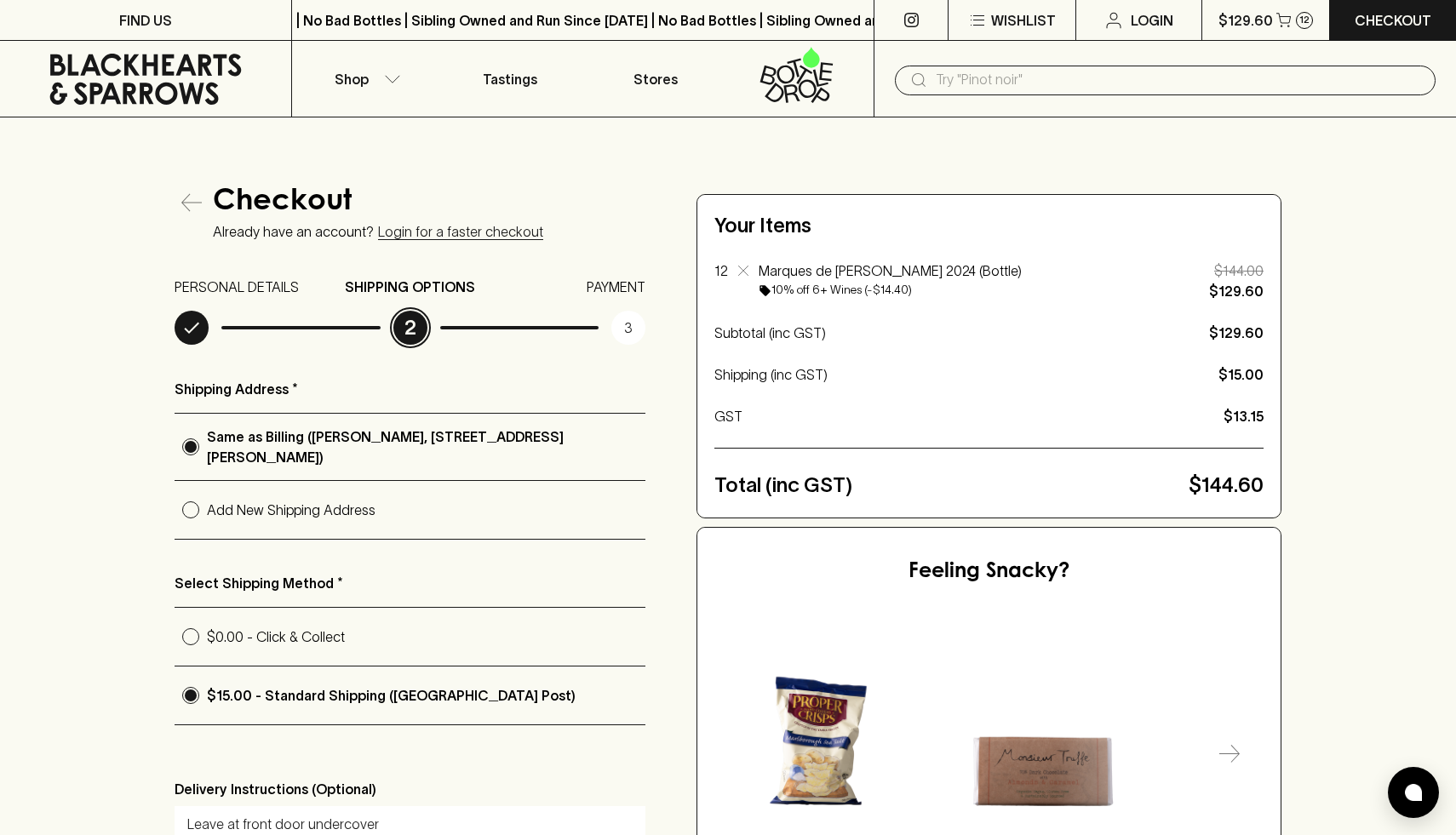
click at [1443, 308] on div "Checkout Already have an account? Login for a faster checkout PERSONAL DETAILS …" at bounding box center [728, 599] width 1456 height 962
click at [1353, 391] on div "Checkout Already have an account? Login for a faster checkout PERSONAL DETAILS …" at bounding box center [728, 599] width 1456 height 962
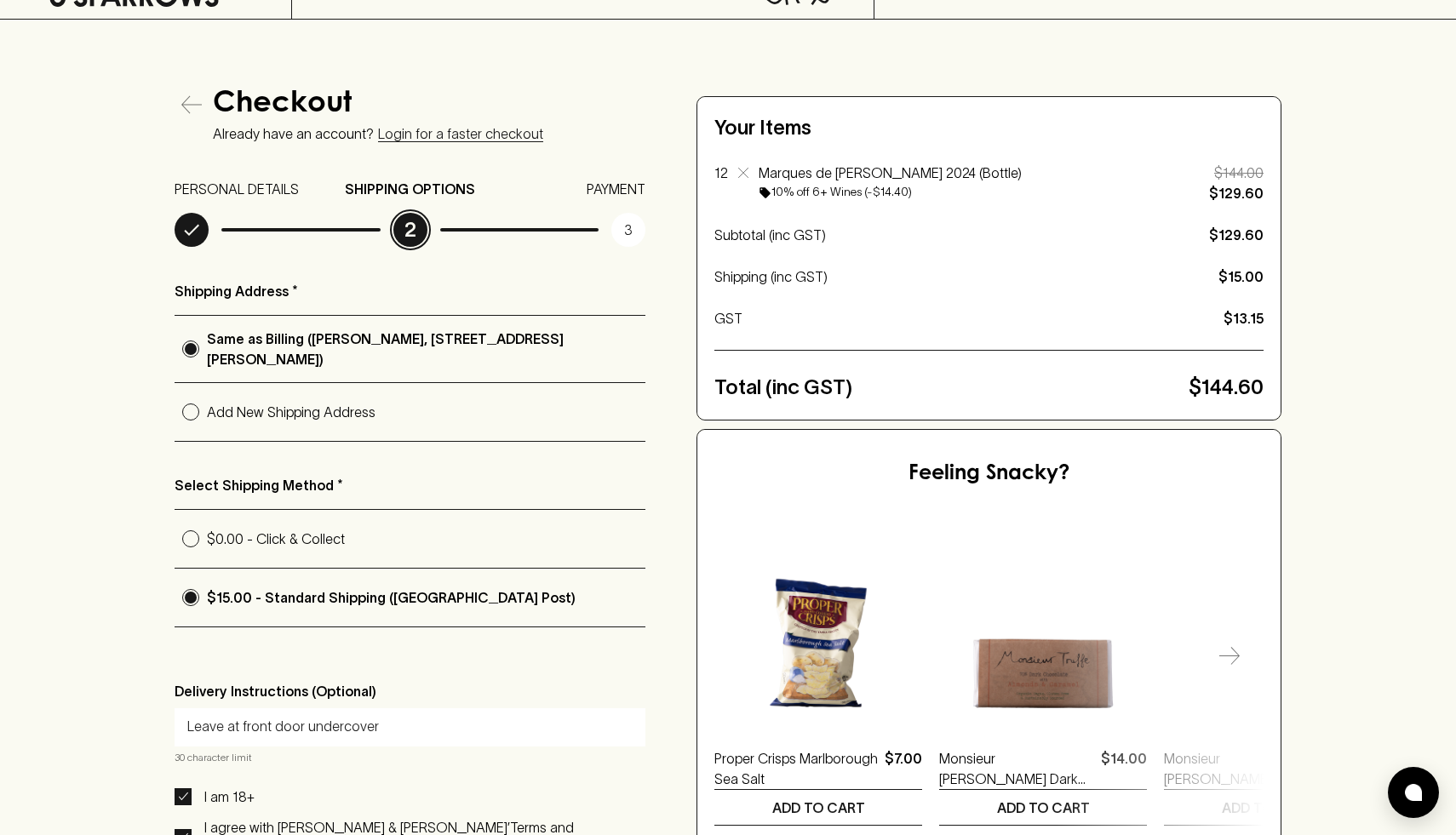
click at [1353, 391] on div "Checkout Already have an account? Login for a faster checkout PERSONAL DETAILS …" at bounding box center [728, 501] width 1456 height 962
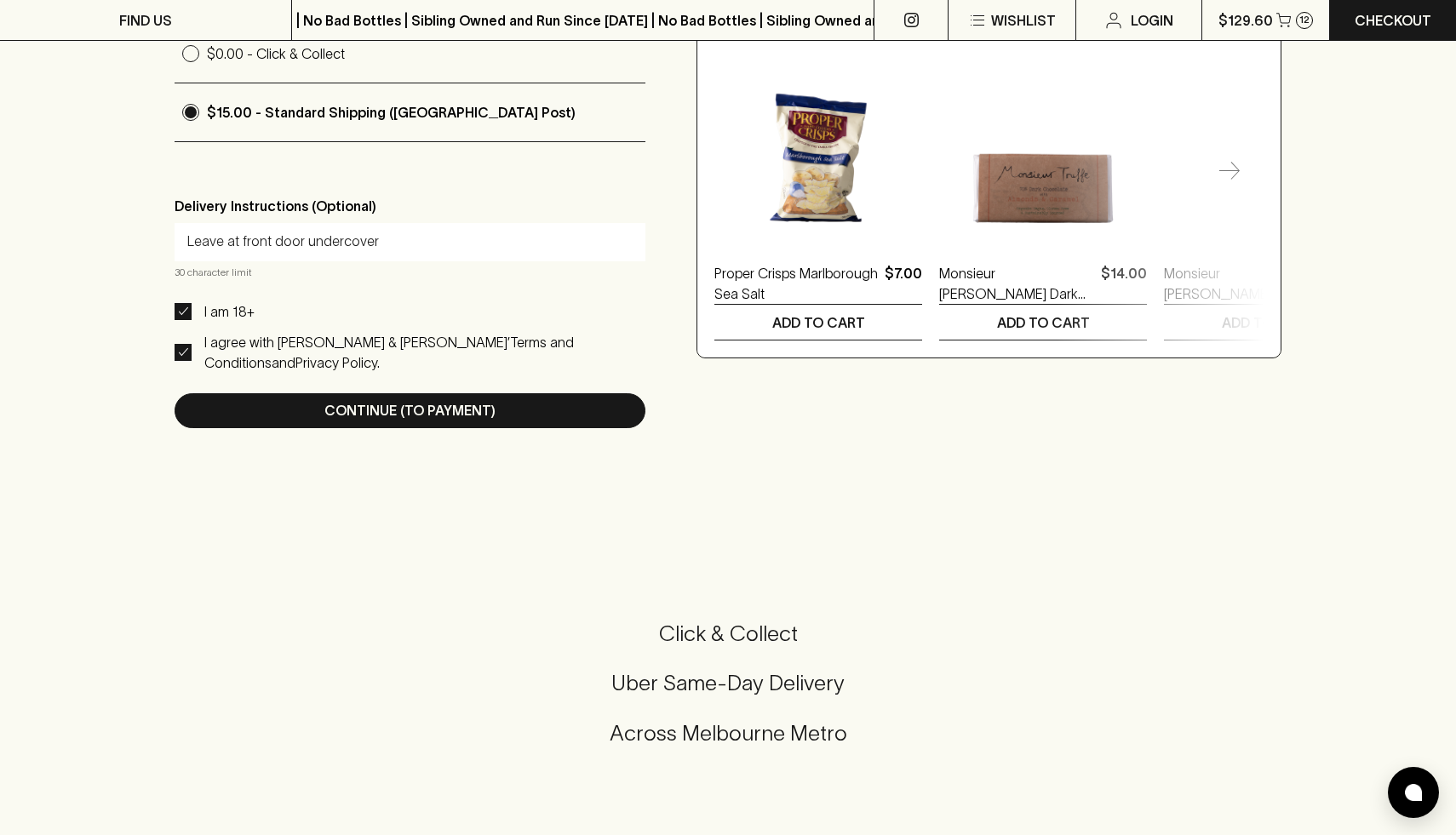
scroll to position [704, 0]
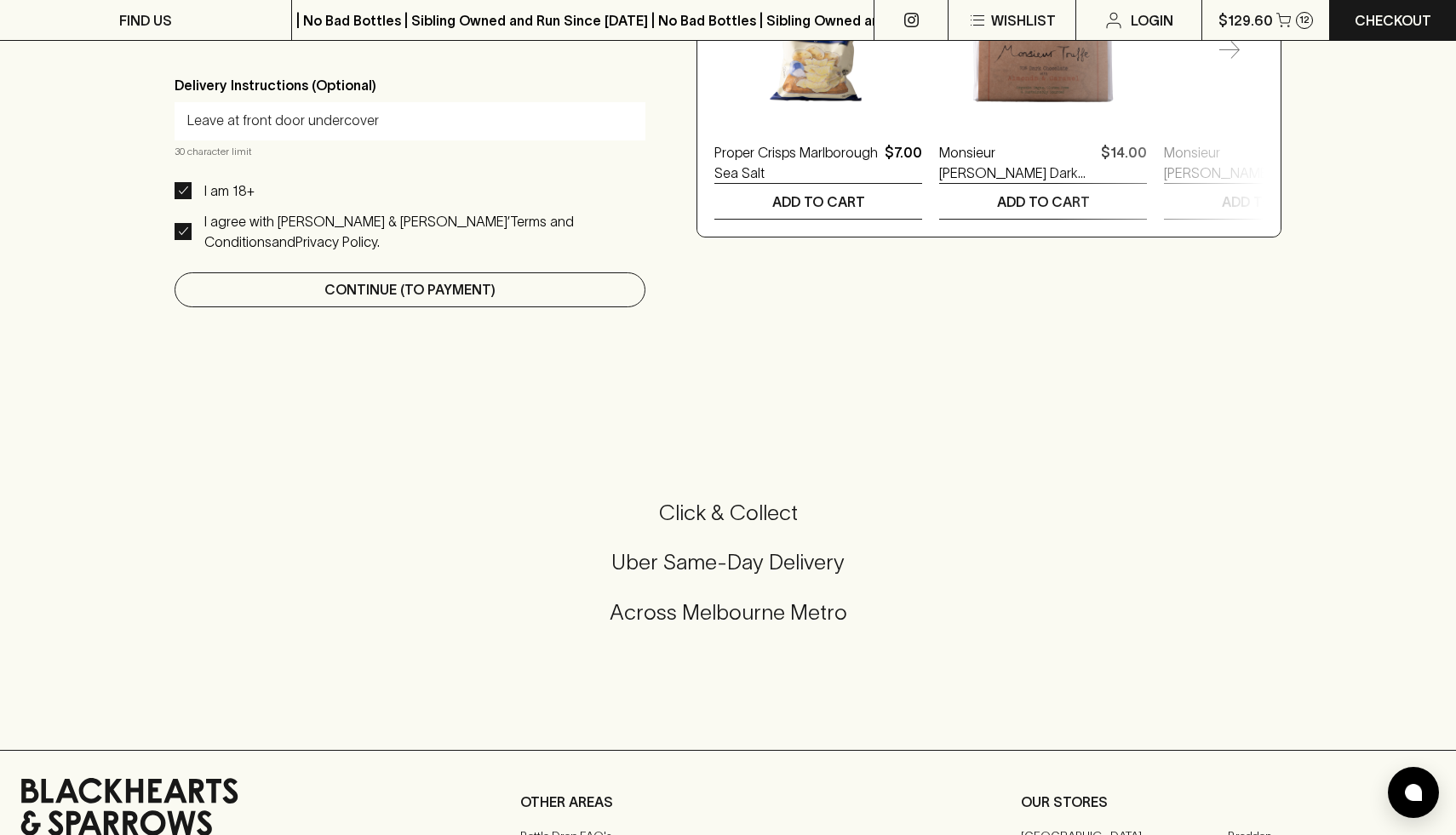
click at [417, 288] on p "Continue (To Payment)" at bounding box center [410, 290] width 171 height 21
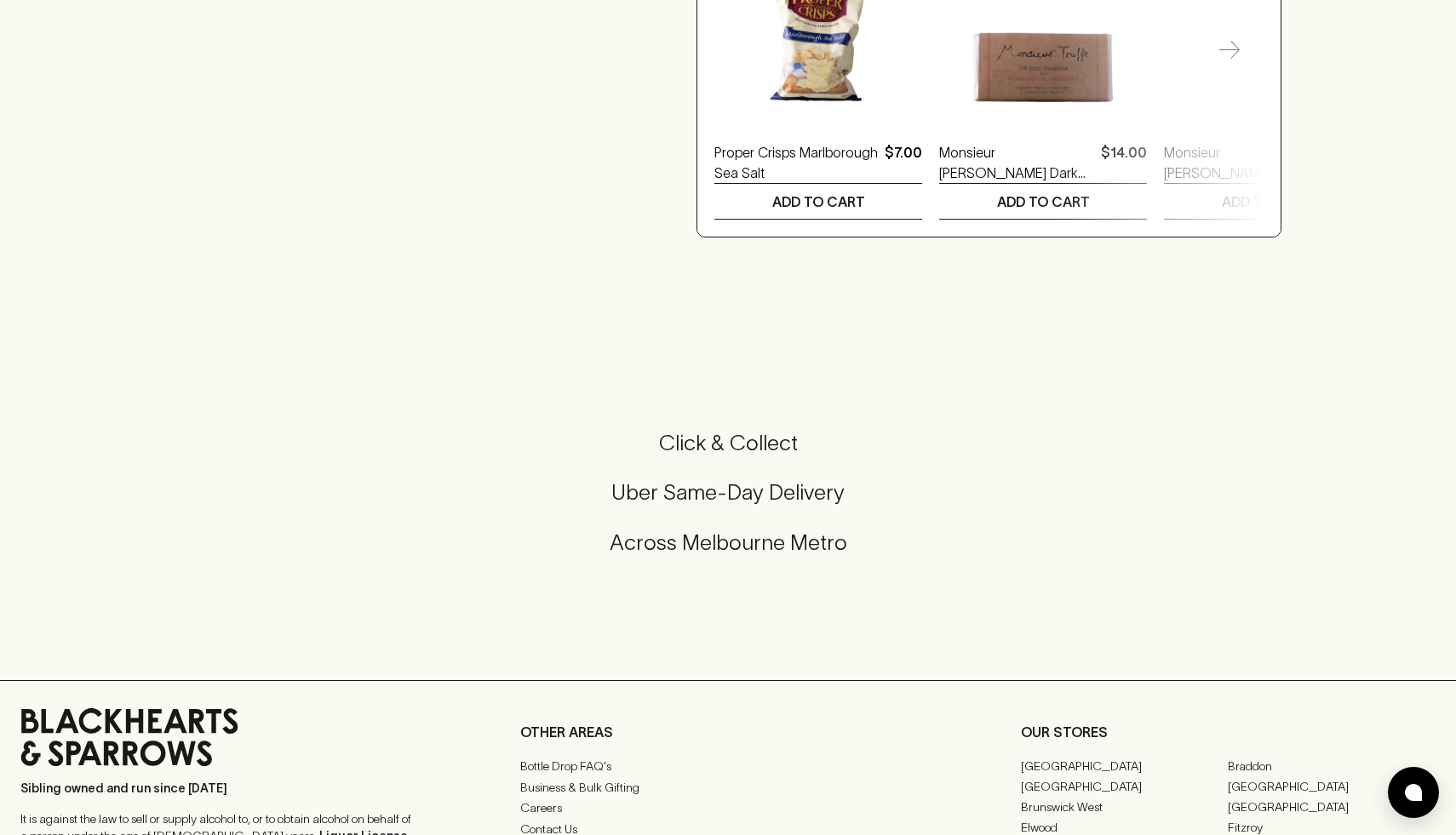
scroll to position [0, 0]
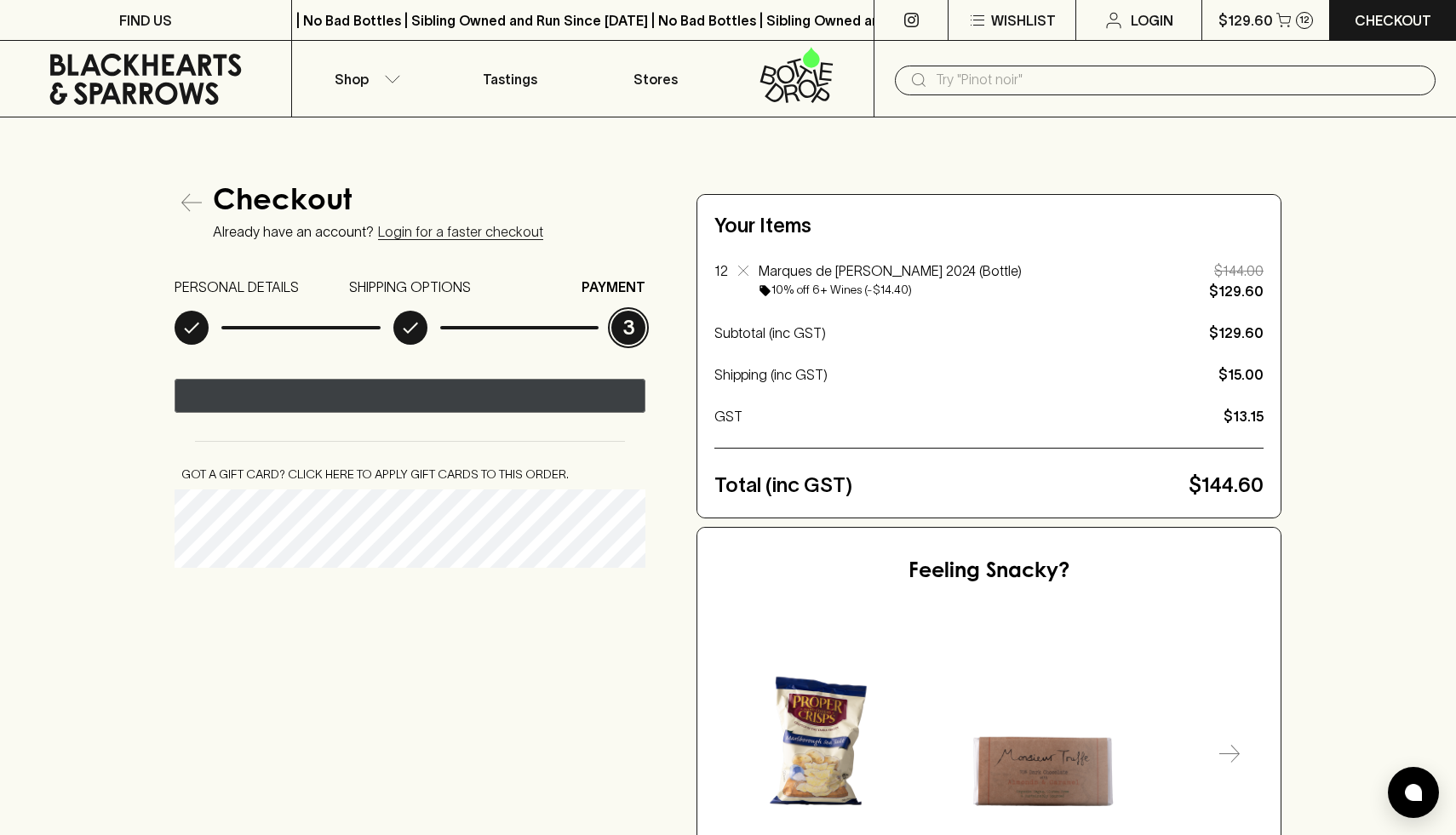
click at [405, 394] on image "Pay with GPay" at bounding box center [398, 397] width 26 height 21
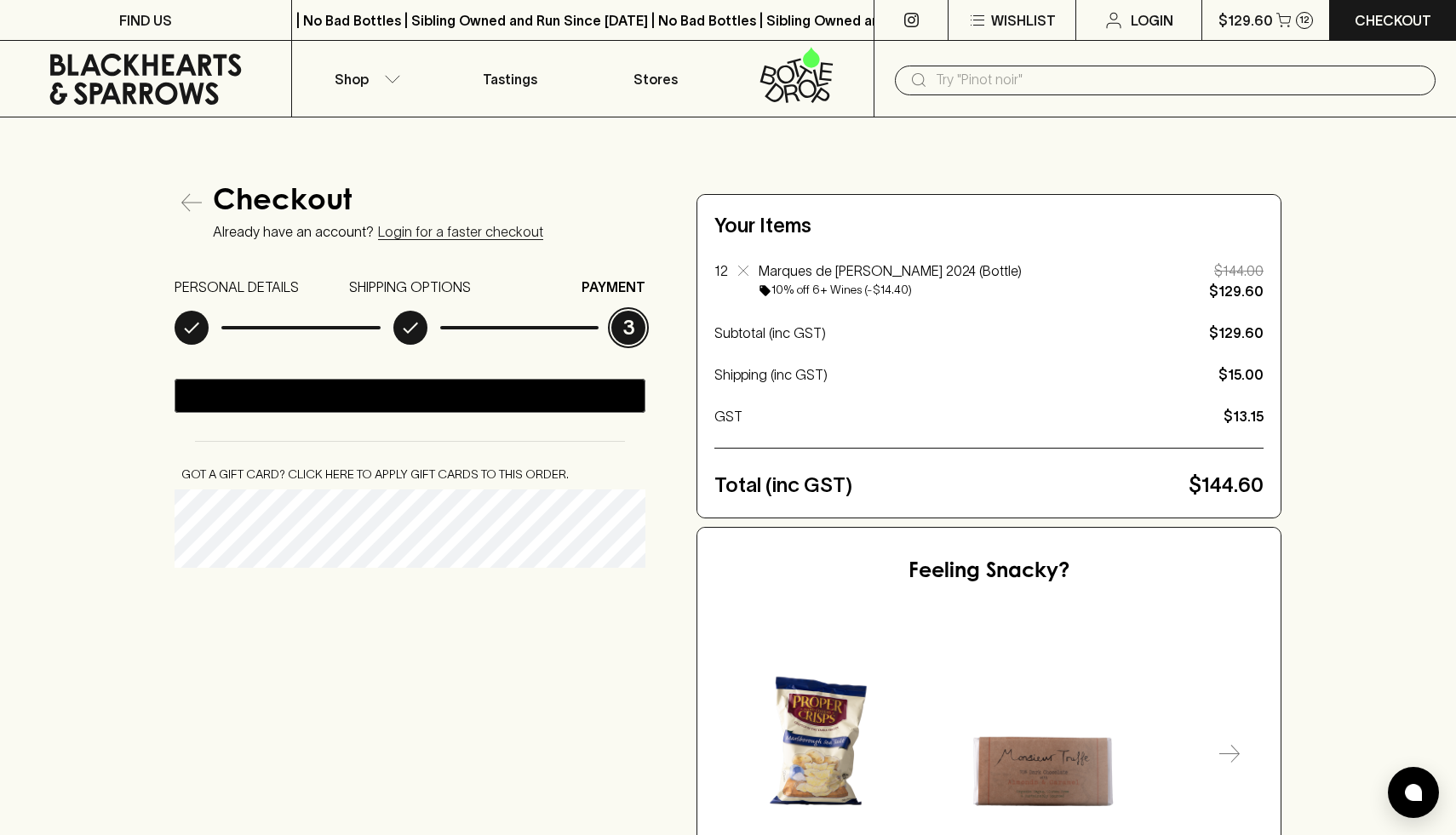
click at [1409, 338] on div "Checkout Already have an account? Login for a faster checkout PERSONAL DETAILS …" at bounding box center [728, 564] width 1456 height 892
click at [1330, 448] on div "Checkout Already have an account? Login for a faster checkout PERSONAL DETAILS …" at bounding box center [728, 564] width 1456 height 892
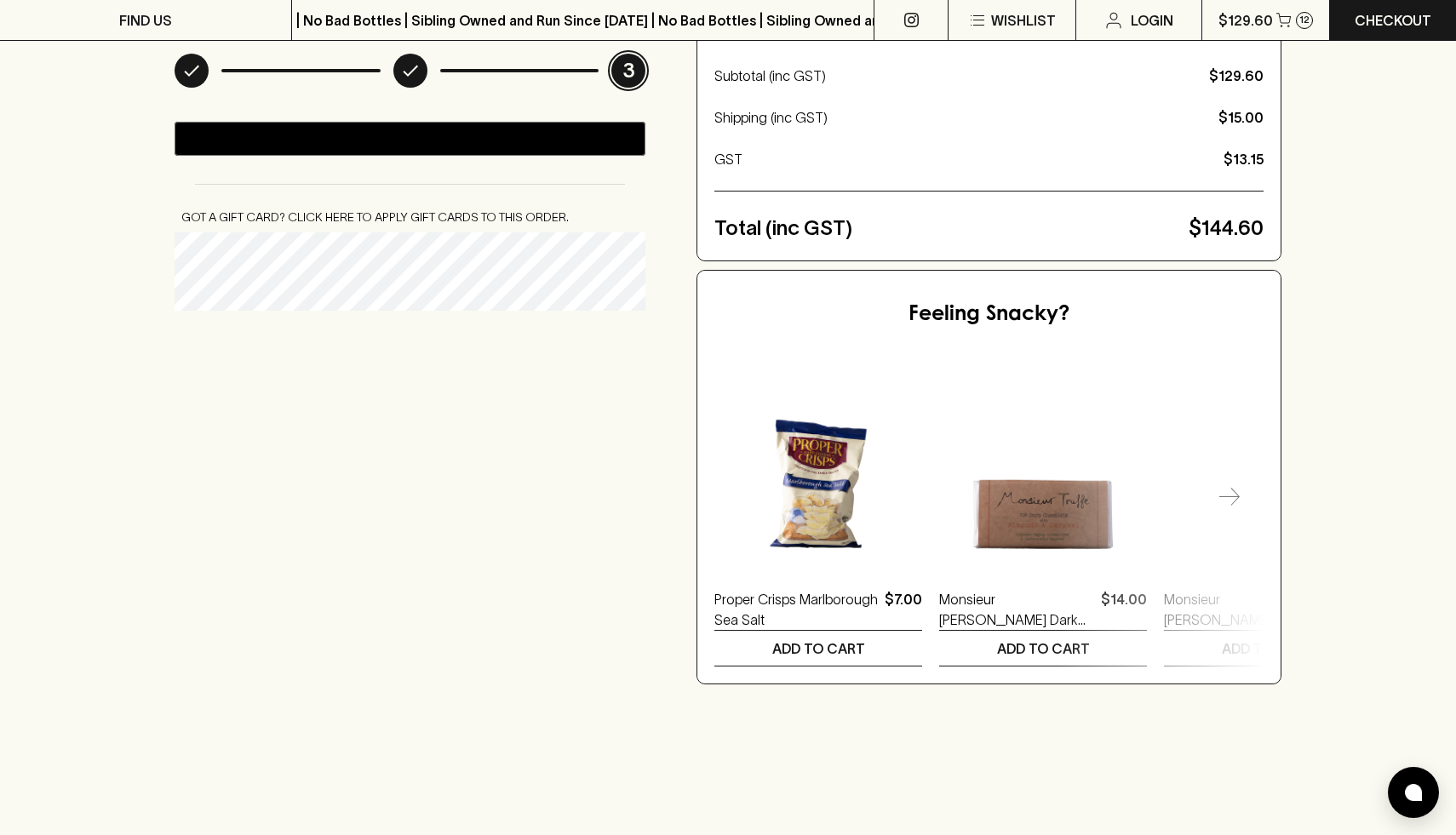
scroll to position [620, 0]
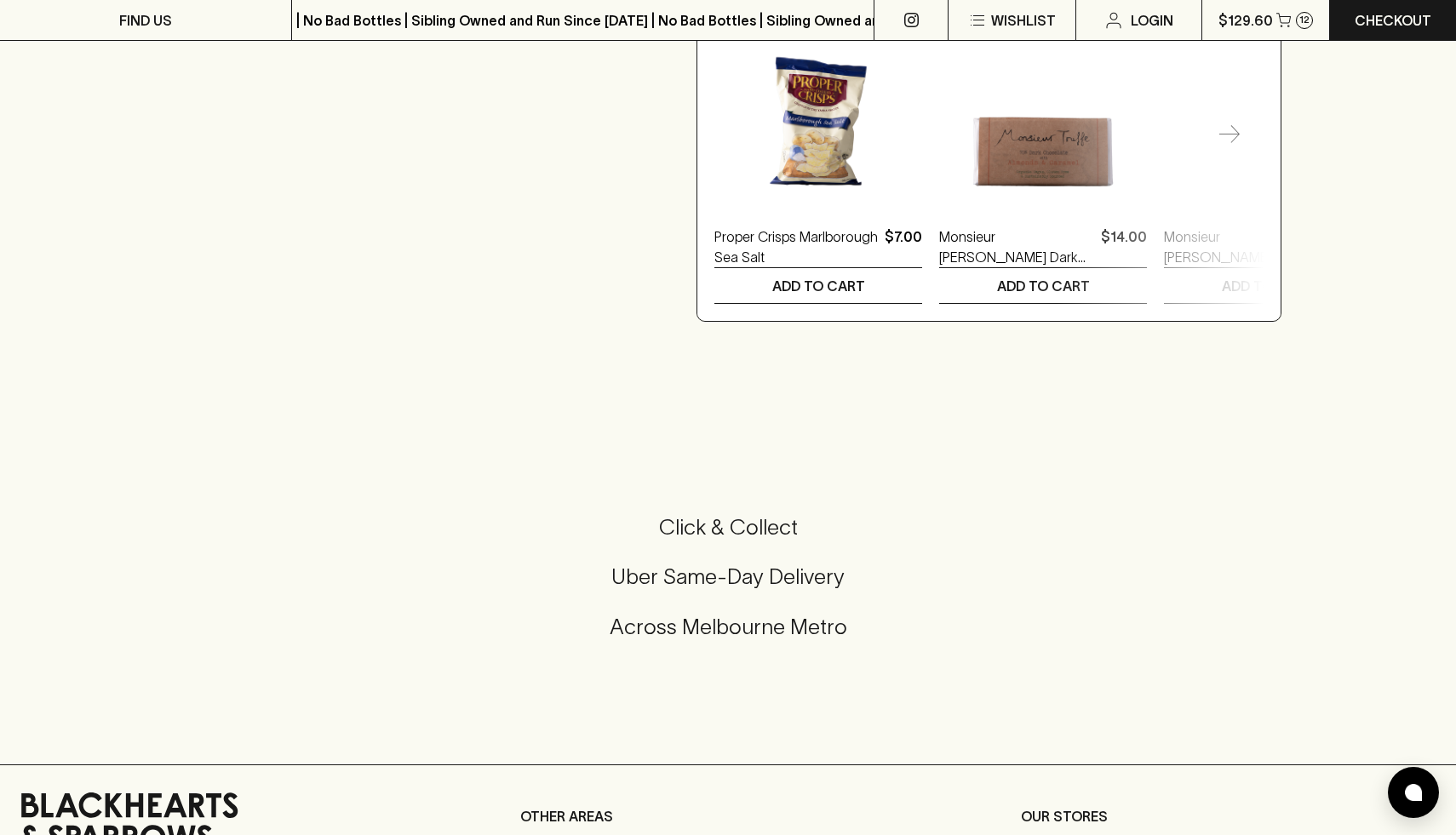
click at [1330, 448] on div "Click & Collect Uber Same-Day Delivery Across Melbourne Metro" at bounding box center [728, 588] width 1415 height 285
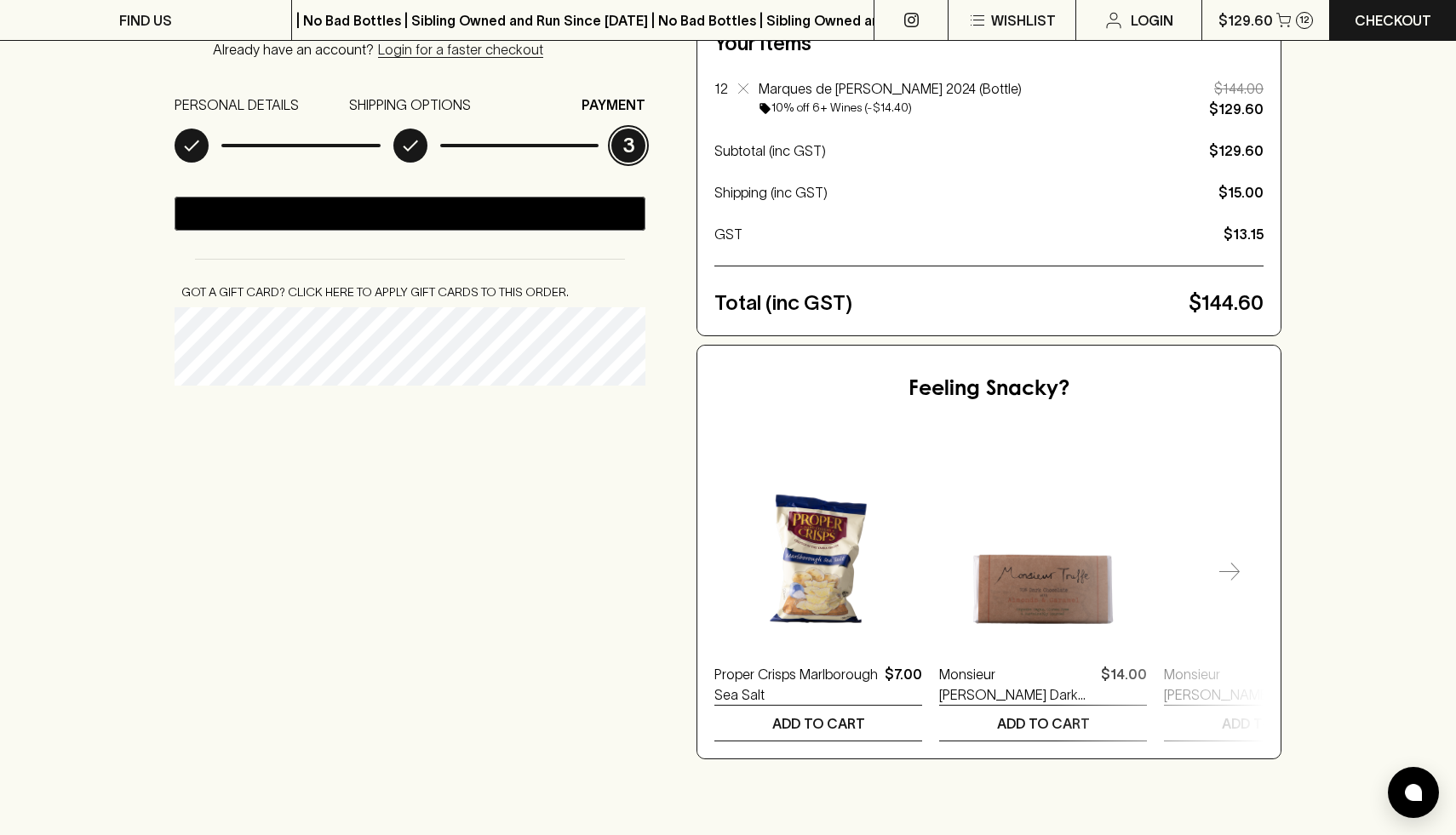
scroll to position [168, 0]
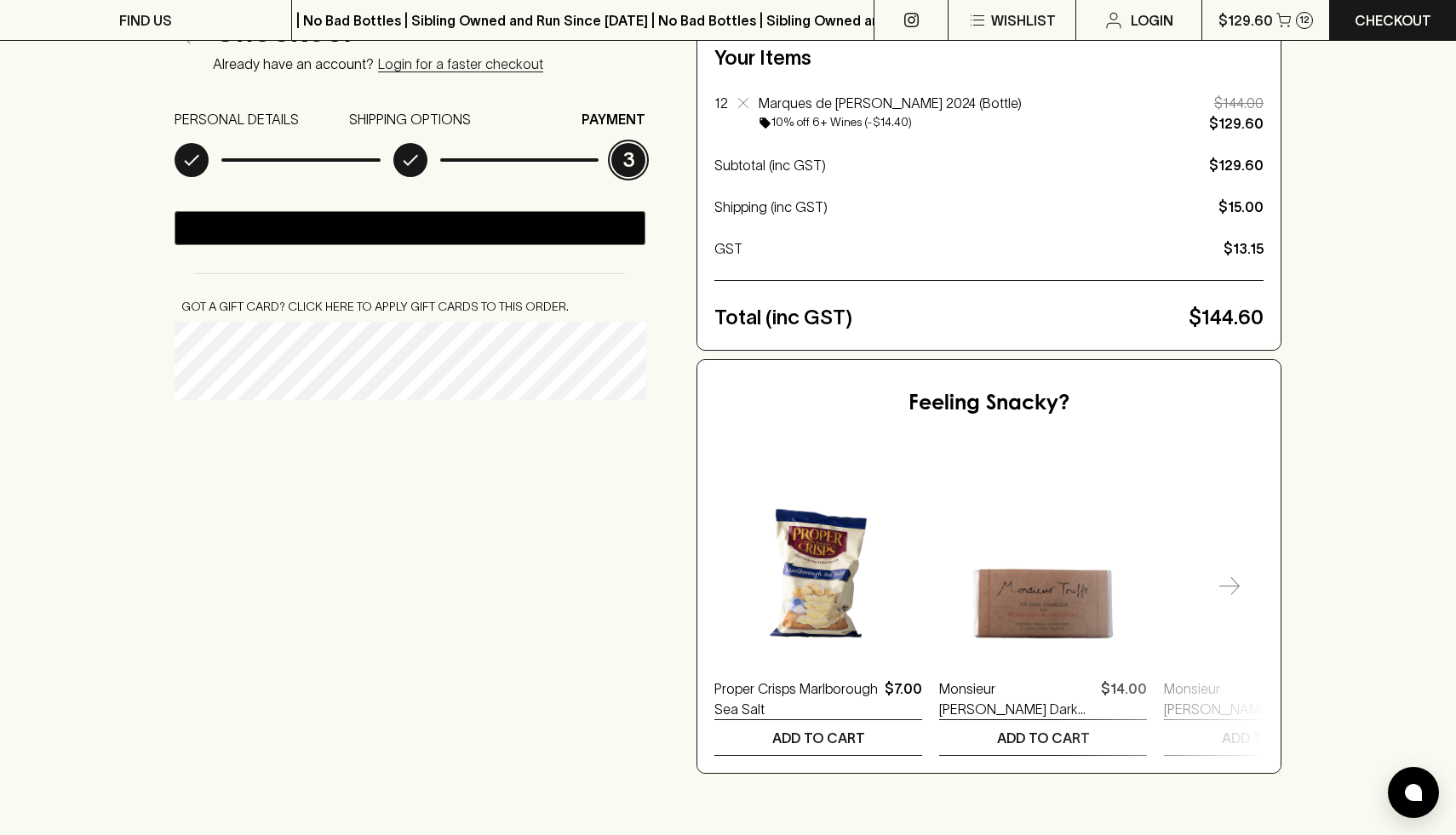
click at [1330, 448] on div "Checkout Already have an account? Login for a faster checkout PERSONAL DETAILS …" at bounding box center [728, 396] width 1456 height 892
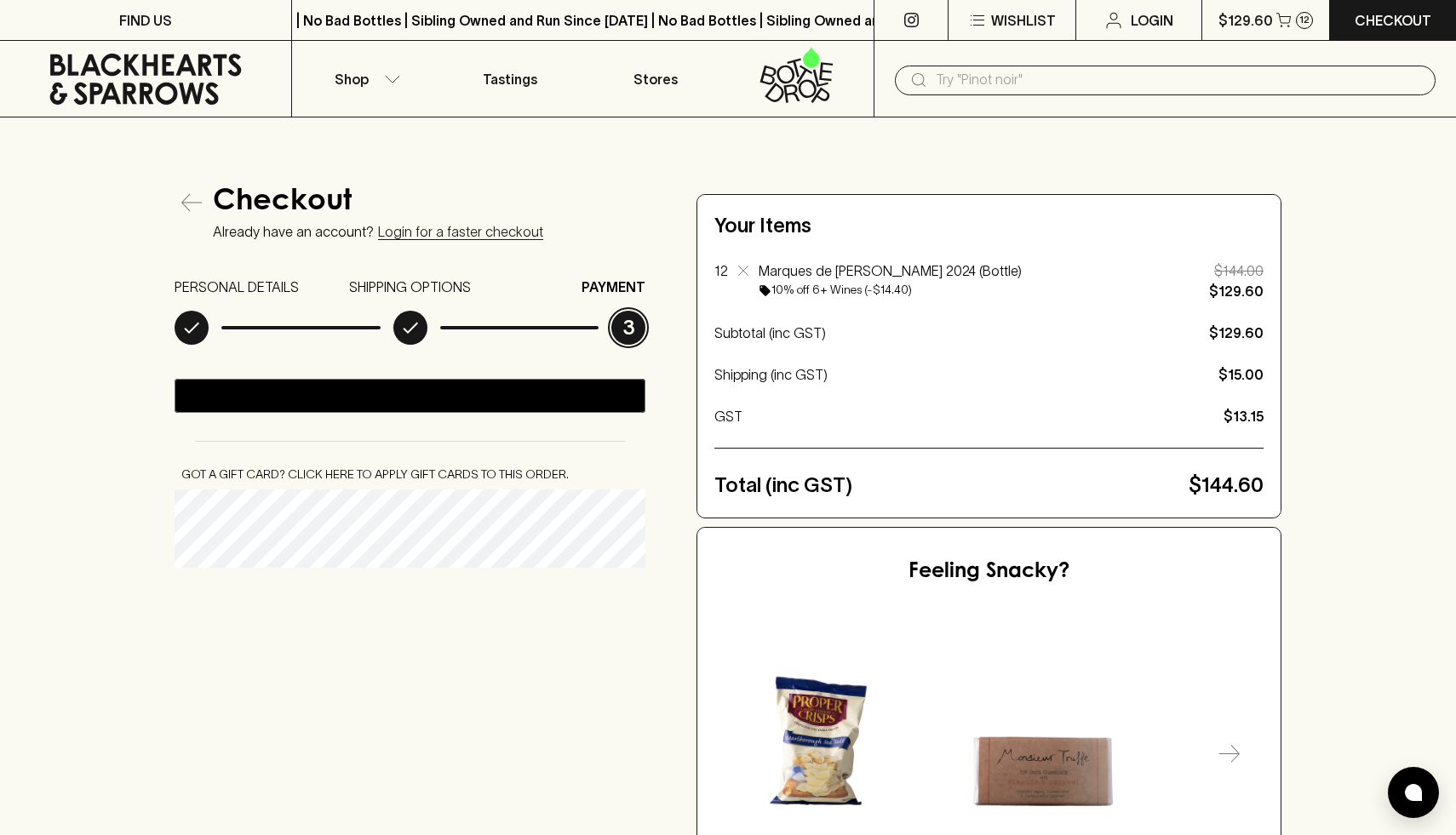
click at [190, 206] on icon "button" at bounding box center [191, 203] width 21 height 21
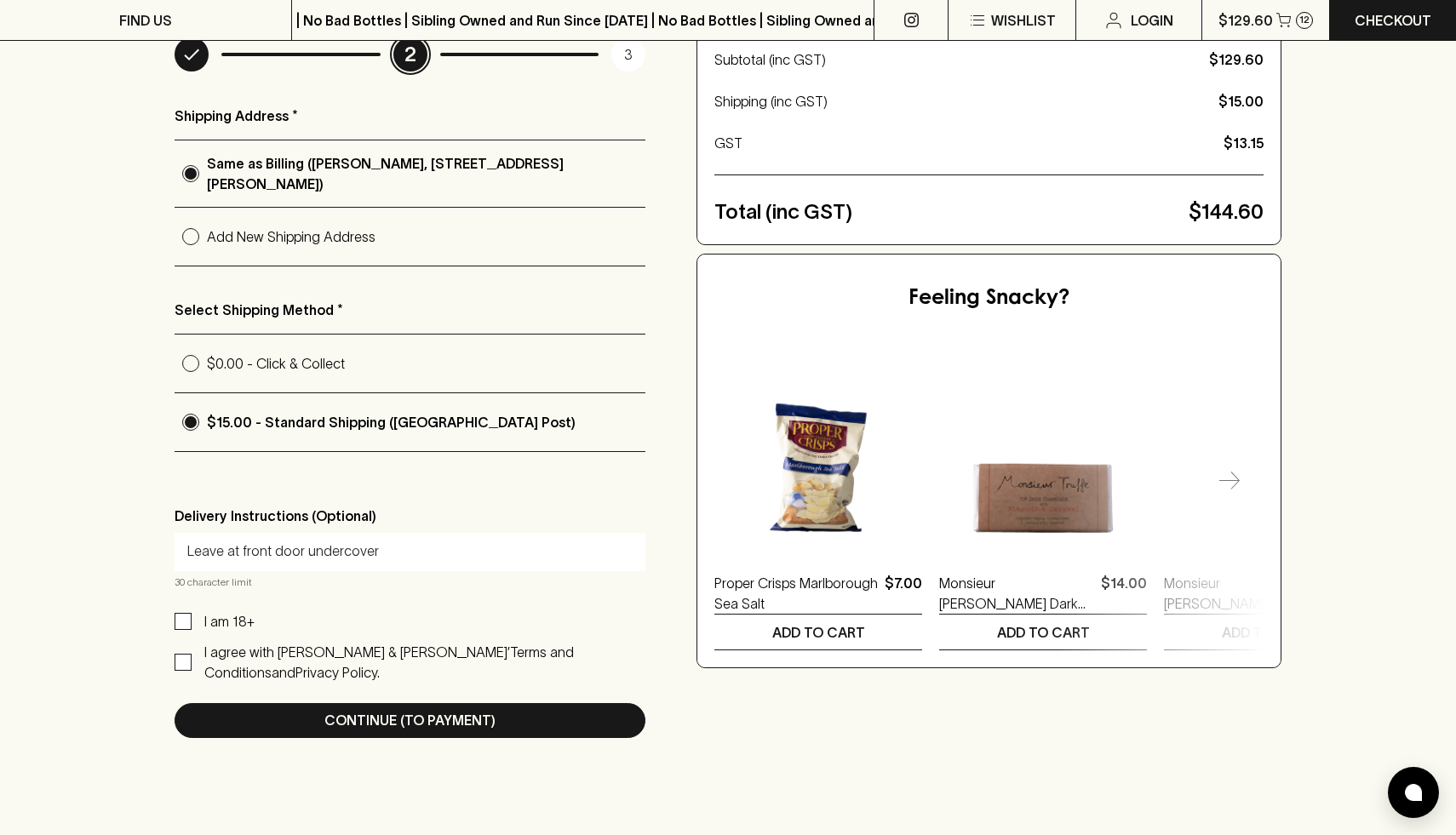
scroll to position [283, 0]
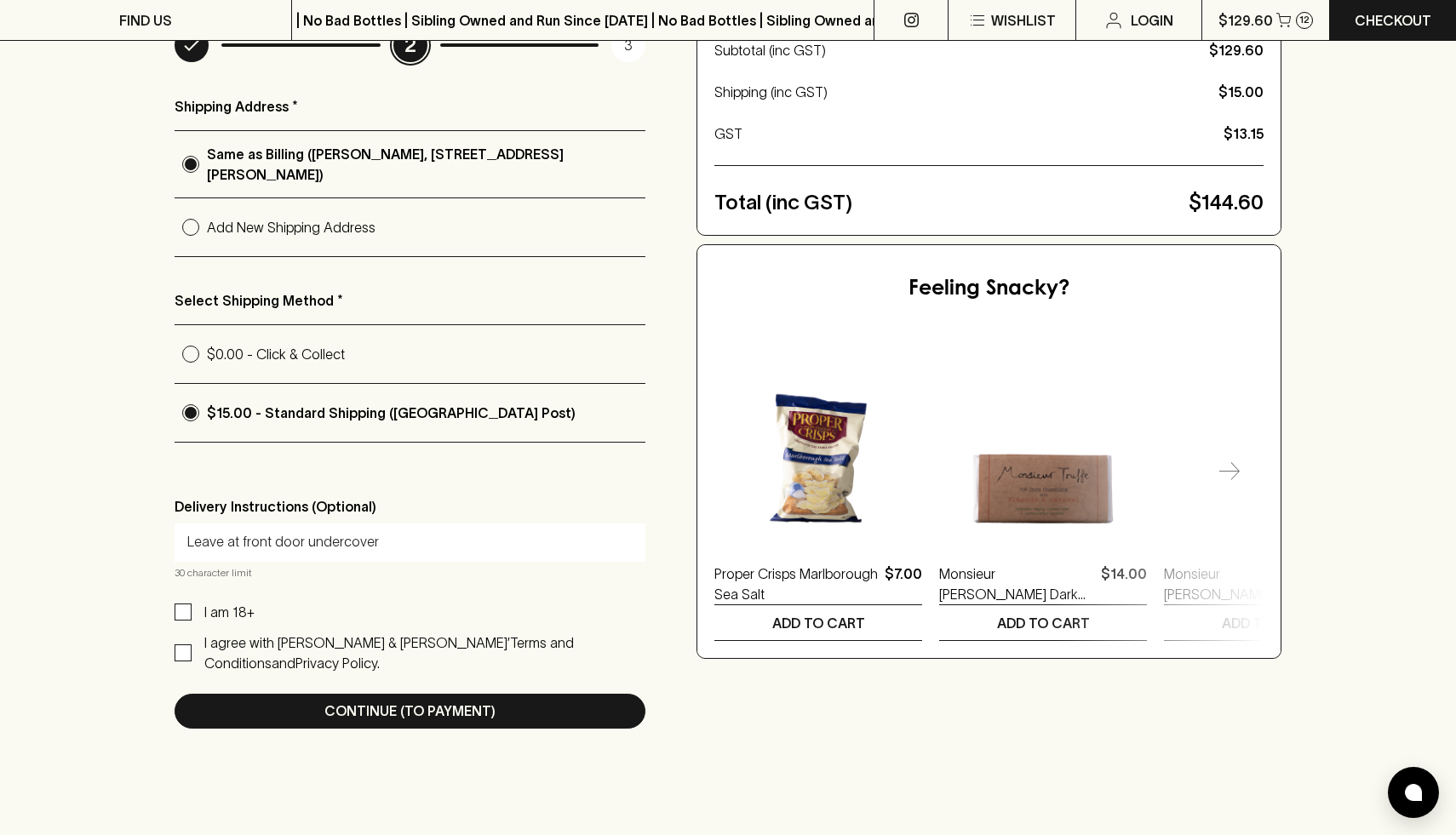
click at [423, 489] on div "Shipping Address * Same as Billing (Thomas Palmer, 46 Chevalier Street, Weston,…" at bounding box center [409, 413] width 471 height 632
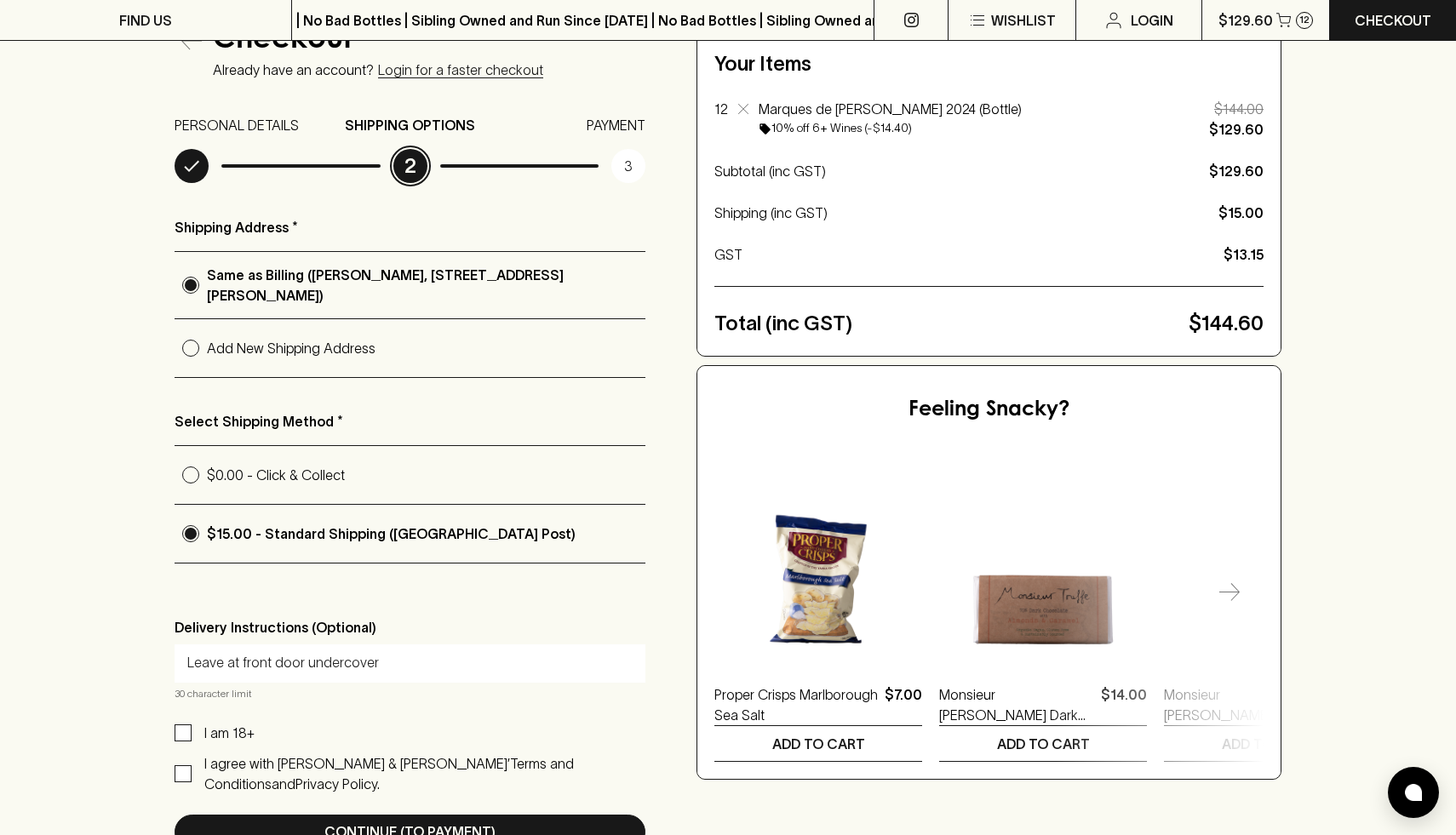
scroll to position [163, 0]
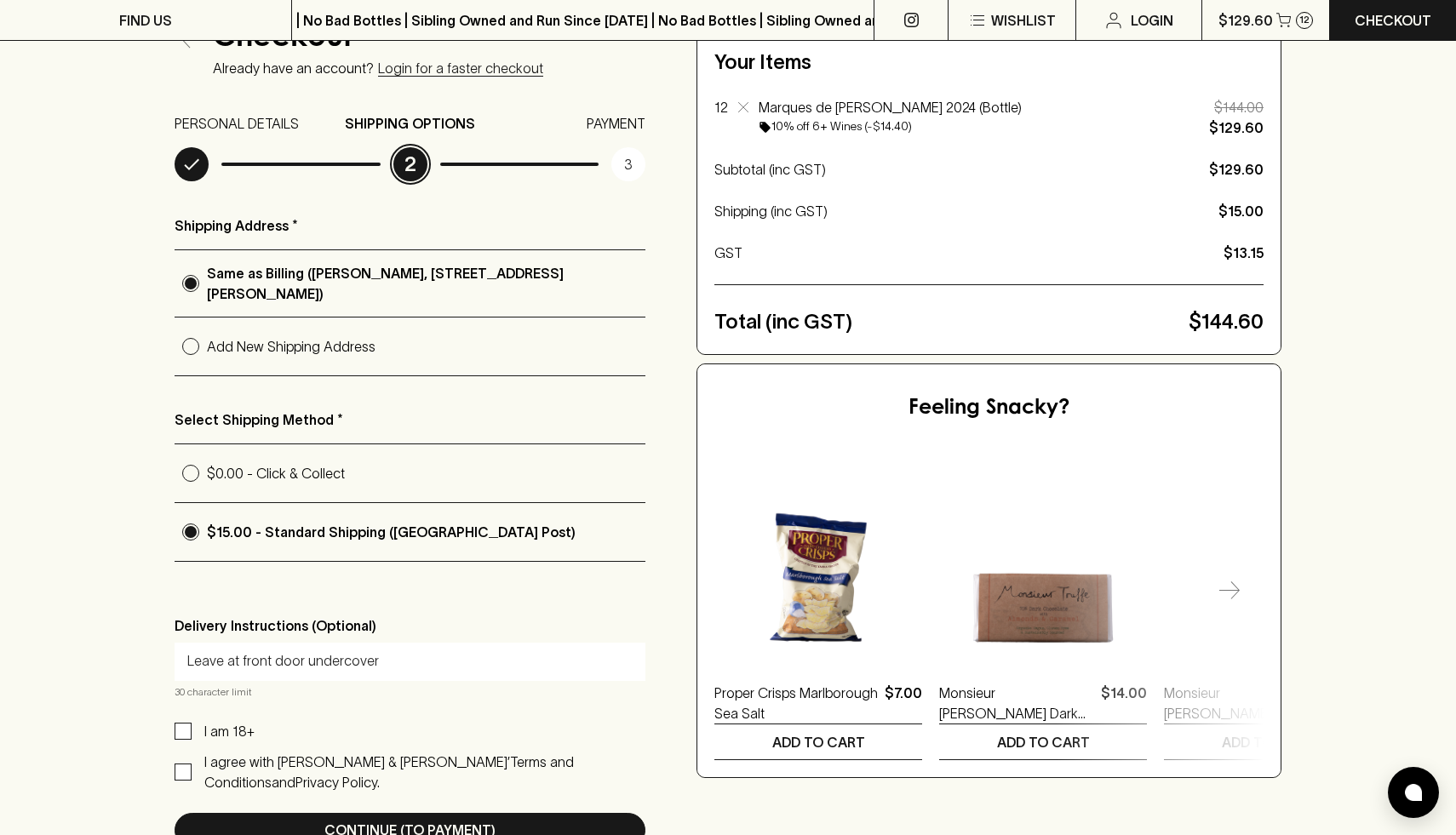
click at [119, 212] on div "Checkout Already have an account? Login for a faster checkout PERSONAL DETAILS …" at bounding box center [728, 435] width 1456 height 962
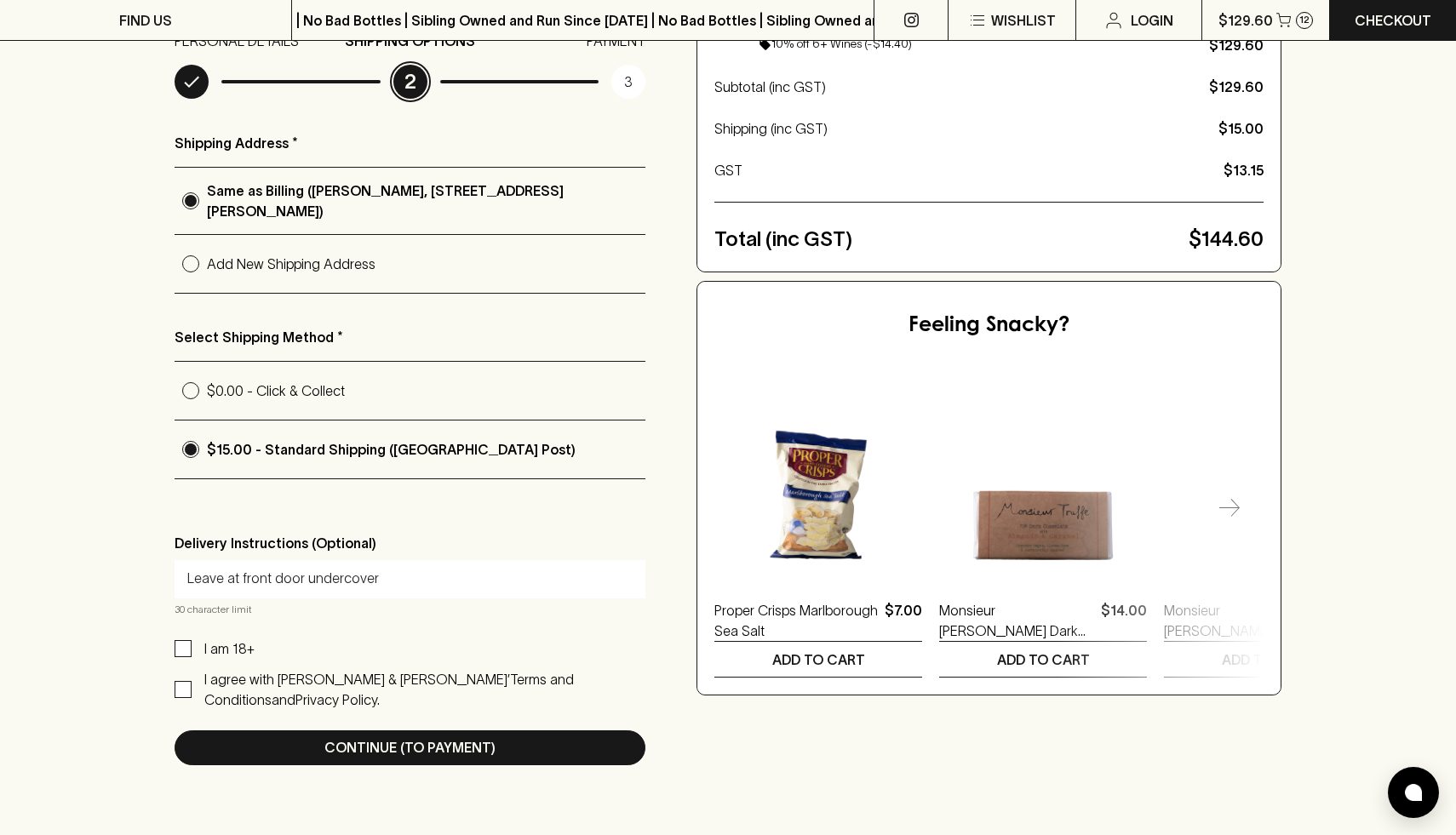
scroll to position [253, 0]
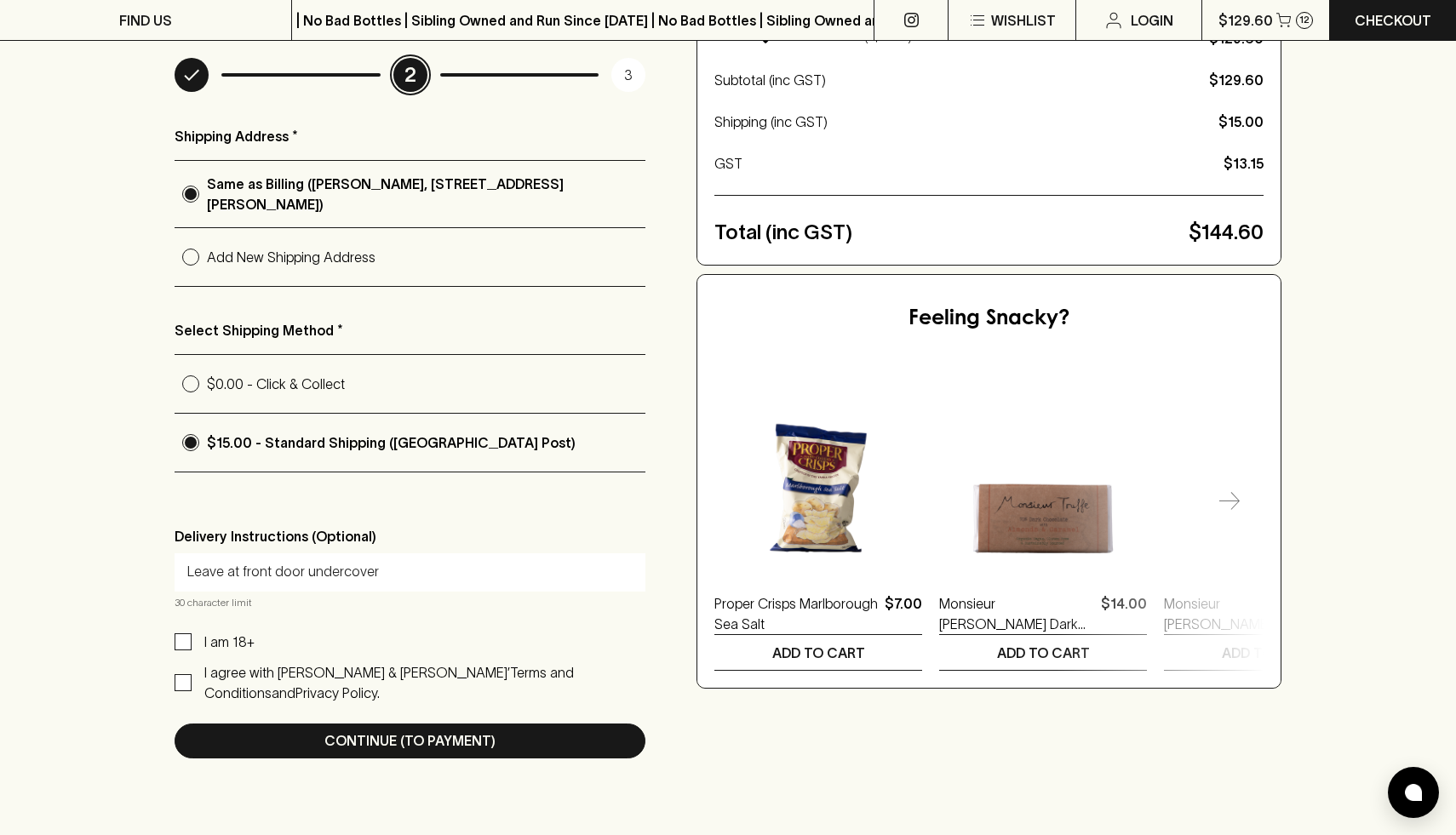
click at [303, 572] on input "Leave at front door undercover" at bounding box center [409, 573] width 445 height 27
click at [322, 565] on input "Leave at front door undercover" at bounding box center [409, 573] width 445 height 27
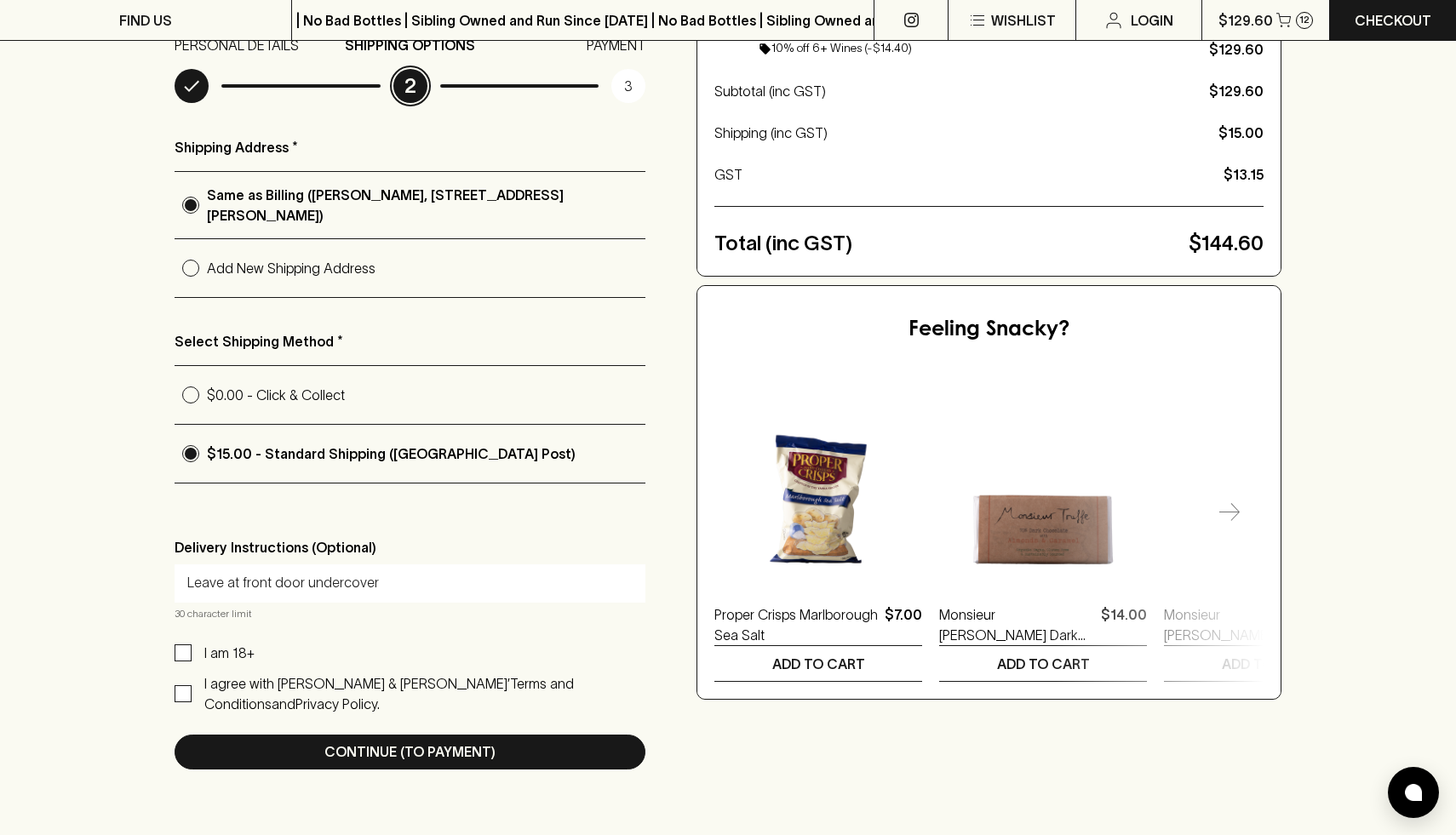
scroll to position [239, 0]
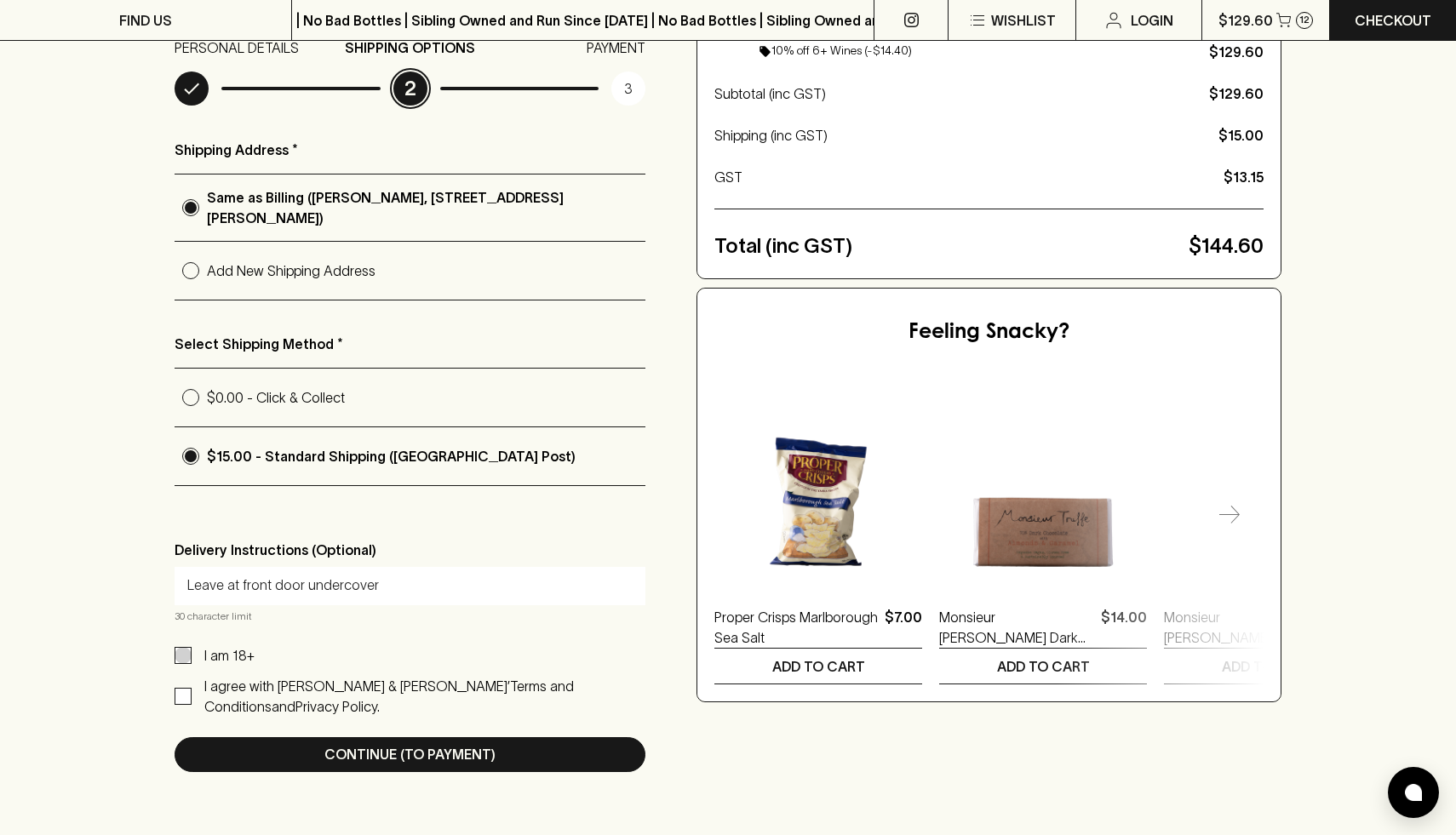
click at [185, 653] on input "I am 18+" at bounding box center [183, 656] width 17 height 17
click at [185, 650] on input "I am 18+" at bounding box center [183, 656] width 17 height 17
checkbox input "true"
click at [185, 688] on input "I agree with Blackhearts & Sparrows’ Terms and Conditions and Privacy Policy." at bounding box center [183, 697] width 17 height 17
click at [182, 697] on input "I agree with Blackhearts & Sparrows’ Terms and Conditions and Privacy Policy." at bounding box center [183, 697] width 17 height 17
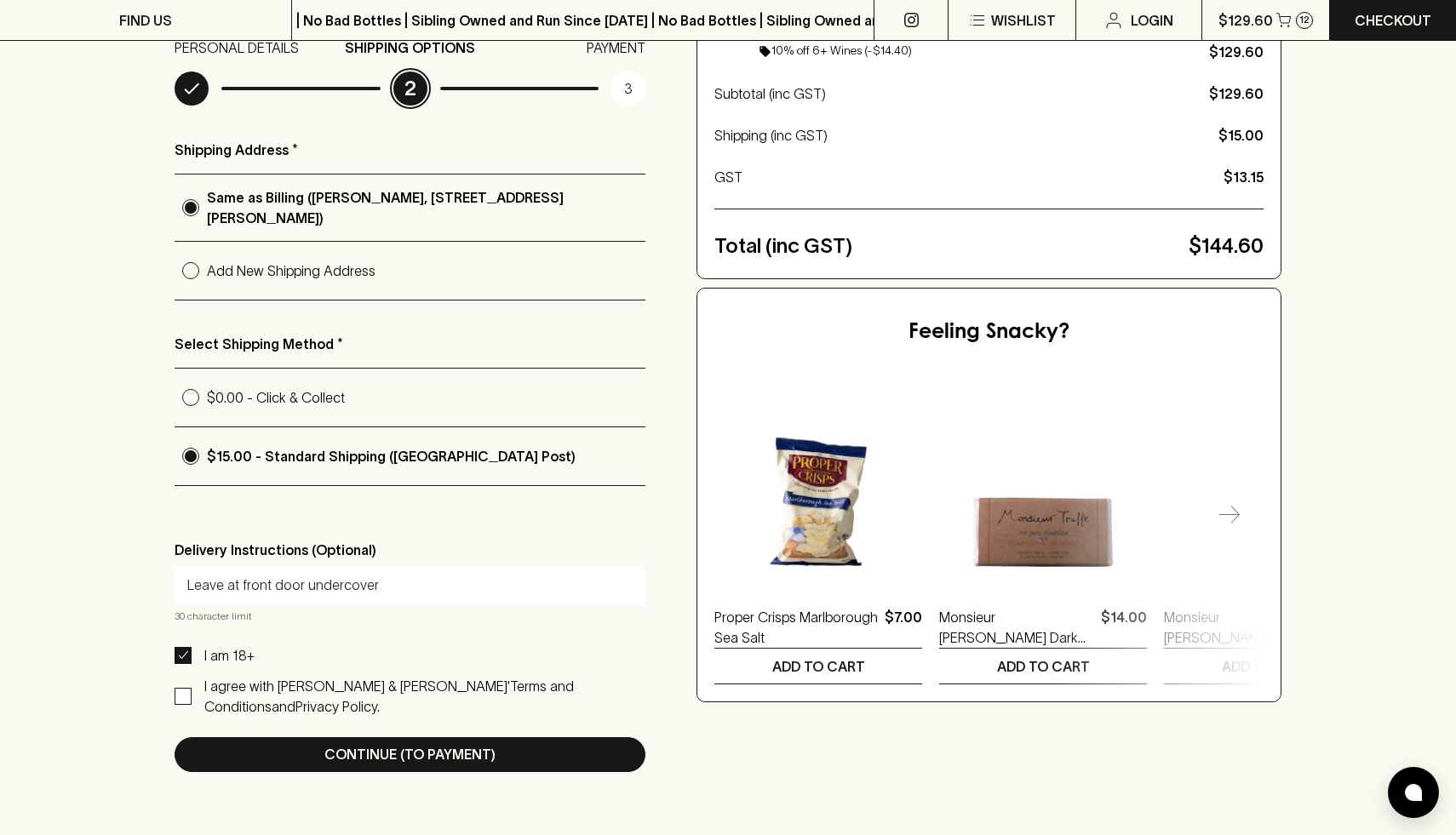
checkbox input "true"
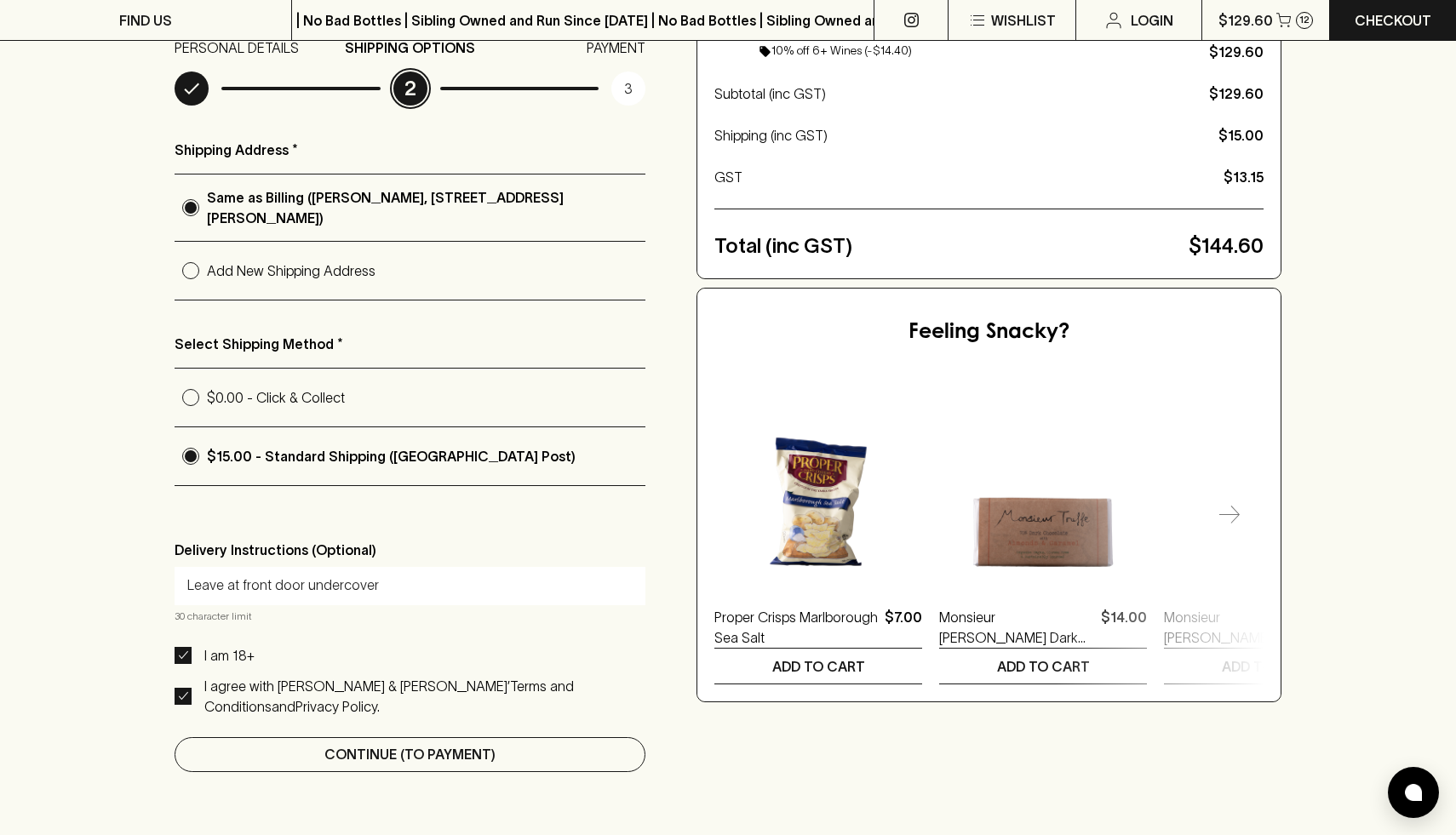
click at [385, 759] on p "Continue (To Payment)" at bounding box center [410, 755] width 171 height 21
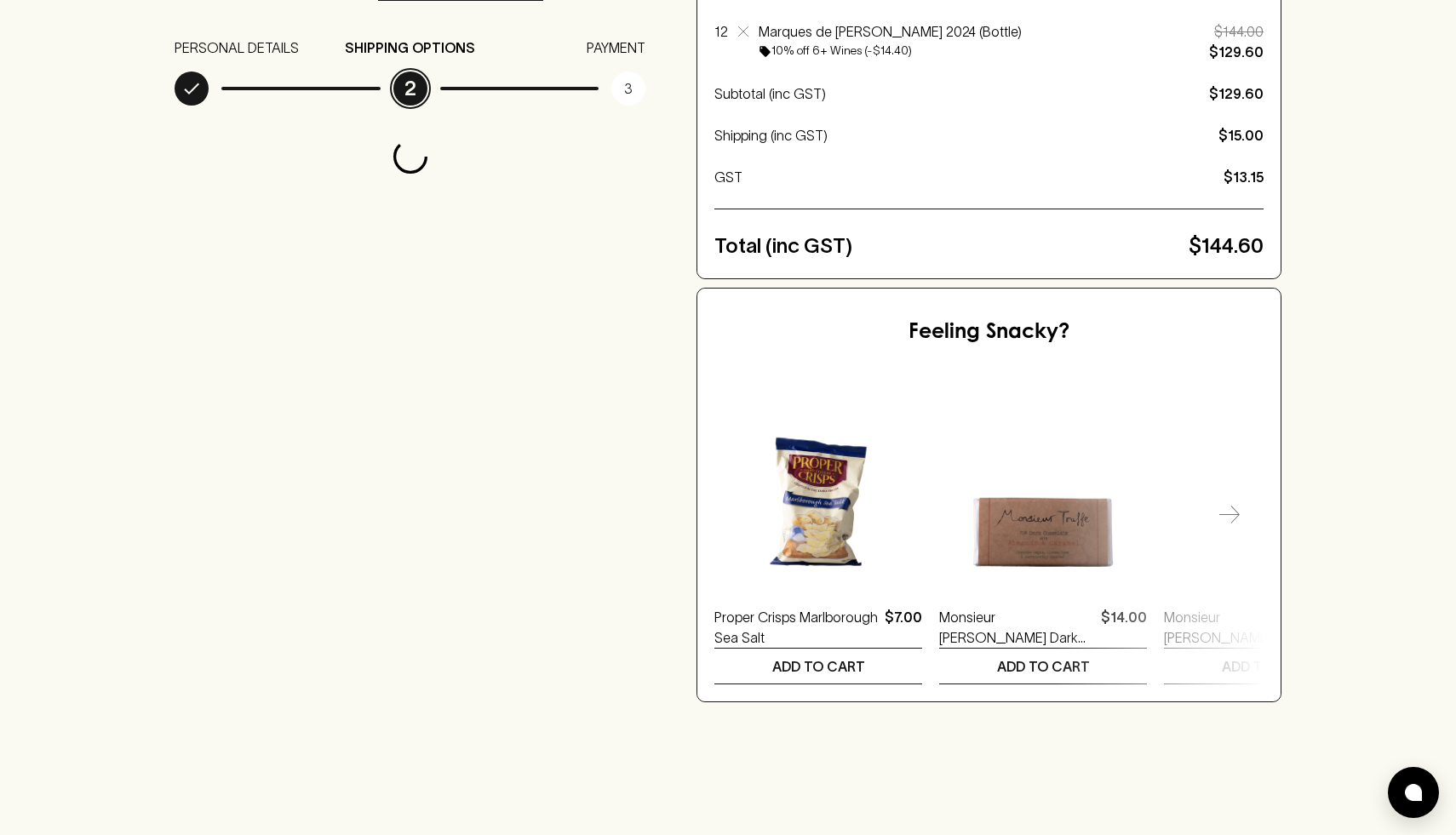
scroll to position [0, 0]
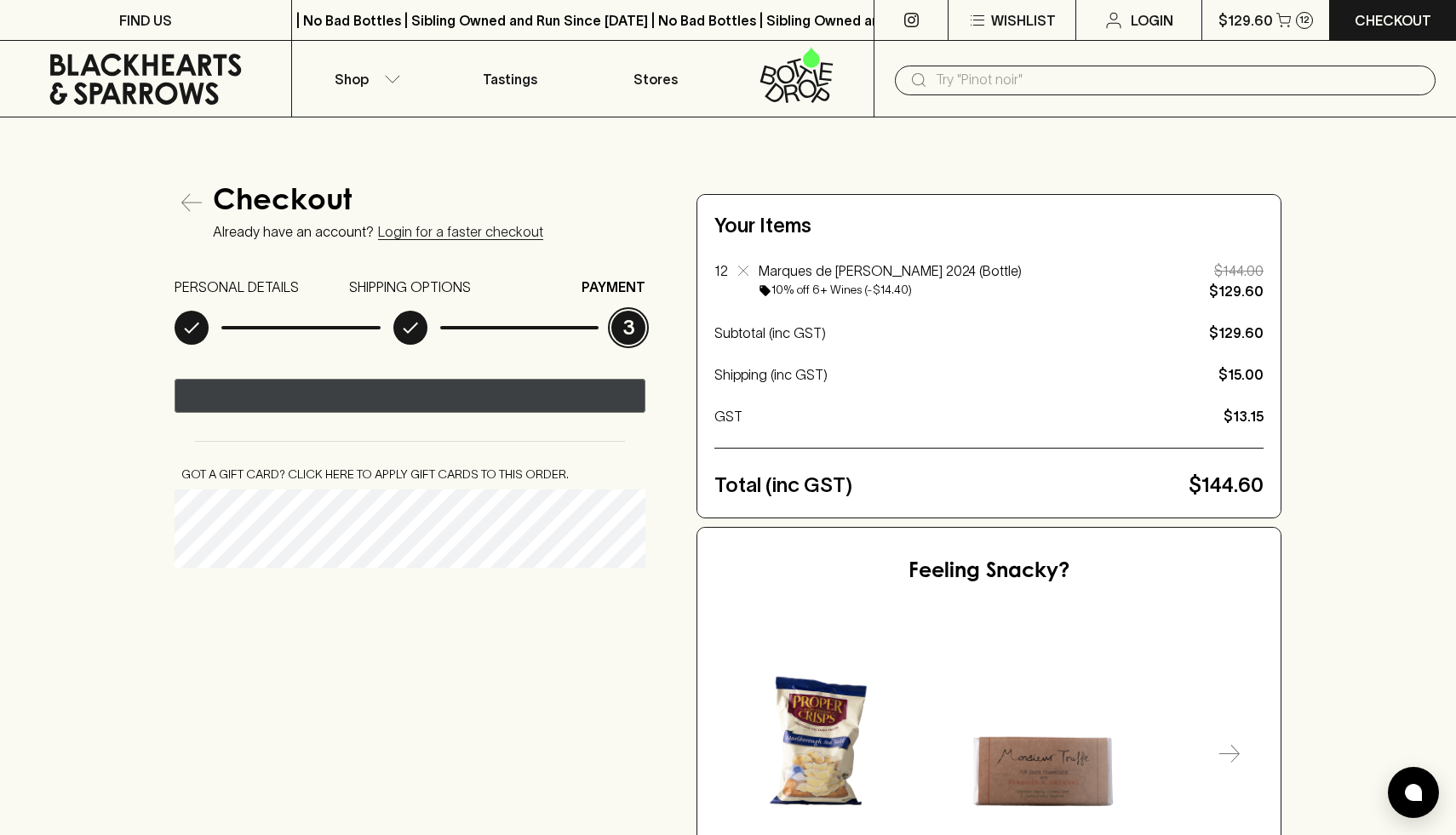
click at [385, 396] on image "Pay with GPay" at bounding box center [398, 397] width 26 height 21
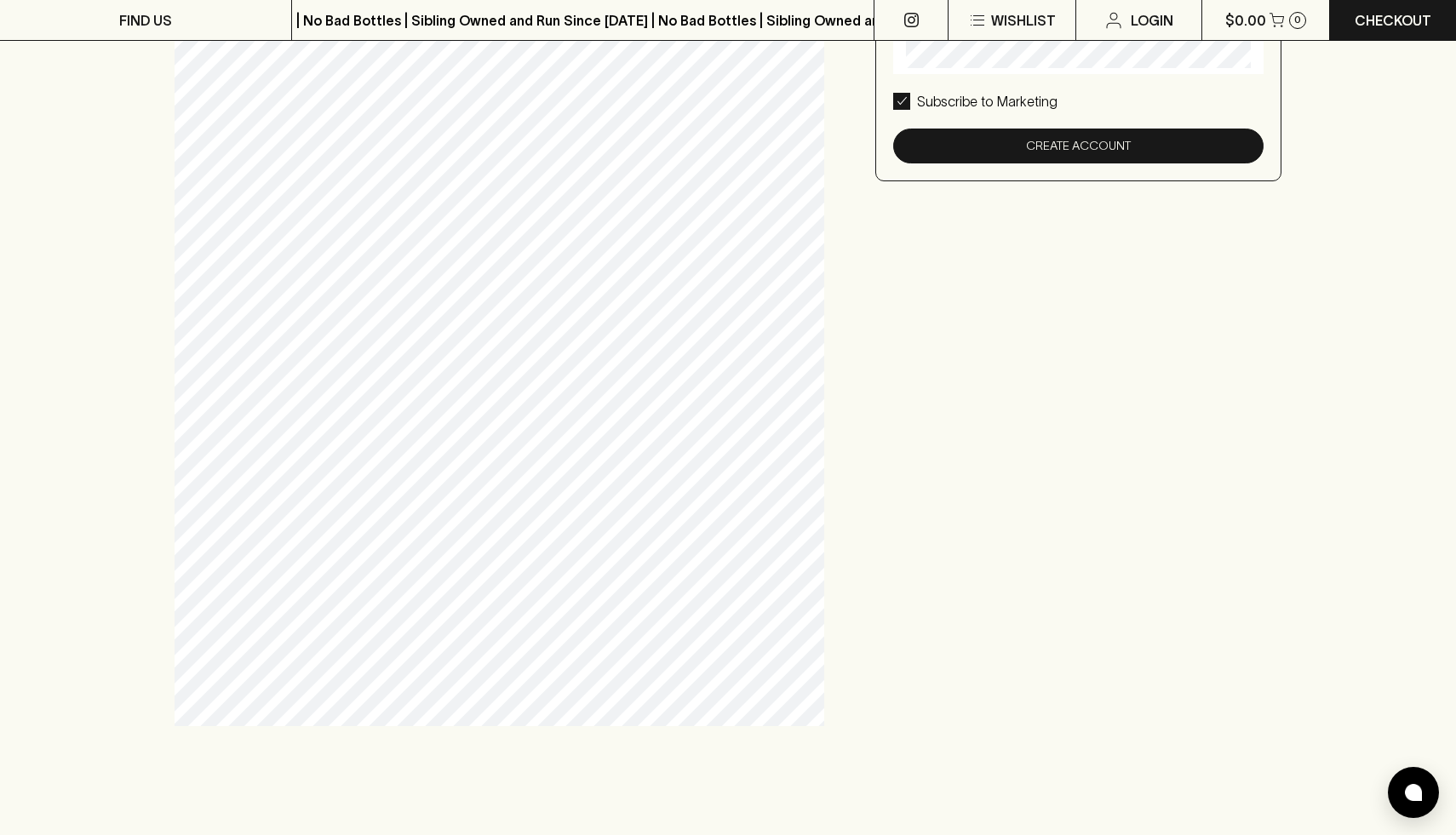
scroll to position [463, 0]
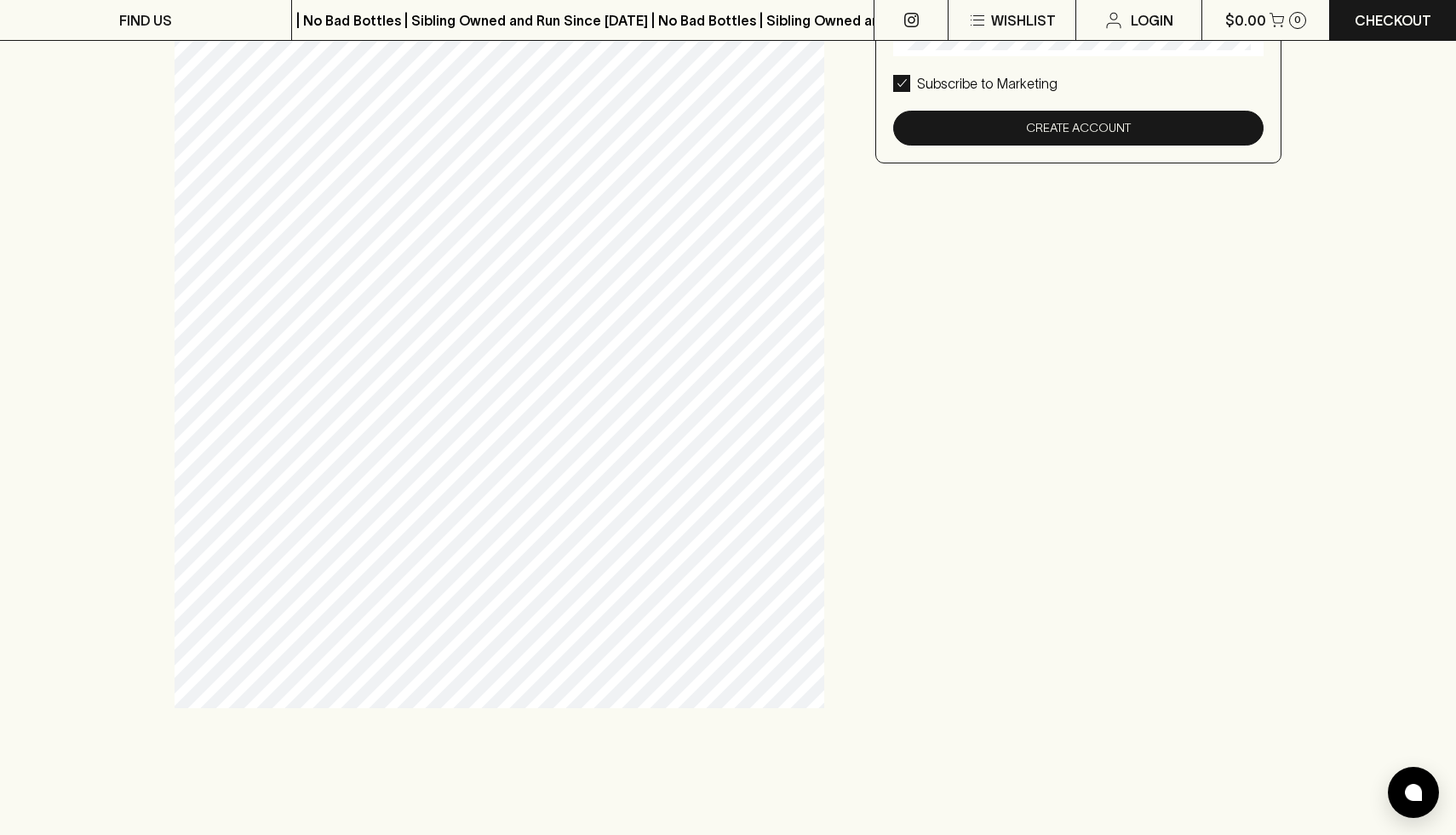
click at [947, 508] on div "Create an account with us This will make it easy to manage your current orders,…" at bounding box center [727, 215] width 1107 height 986
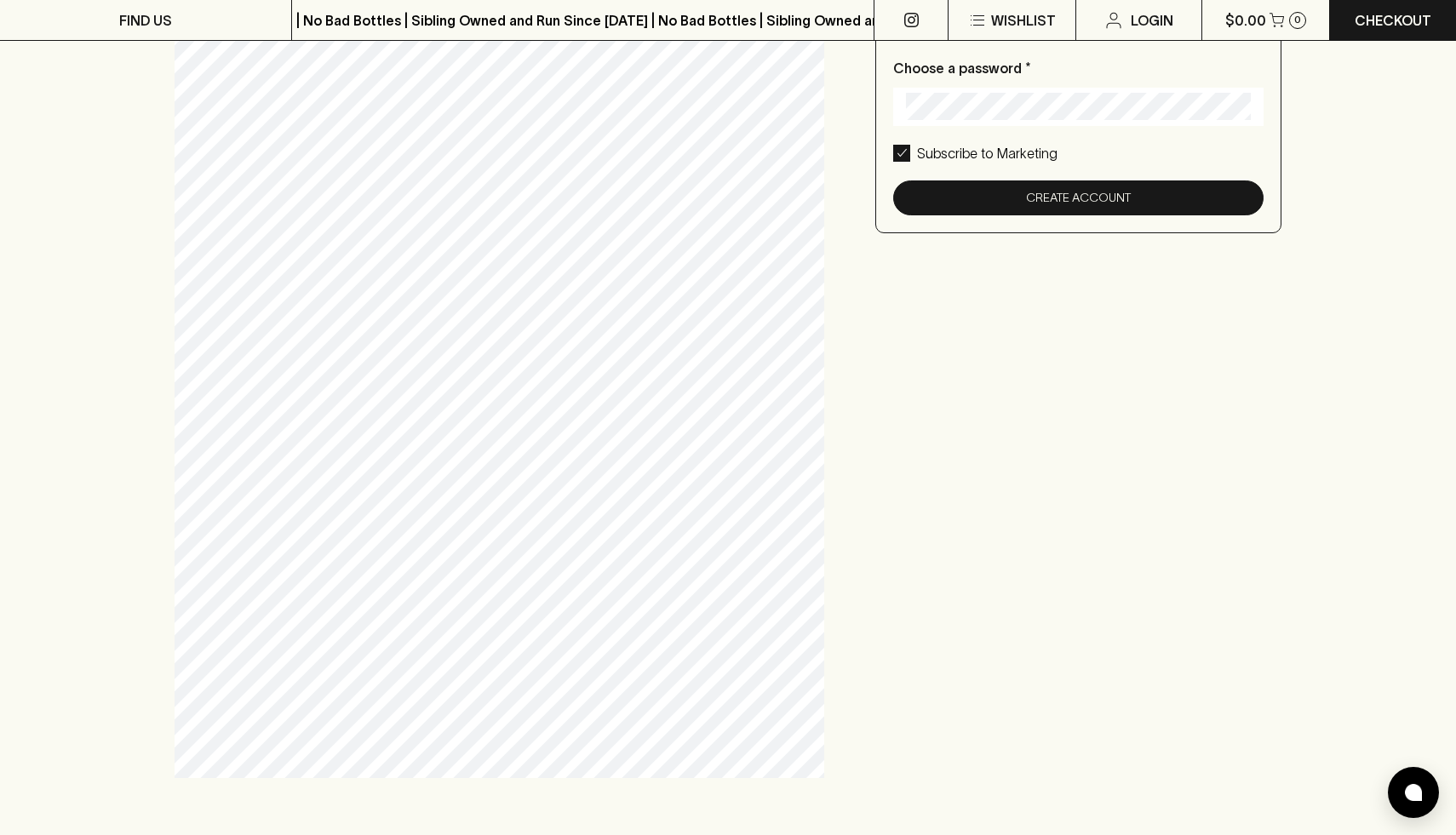
scroll to position [392, 0]
click at [947, 508] on div "Create an account with us This will make it easy to manage your current orders,…" at bounding box center [727, 286] width 1107 height 986
click at [1180, 413] on div "Create an account with us This will make it easy to manage your current orders,…" at bounding box center [727, 286] width 1107 height 986
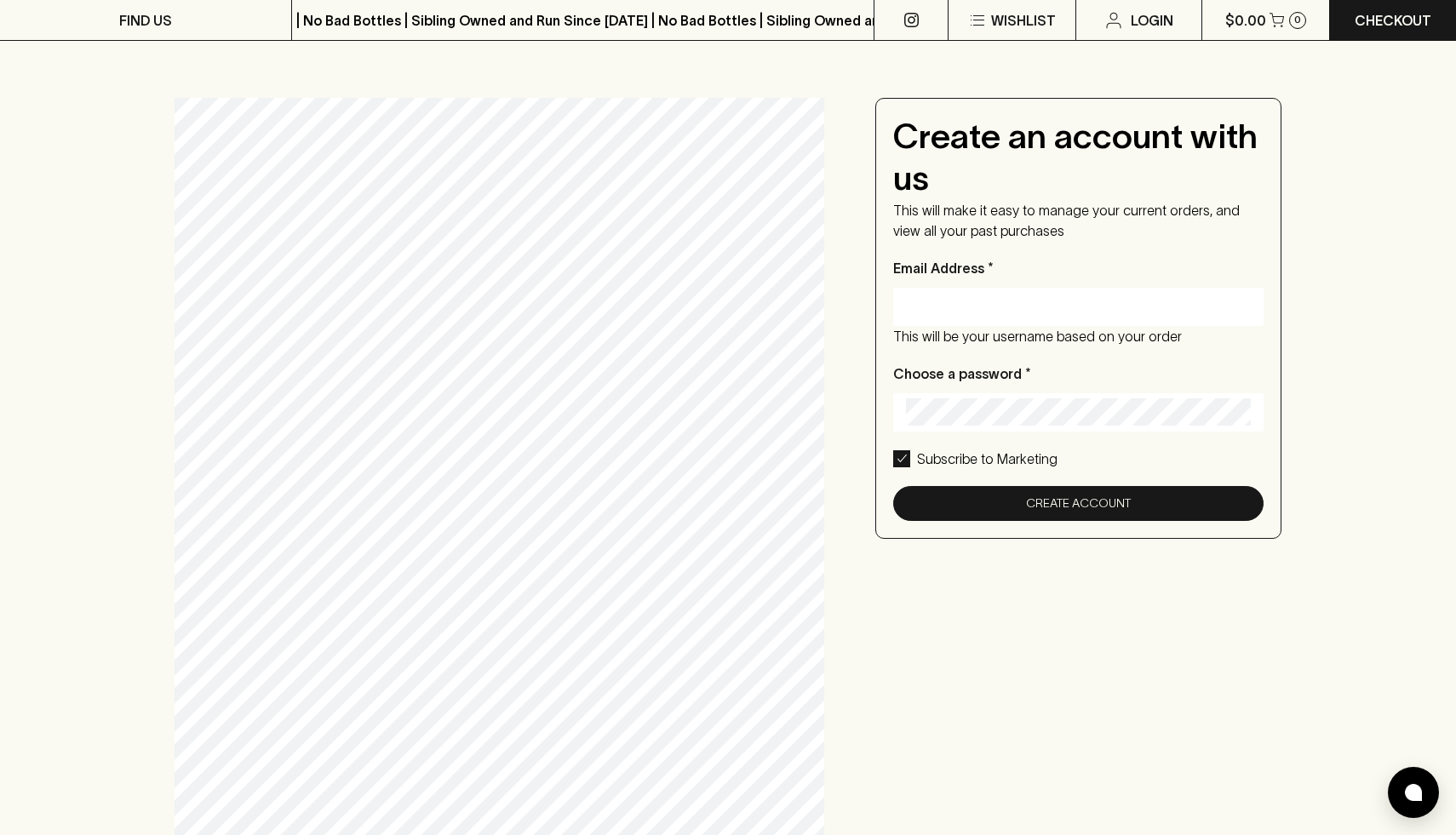
scroll to position [60, 0]
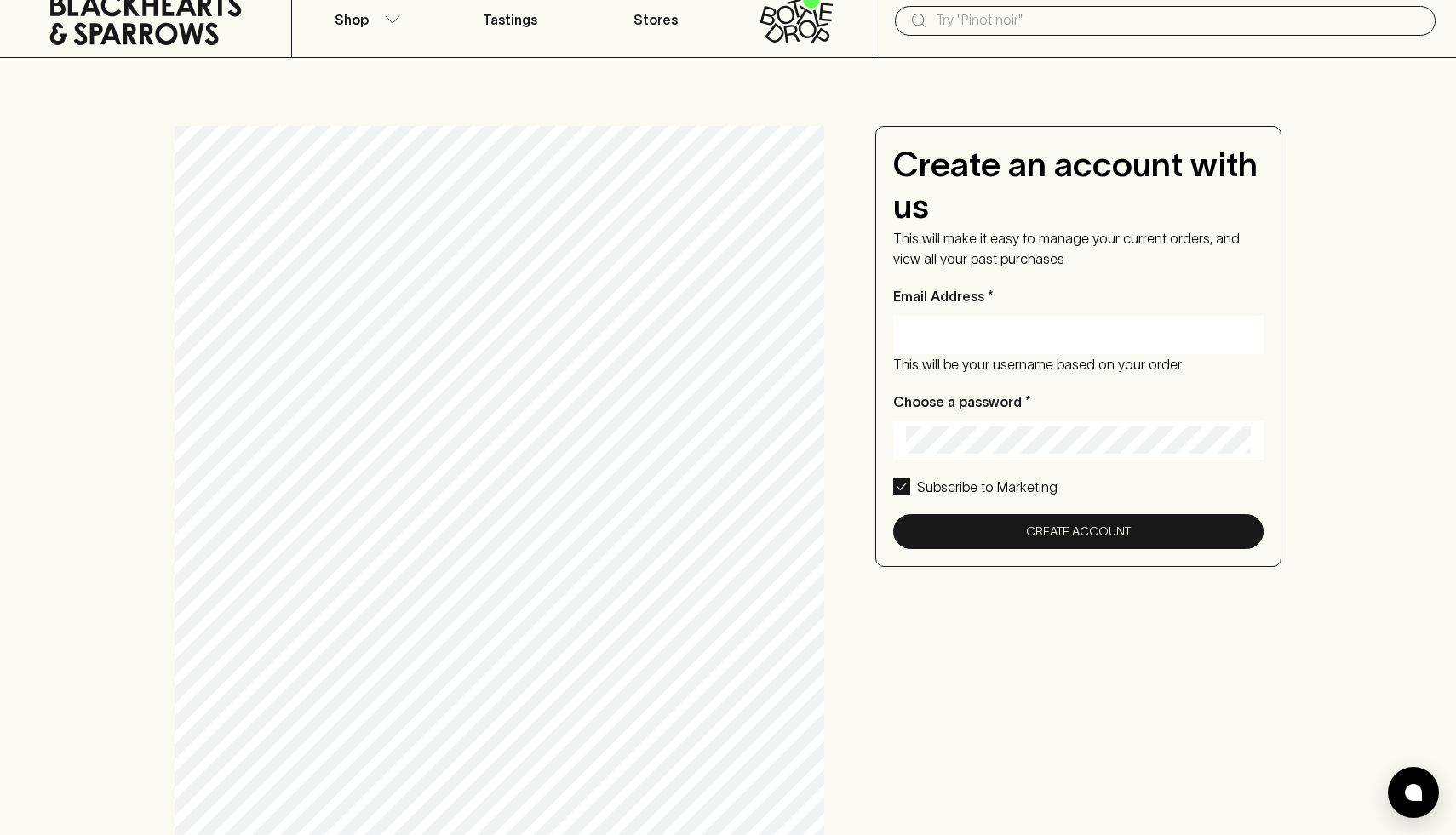
click at [1016, 332] on input "Email Address *" at bounding box center [1078, 335] width 345 height 27
type input "tompalmercanberra@gmail.com"
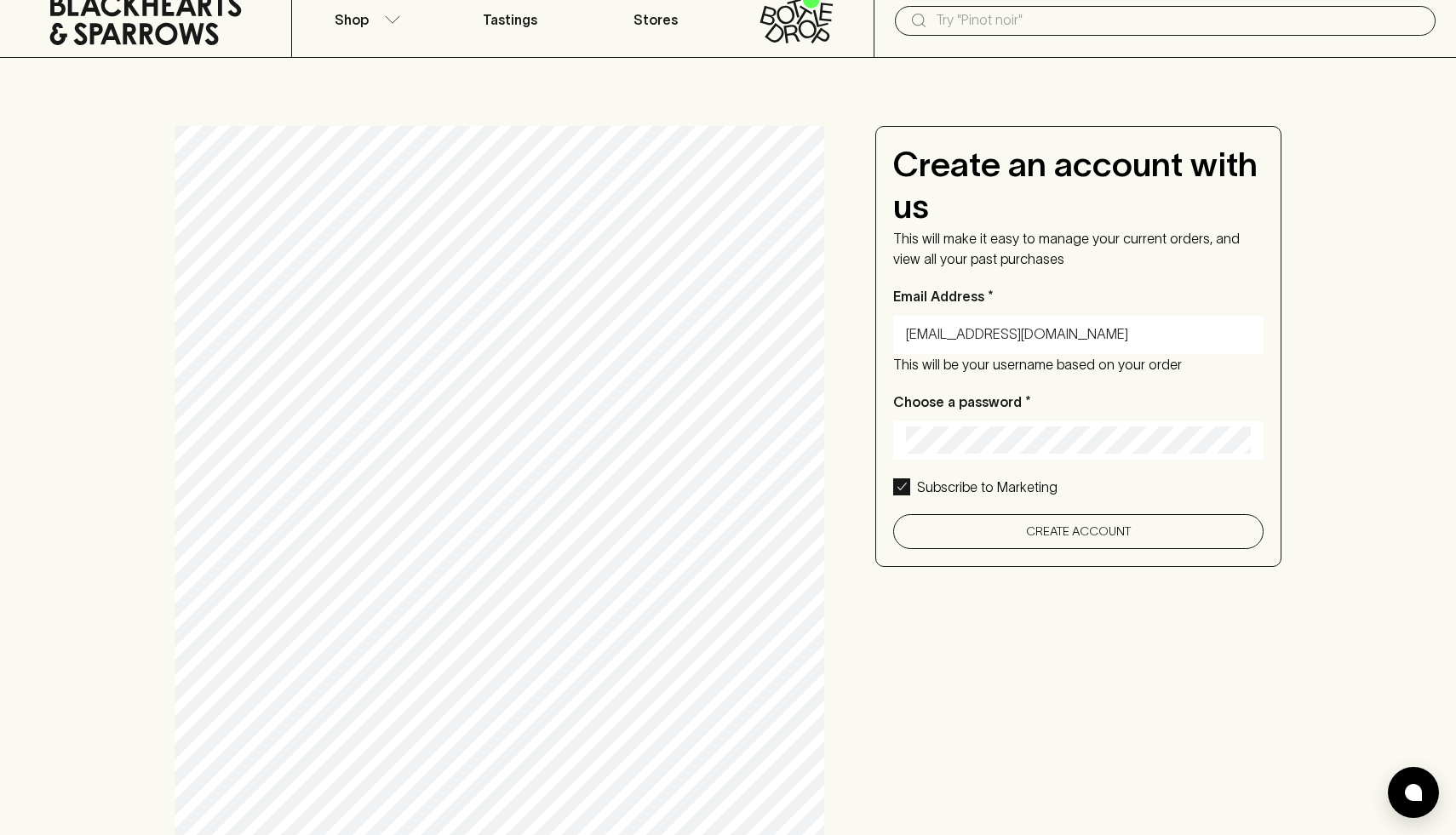
click at [1101, 536] on button "Create Account" at bounding box center [1077, 532] width 370 height 35
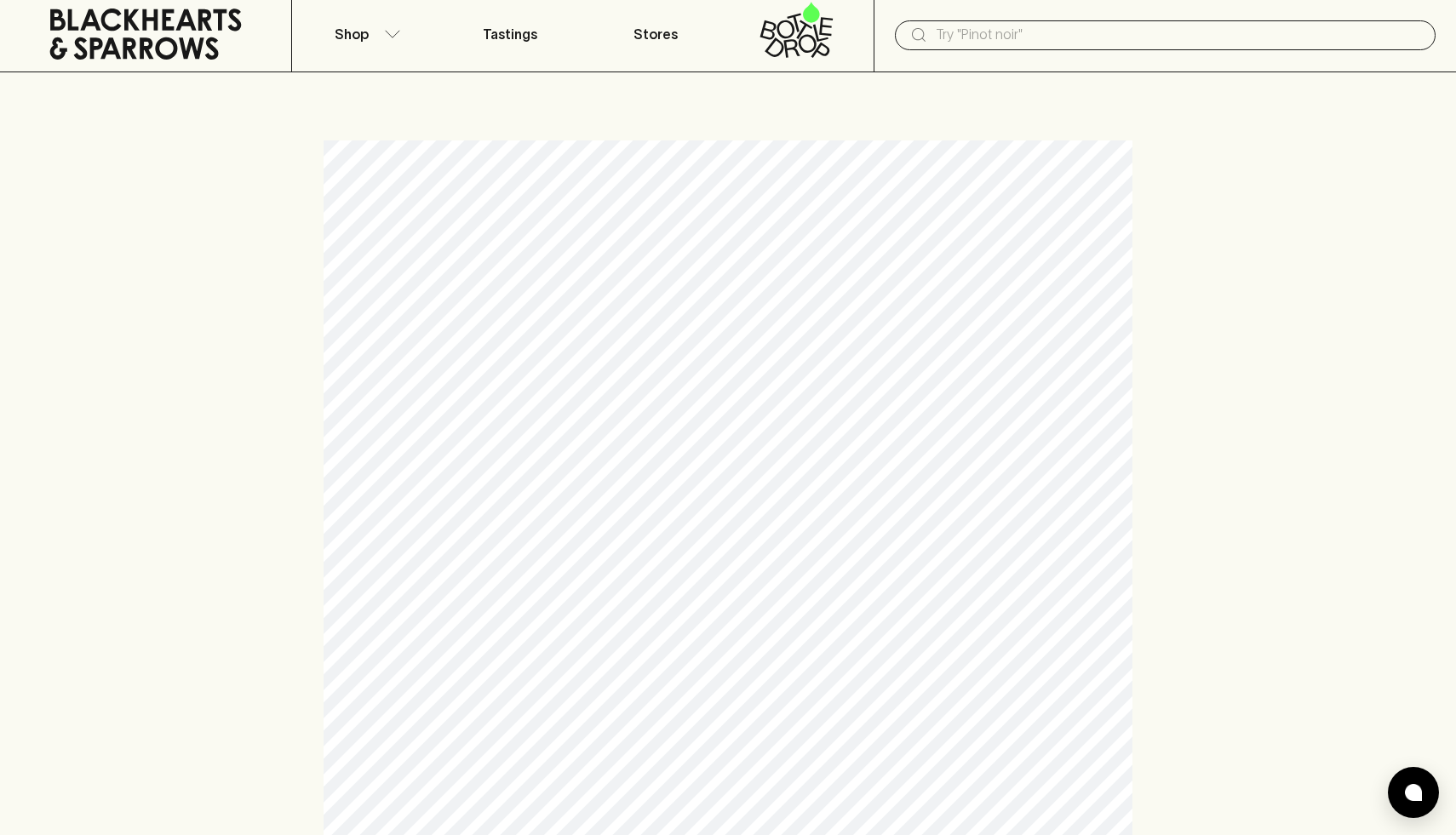
scroll to position [0, 0]
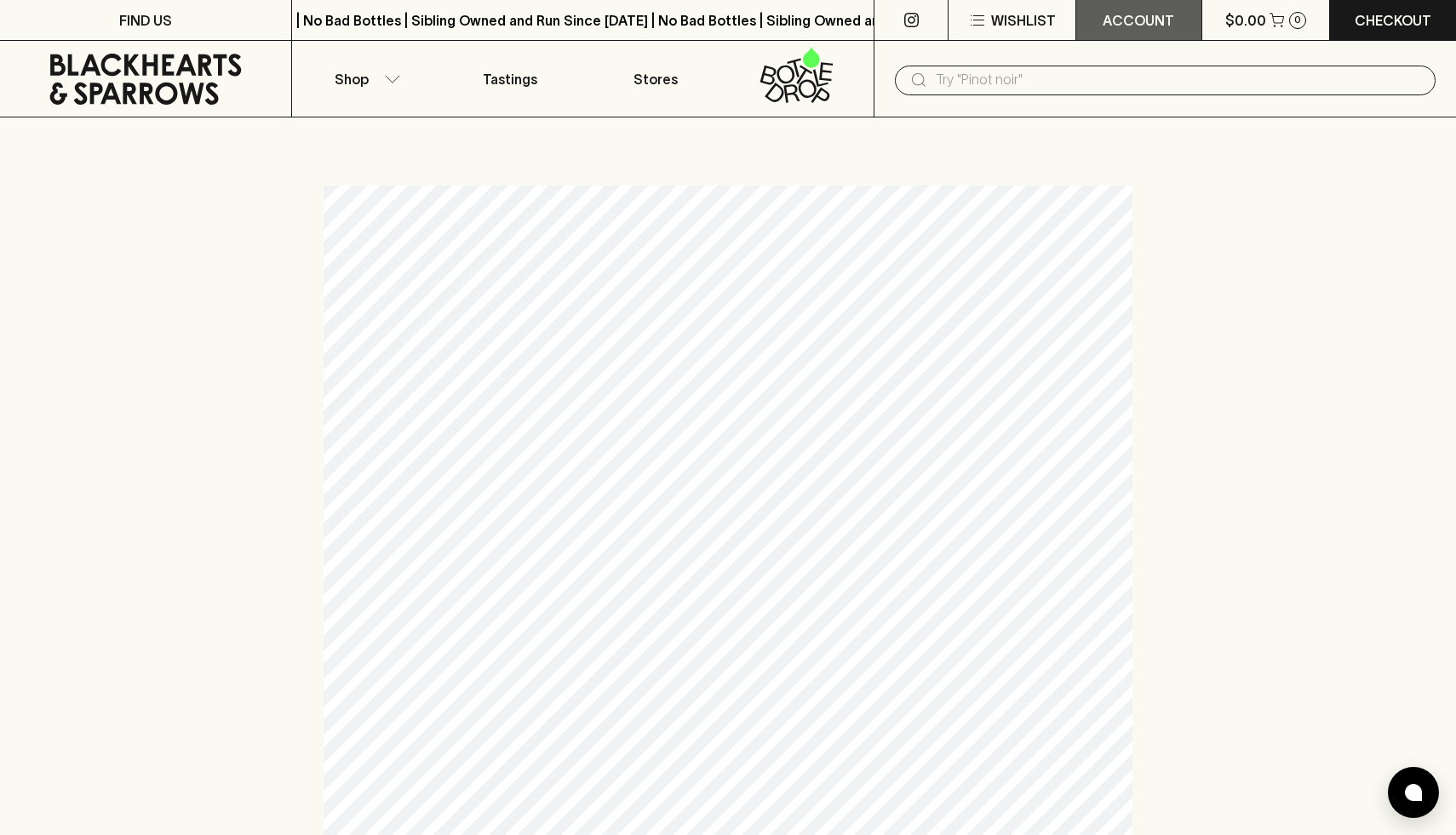
click at [1147, 28] on p "ACCOUNT" at bounding box center [1138, 21] width 72 height 21
click at [1131, 62] on p "Profile" at bounding box center [1139, 58] width 55 height 21
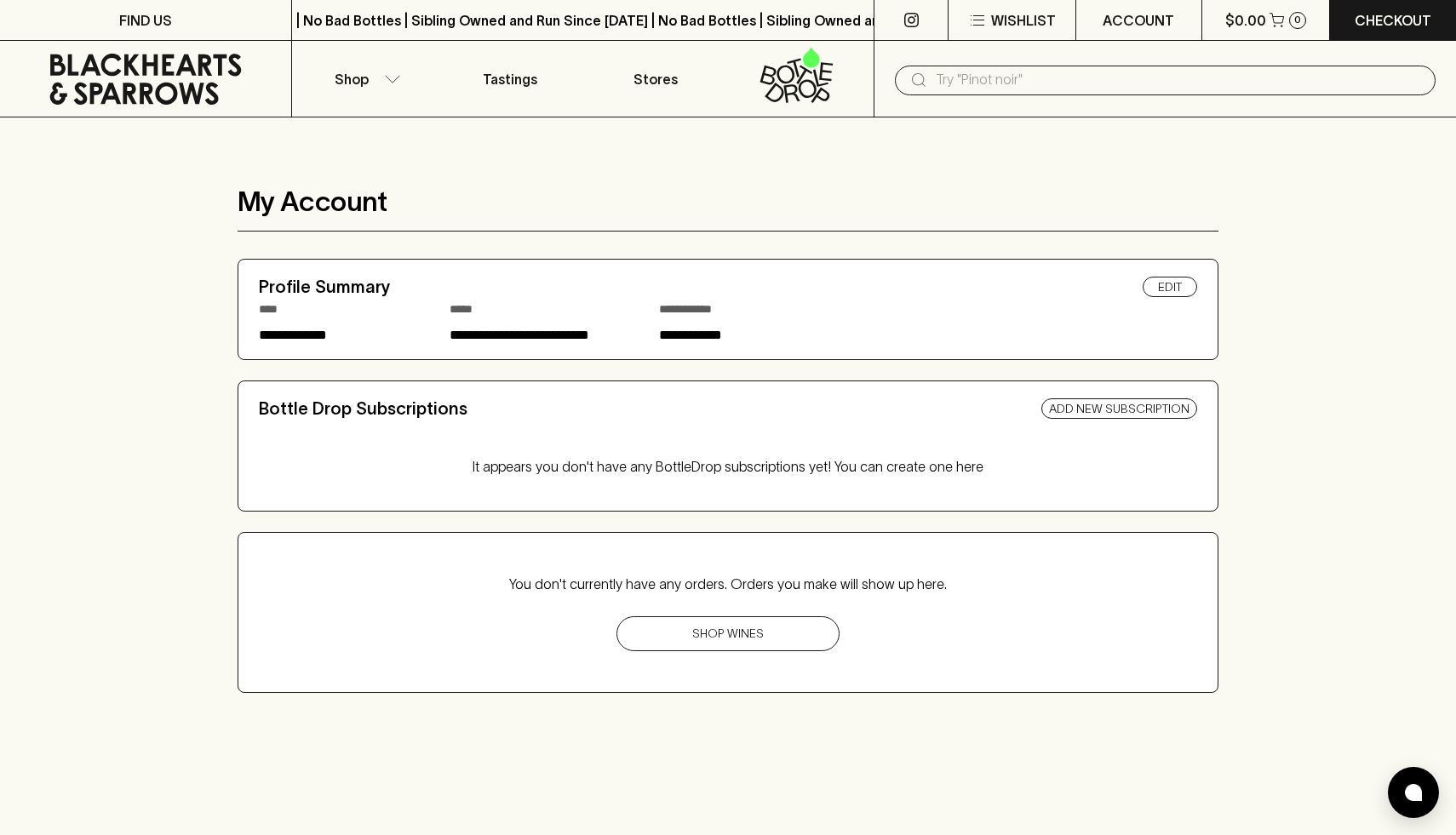
click at [376, 412] on h6 "Bottle Drop Subscriptions" at bounding box center [650, 409] width 783 height 27
click at [635, 476] on p "It appears you don't have any BottleDrop subscriptions yet! You can create one …" at bounding box center [728, 467] width 938 height 62
click at [1090, 416] on link "Add New Subscription" at bounding box center [1119, 409] width 156 height 21
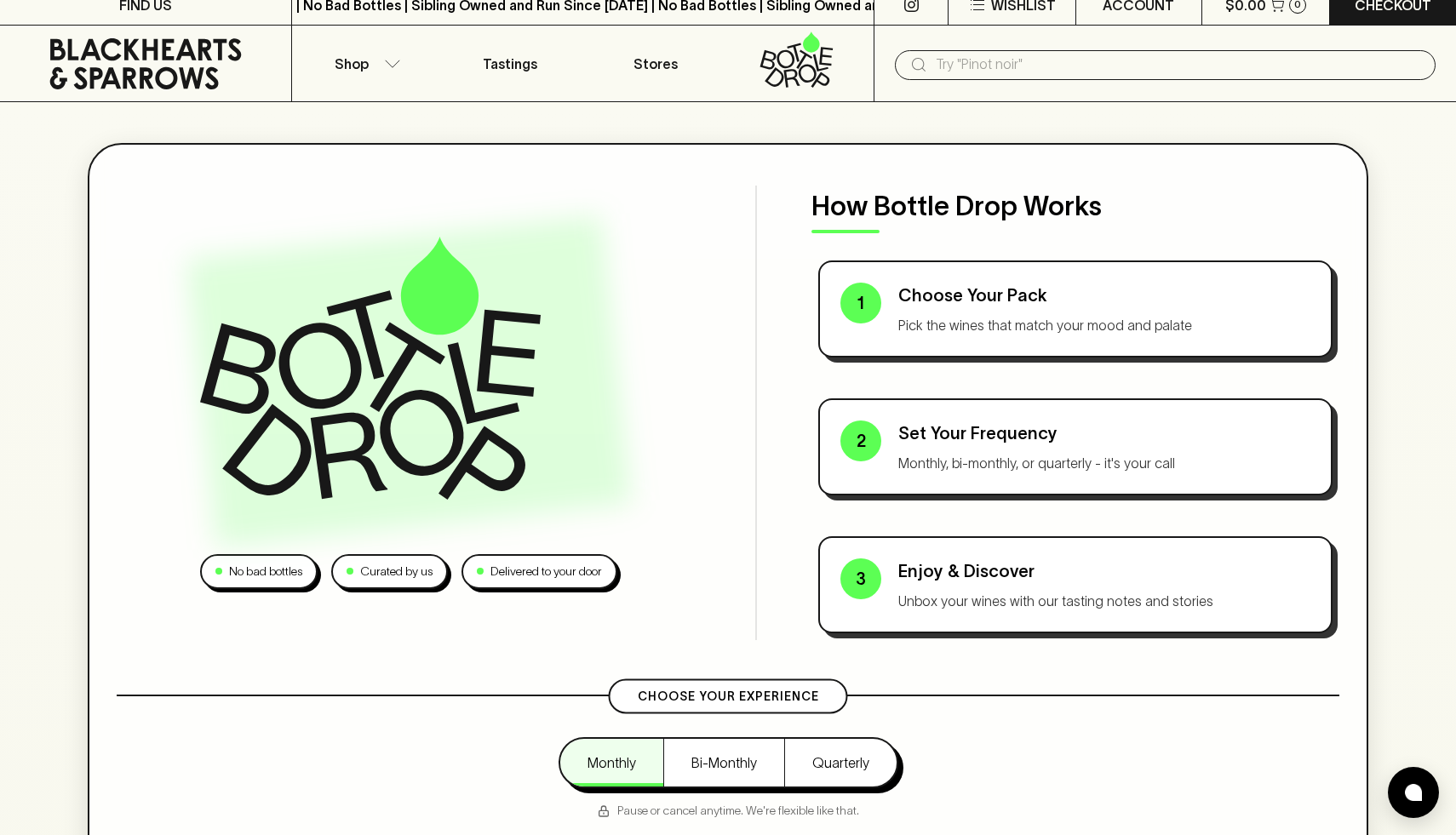
scroll to position [18, 0]
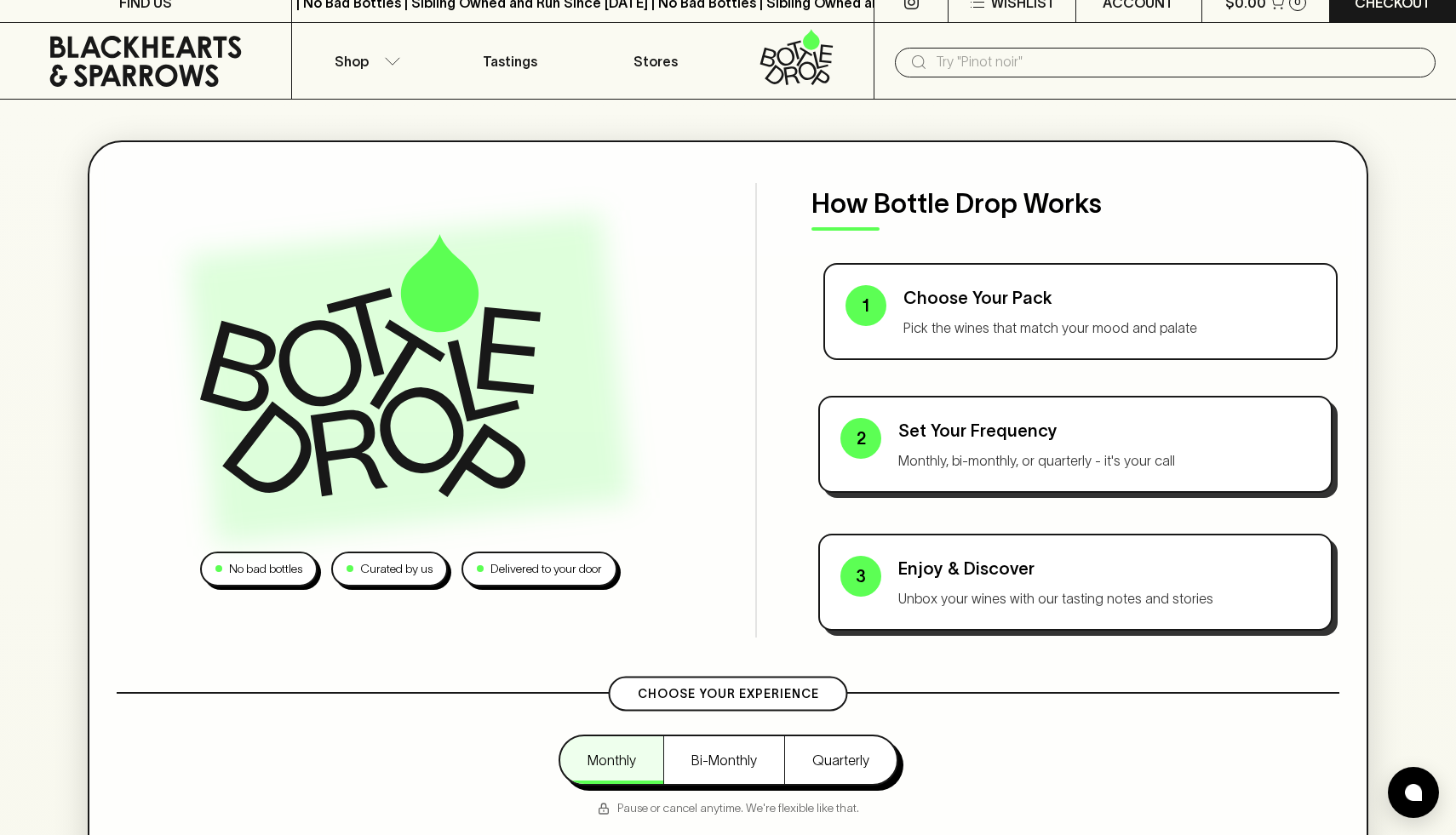
click at [1077, 319] on p "Pick the wines that match your mood and palate" at bounding box center [1109, 328] width 412 height 21
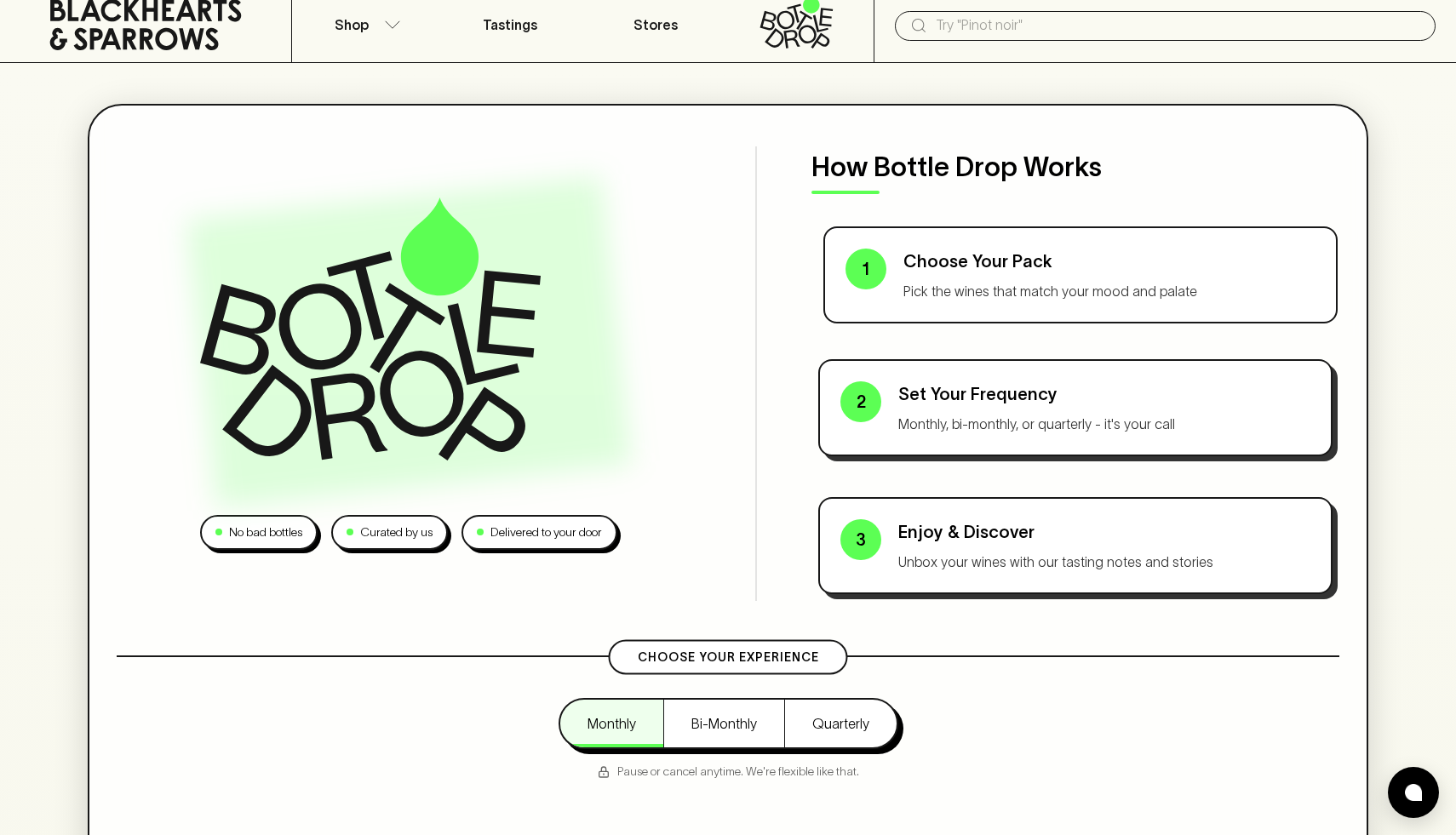
click at [932, 266] on p "Choose Your Pack" at bounding box center [1109, 262] width 412 height 26
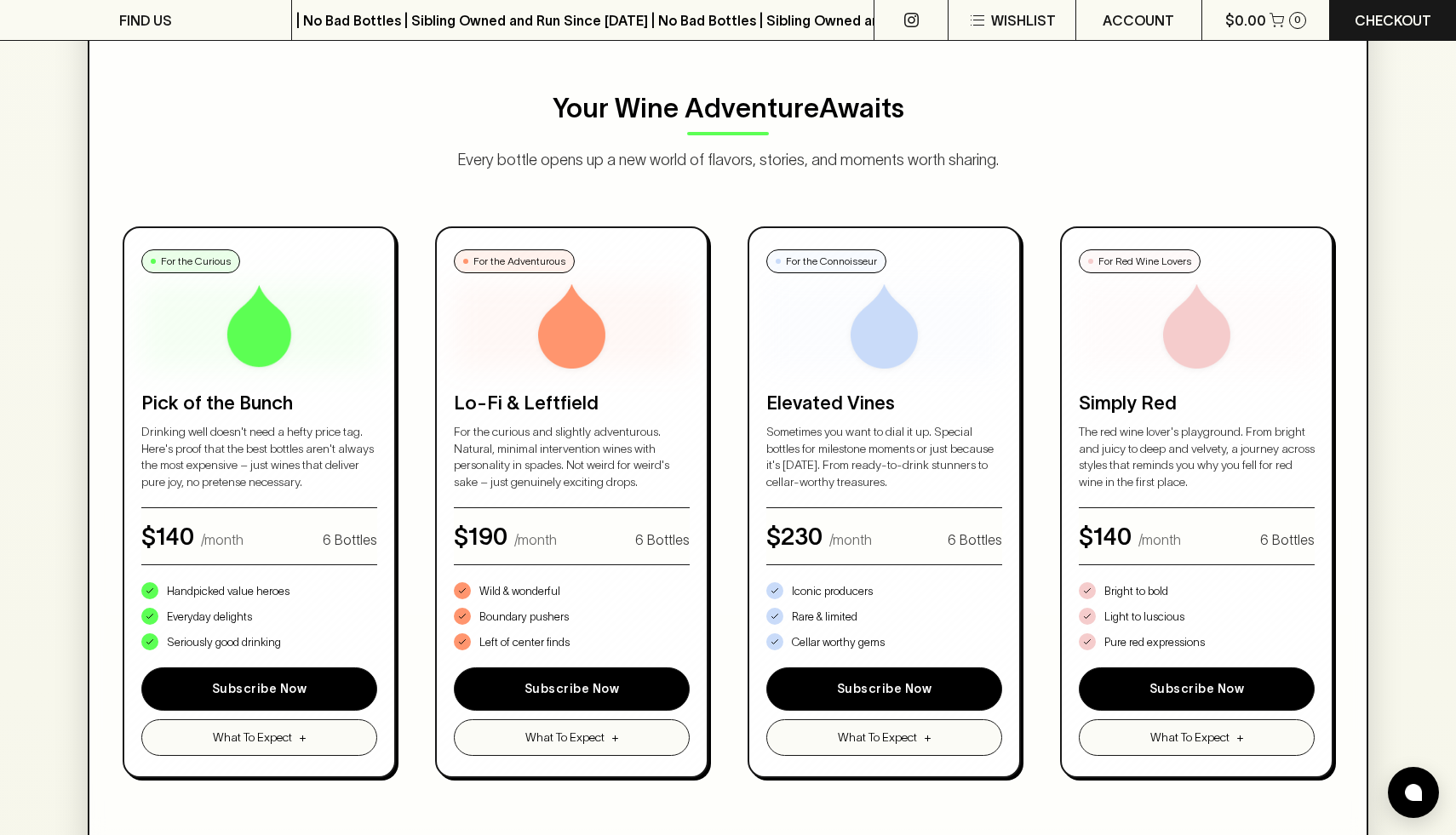
scroll to position [802, 0]
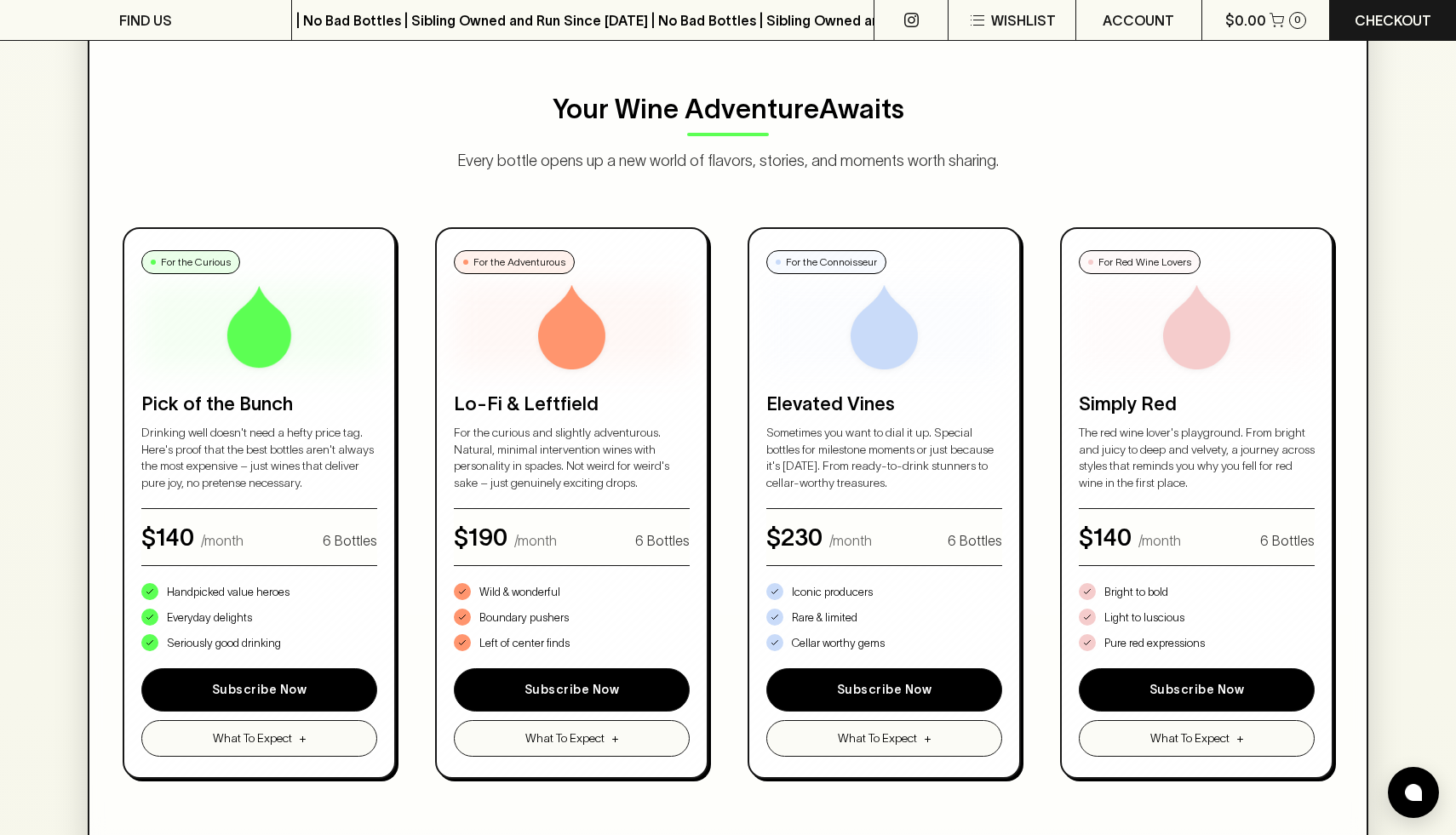
click at [428, 415] on div "For the Curious Pick of the Bunch Drinking well doesn't need a hefty price tag.…" at bounding box center [728, 503] width 1223 height 552
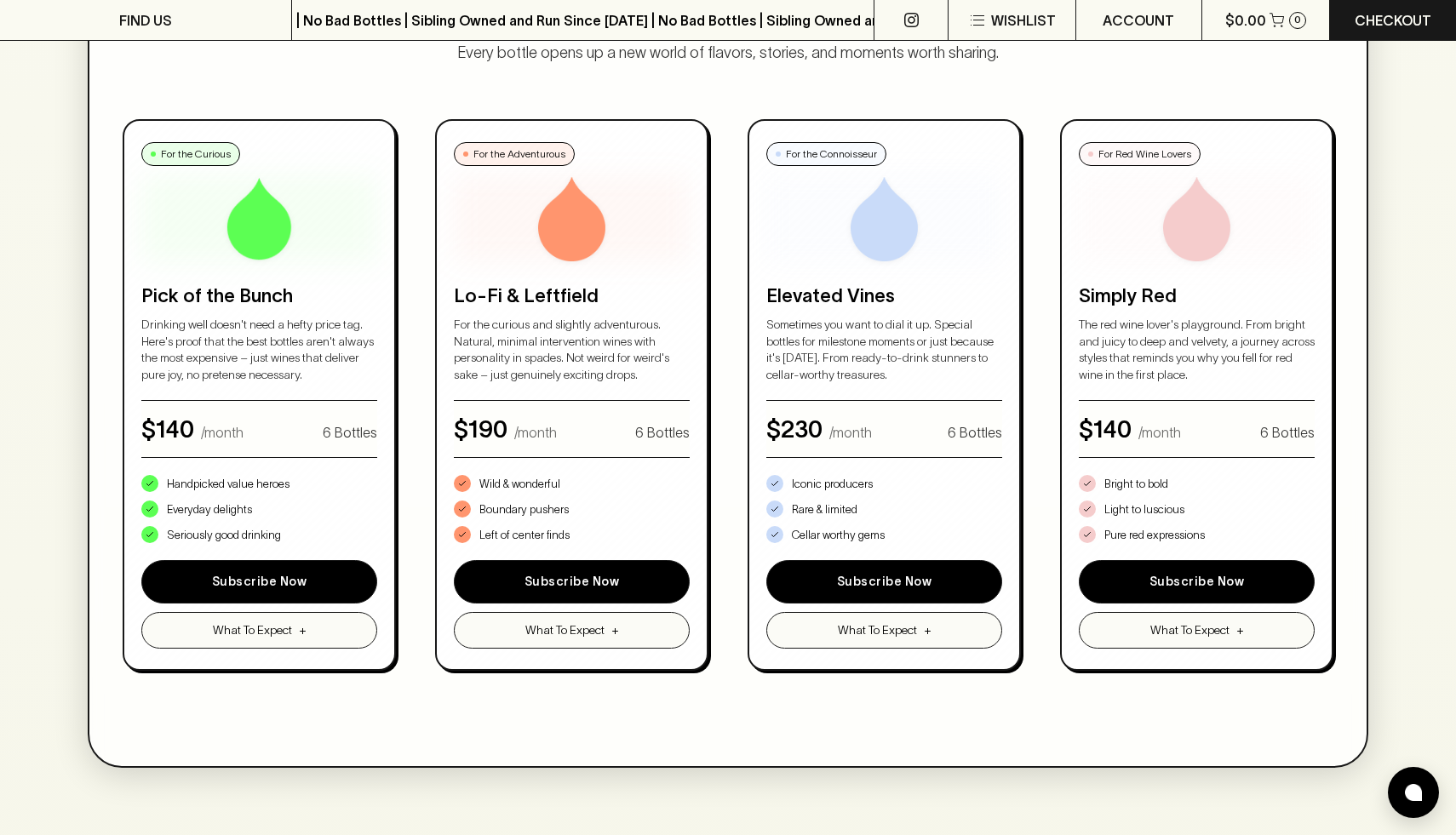
scroll to position [944, 0]
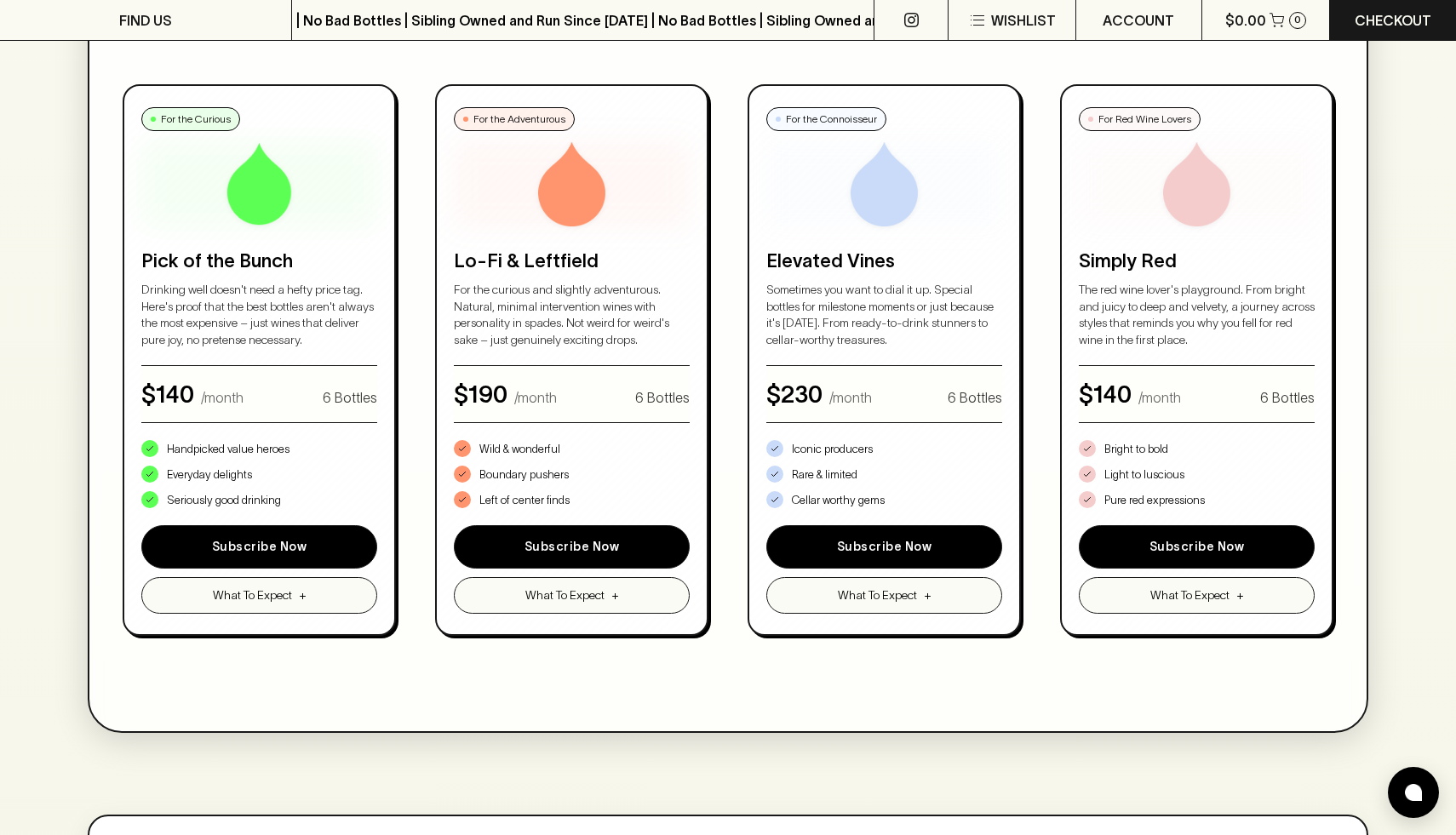
click at [428, 415] on div "For the Curious Pick of the Bunch Drinking well doesn't need a hefty price tag.…" at bounding box center [728, 361] width 1223 height 552
click at [1413, 204] on div "No bad bottles Curated by us Delivered to your door How Bottle Drop Works 1 Cho…" at bounding box center [728, 314] width 1456 height 2280
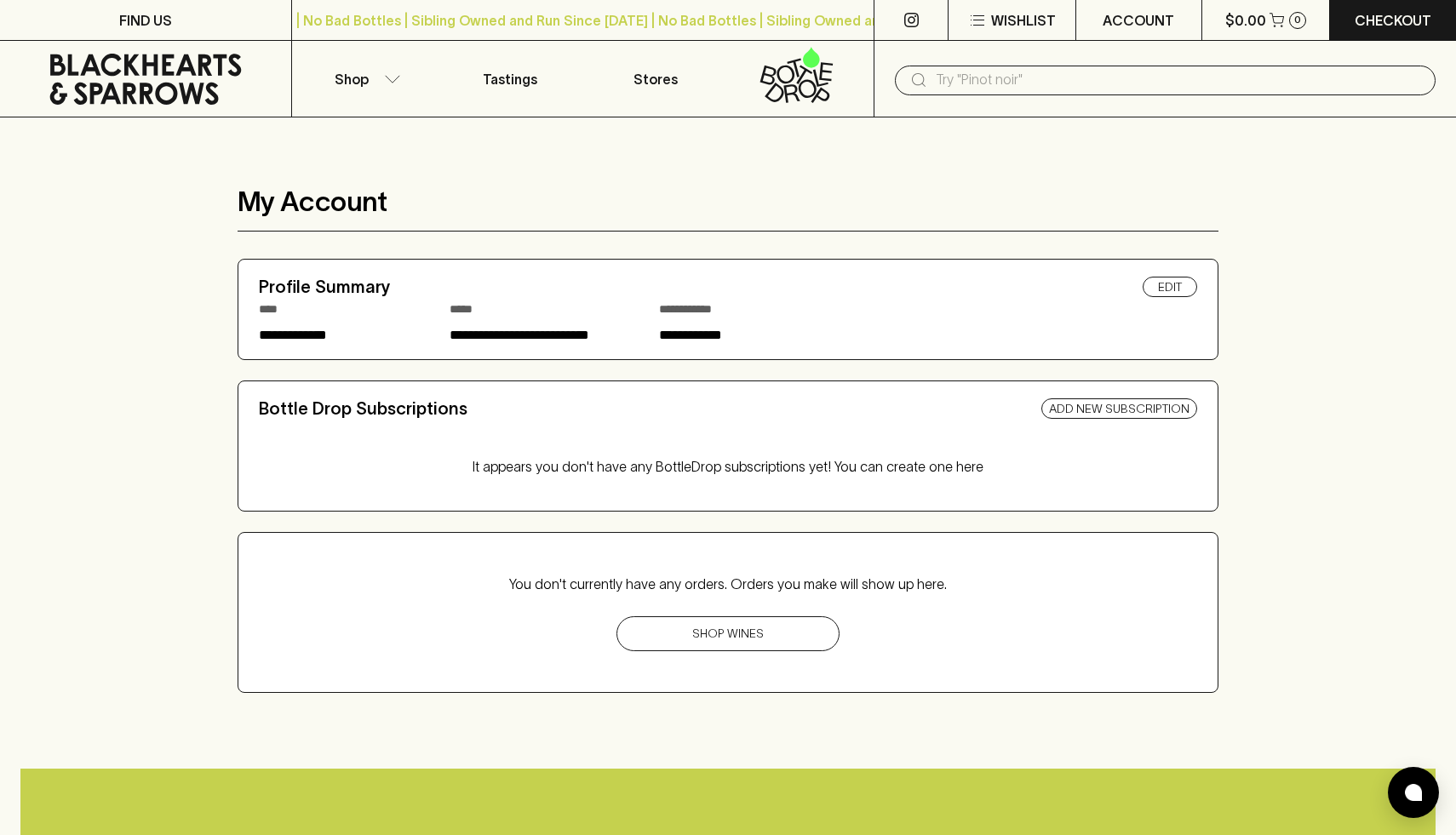
click at [1338, 671] on main "**********" at bounding box center [728, 415] width 1456 height 596
click at [1133, 212] on div "My Account" at bounding box center [728, 209] width 981 height 46
